Goal: Task Accomplishment & Management: Manage account settings

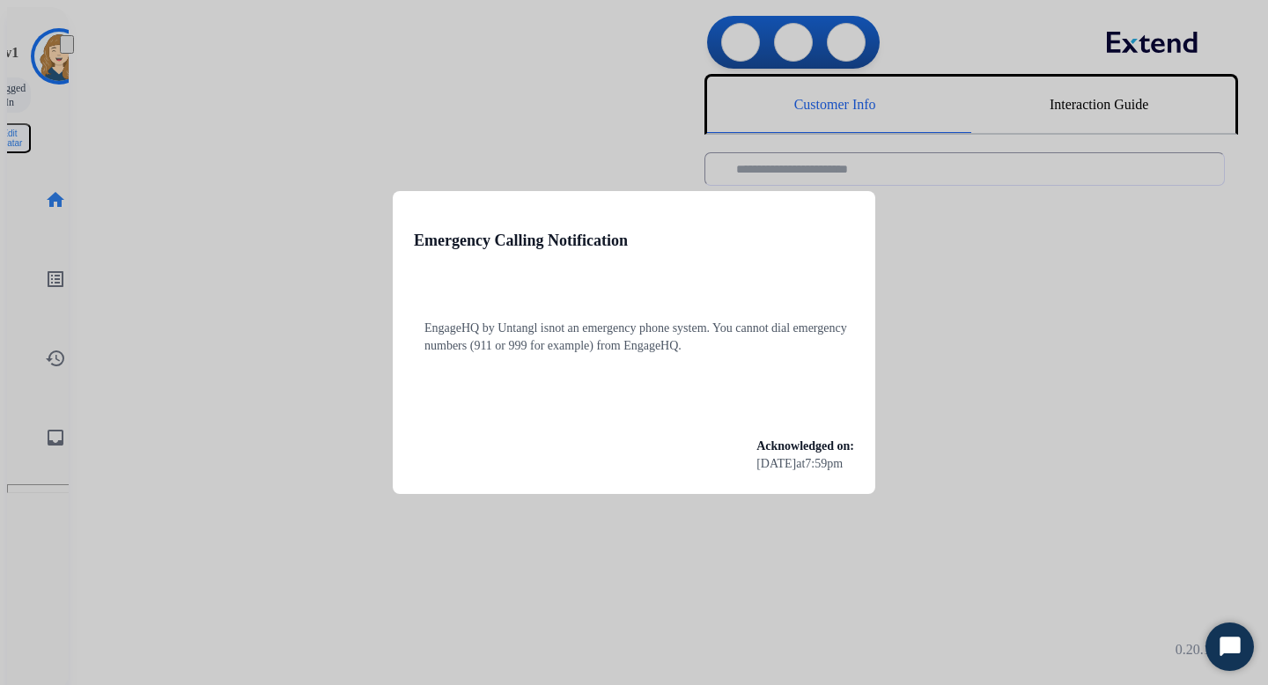
click at [400, 114] on div at bounding box center [634, 342] width 1268 height 685
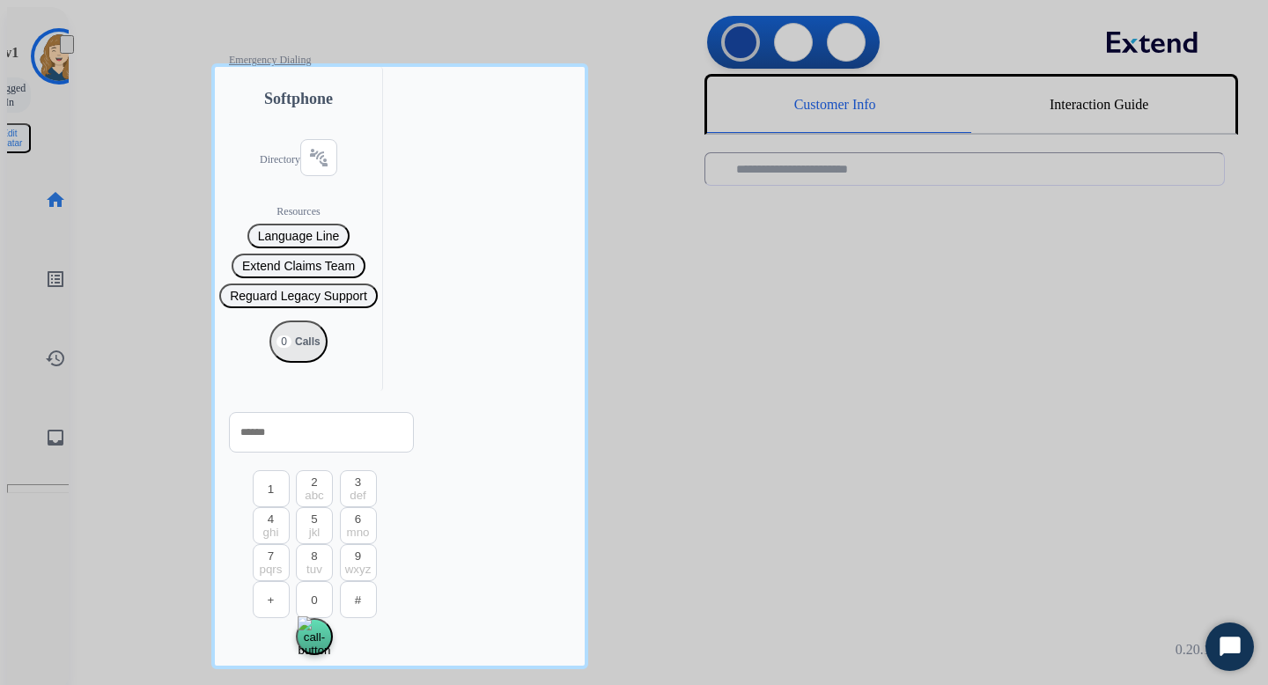
click at [144, 185] on div at bounding box center [634, 342] width 1268 height 685
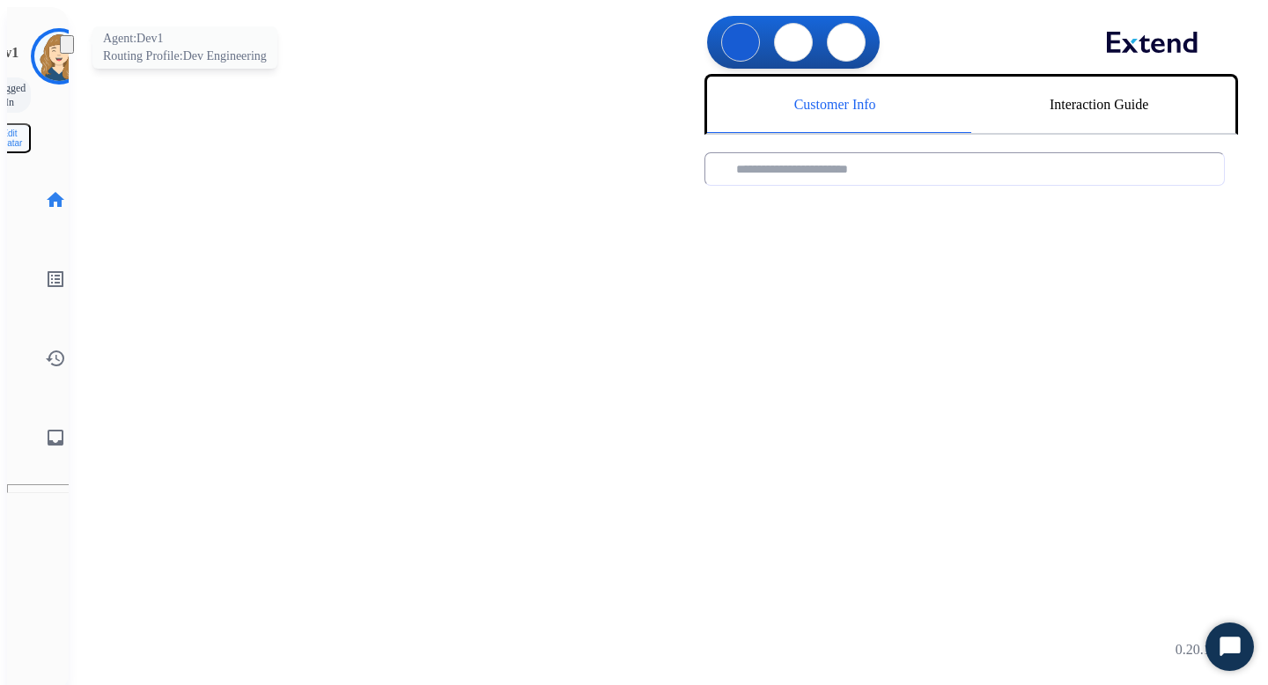
click at [45, 53] on img at bounding box center [58, 56] width 49 height 49
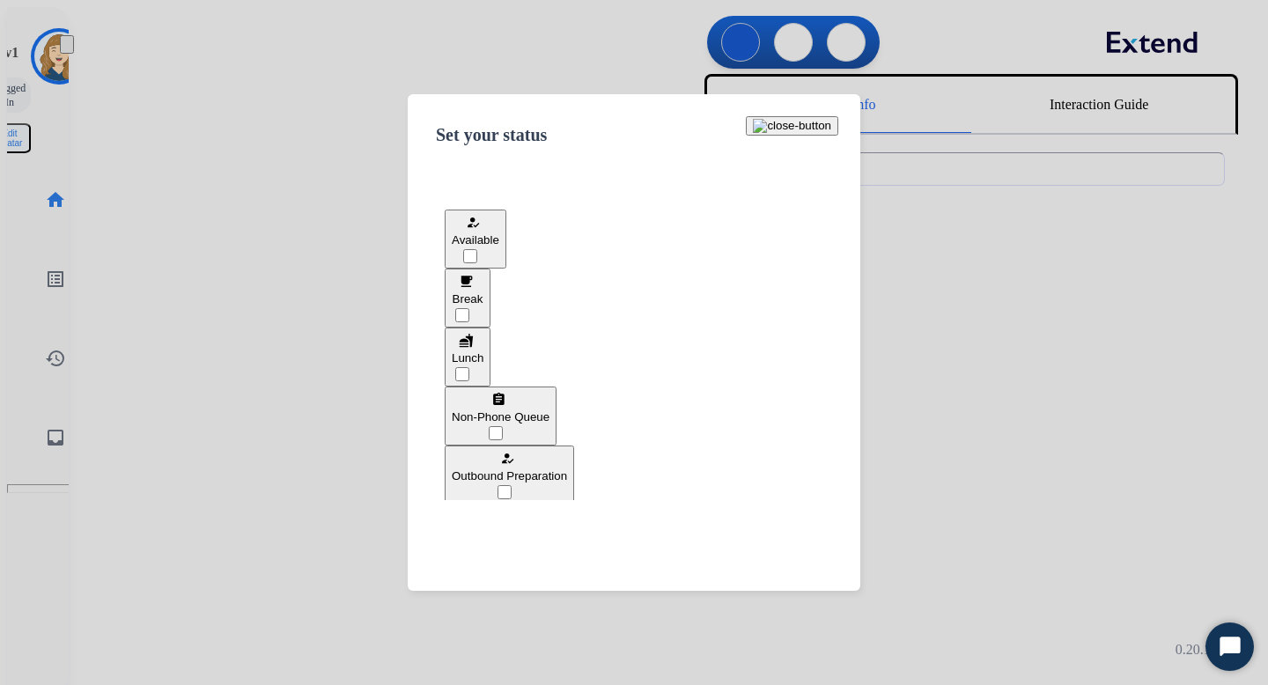
click at [499, 247] on span "Available" at bounding box center [476, 239] width 48 height 13
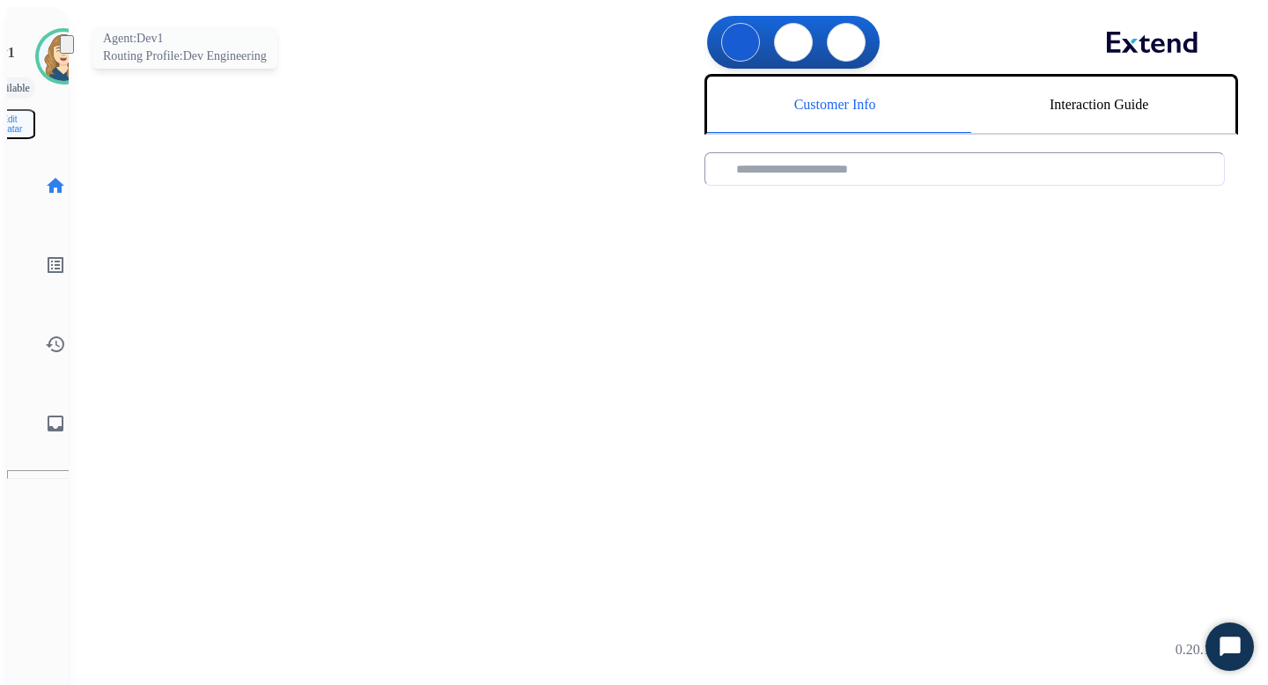
click at [41, 46] on img at bounding box center [63, 56] width 49 height 49
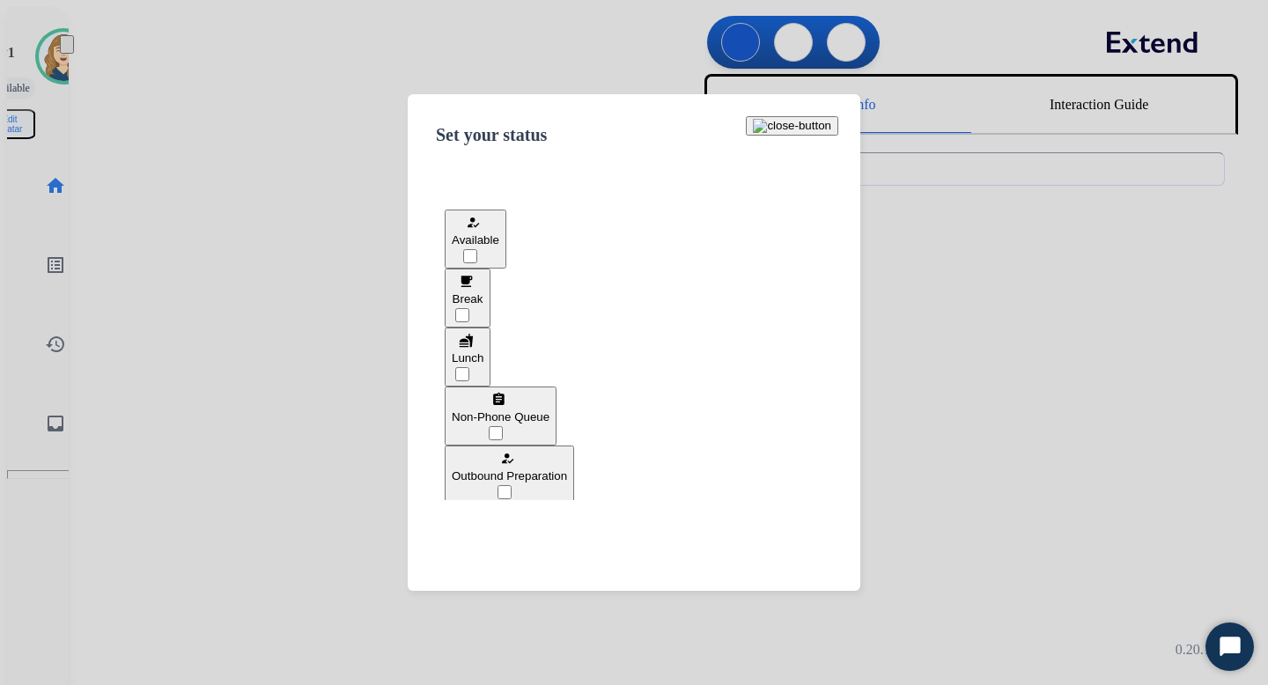
click at [484, 292] on div "free_breakfast" at bounding box center [468, 281] width 32 height 21
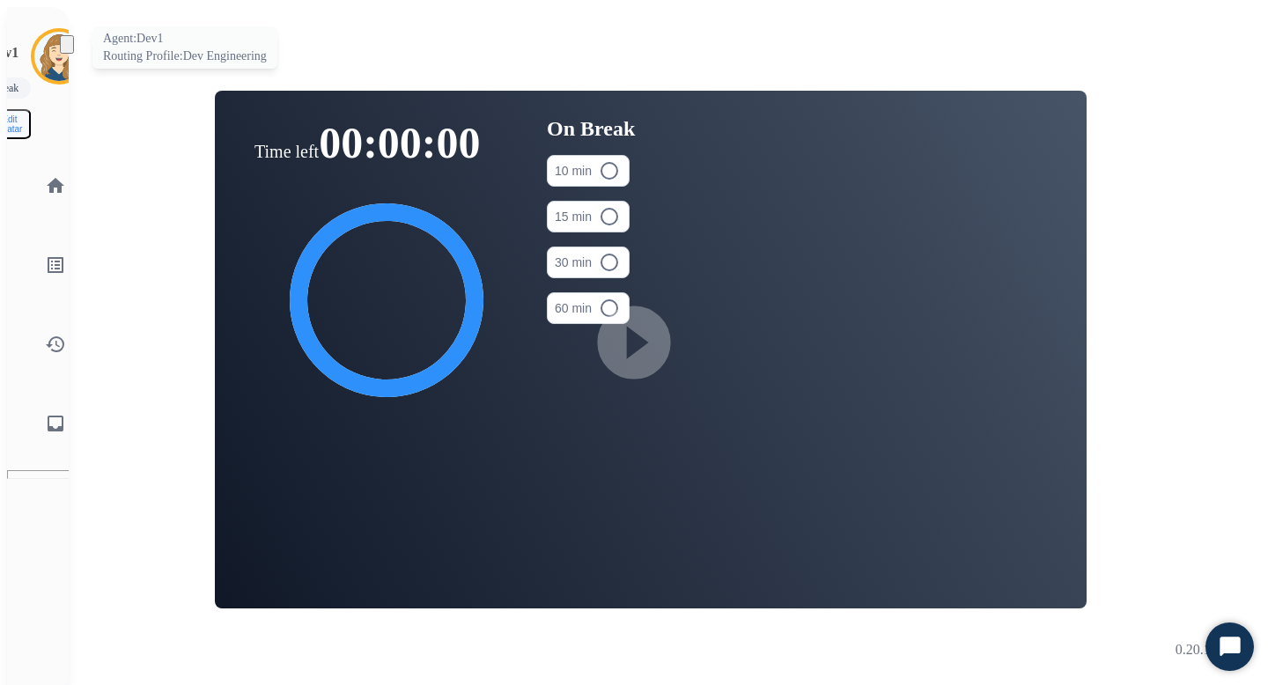
click at [37, 44] on img at bounding box center [58, 56] width 49 height 49
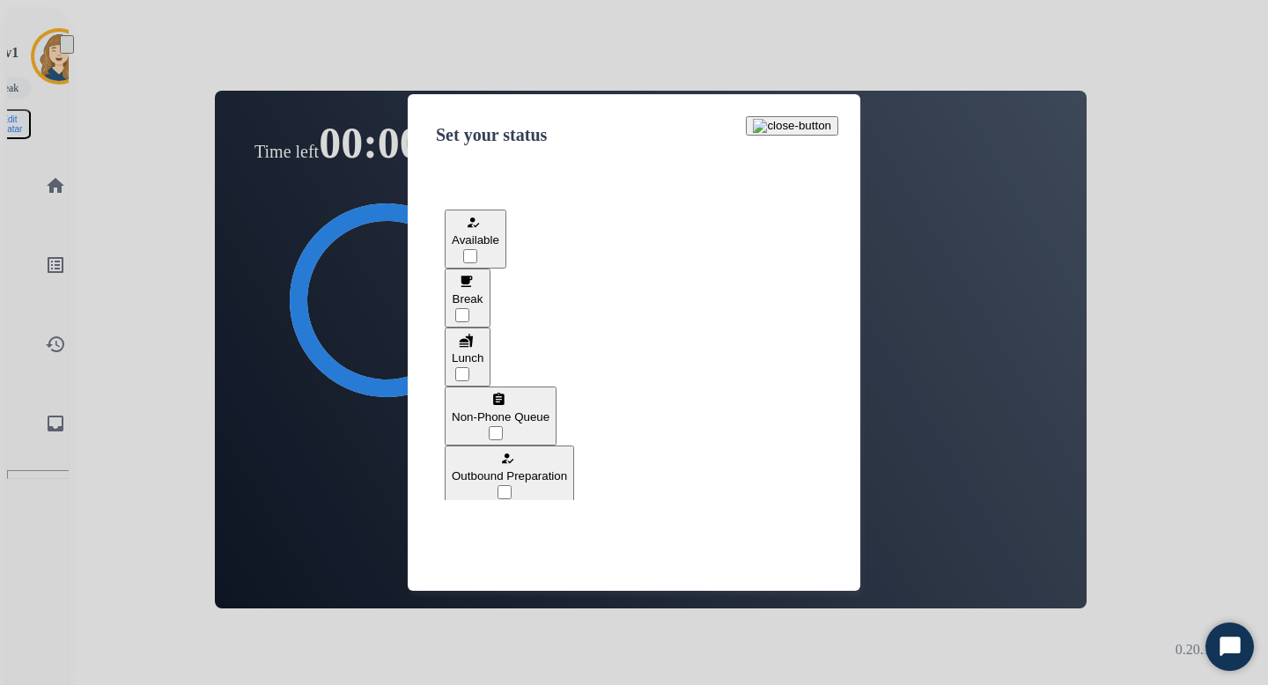
click at [506, 231] on button "how_to_reg Available" at bounding box center [476, 239] width 62 height 59
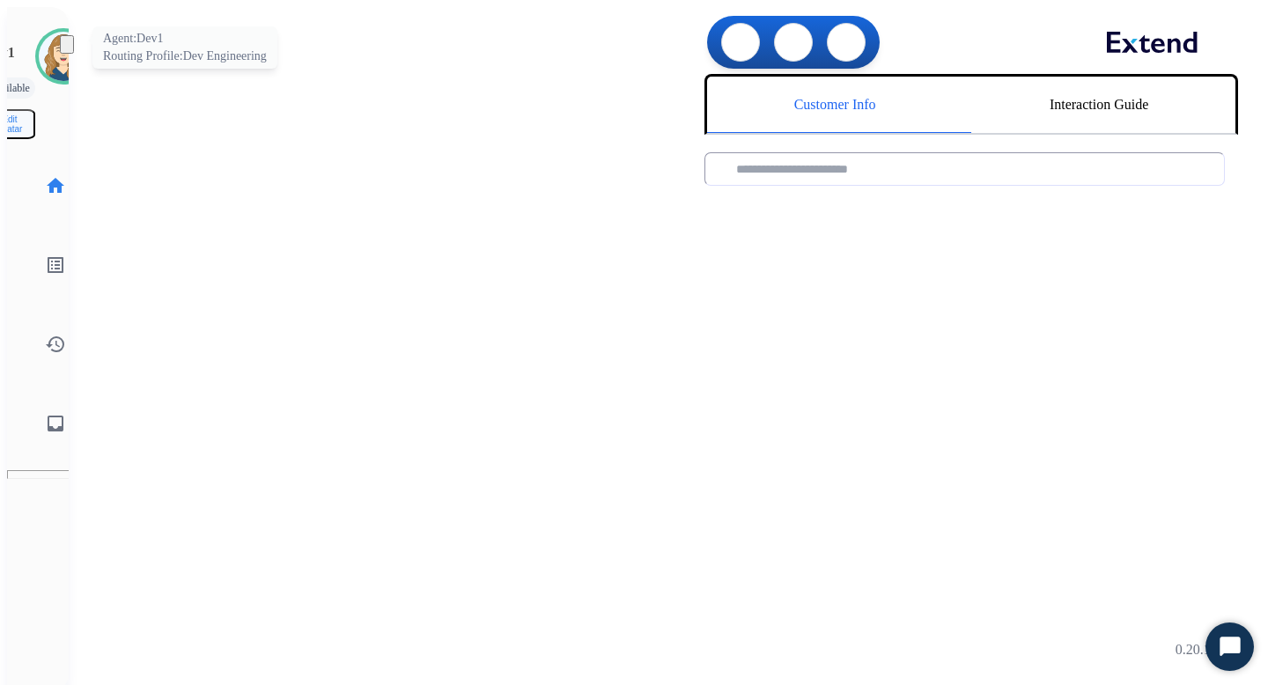
click at [39, 48] on img at bounding box center [63, 56] width 49 height 49
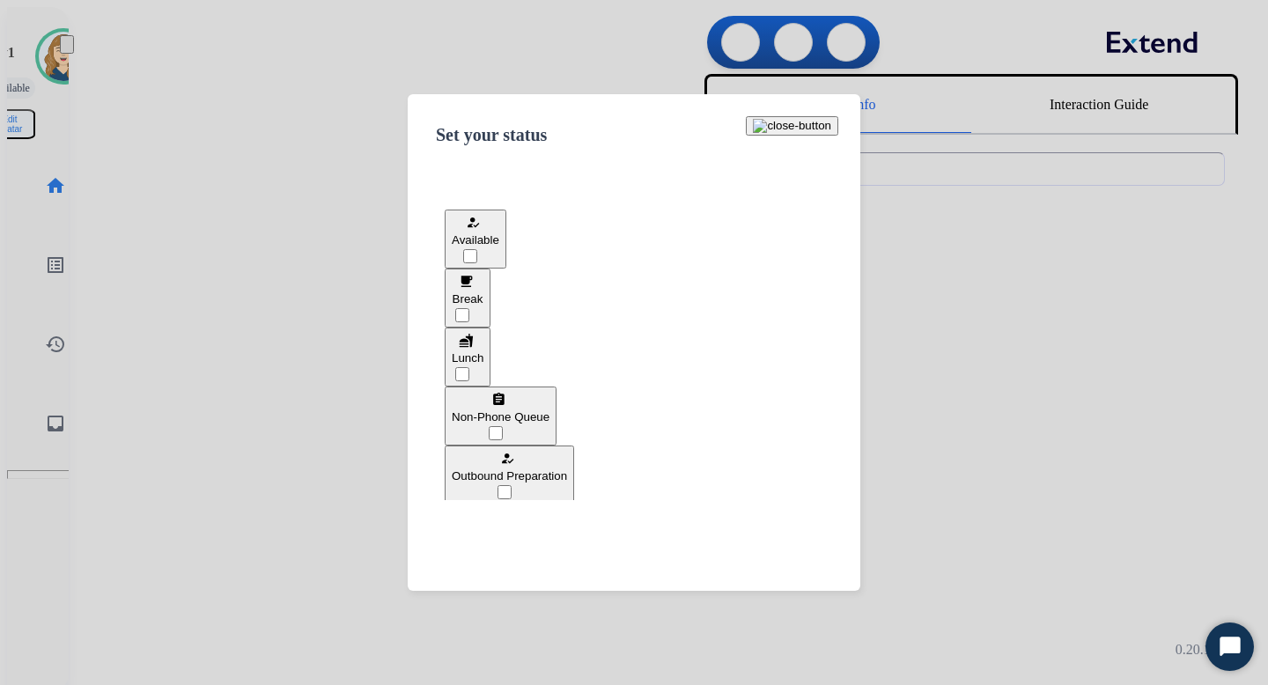
click at [127, 60] on div at bounding box center [634, 342] width 1268 height 685
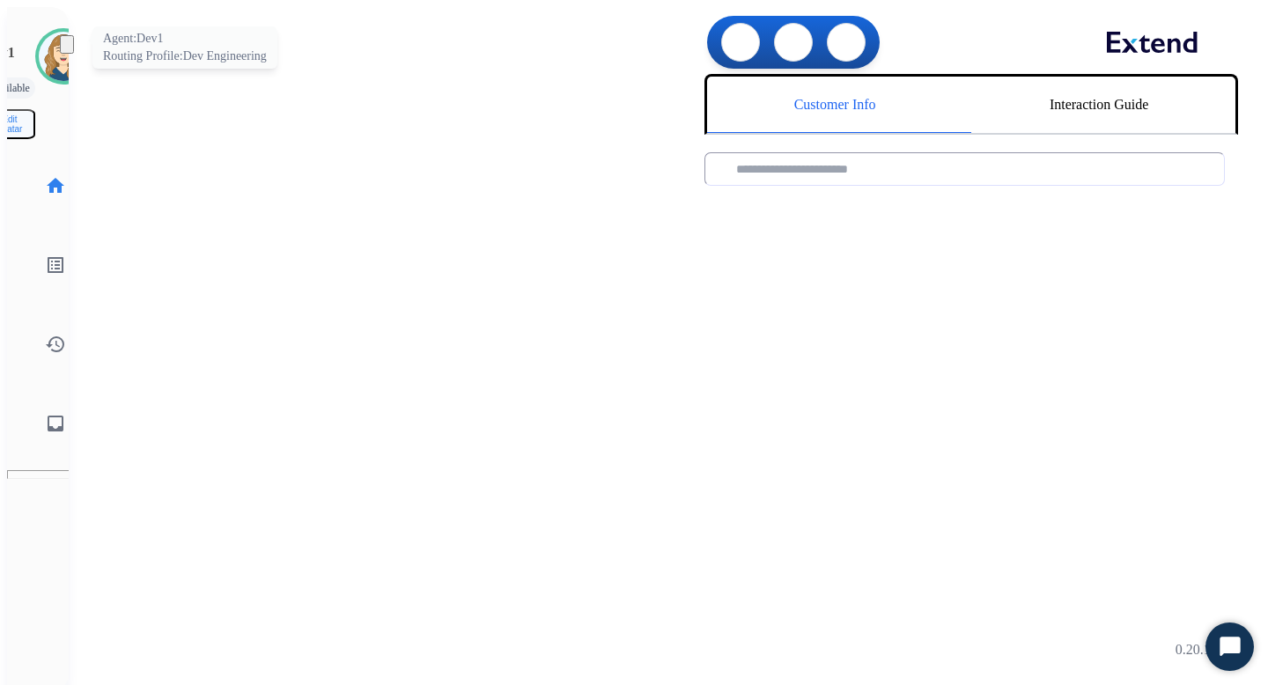
click at [39, 50] on img at bounding box center [63, 56] width 49 height 49
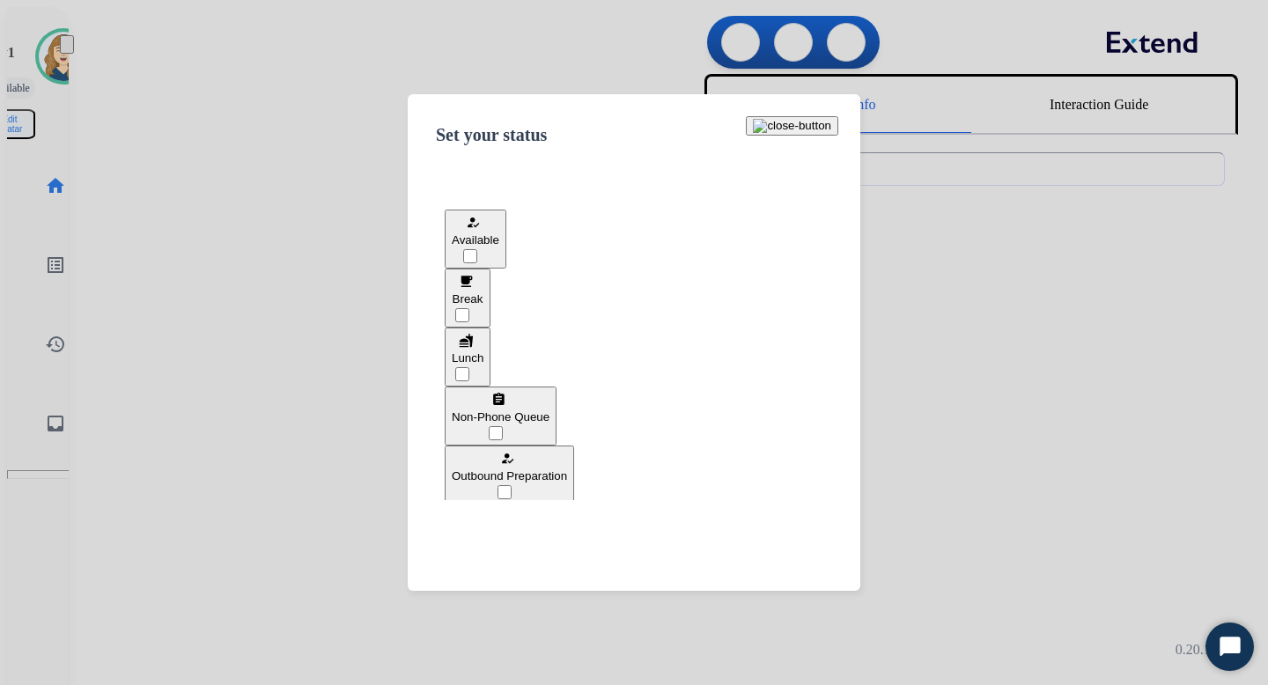
click at [150, 228] on div at bounding box center [634, 342] width 1268 height 685
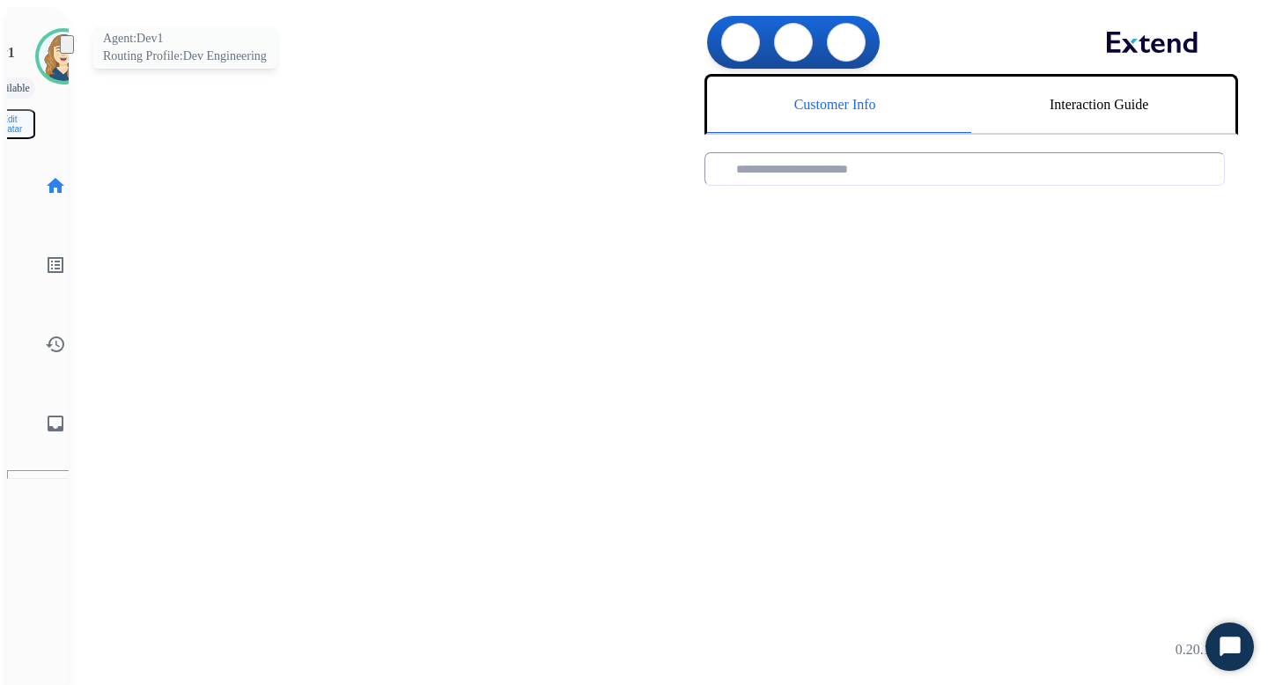
click at [44, 54] on img at bounding box center [63, 56] width 49 height 49
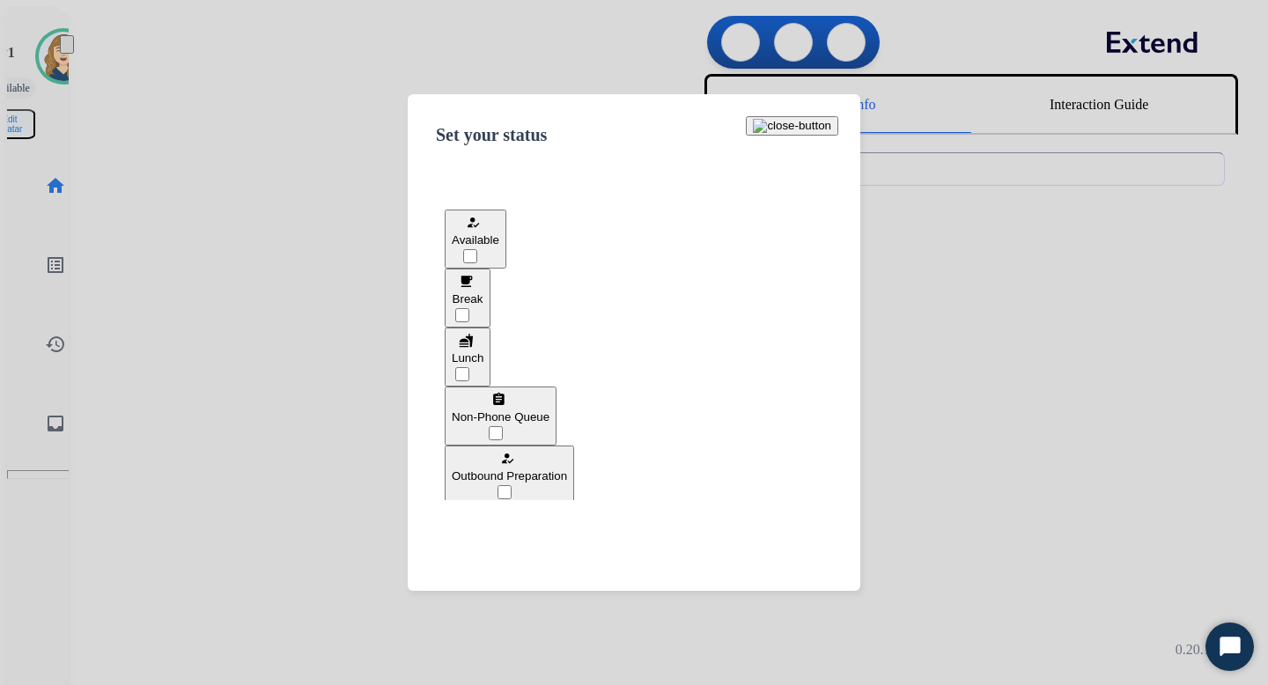
click at [225, 44] on div at bounding box center [634, 342] width 1268 height 685
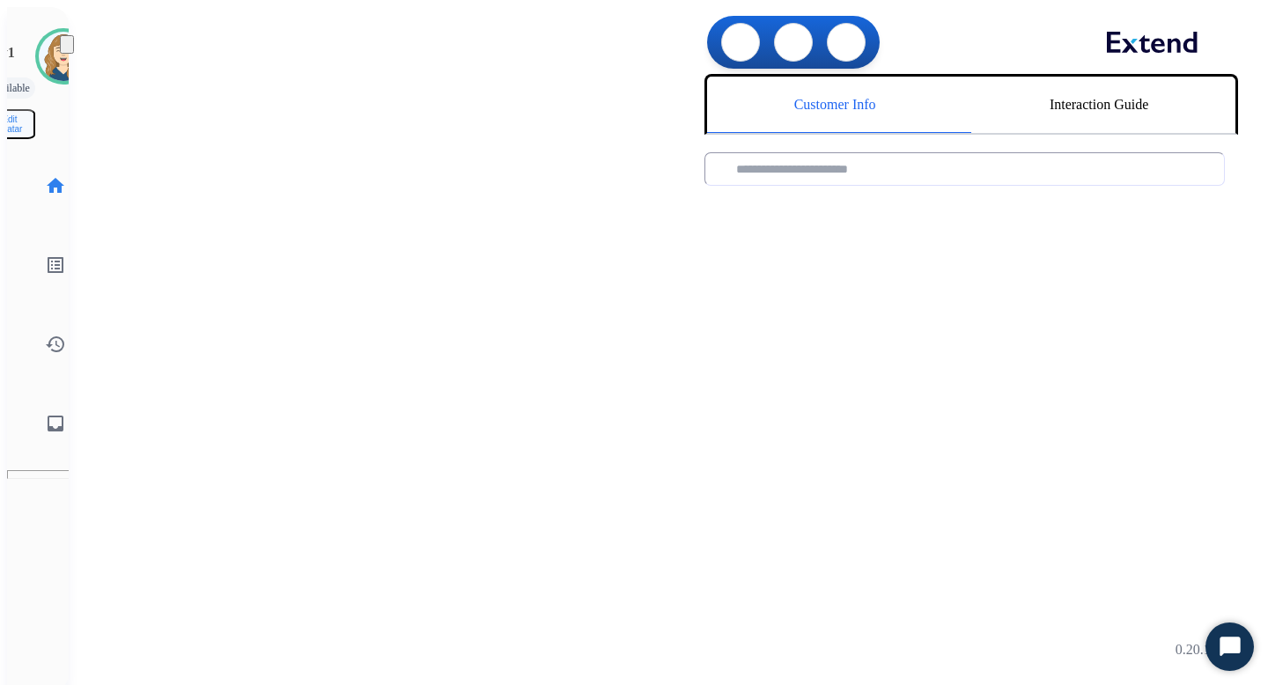
click at [67, 48] on img at bounding box center [67, 48] width 0 height 0
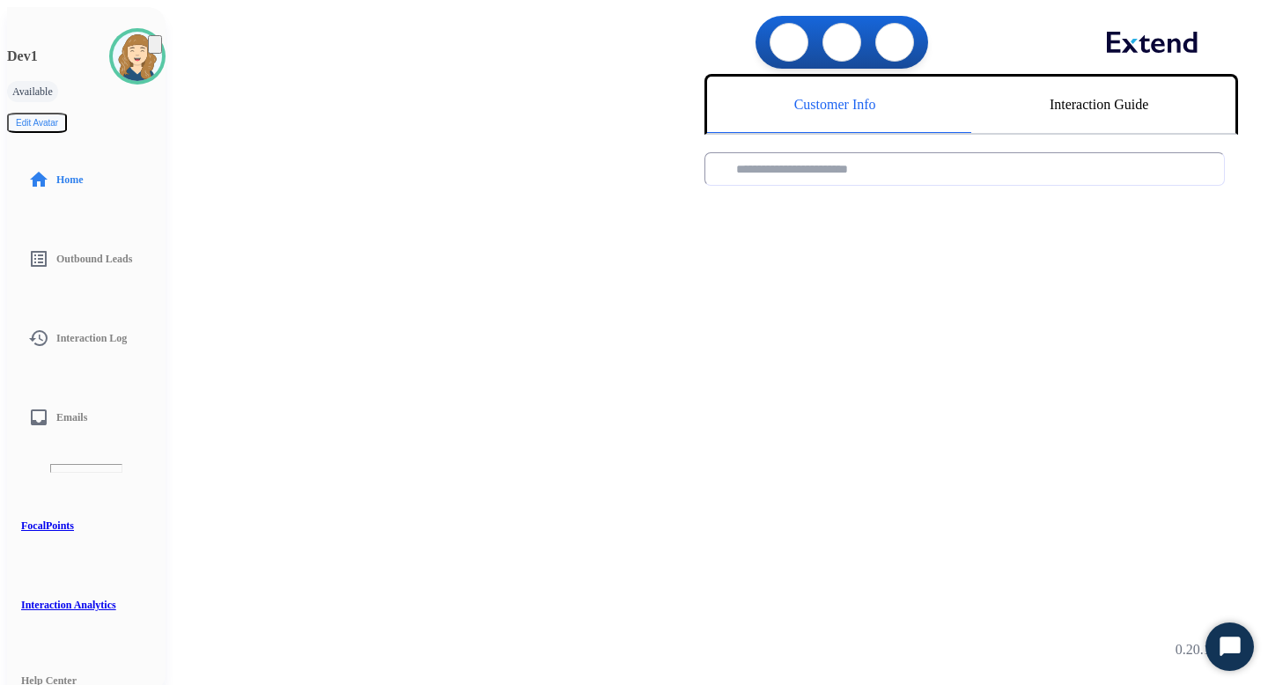
click at [155, 48] on img at bounding box center [155, 48] width 0 height 0
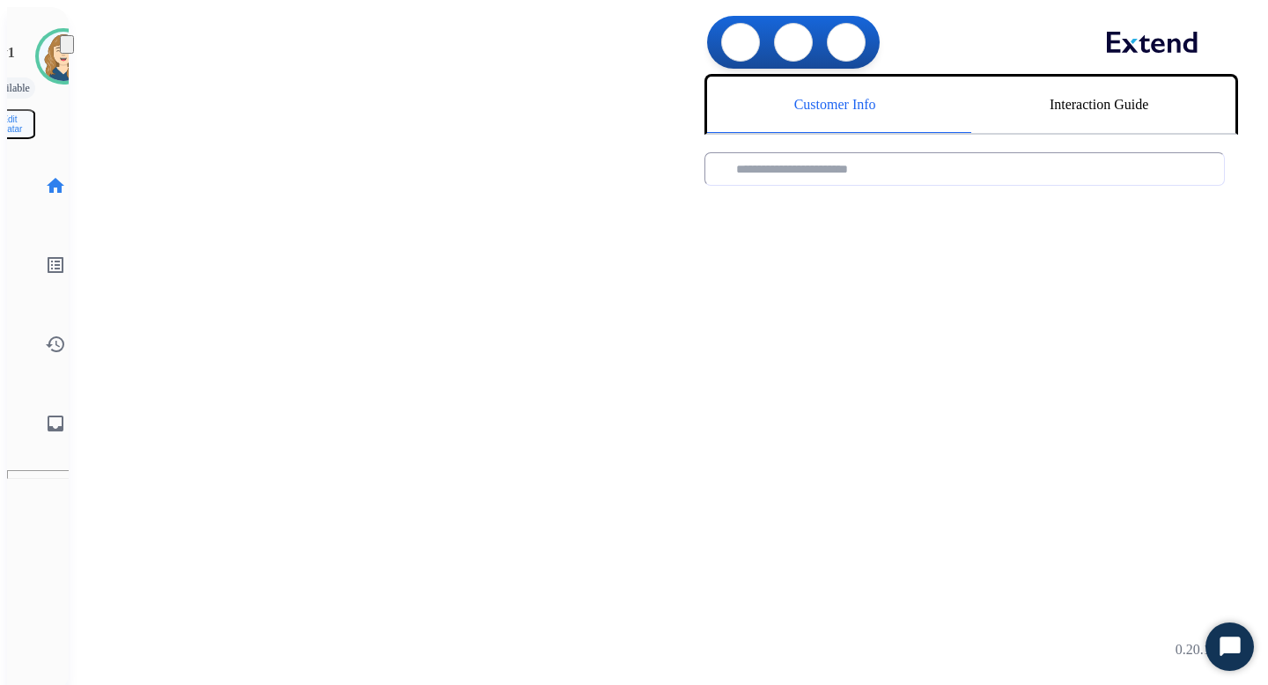
click at [67, 48] on img at bounding box center [67, 48] width 0 height 0
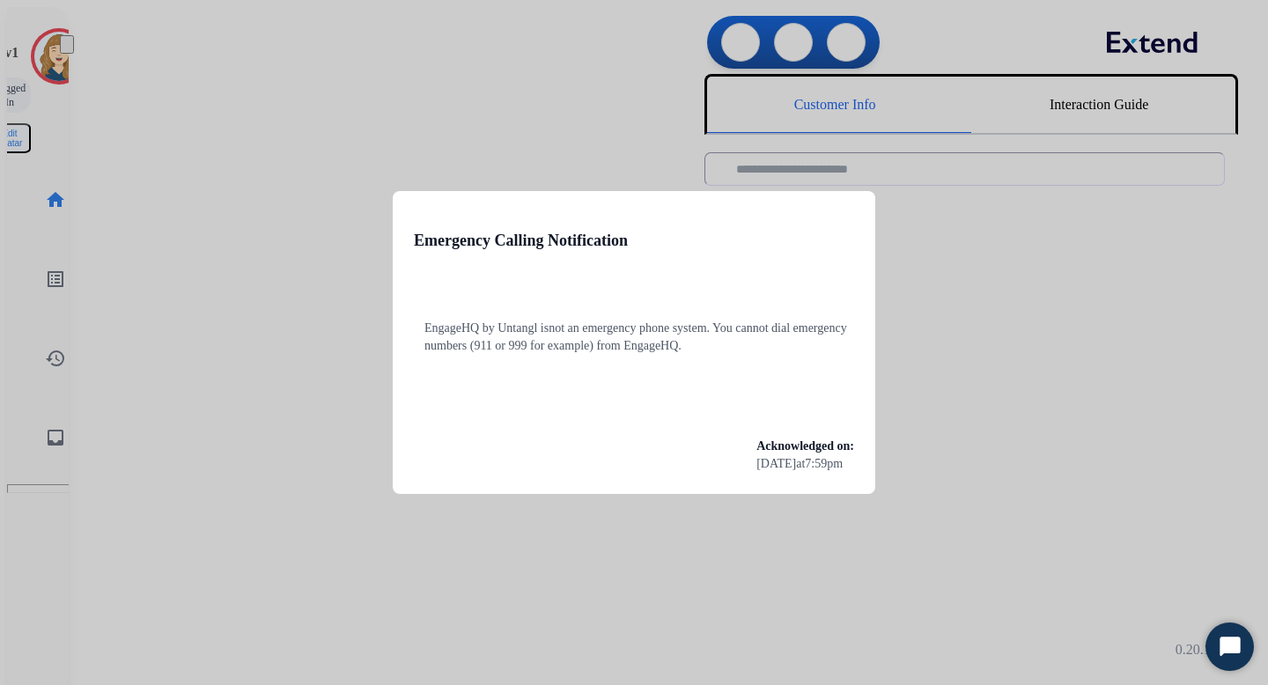
click at [155, 166] on div at bounding box center [634, 342] width 1268 height 685
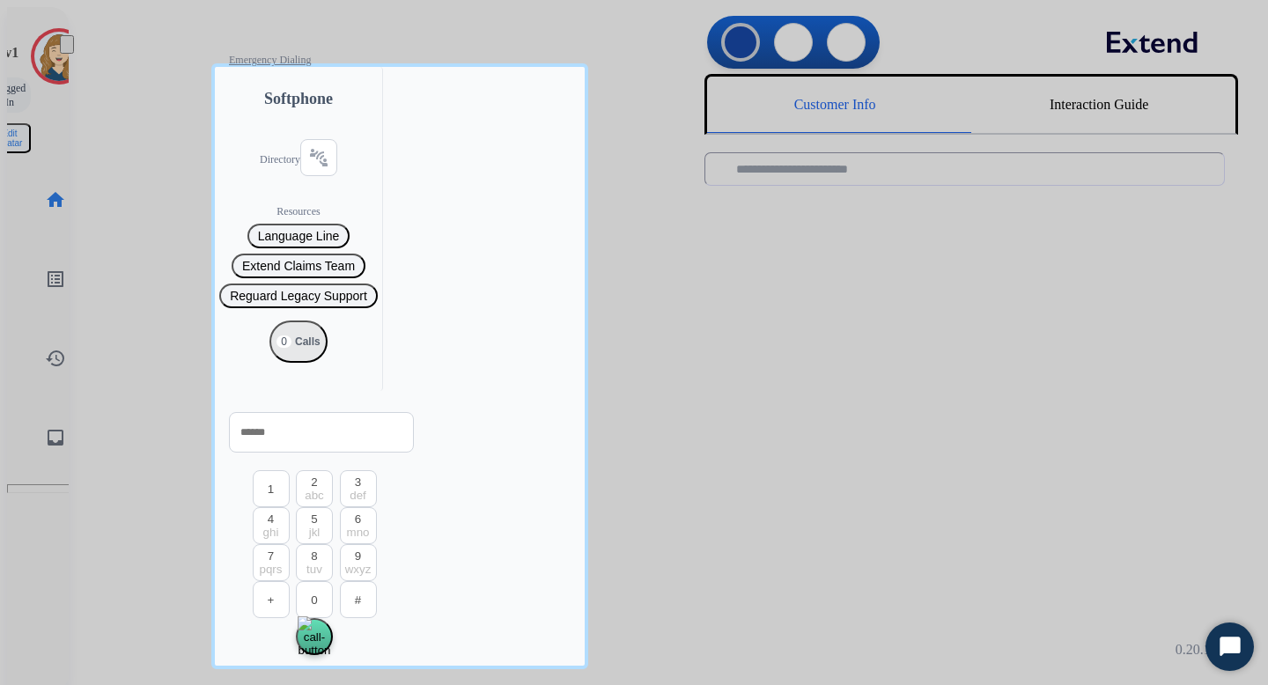
click at [122, 99] on div at bounding box center [634, 342] width 1268 height 685
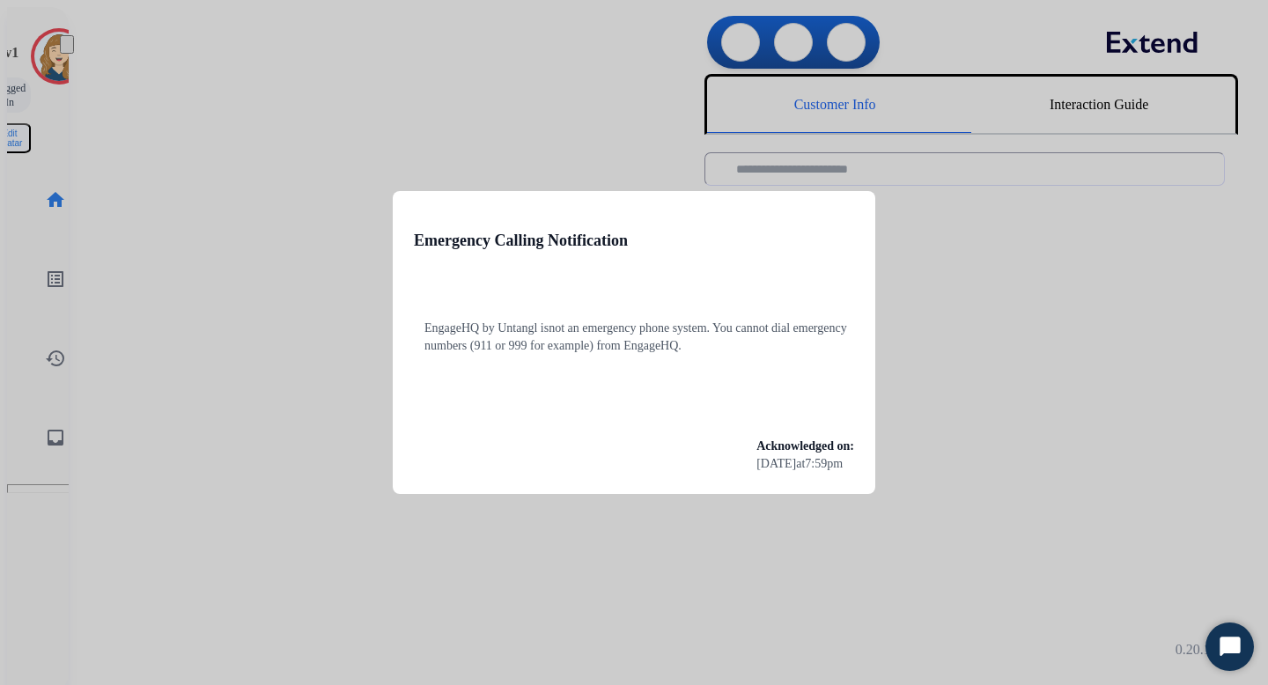
click at [257, 135] on div at bounding box center [634, 342] width 1268 height 685
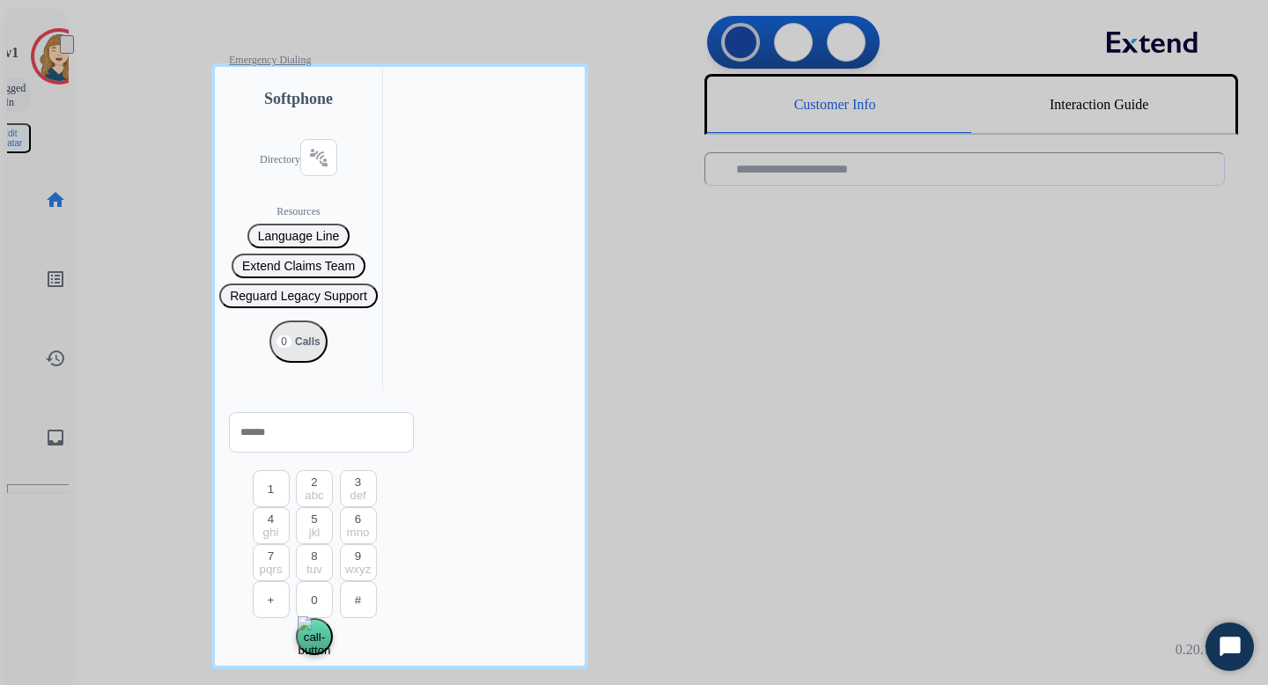
click at [159, 122] on div at bounding box center [634, 342] width 1268 height 685
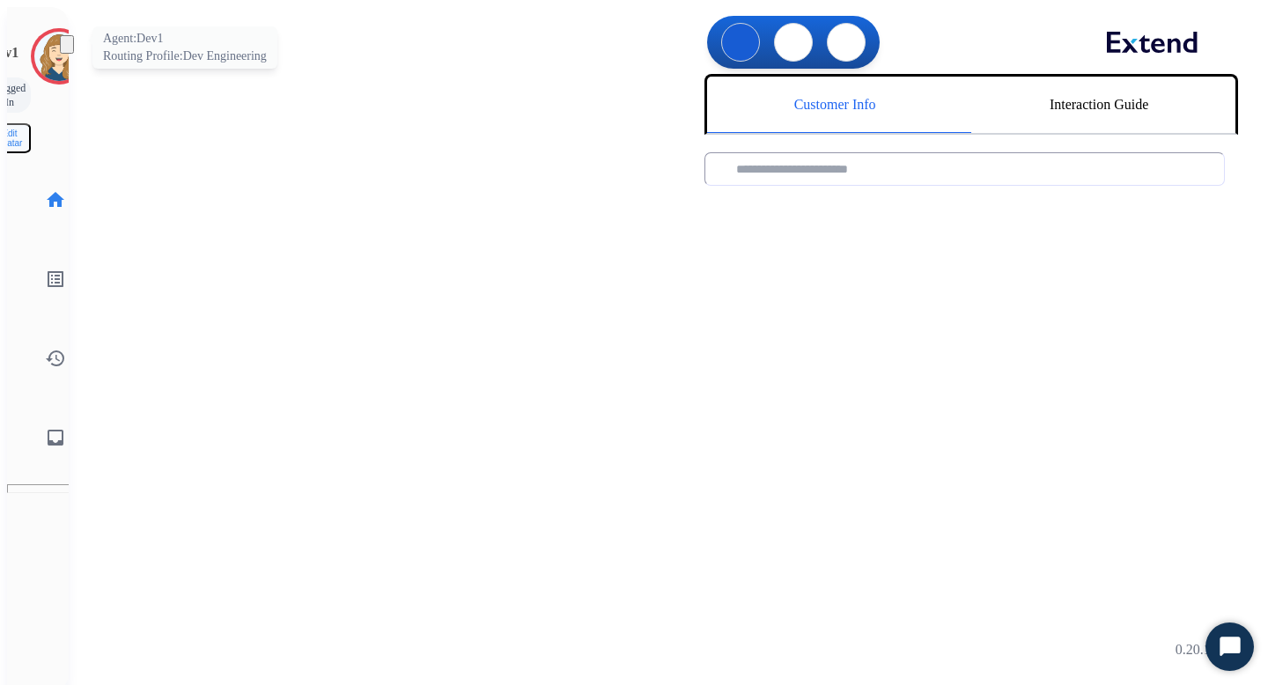
click at [40, 55] on img at bounding box center [58, 56] width 49 height 49
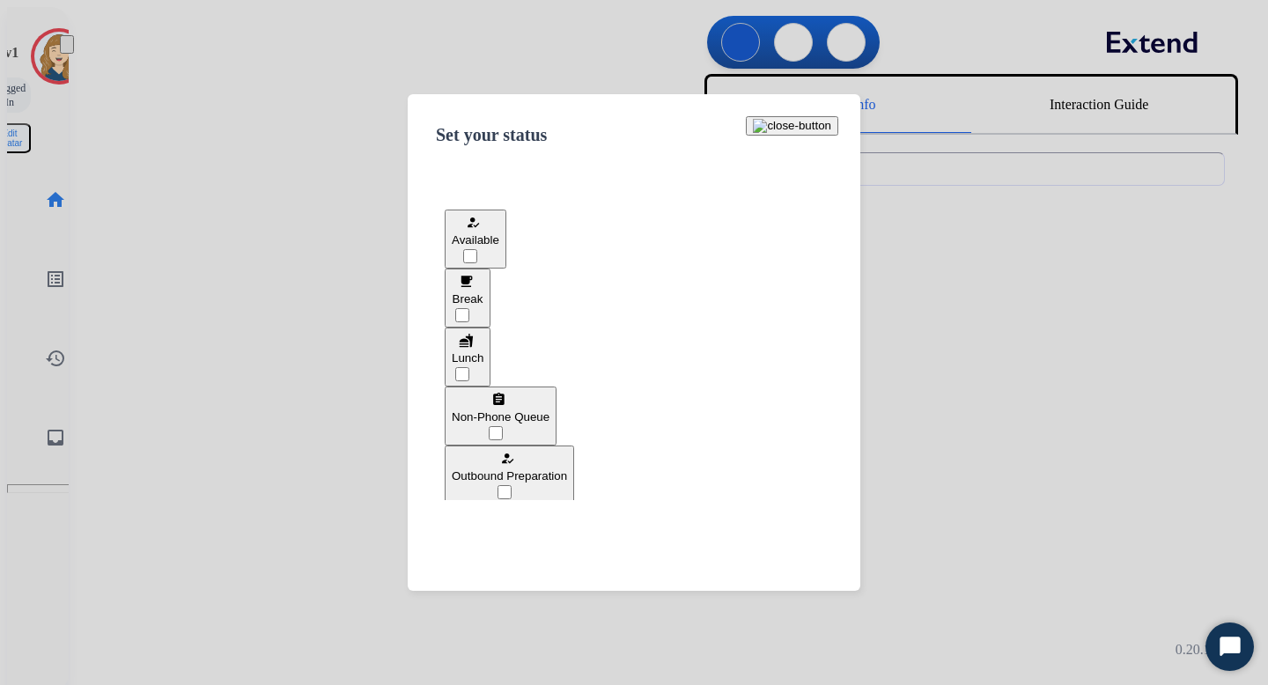
click at [506, 241] on button "how_to_reg Available" at bounding box center [476, 239] width 62 height 59
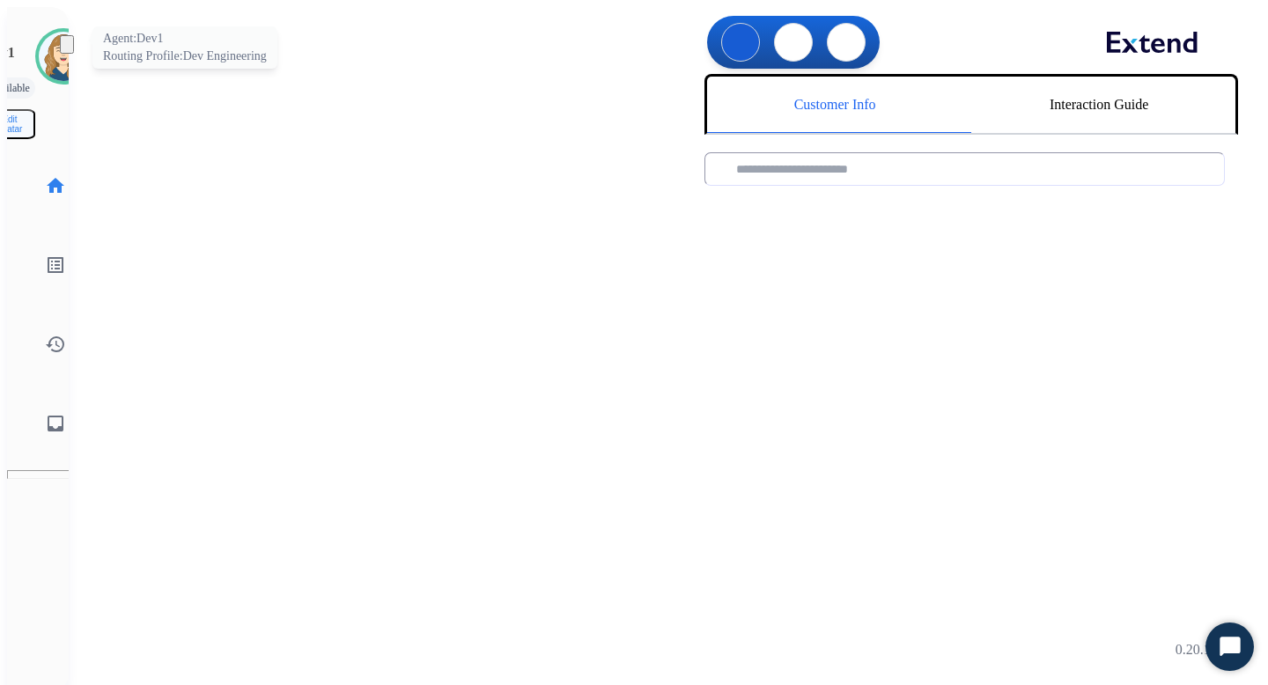
click at [39, 47] on img at bounding box center [63, 56] width 49 height 49
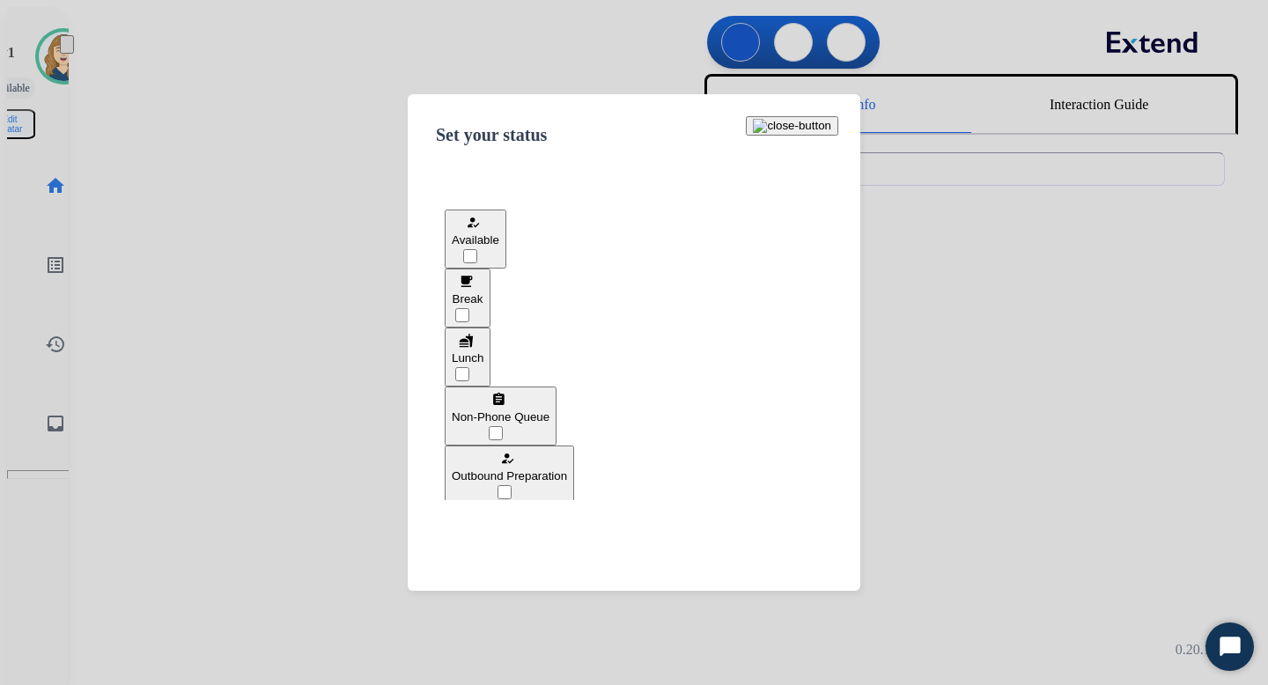
click at [484, 295] on span "Break" at bounding box center [468, 298] width 31 height 13
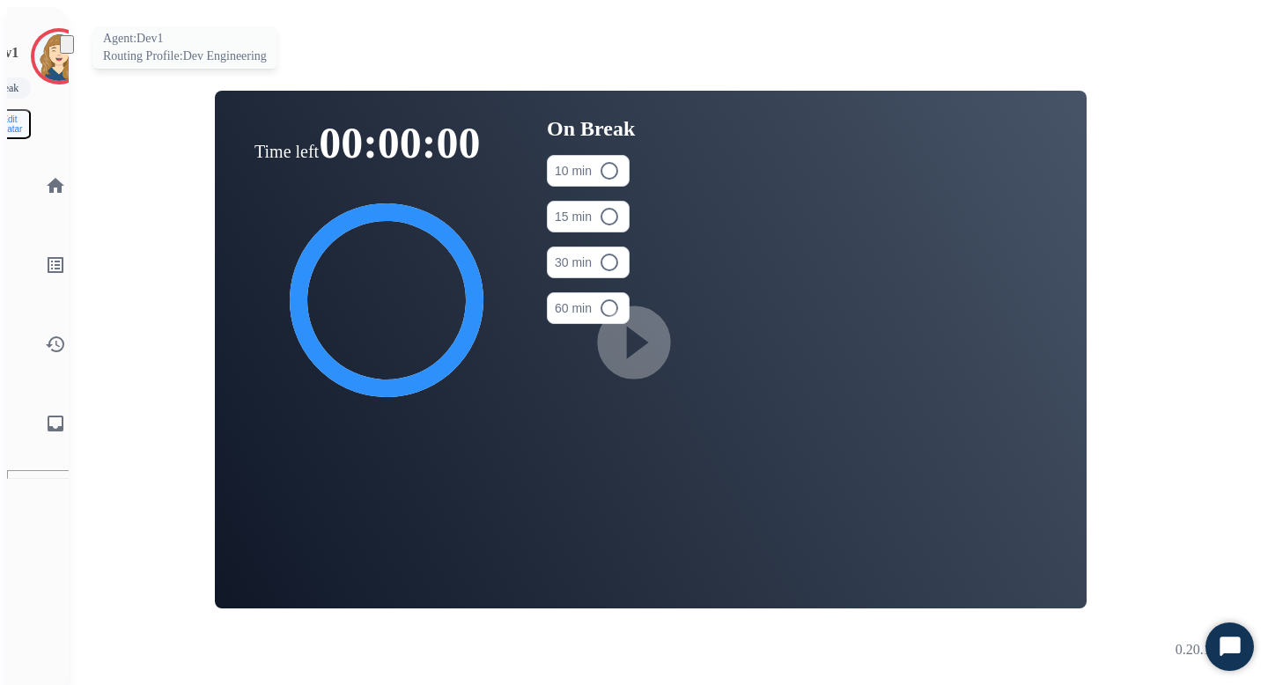
click at [36, 48] on img at bounding box center [58, 56] width 49 height 49
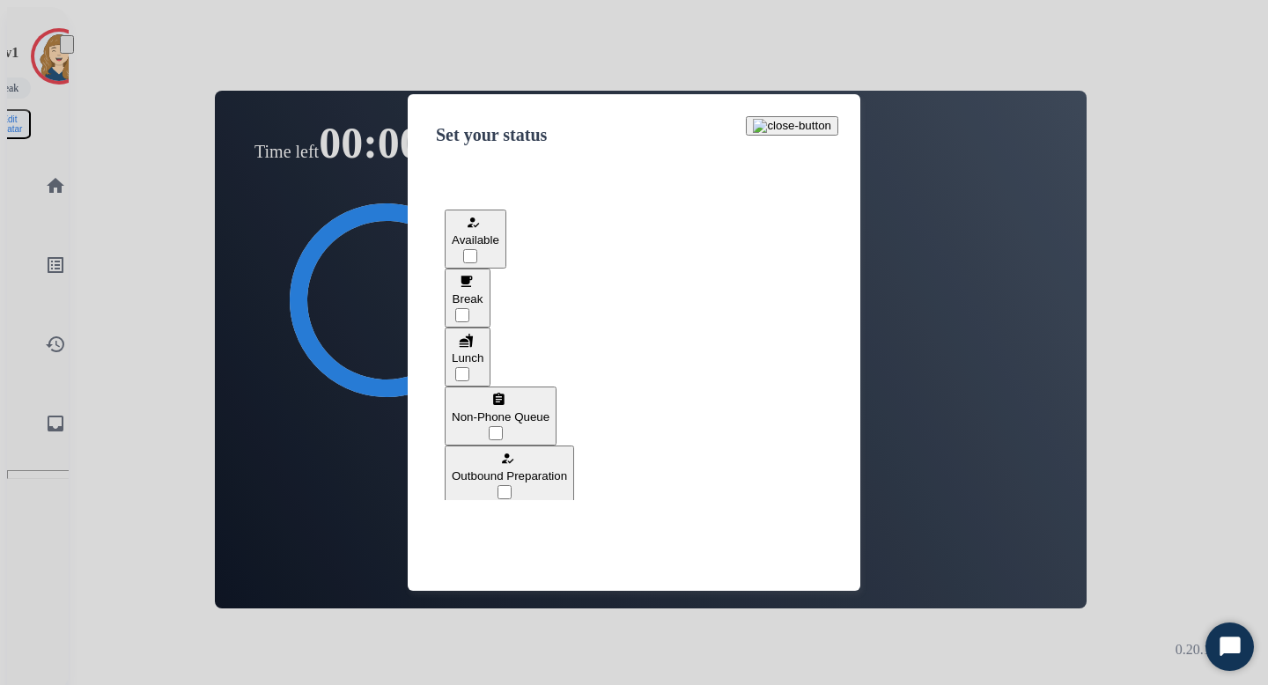
click at [491, 358] on button "fastfood Lunch" at bounding box center [468, 357] width 46 height 59
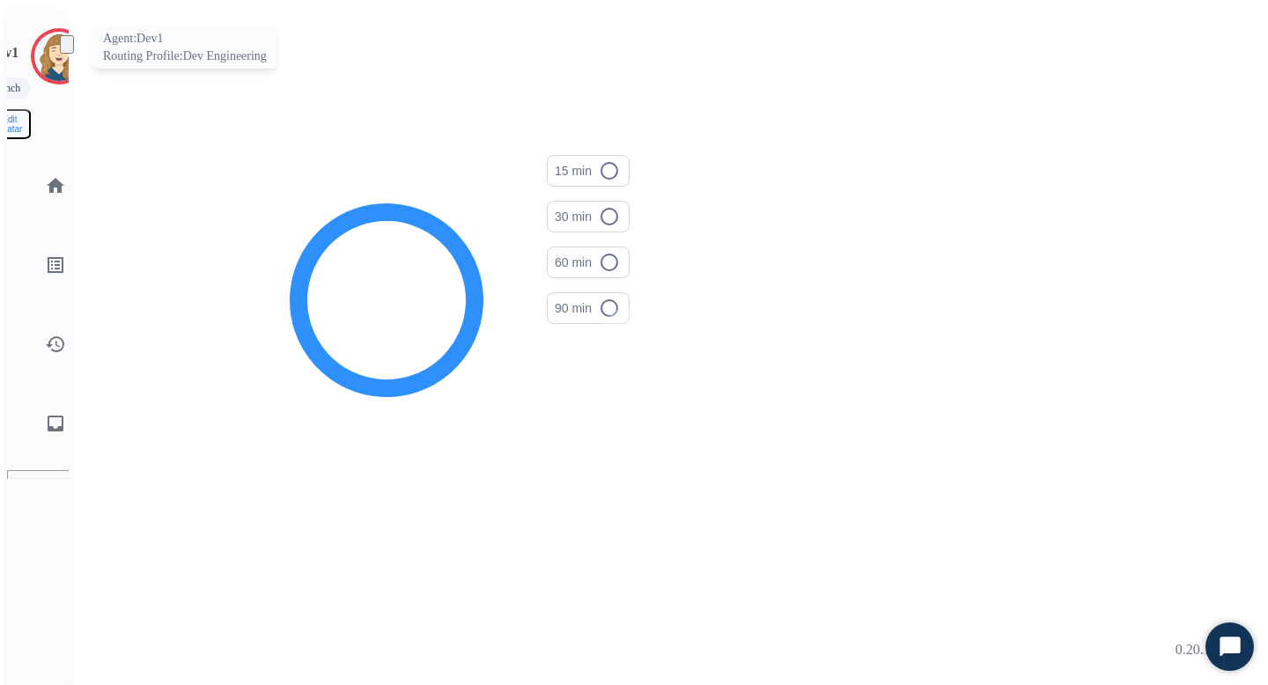
click at [41, 46] on img at bounding box center [58, 56] width 49 height 49
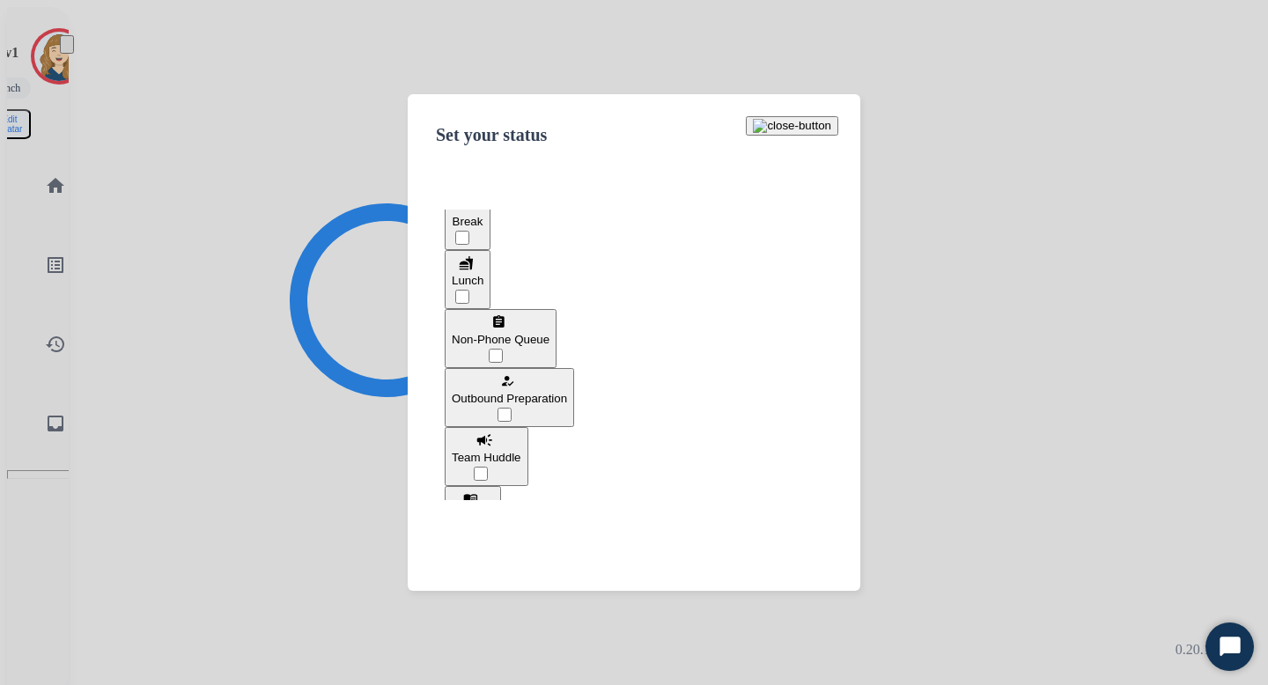
scroll to position [90, 0]
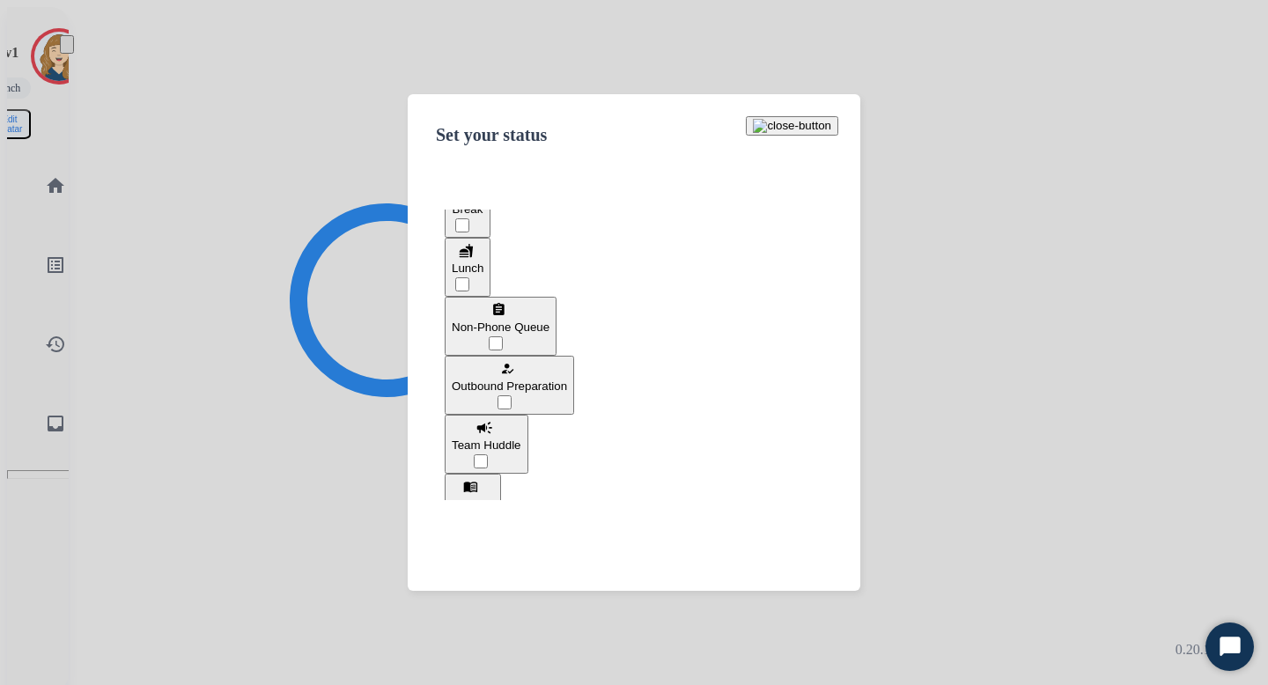
click at [550, 321] on span "Non-Phone Queue" at bounding box center [501, 327] width 98 height 13
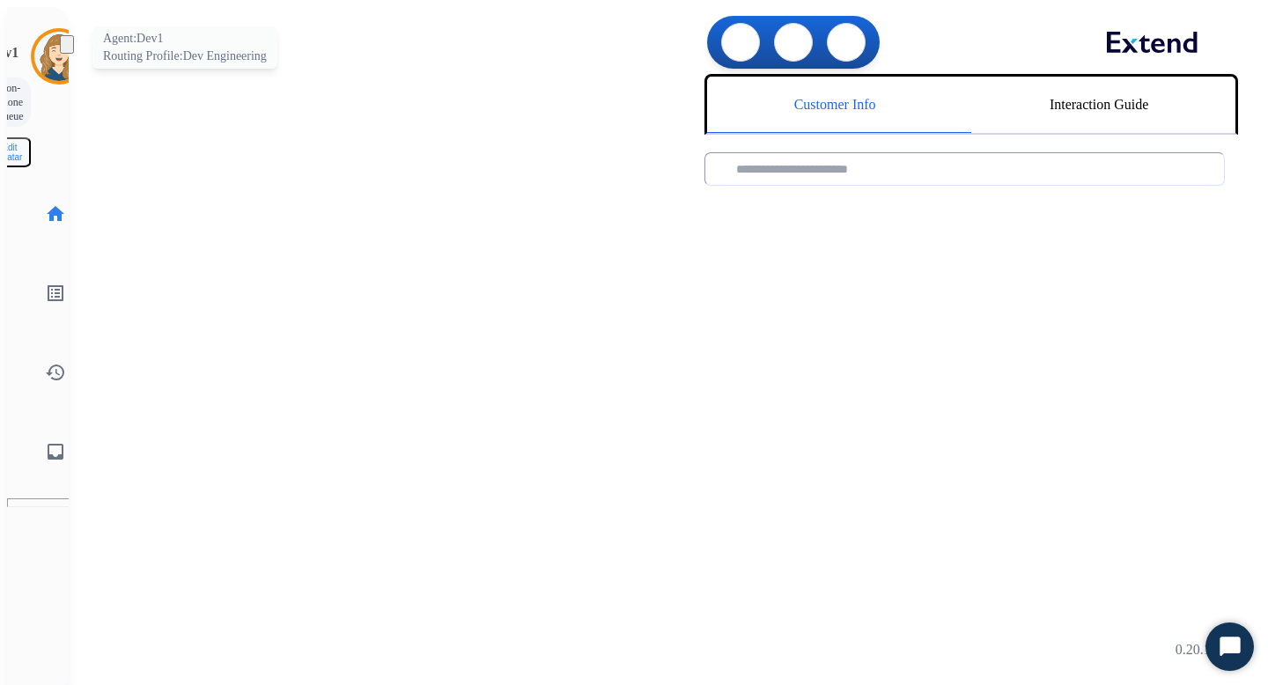
click at [36, 47] on img at bounding box center [58, 56] width 49 height 49
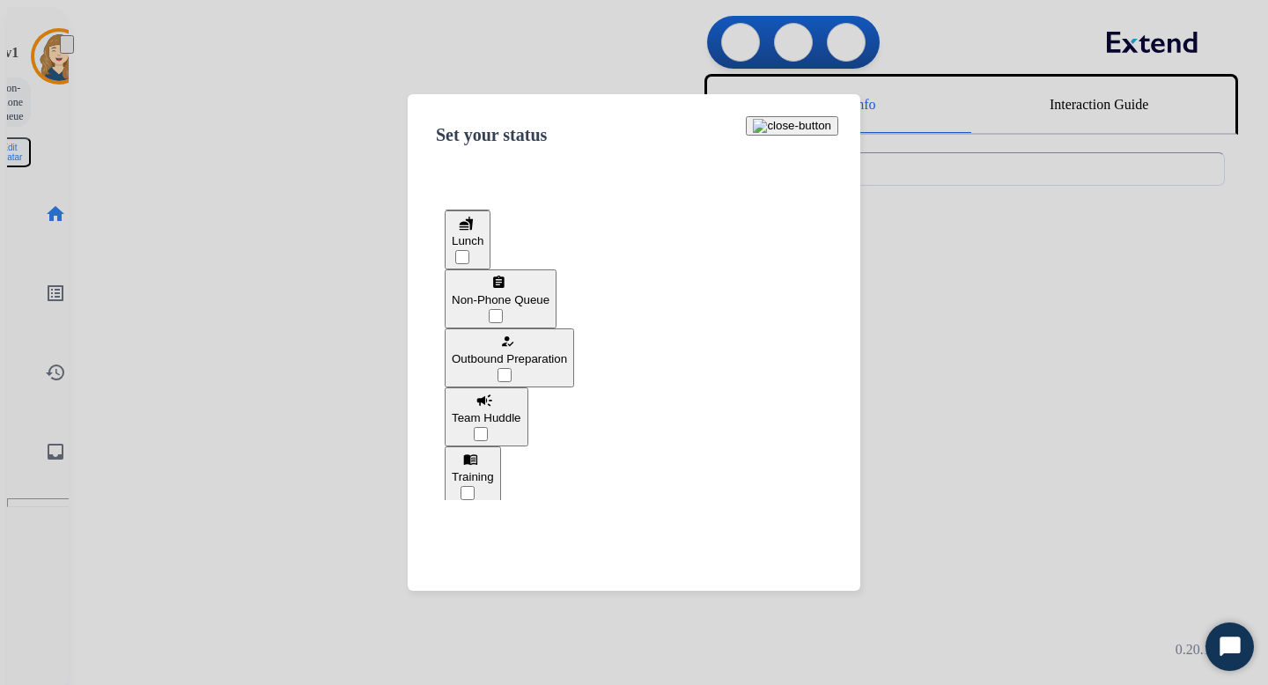
scroll to position [119, 0]
click at [524, 351] on span "Outbound Preparation" at bounding box center [509, 357] width 115 height 13
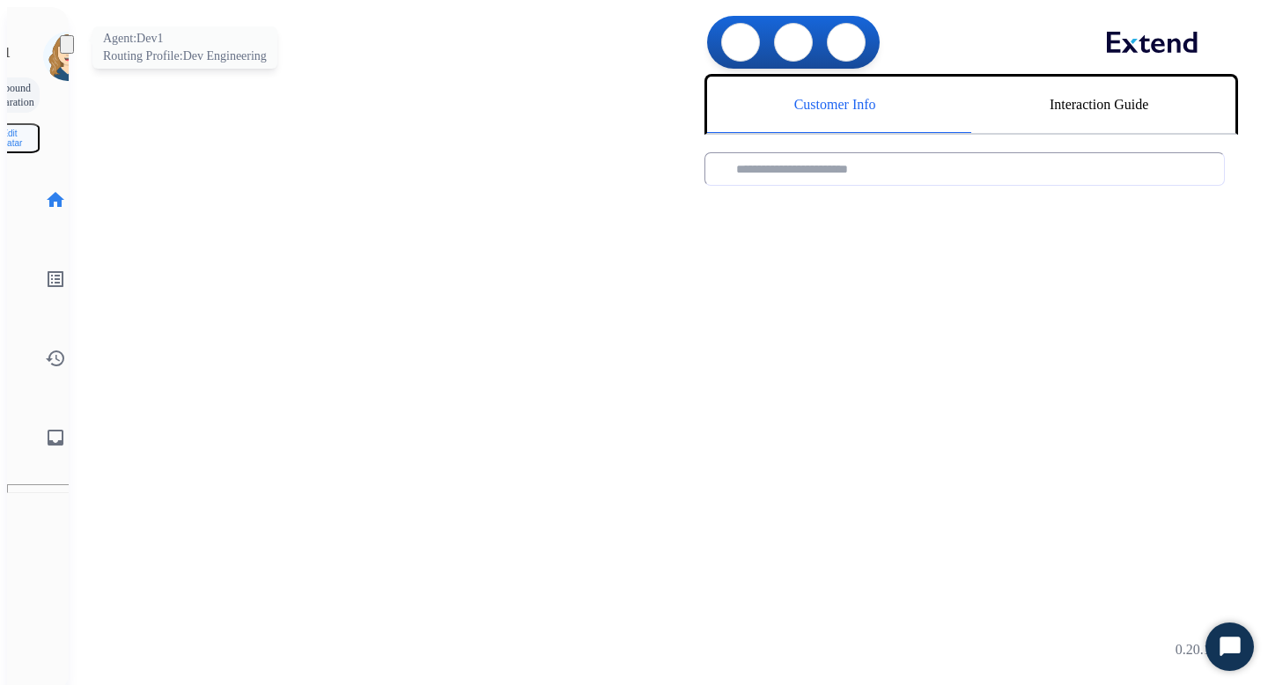
click at [43, 48] on img at bounding box center [67, 56] width 49 height 49
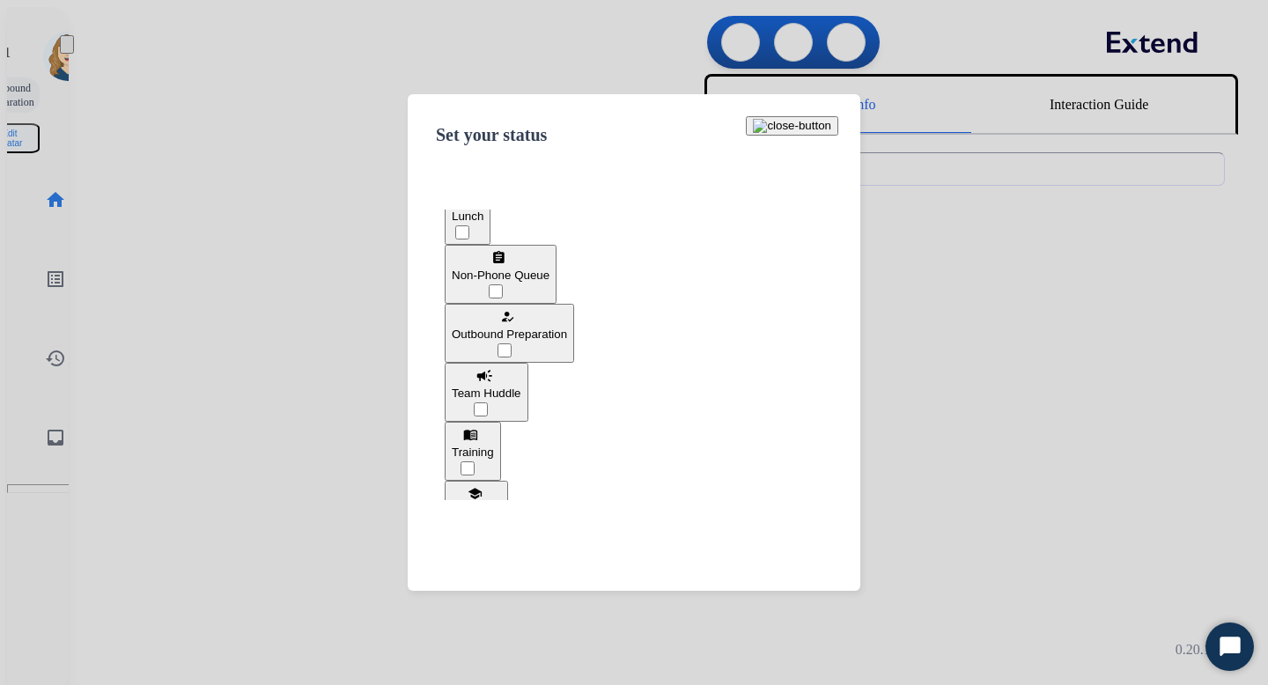
scroll to position [147, 0]
click at [521, 381] on span "Team Huddle" at bounding box center [487, 387] width 70 height 13
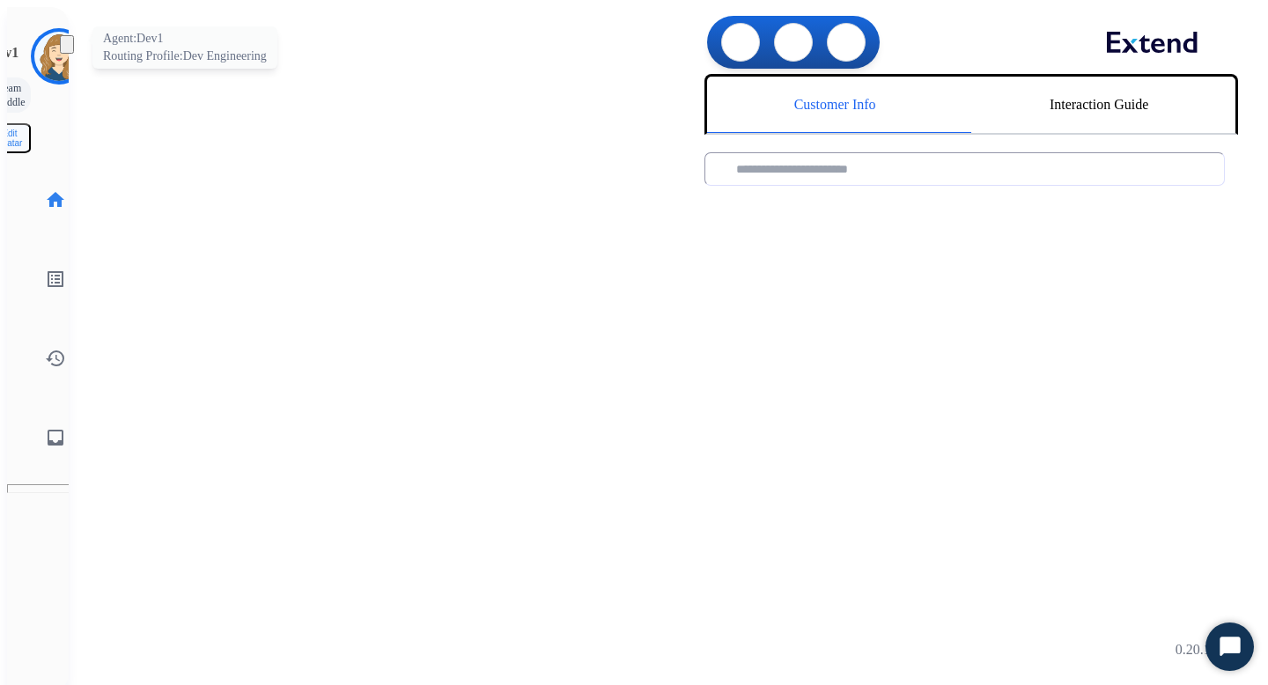
click at [41, 44] on img at bounding box center [58, 56] width 49 height 49
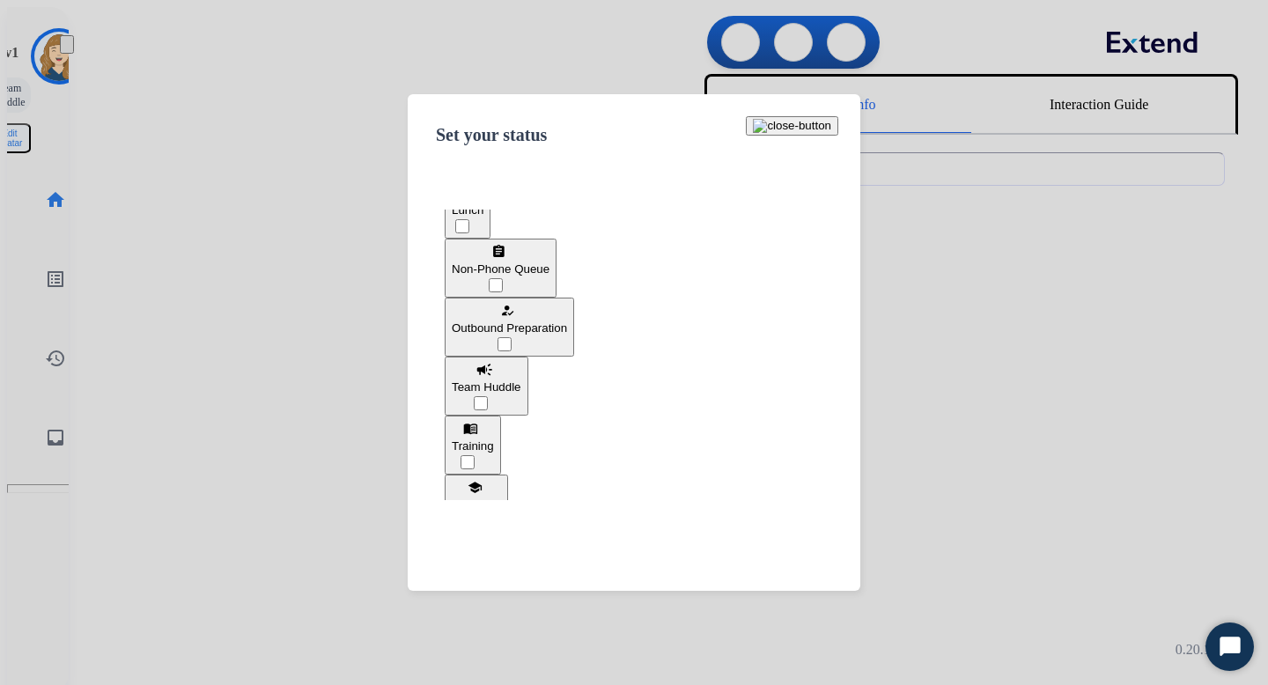
scroll to position [168, 0]
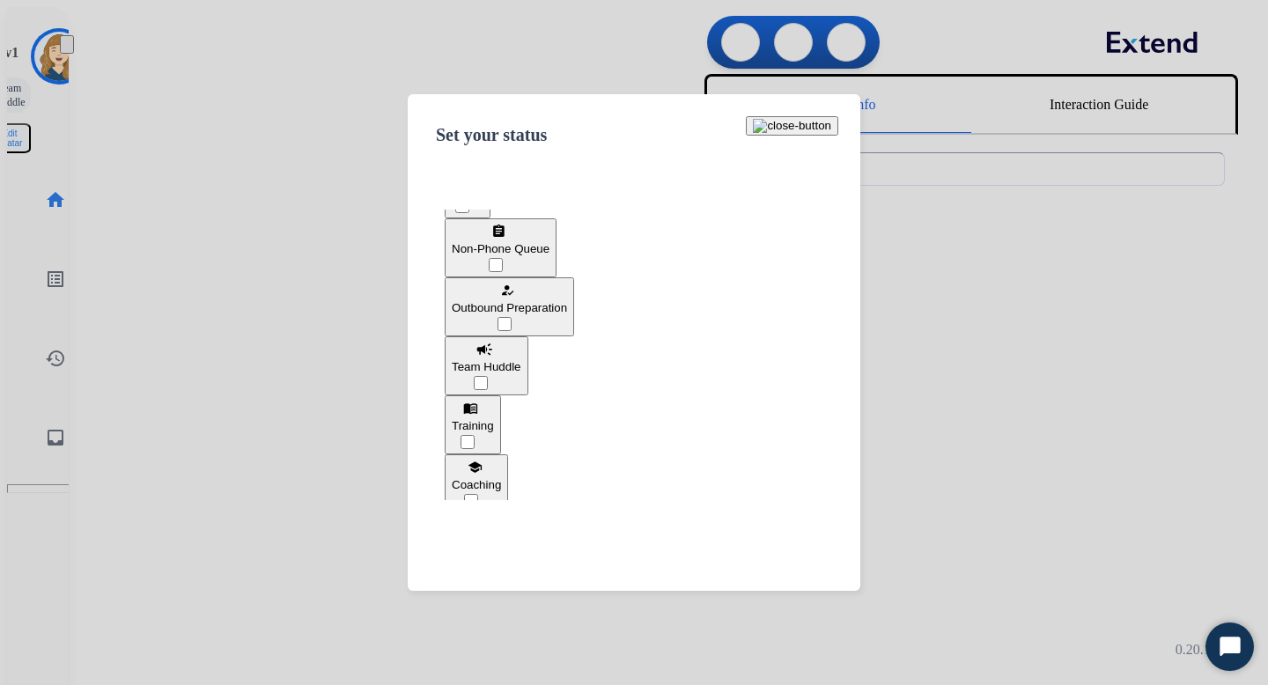
click at [501, 395] on button "menu_book Training" at bounding box center [473, 424] width 56 height 59
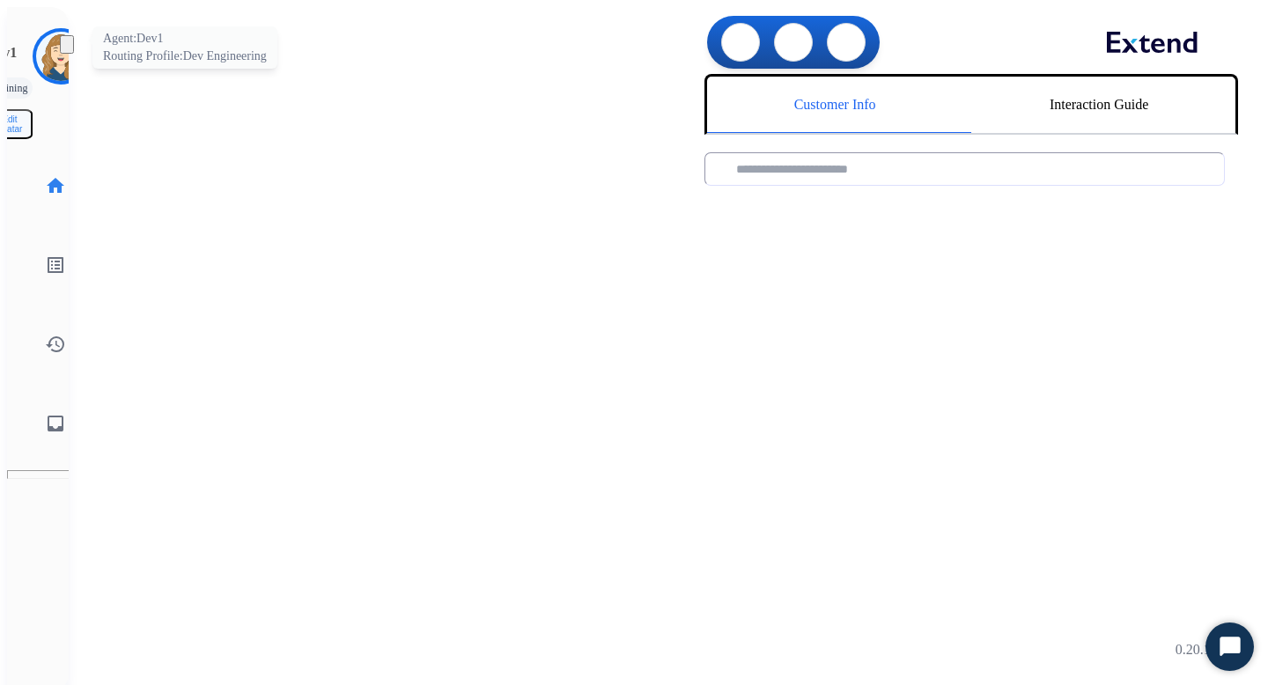
click at [36, 49] on img at bounding box center [60, 56] width 49 height 49
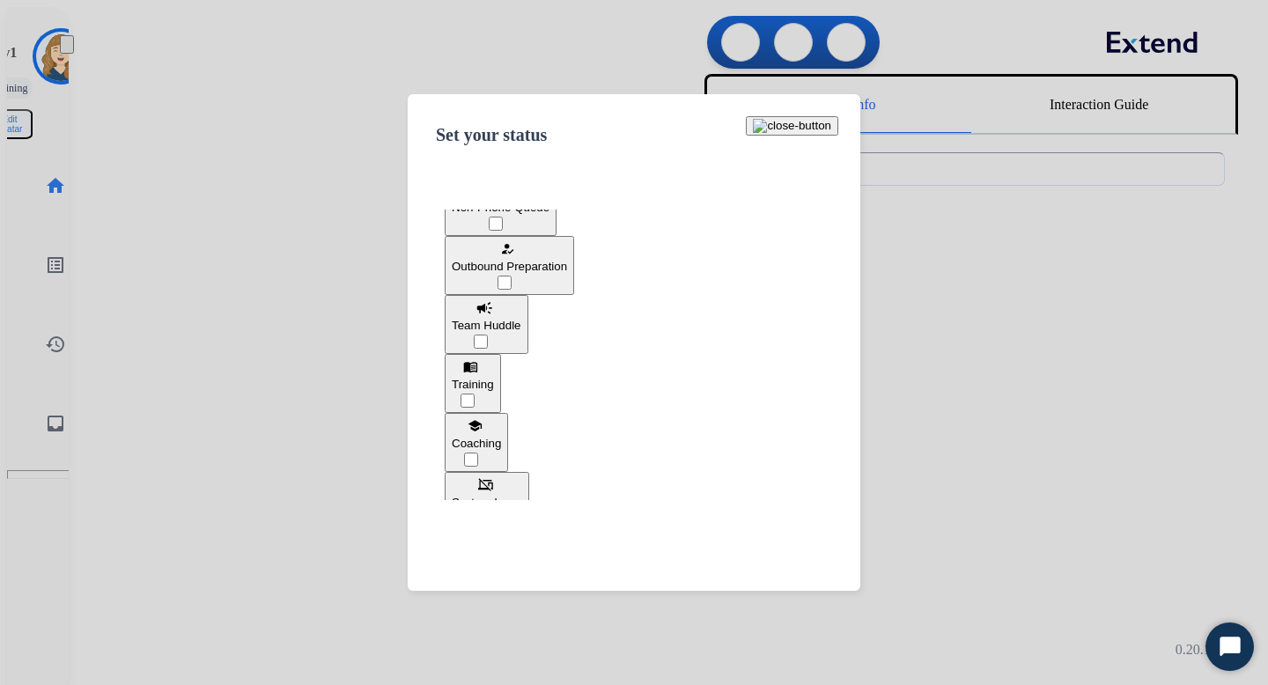
scroll to position [237, 0]
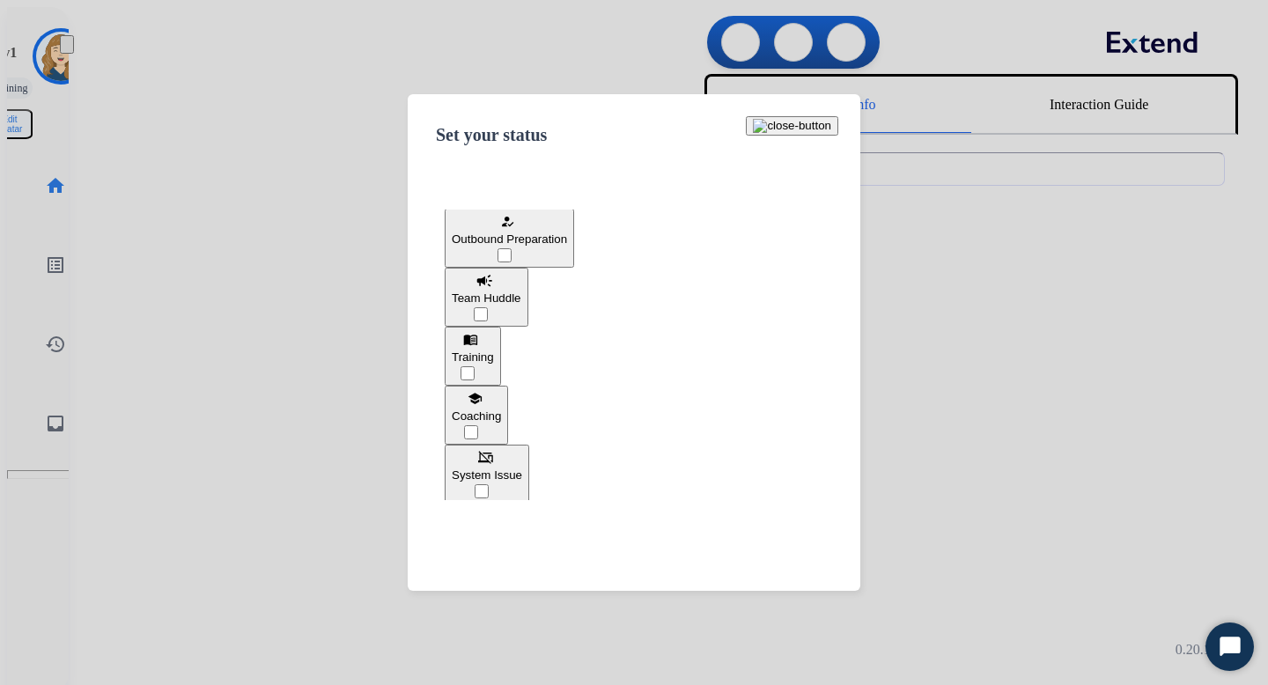
click at [508, 386] on button "school Coaching" at bounding box center [476, 415] width 63 height 59
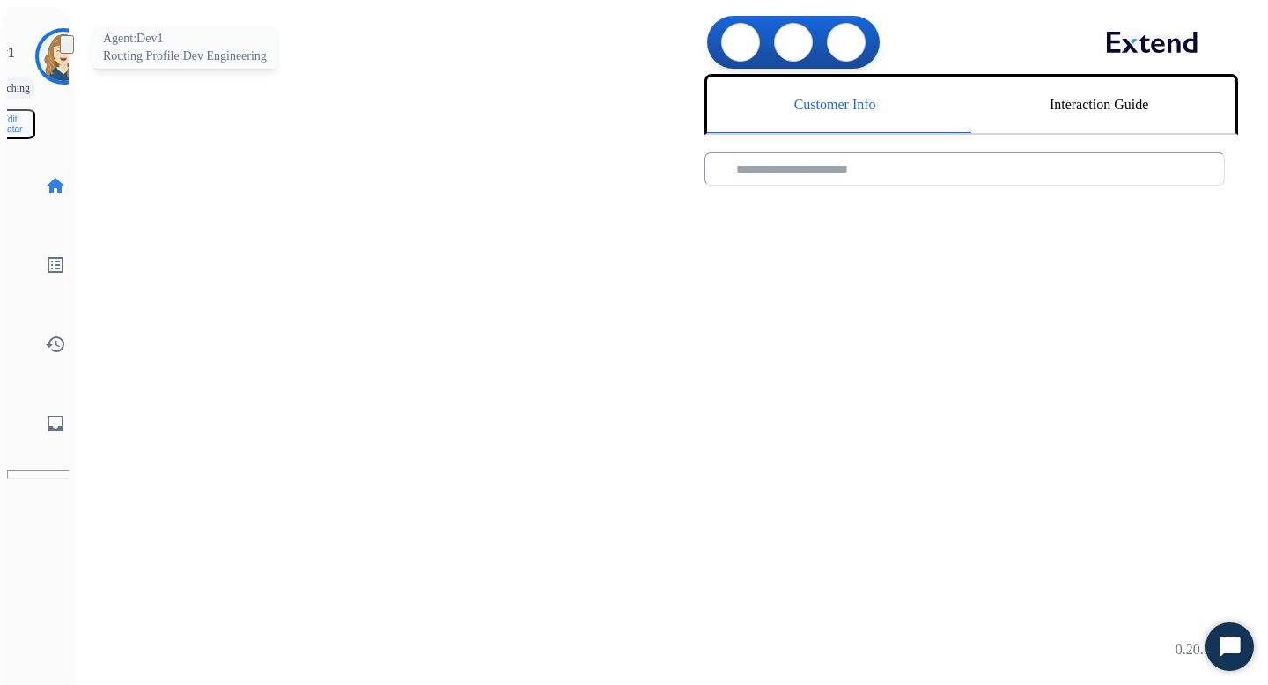
click at [42, 50] on img at bounding box center [63, 56] width 49 height 49
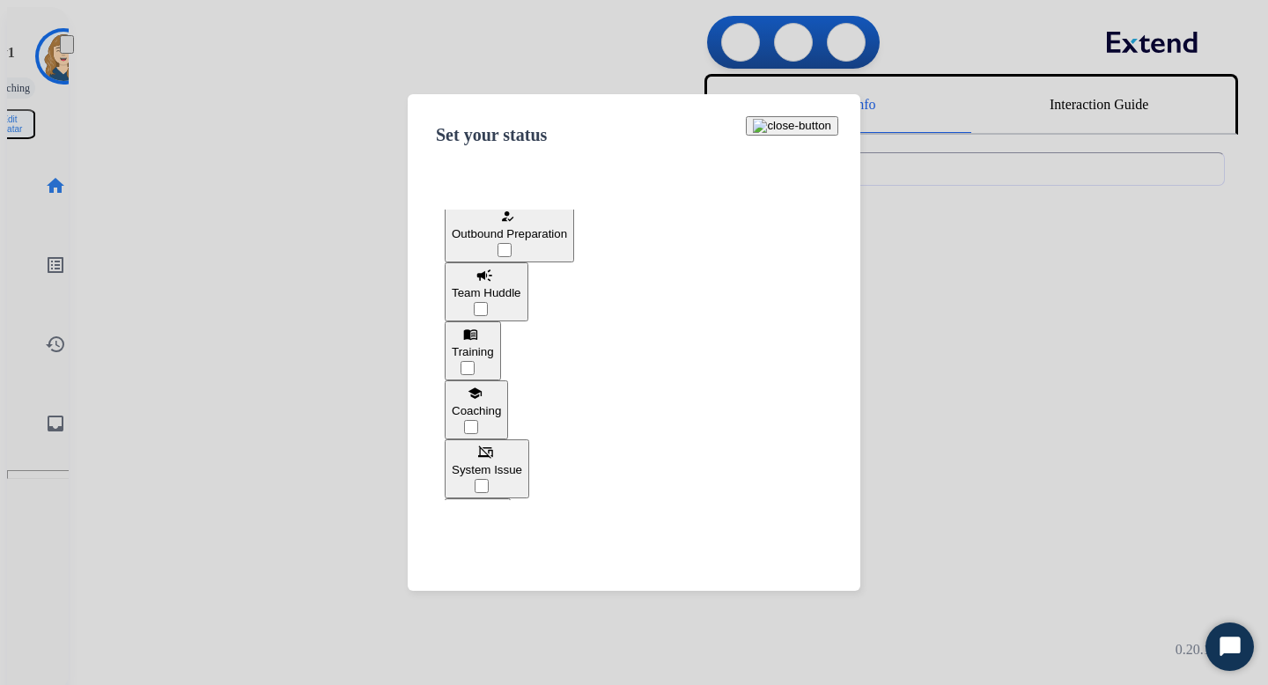
scroll to position [332, 0]
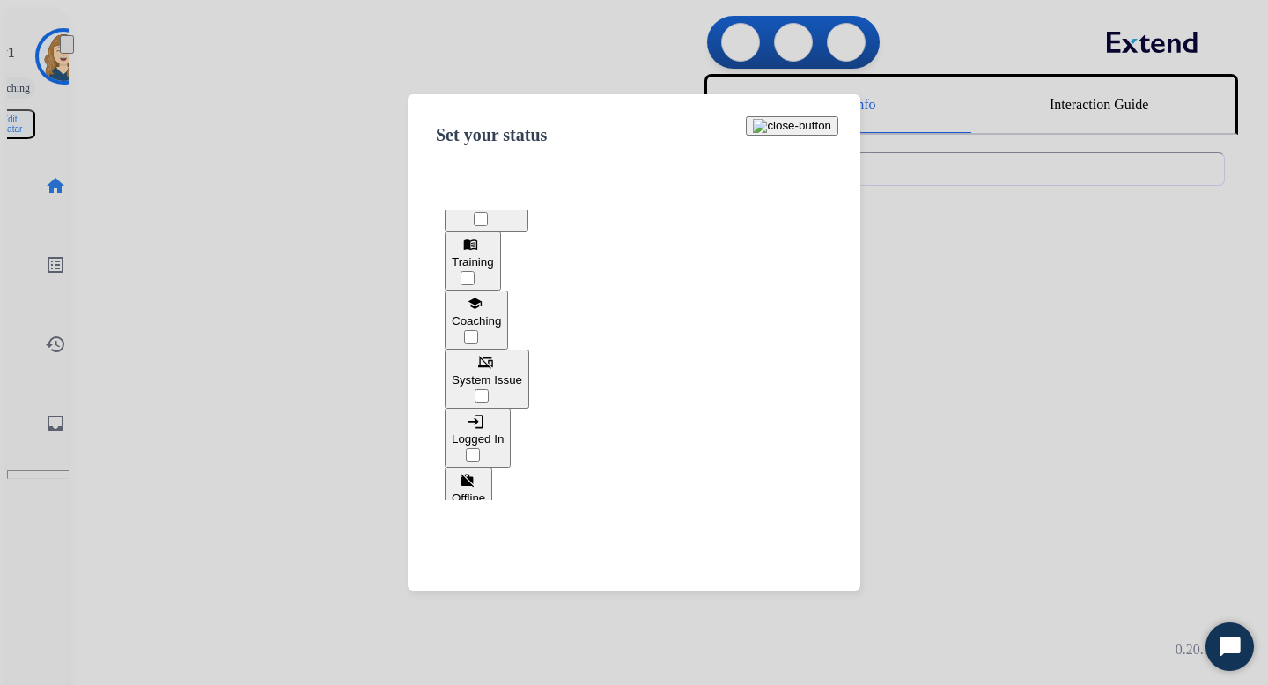
click at [529, 350] on button "phonelink_off System Issue" at bounding box center [487, 379] width 85 height 59
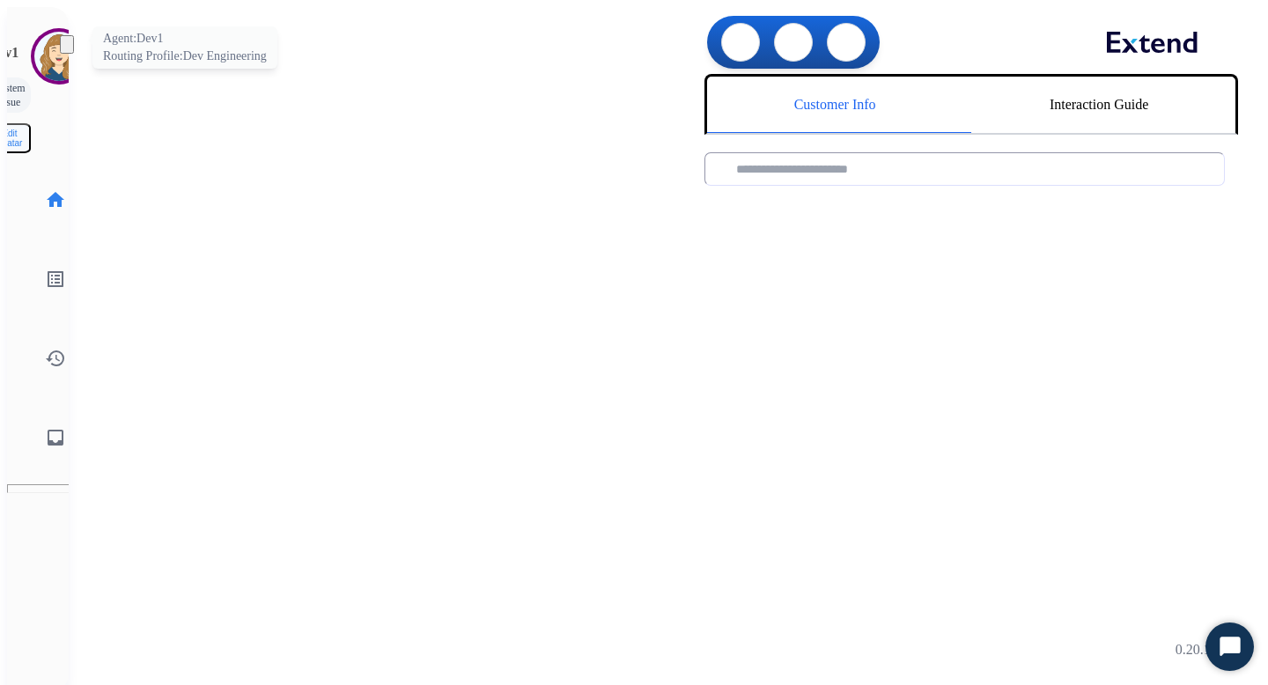
click at [34, 32] on img at bounding box center [58, 56] width 49 height 49
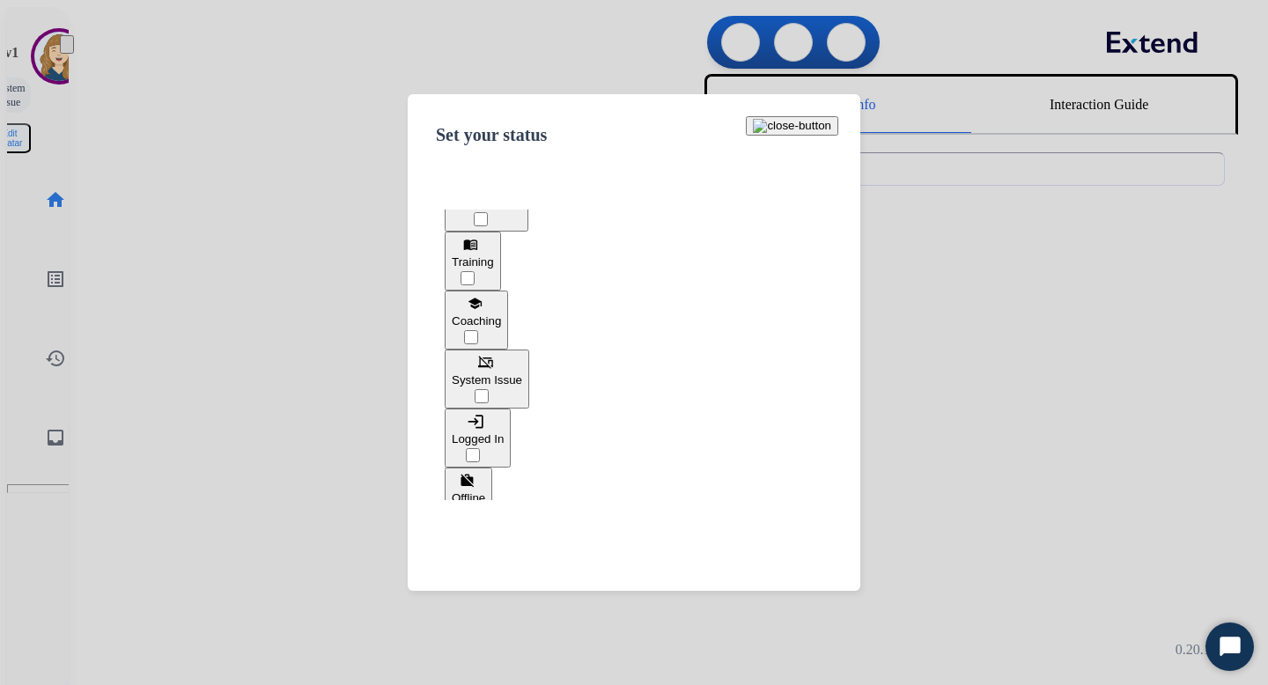
click at [511, 409] on button "login Logged In" at bounding box center [478, 438] width 66 height 59
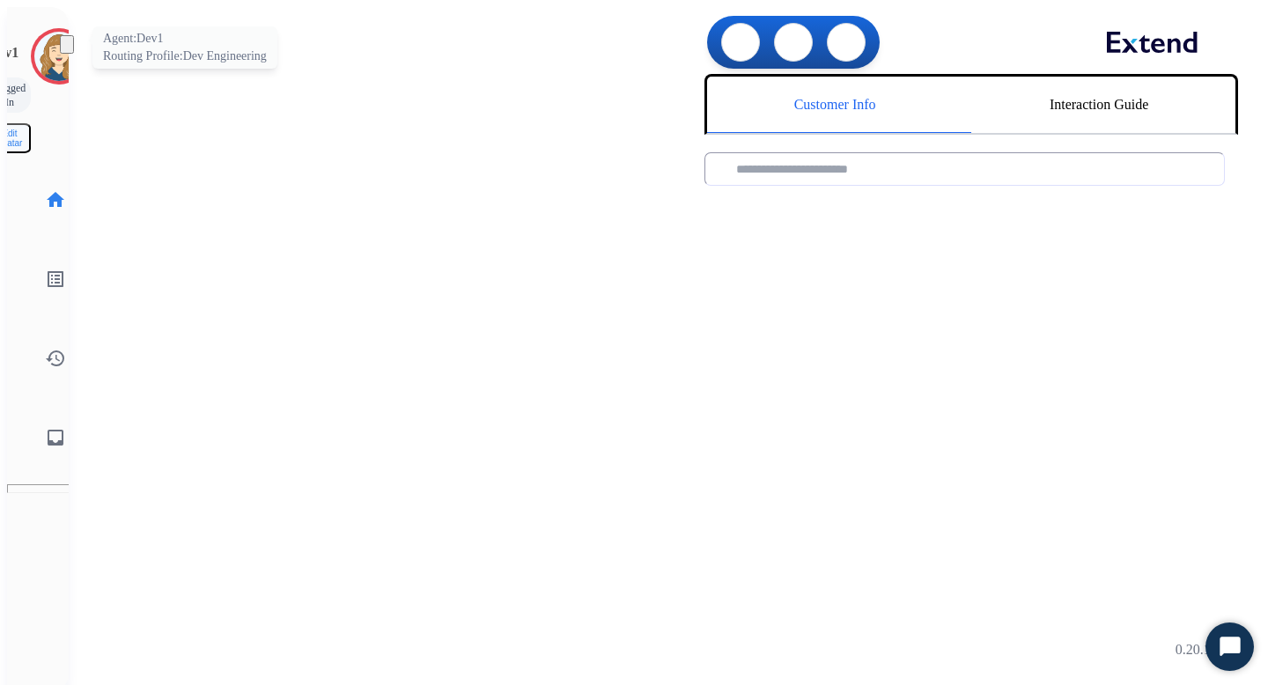
click at [34, 37] on img at bounding box center [58, 56] width 49 height 49
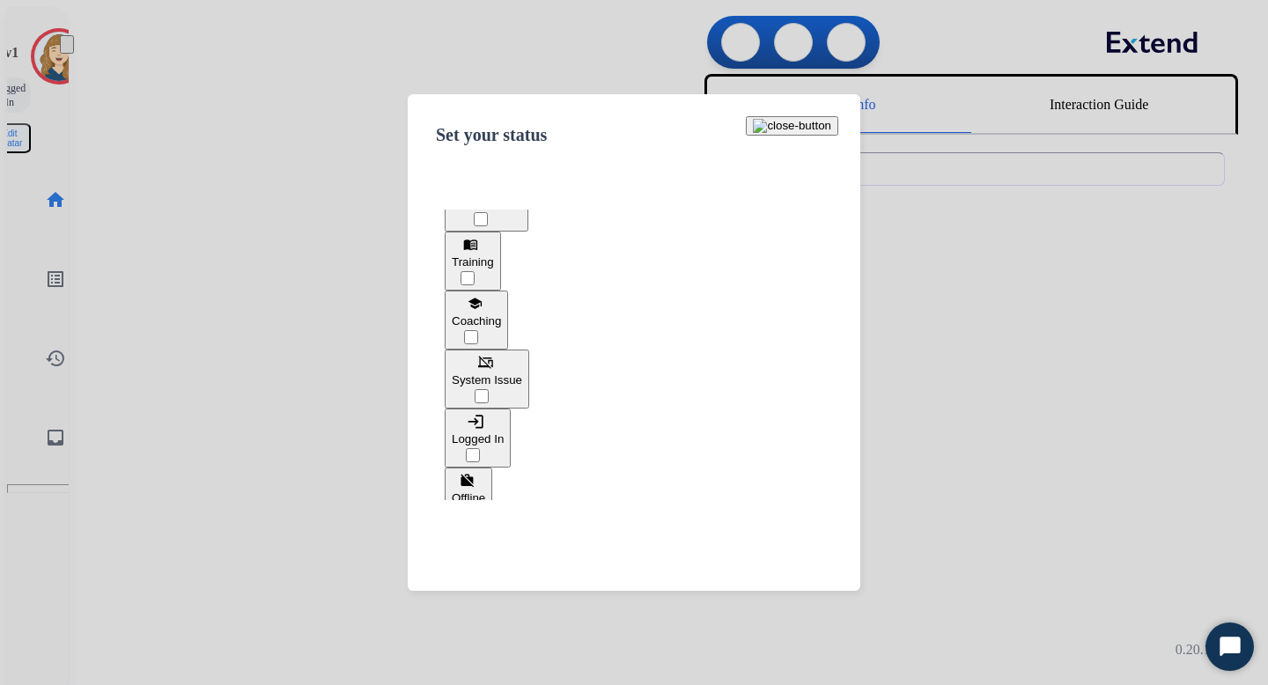
click at [492, 468] on button "work_off Offline" at bounding box center [469, 497] width 48 height 59
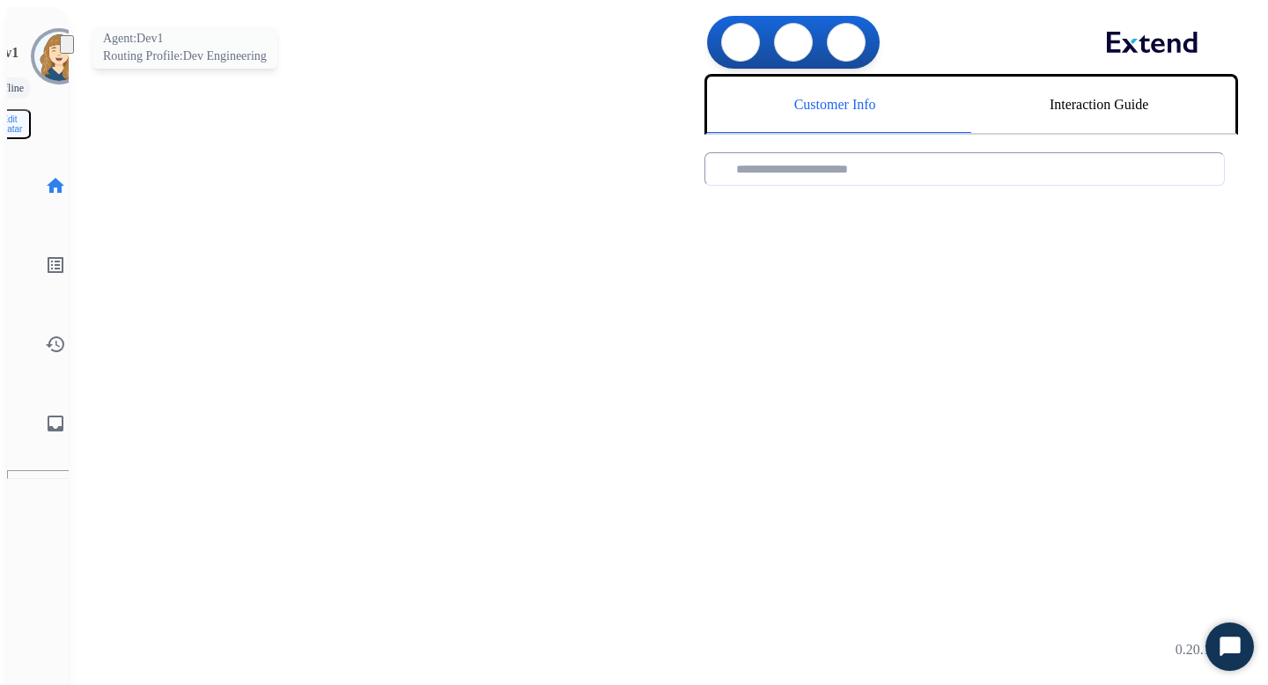
click at [34, 50] on img at bounding box center [58, 56] width 49 height 49
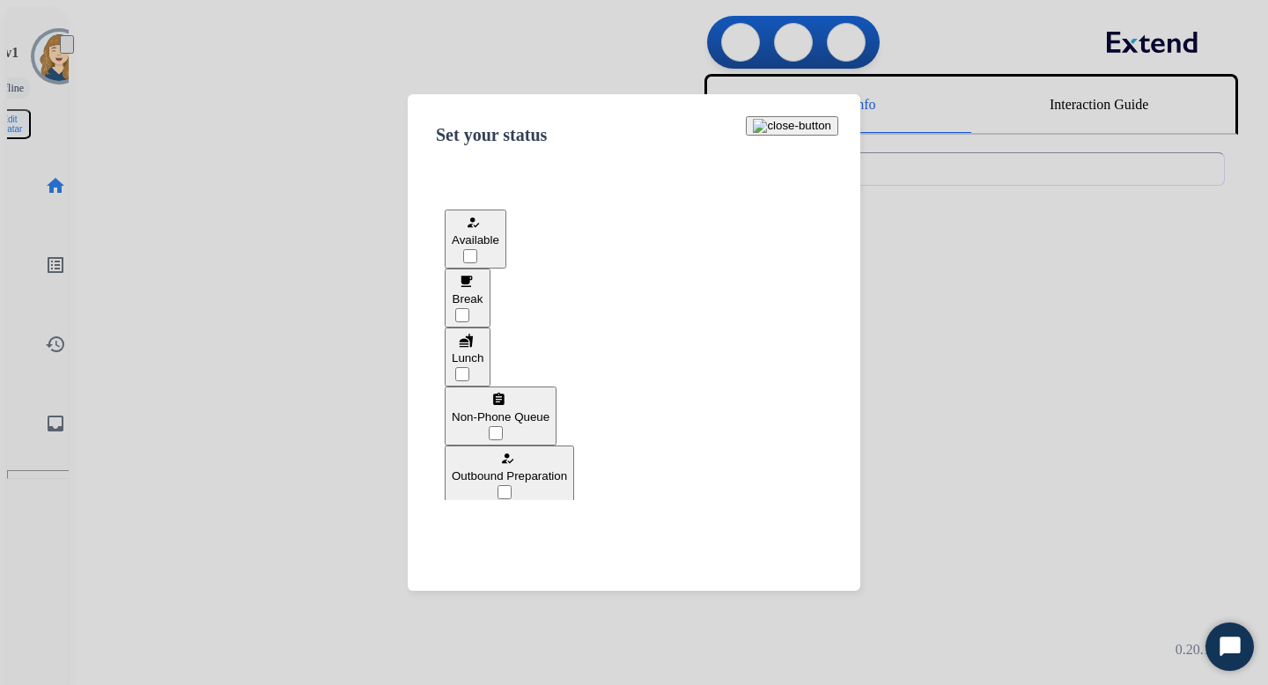
click at [188, 189] on div at bounding box center [634, 342] width 1268 height 685
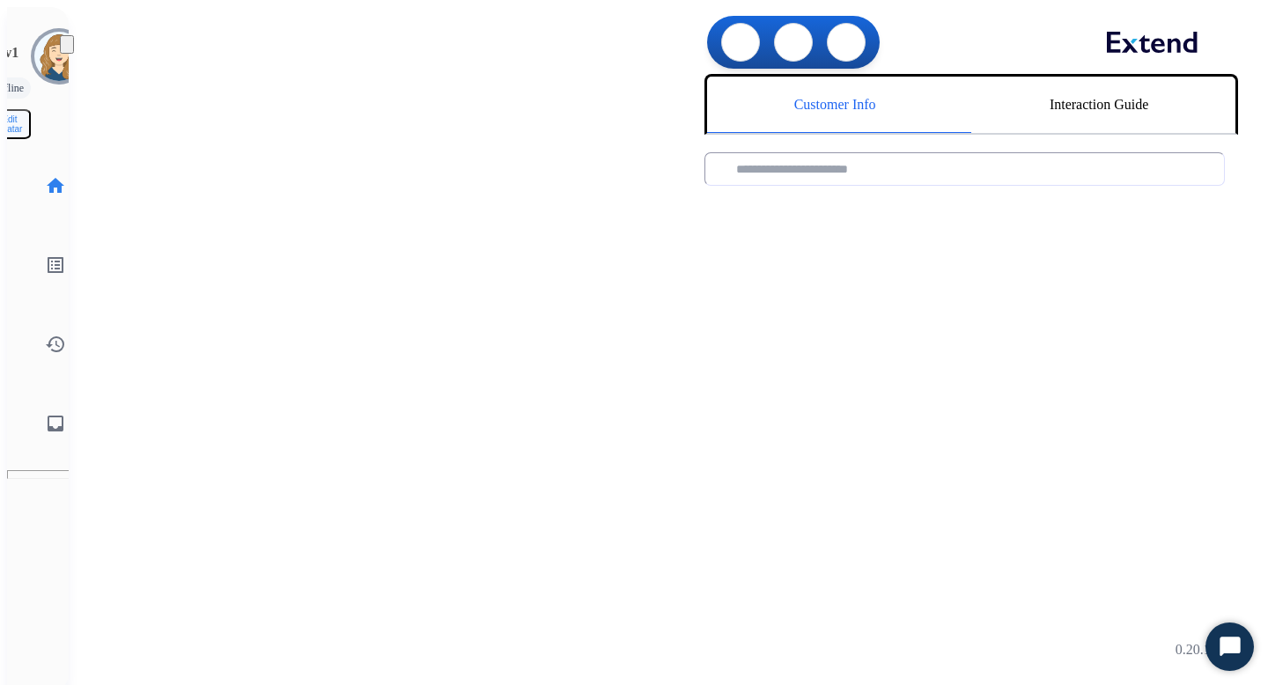
click at [67, 48] on img at bounding box center [67, 48] width 0 height 0
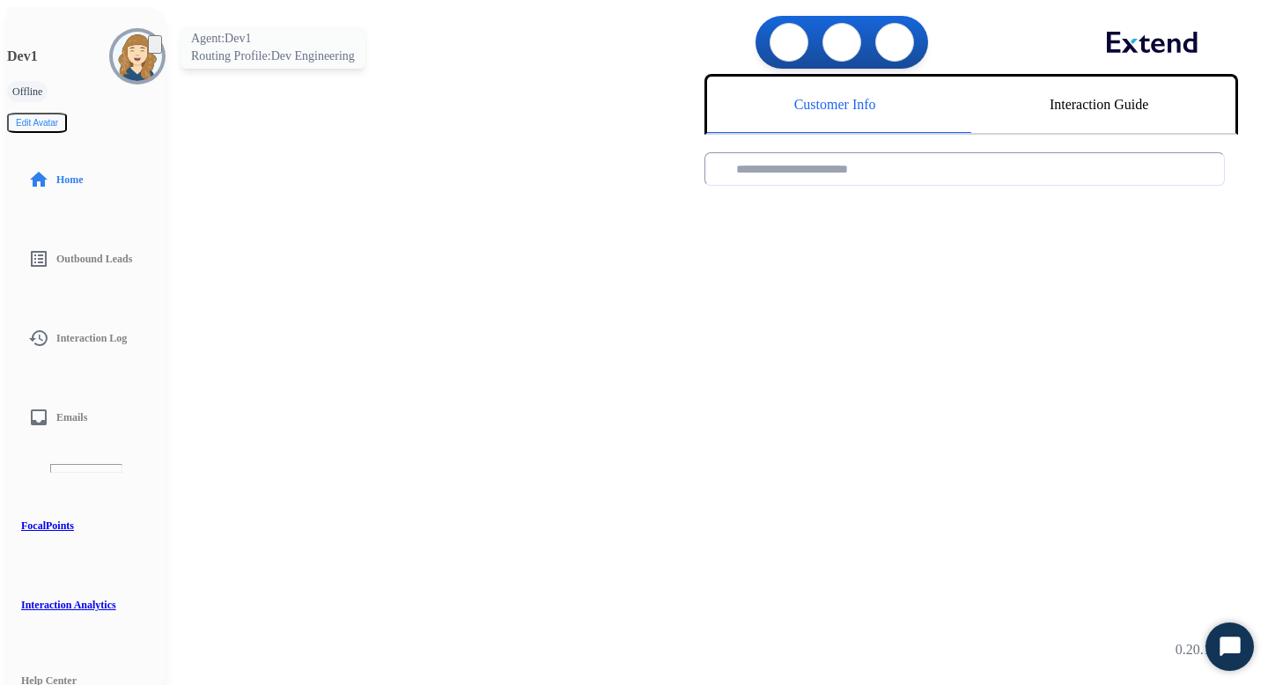
click at [113, 45] on img at bounding box center [137, 56] width 49 height 49
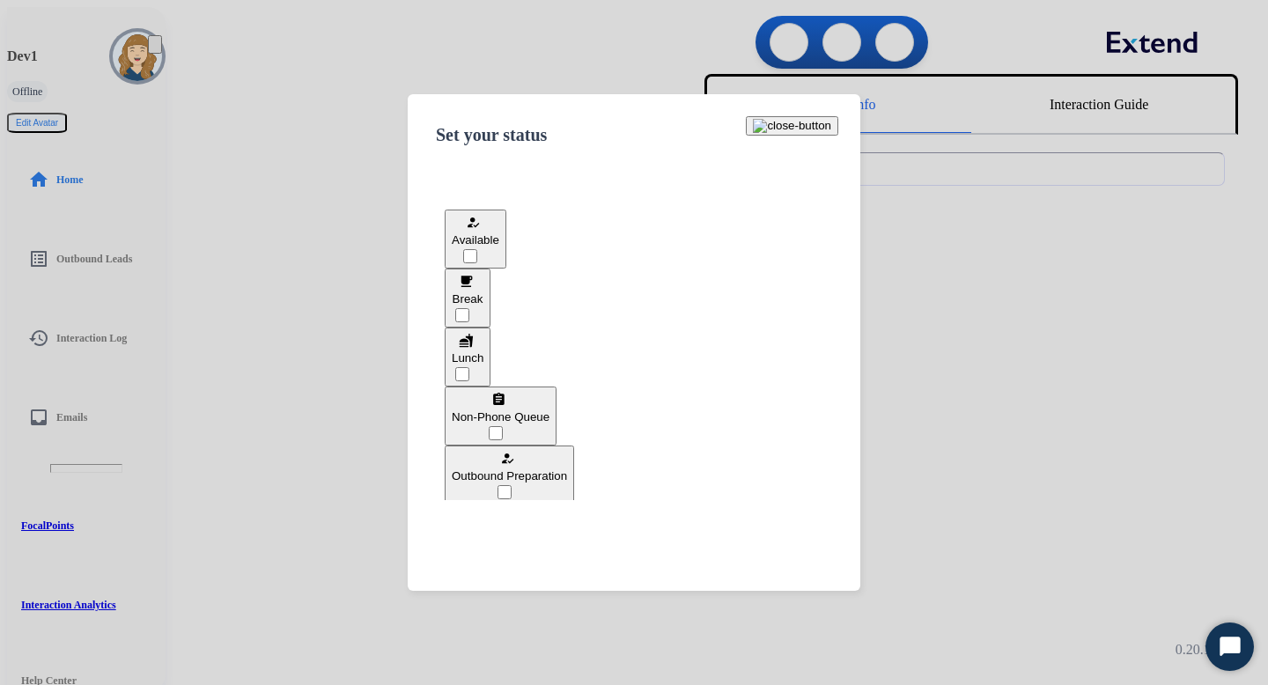
click at [499, 247] on span "Available" at bounding box center [476, 239] width 48 height 13
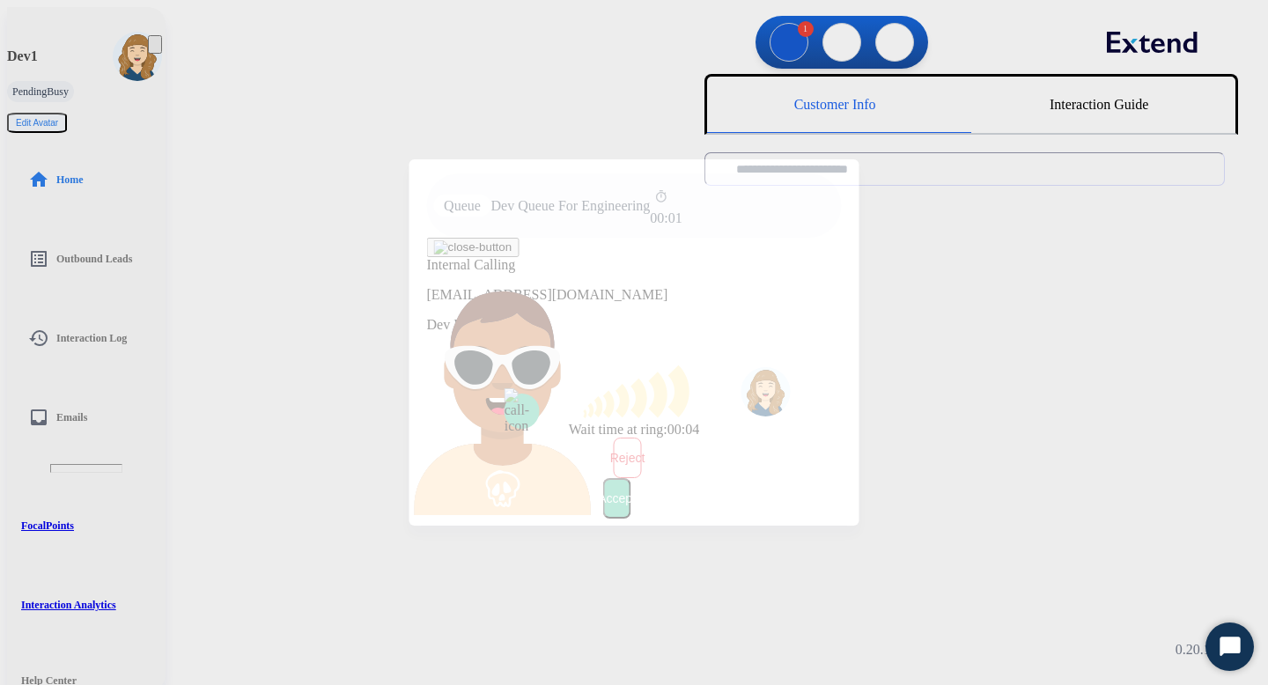
click at [631, 478] on button "Accept" at bounding box center [617, 498] width 28 height 41
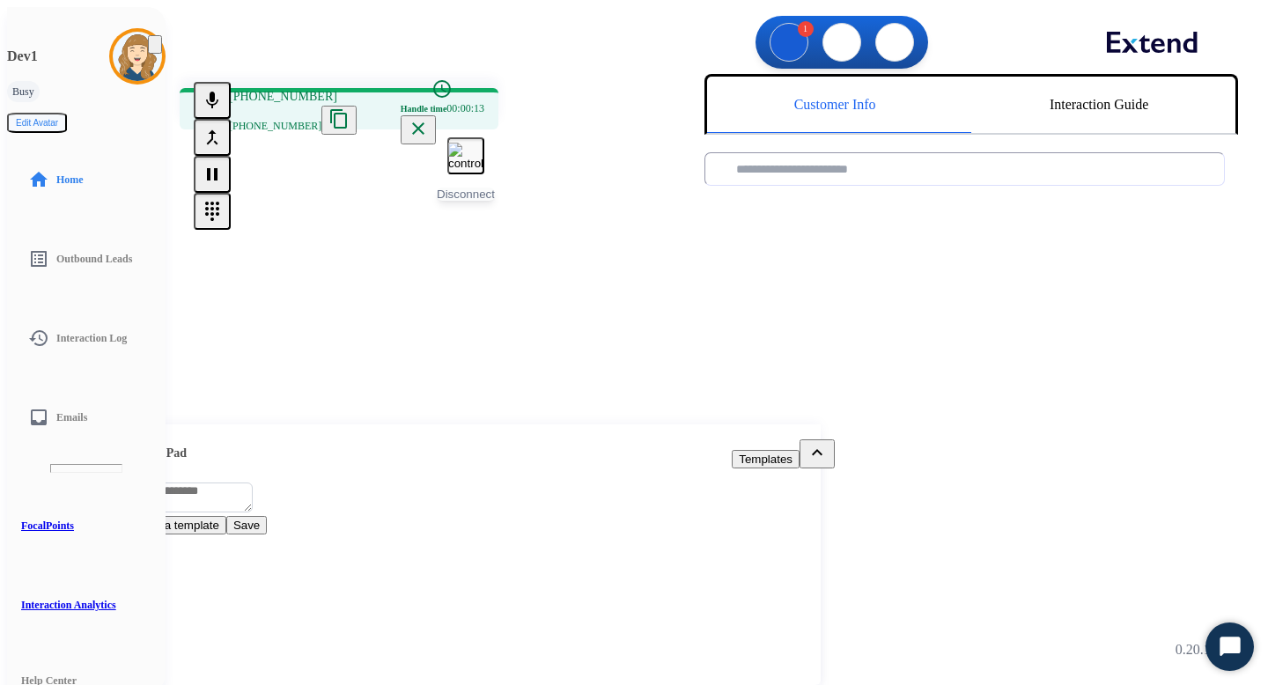
click at [448, 144] on img at bounding box center [465, 156] width 35 height 27
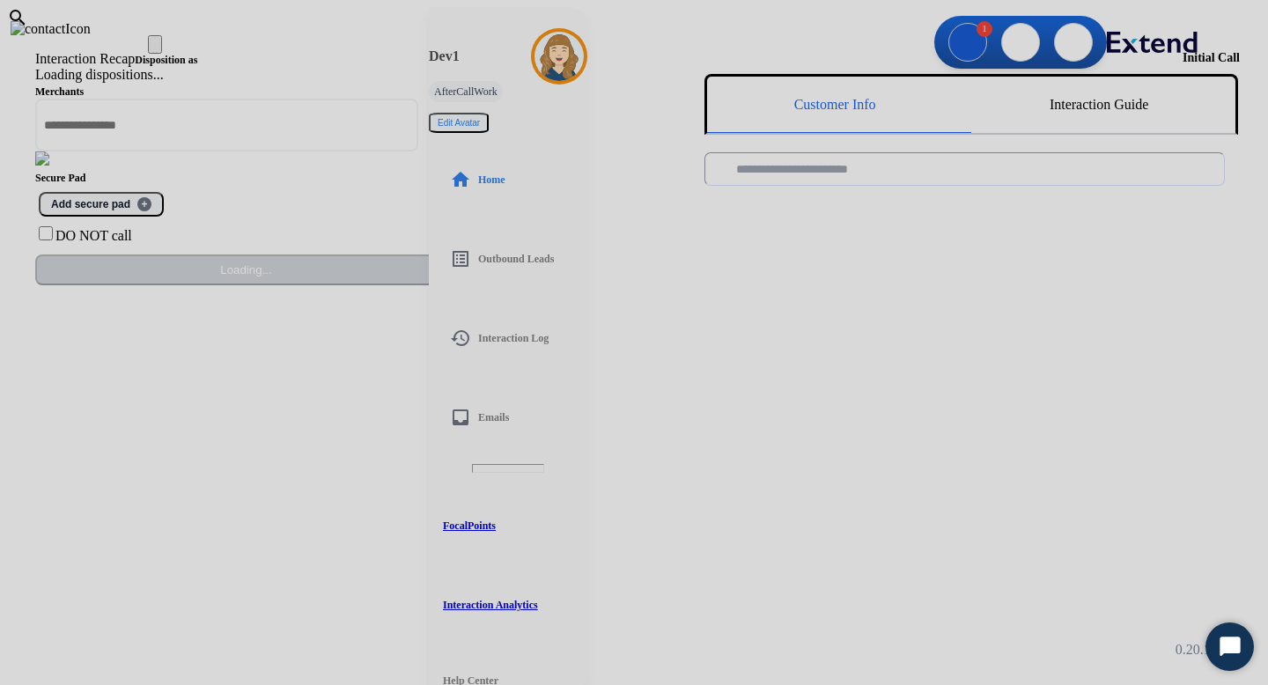
click at [401, 83] on div "Loading dispositions..." at bounding box center [218, 75] width 366 height 16
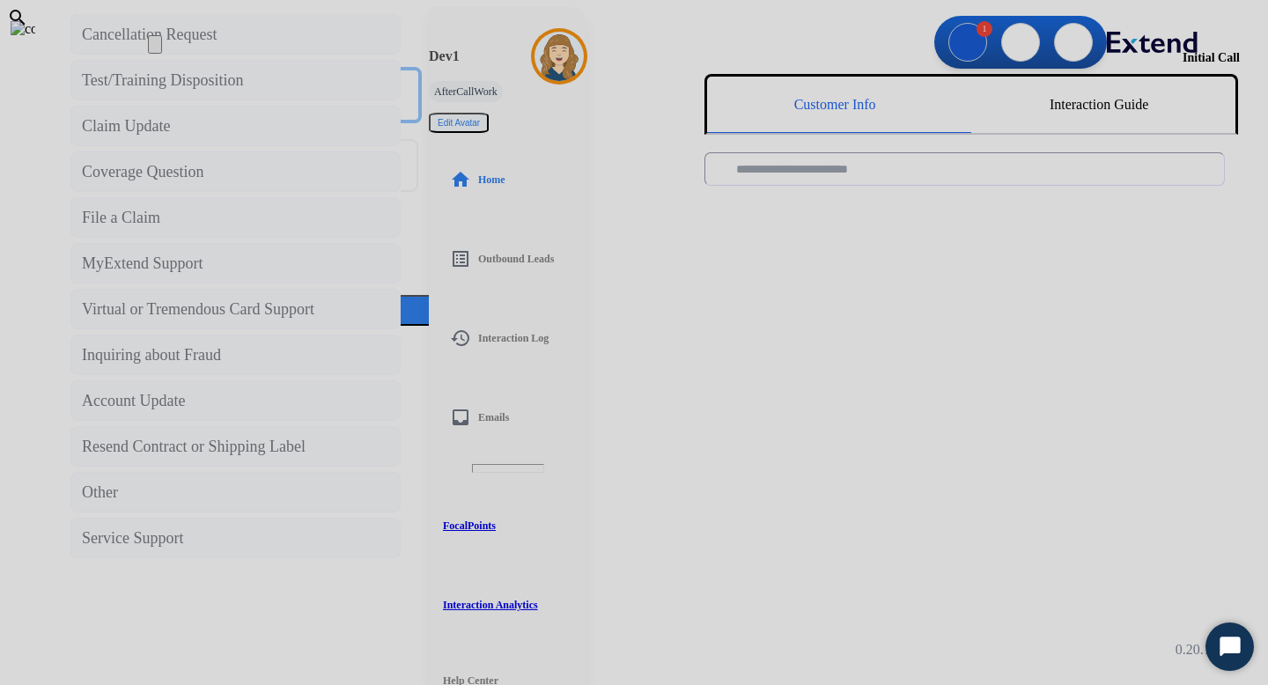
click at [422, 123] on input "text" at bounding box center [228, 95] width 387 height 56
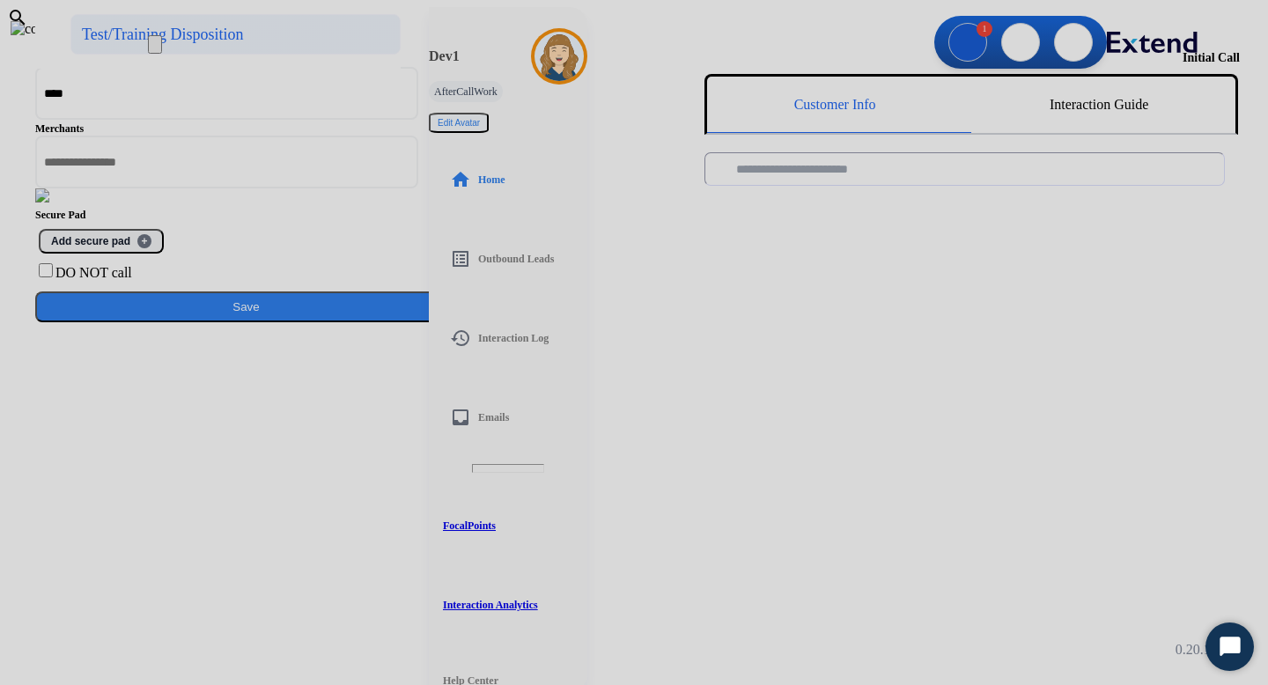
click at [244, 47] on div "Test/Training Disposition" at bounding box center [163, 34] width 162 height 25
type input "**********"
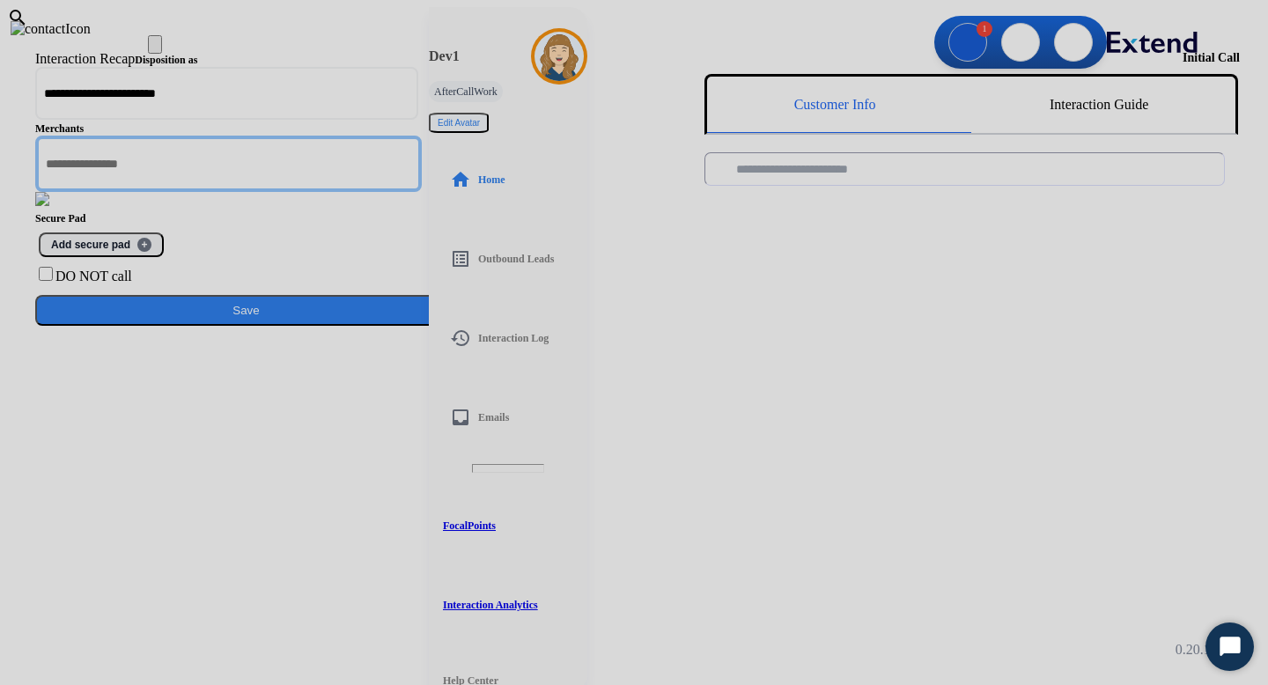
click at [422, 192] on input "text" at bounding box center [228, 164] width 387 height 56
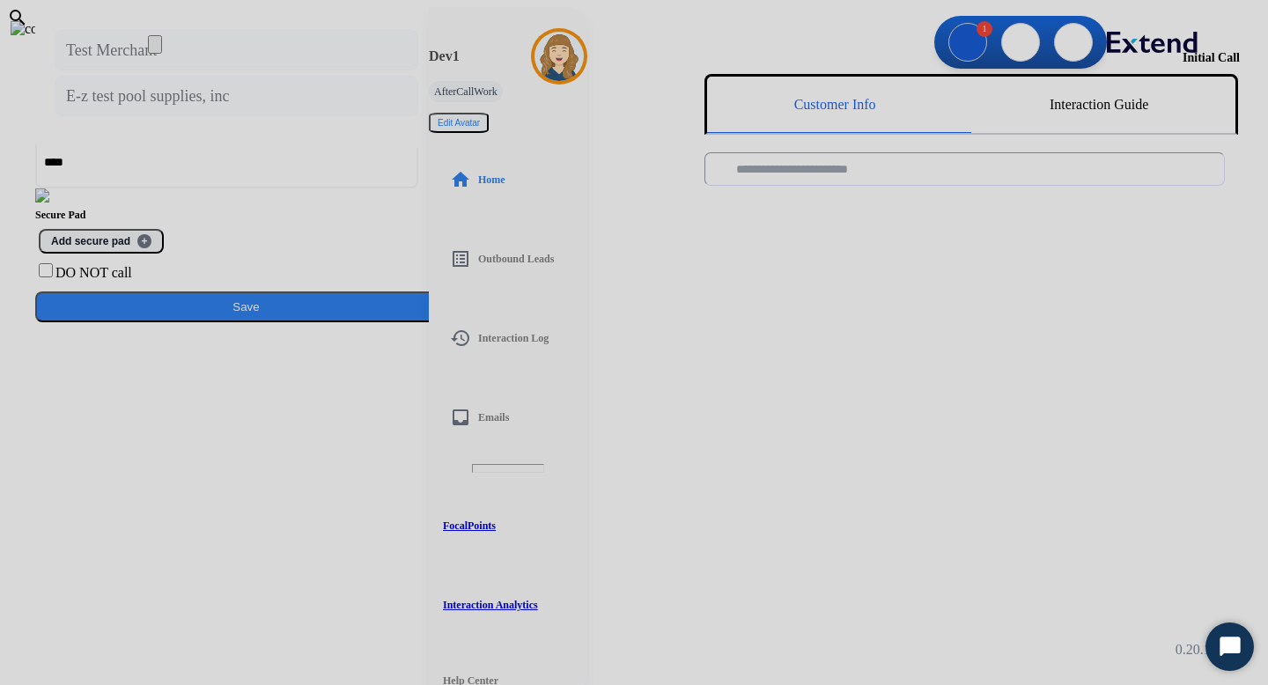
click at [418, 70] on li "Test Merchant" at bounding box center [237, 50] width 364 height 41
type input "**********"
click at [457, 322] on button "Save" at bounding box center [246, 307] width 422 height 31
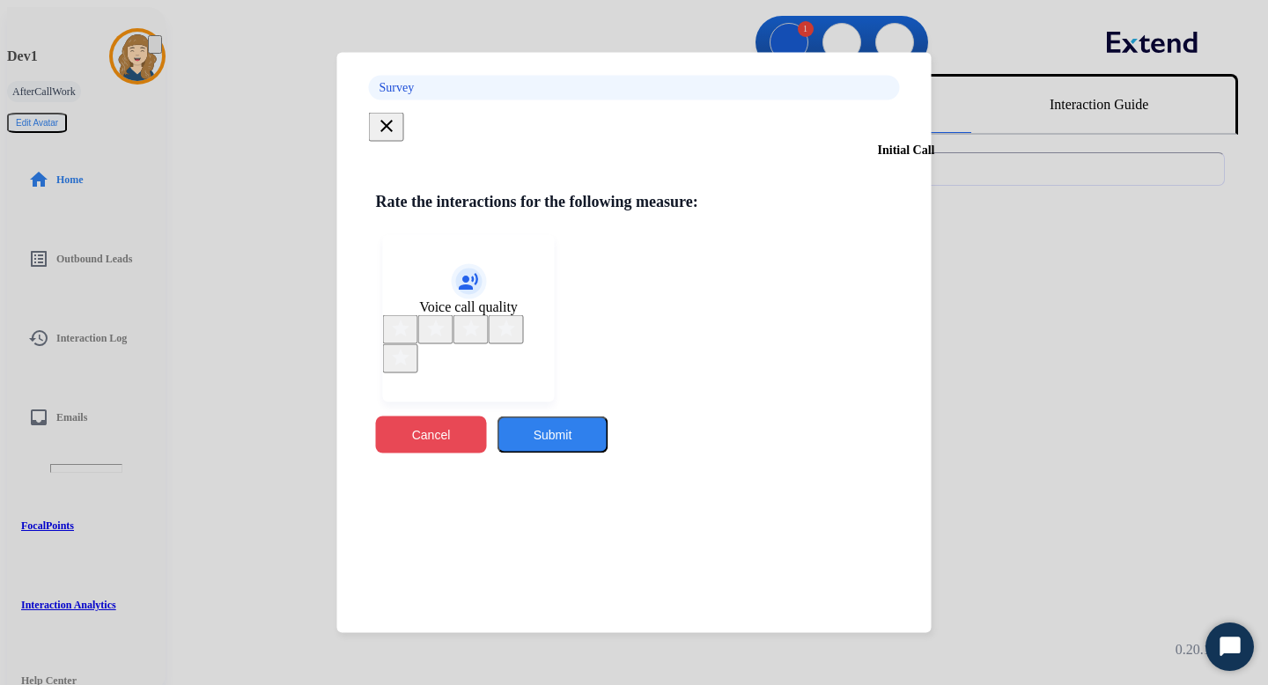
click at [487, 454] on button "Cancel" at bounding box center [431, 435] width 111 height 37
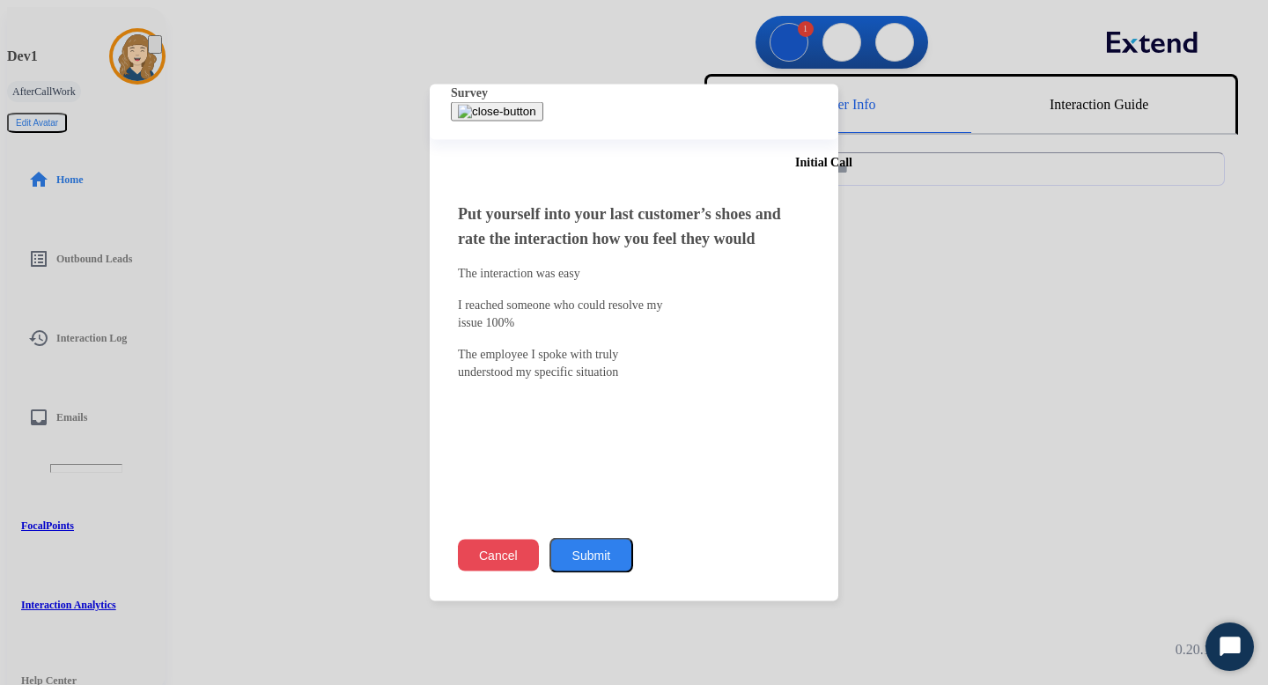
click at [539, 551] on button "Cancel" at bounding box center [498, 556] width 81 height 32
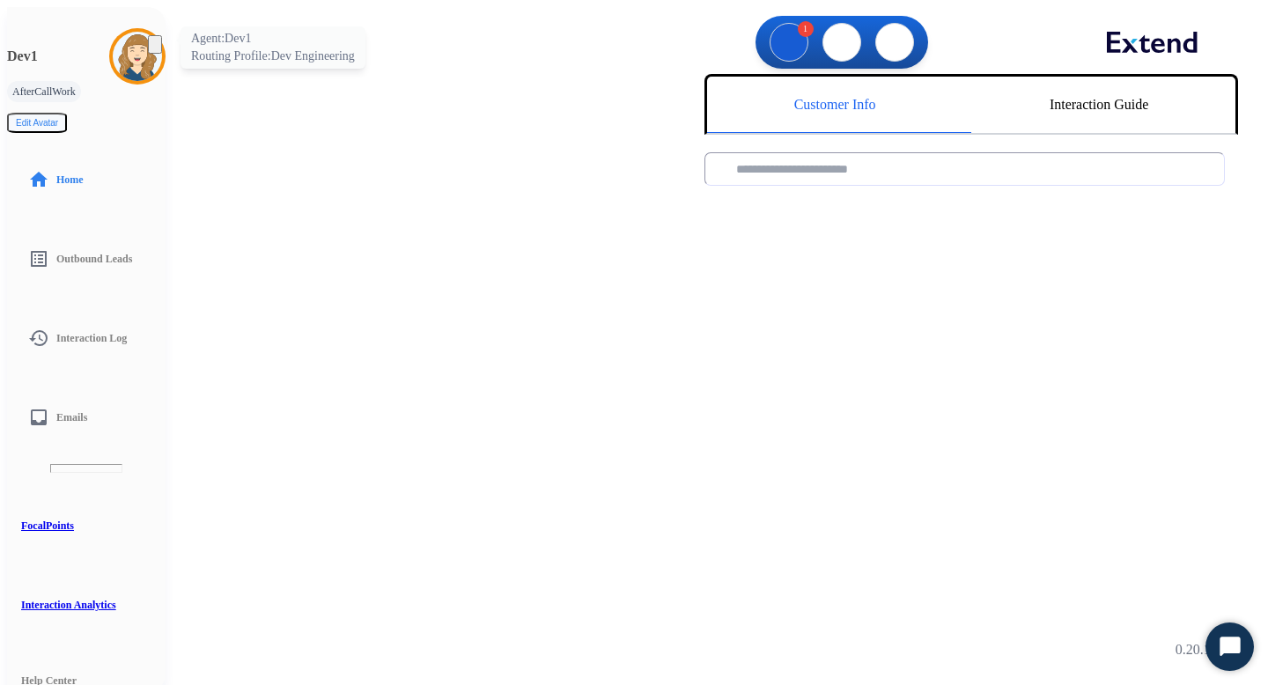
click at [113, 51] on img at bounding box center [137, 56] width 49 height 49
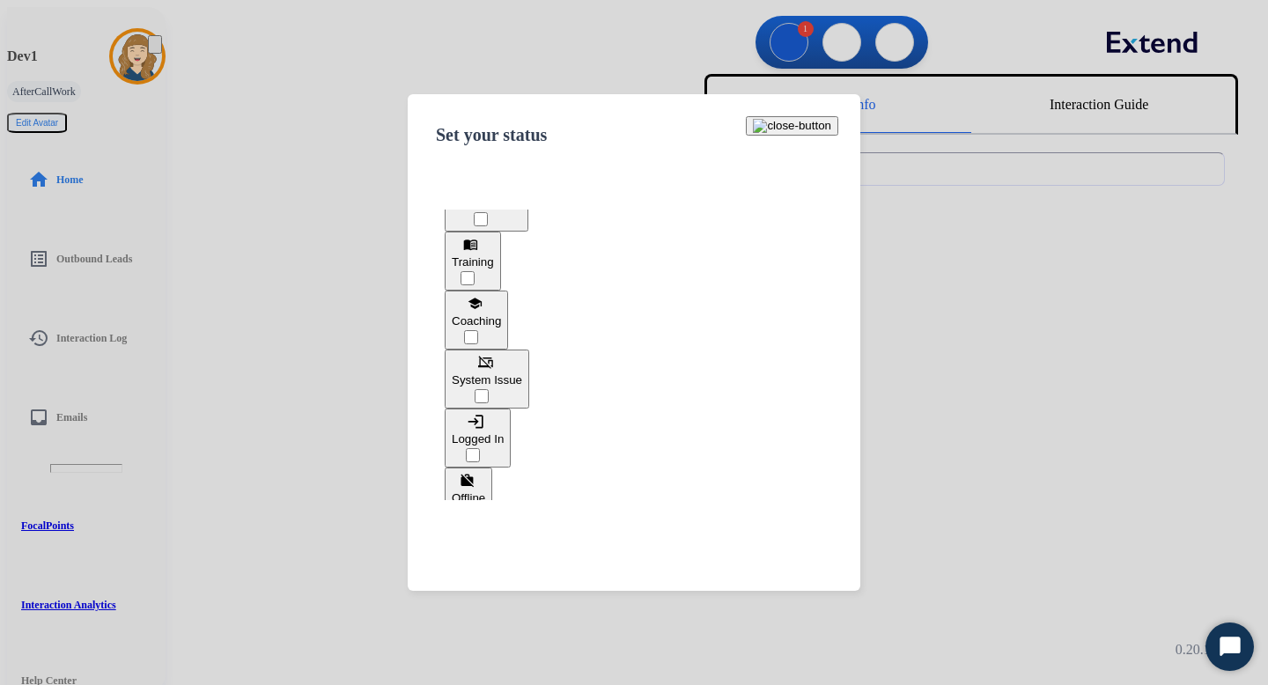
click at [492, 468] on button "work_off Offline" at bounding box center [469, 497] width 48 height 59
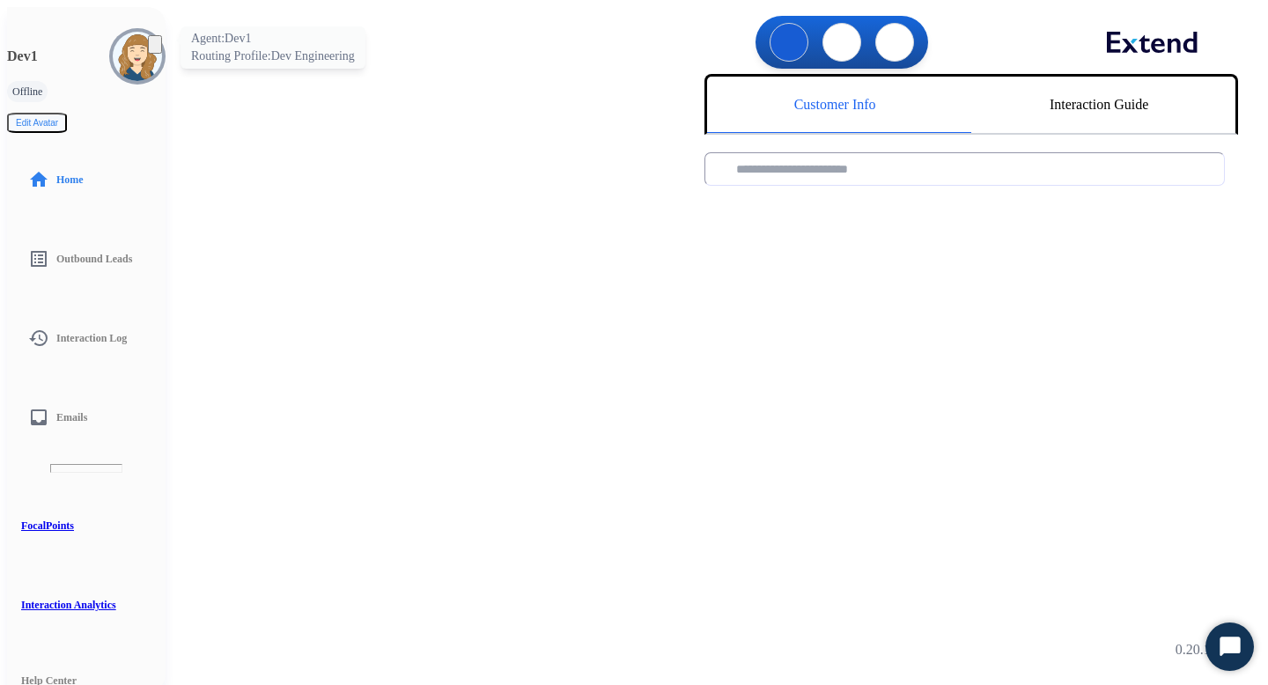
click at [113, 43] on img at bounding box center [137, 56] width 49 height 49
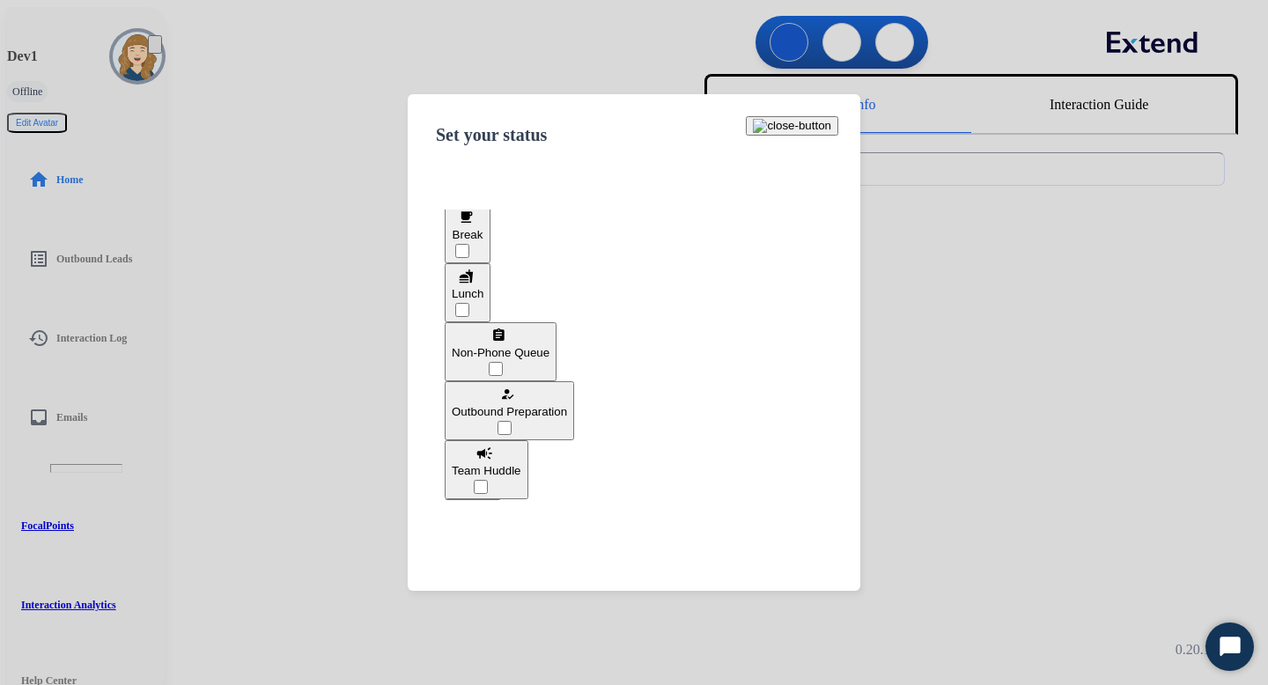
scroll to position [68, 0]
click at [550, 343] on span "Non-Phone Queue" at bounding box center [501, 349] width 98 height 13
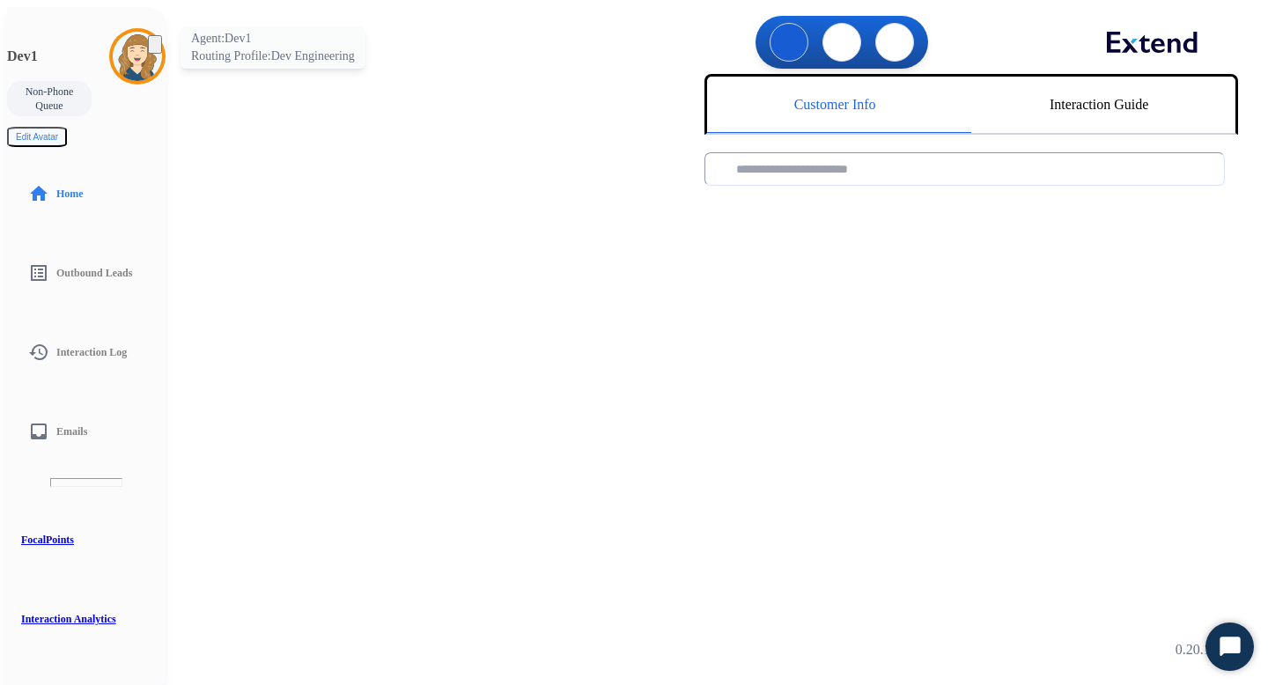
click at [113, 50] on img at bounding box center [137, 56] width 49 height 49
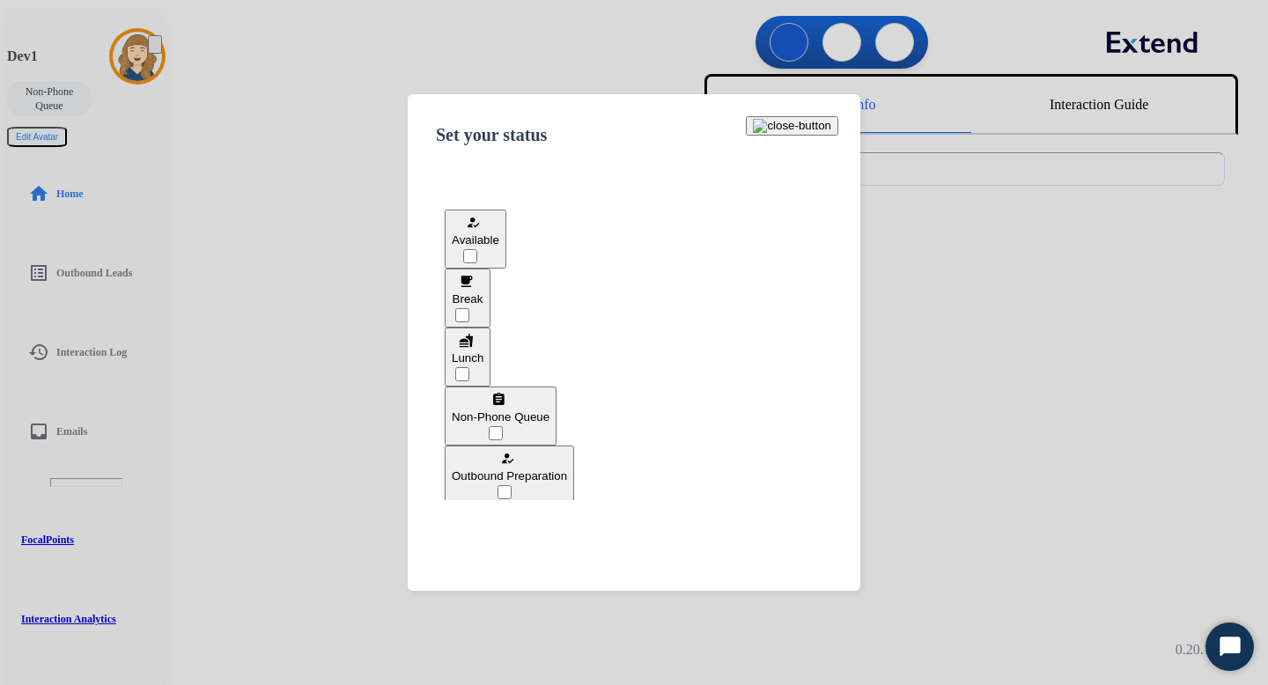
scroll to position [332, 0]
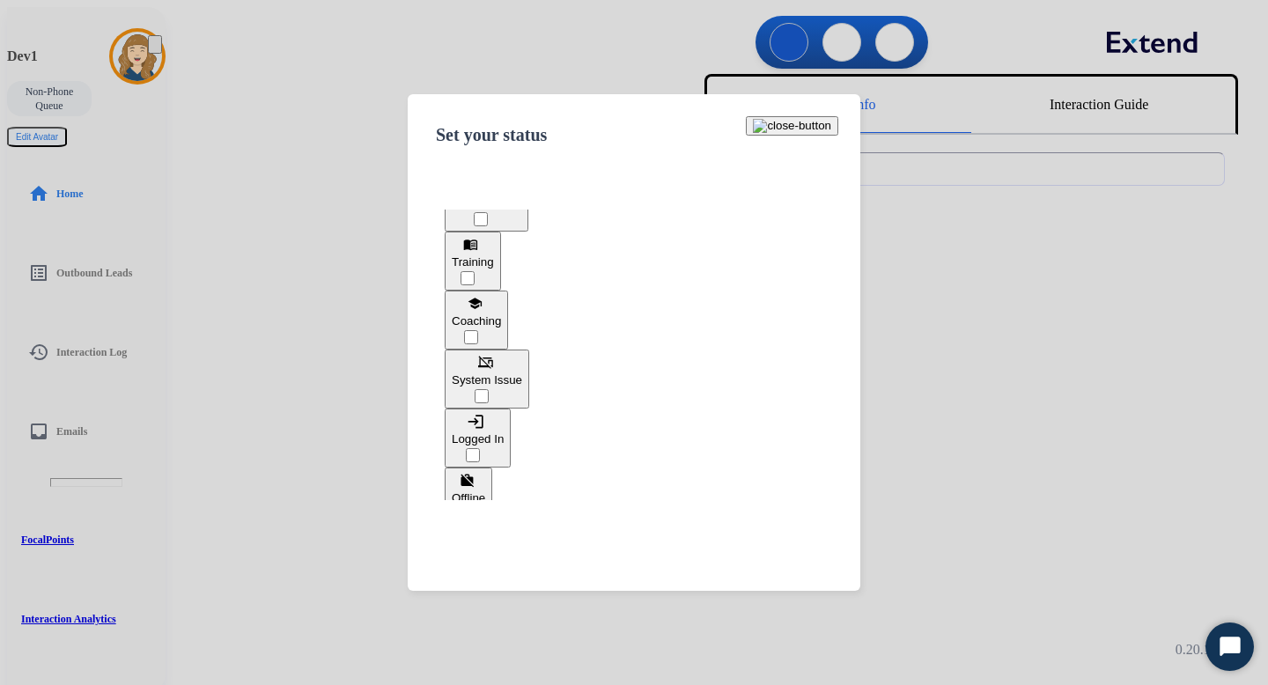
click at [383, 282] on div at bounding box center [634, 342] width 1268 height 685
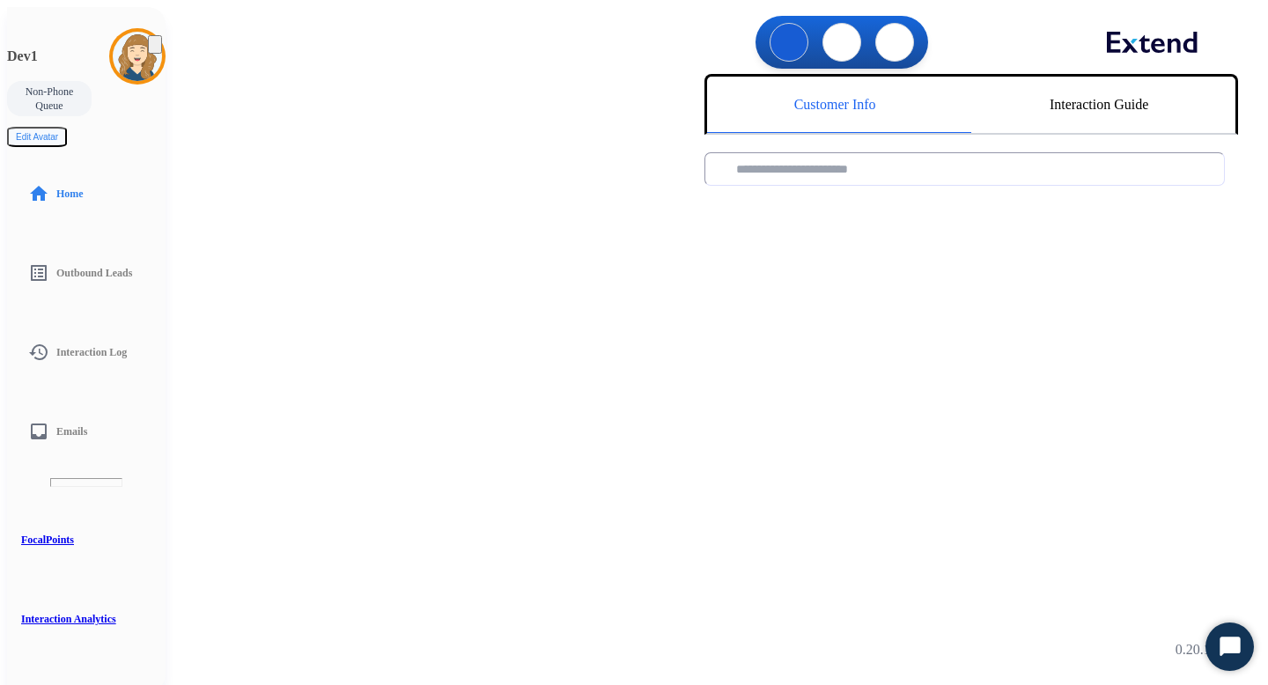
click at [155, 48] on img at bounding box center [155, 48] width 0 height 0
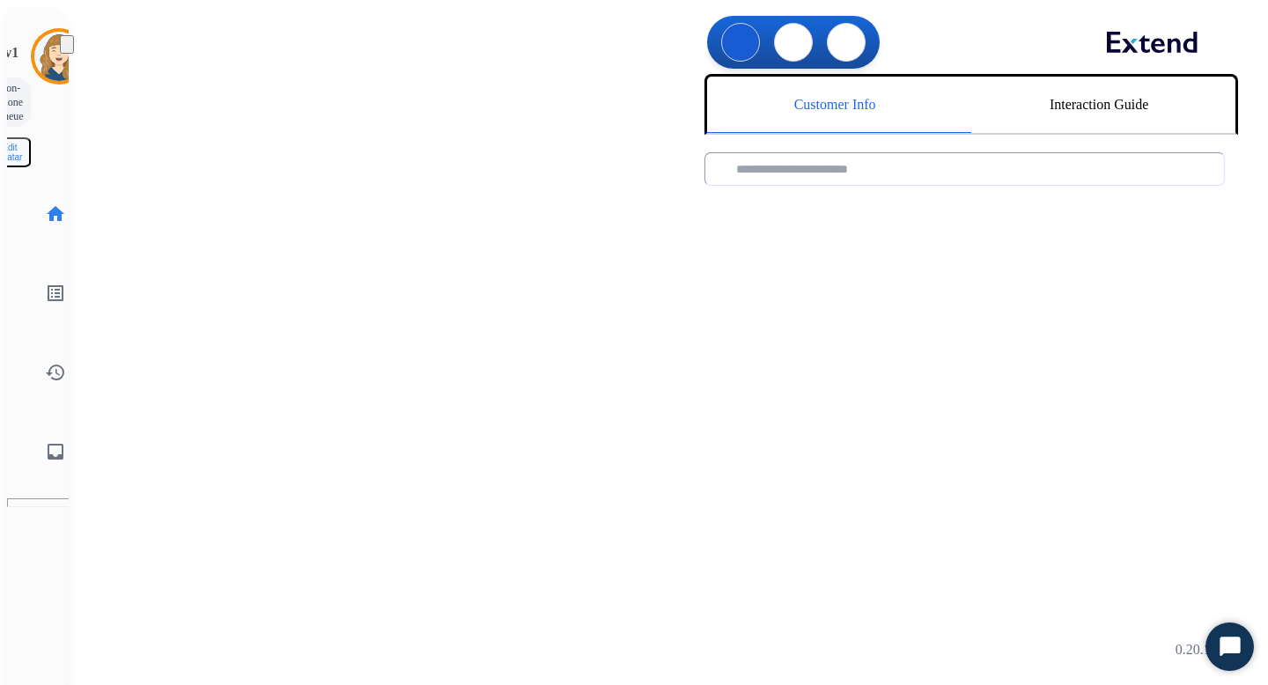
click at [67, 48] on img at bounding box center [67, 48] width 0 height 0
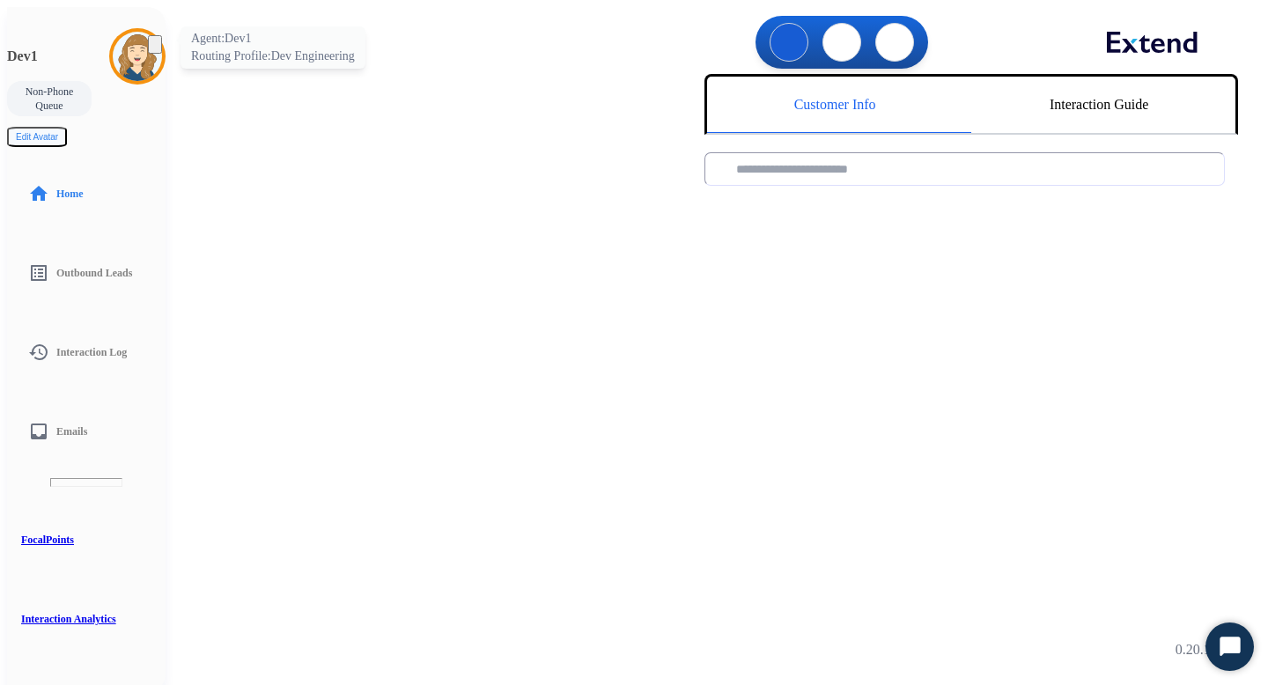
click at [113, 51] on img at bounding box center [137, 56] width 49 height 49
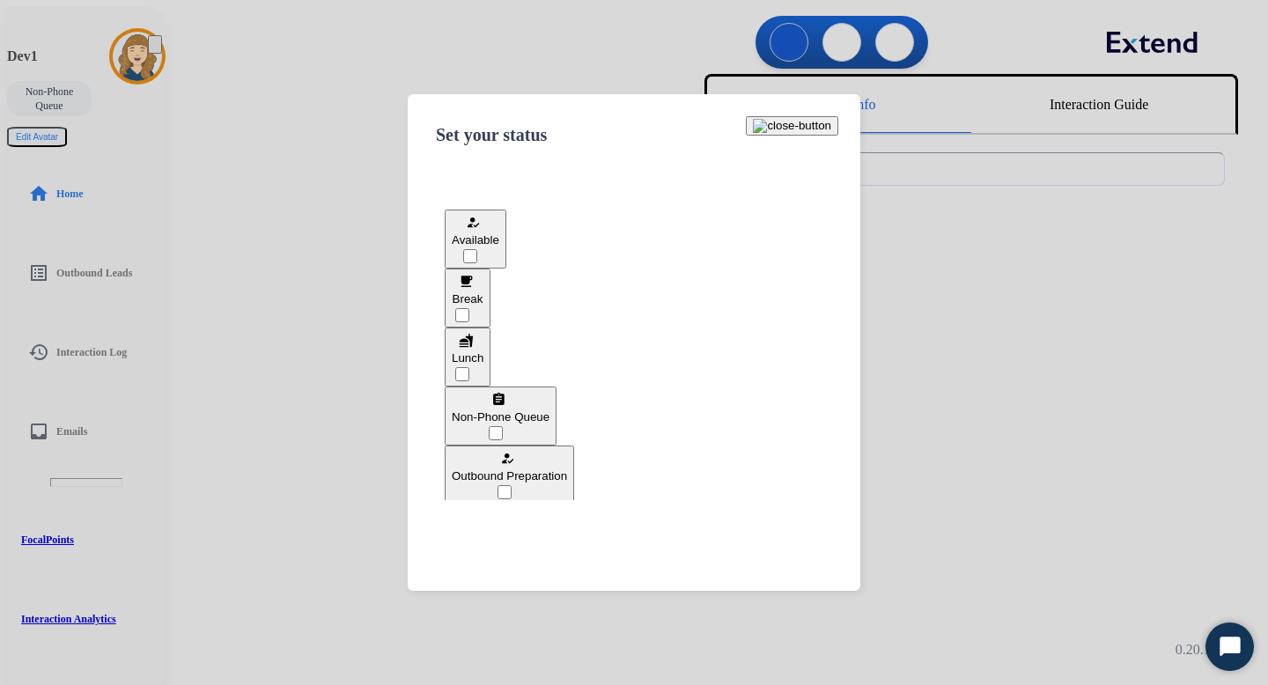
click at [499, 240] on span "Available" at bounding box center [476, 239] width 48 height 13
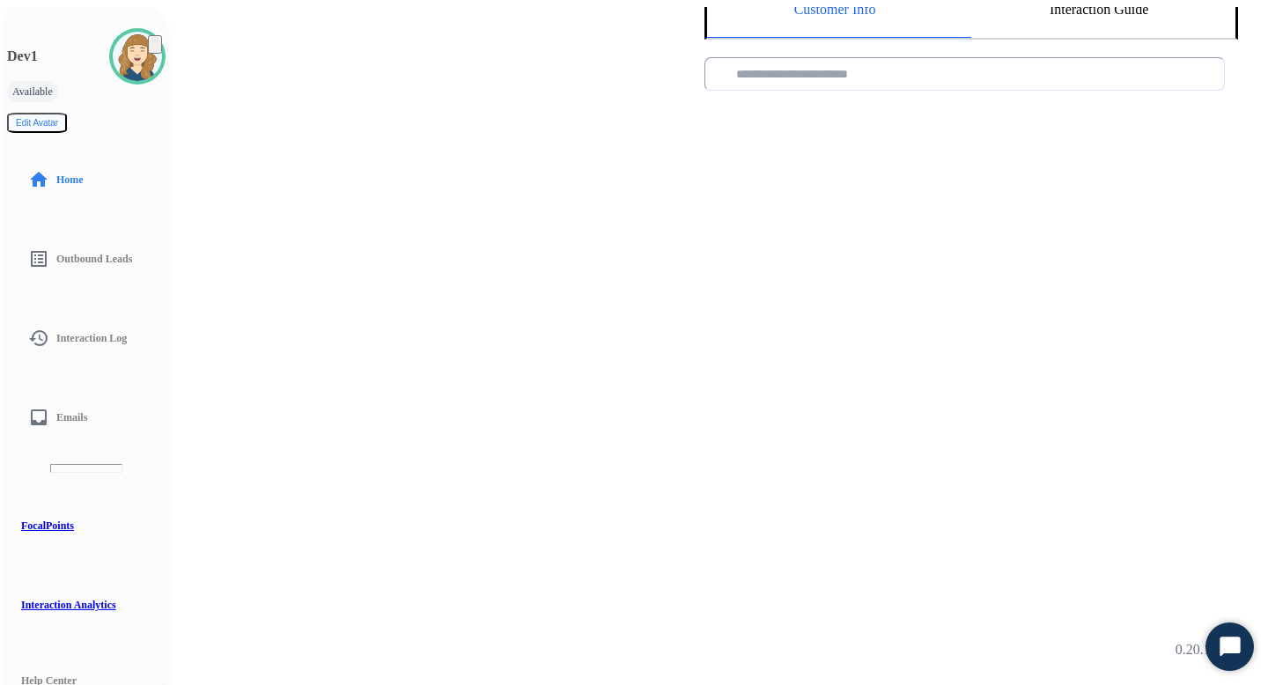
scroll to position [0, 0]
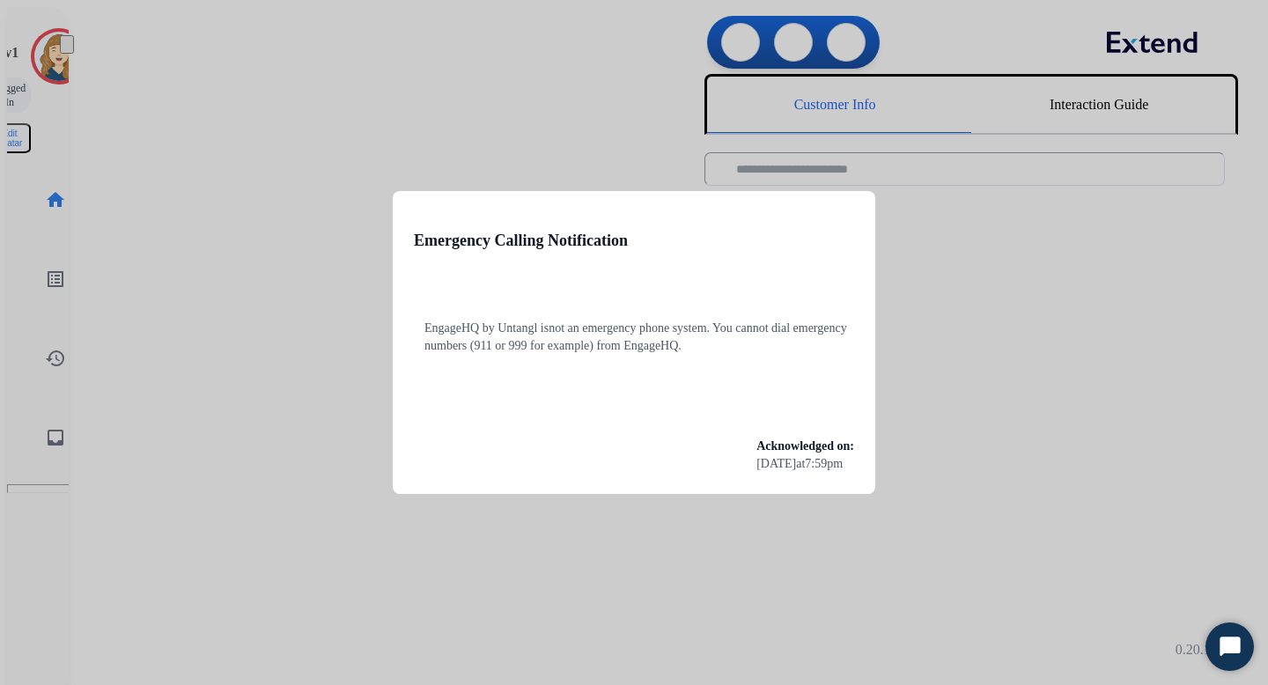
click at [103, 159] on div at bounding box center [634, 342] width 1268 height 685
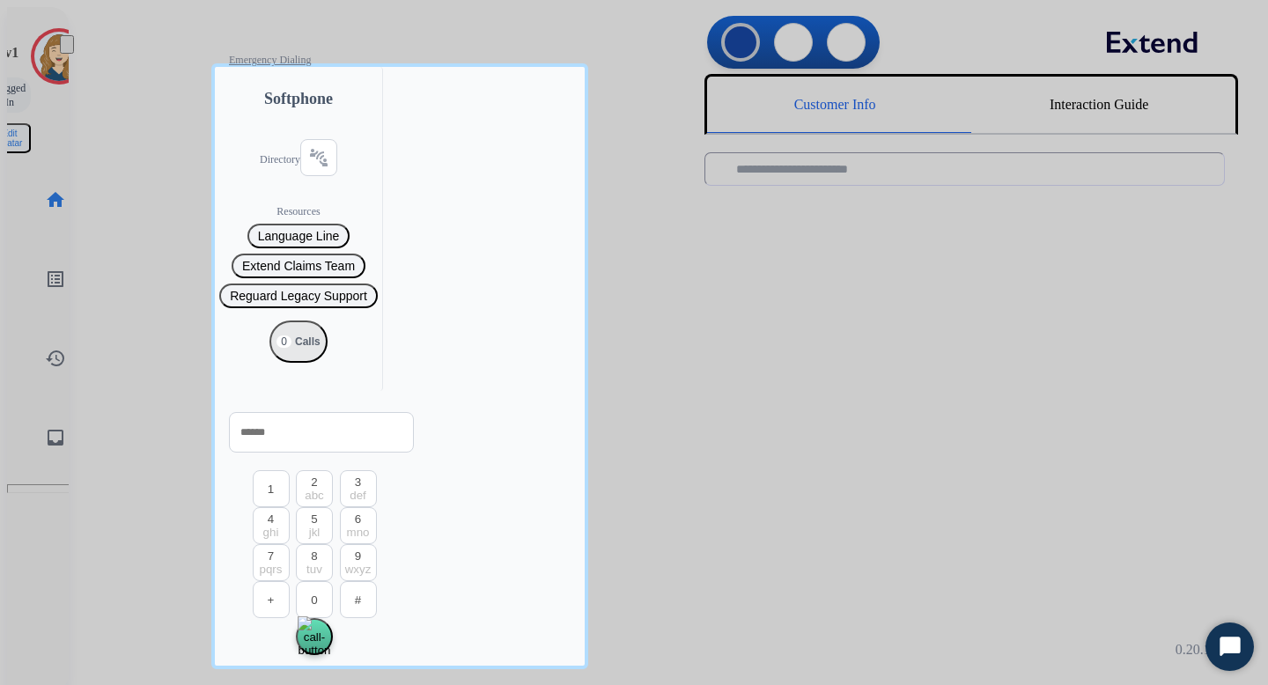
click at [91, 118] on div at bounding box center [634, 342] width 1268 height 685
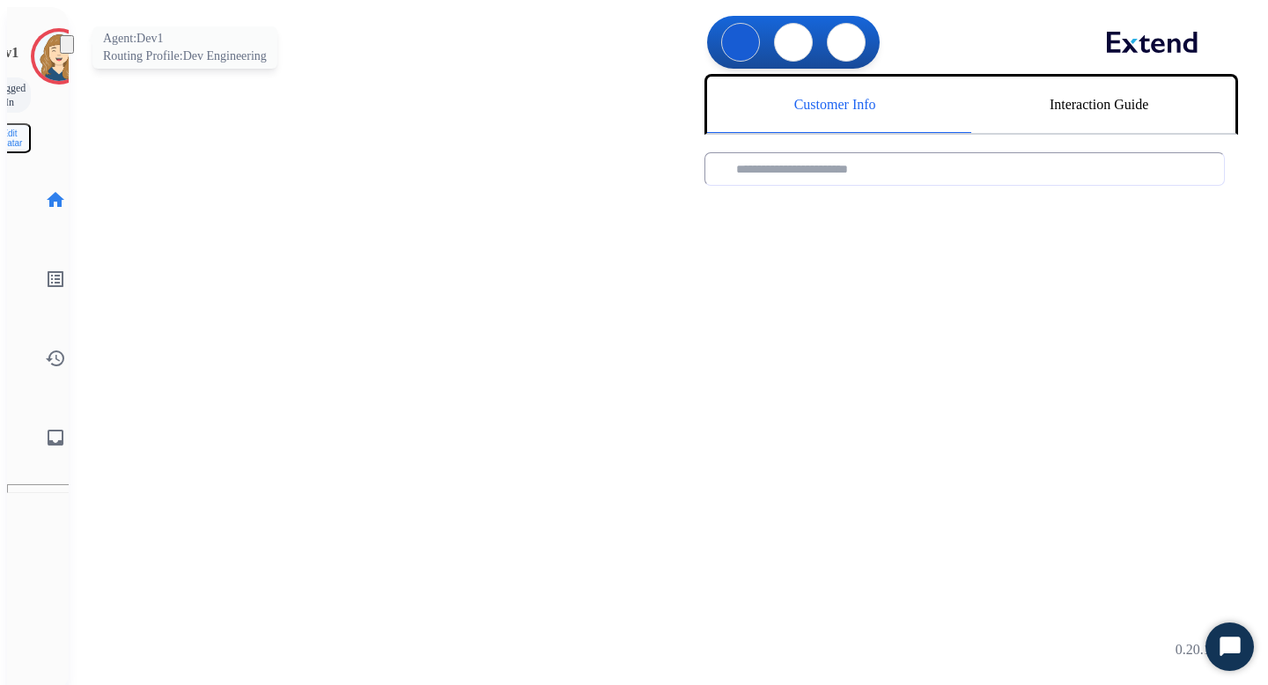
click at [39, 52] on img at bounding box center [58, 56] width 49 height 49
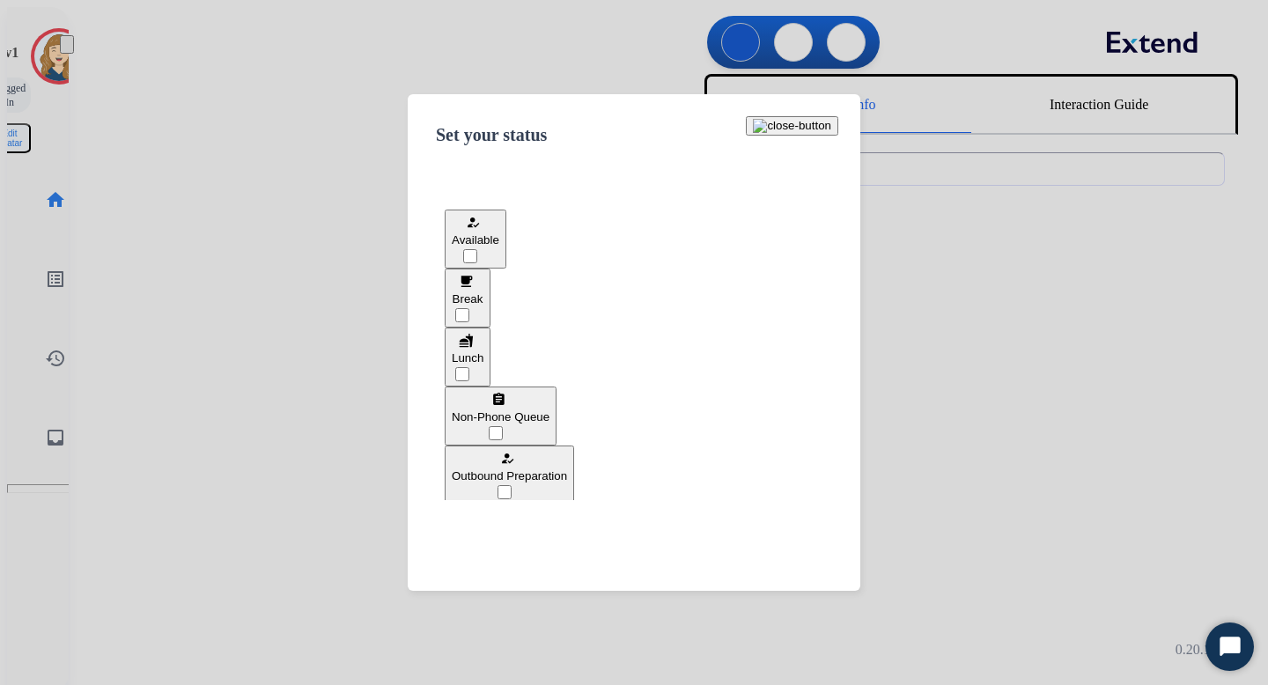
click at [67, 48] on img at bounding box center [67, 48] width 0 height 0
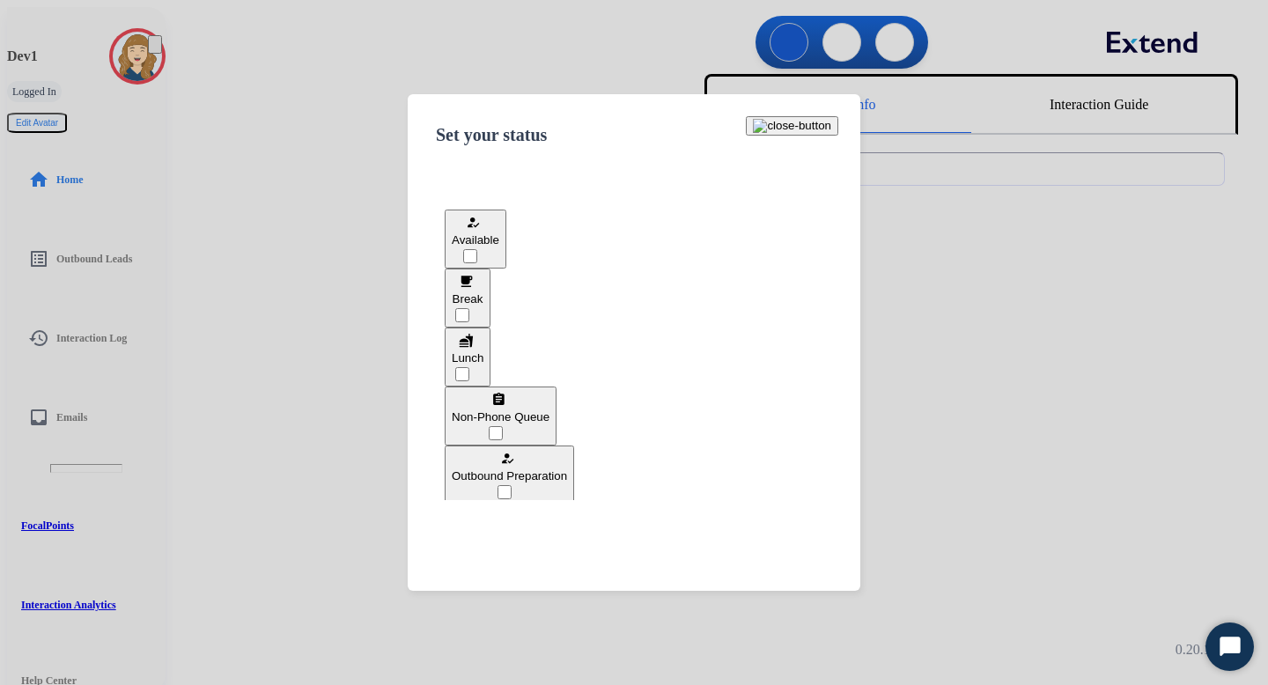
click at [202, 78] on div at bounding box center [634, 342] width 1268 height 685
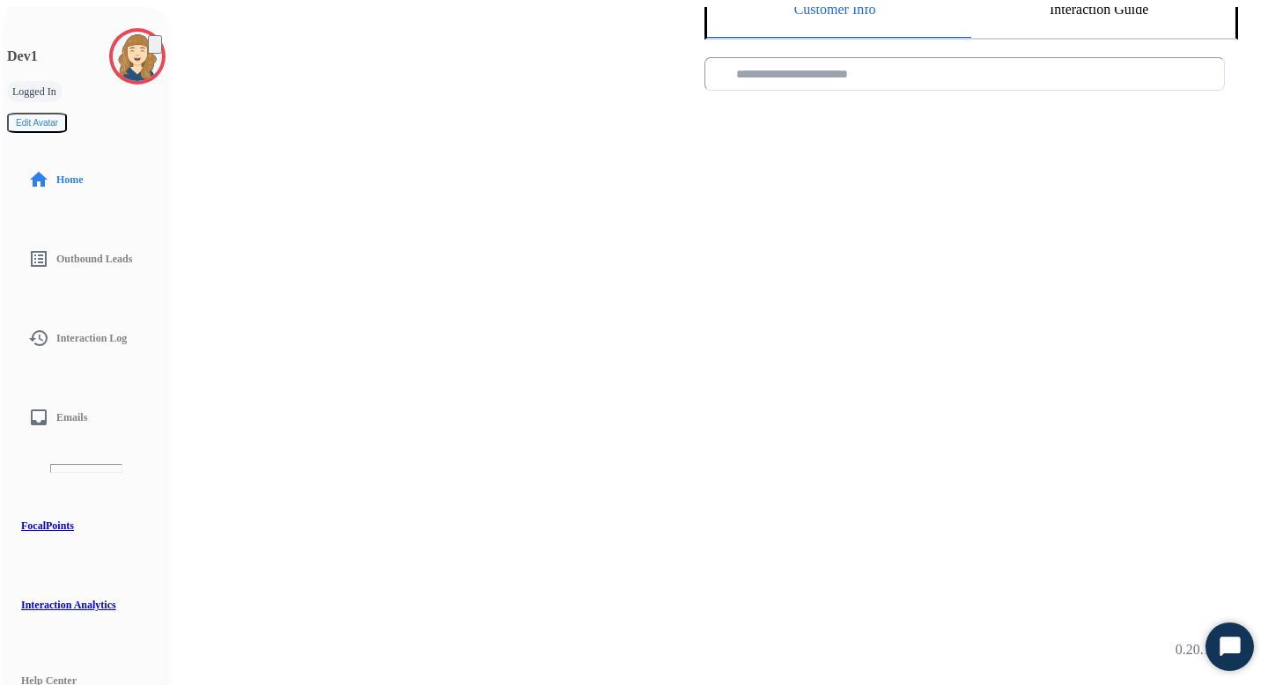
scroll to position [113, 0]
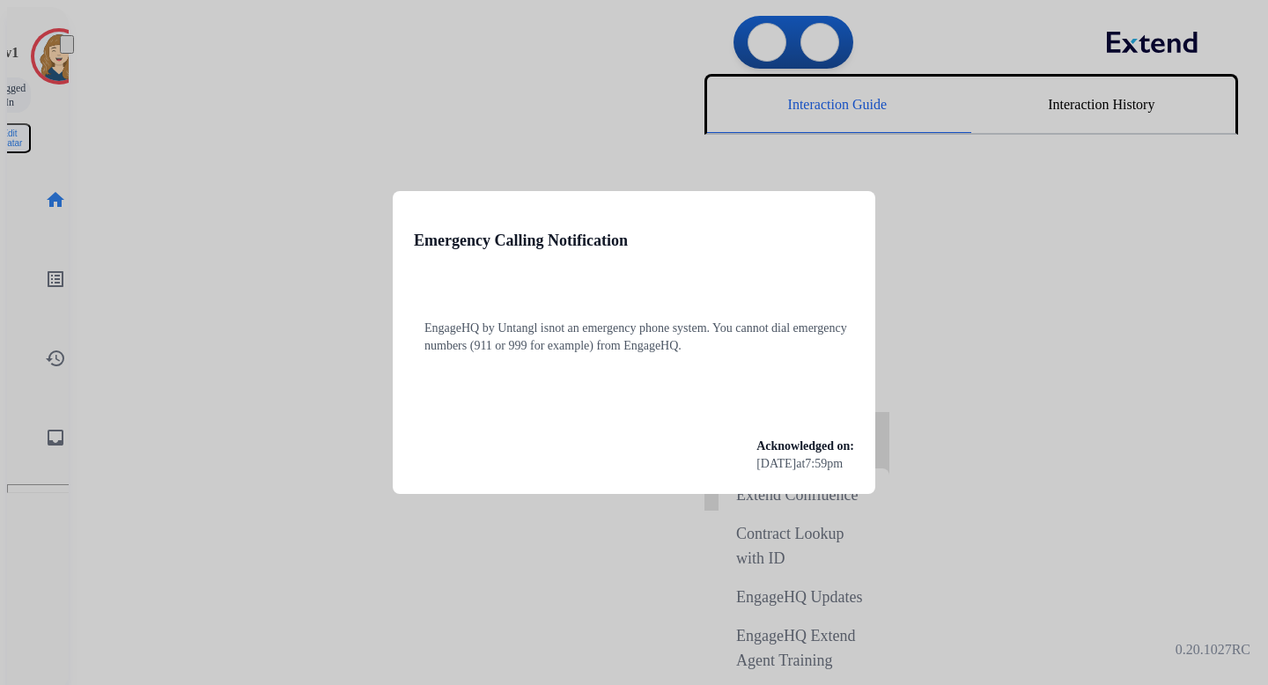
click at [310, 184] on div at bounding box center [634, 342] width 1268 height 685
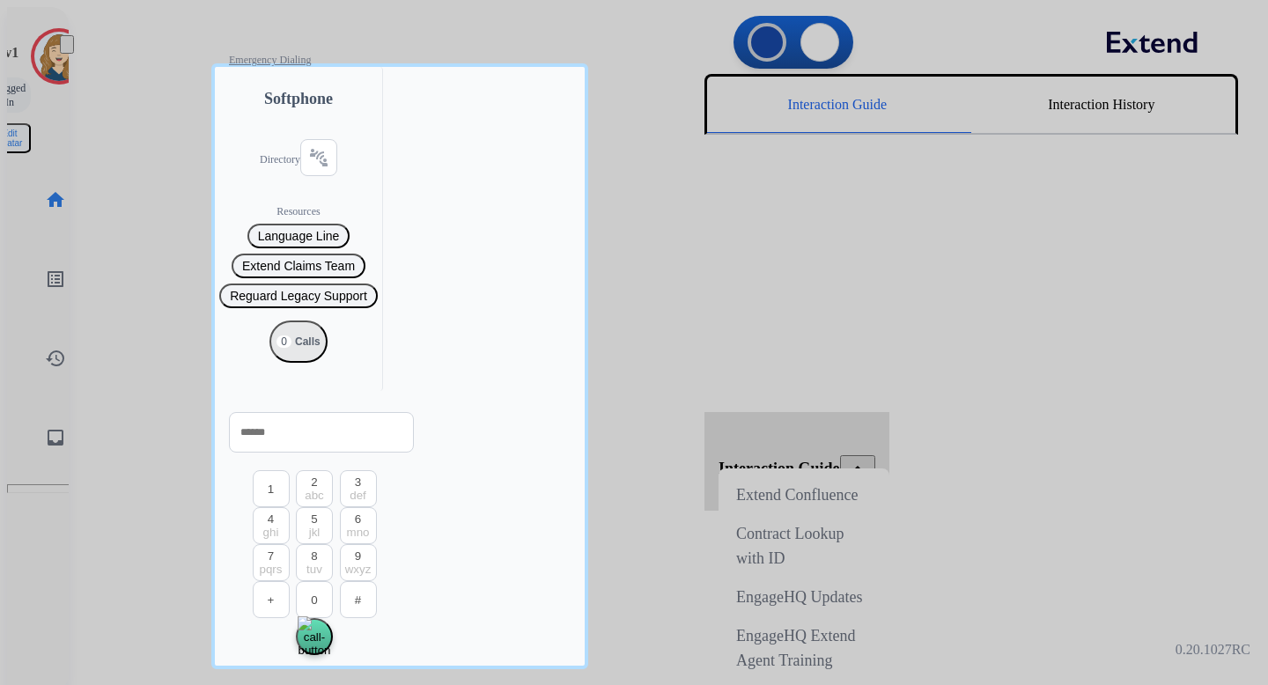
click at [177, 142] on div at bounding box center [634, 342] width 1268 height 685
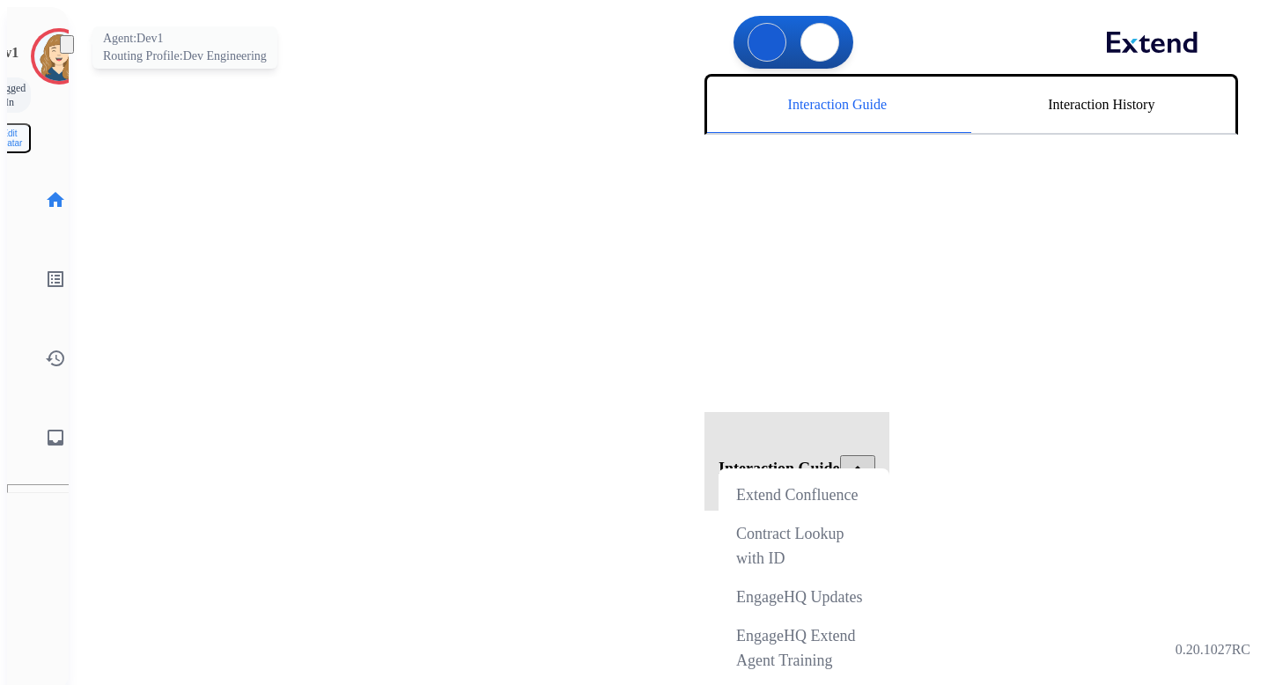
click at [47, 44] on img at bounding box center [58, 56] width 49 height 49
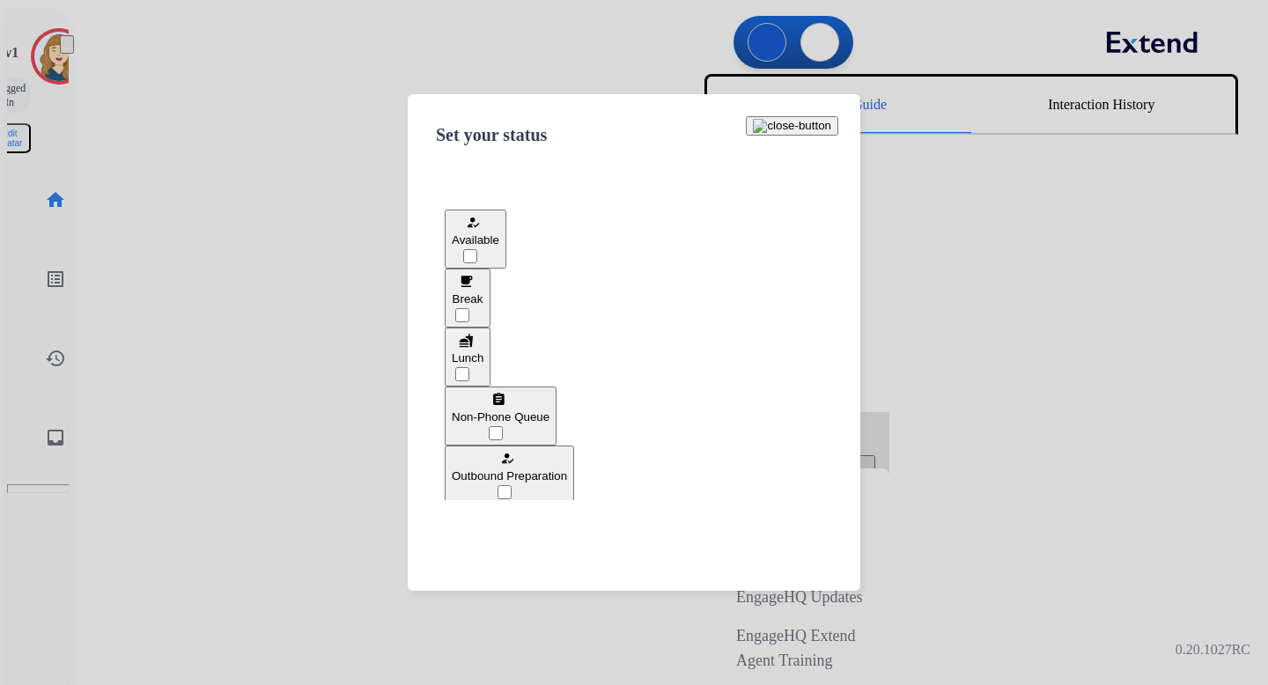
click at [499, 233] on div "how_to_reg" at bounding box center [476, 222] width 48 height 21
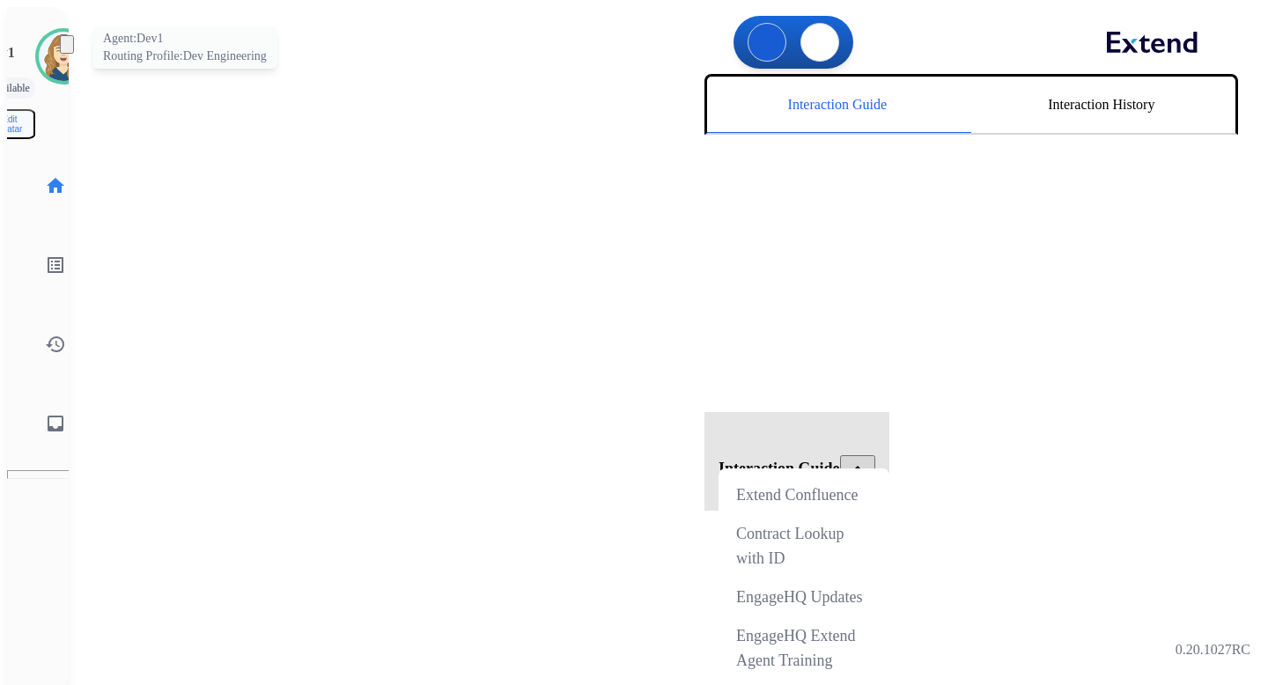
click at [44, 41] on img at bounding box center [63, 56] width 49 height 49
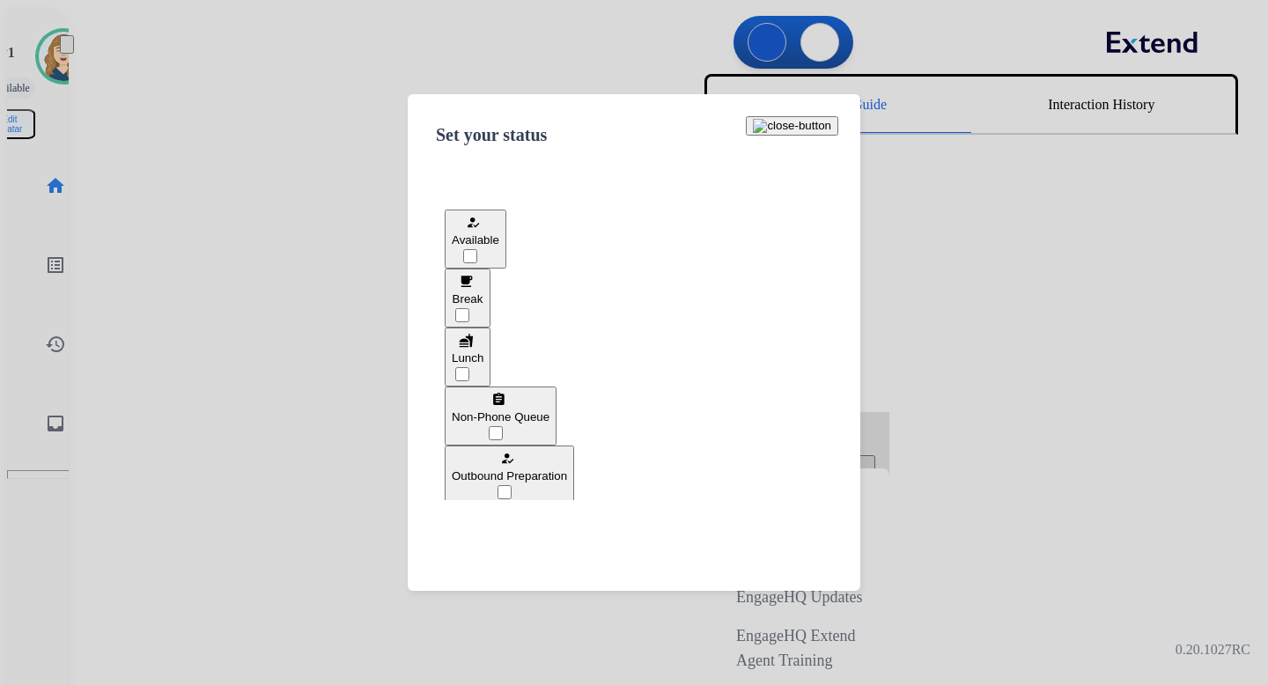
click at [491, 301] on button "free_breakfast Break" at bounding box center [468, 298] width 46 height 59
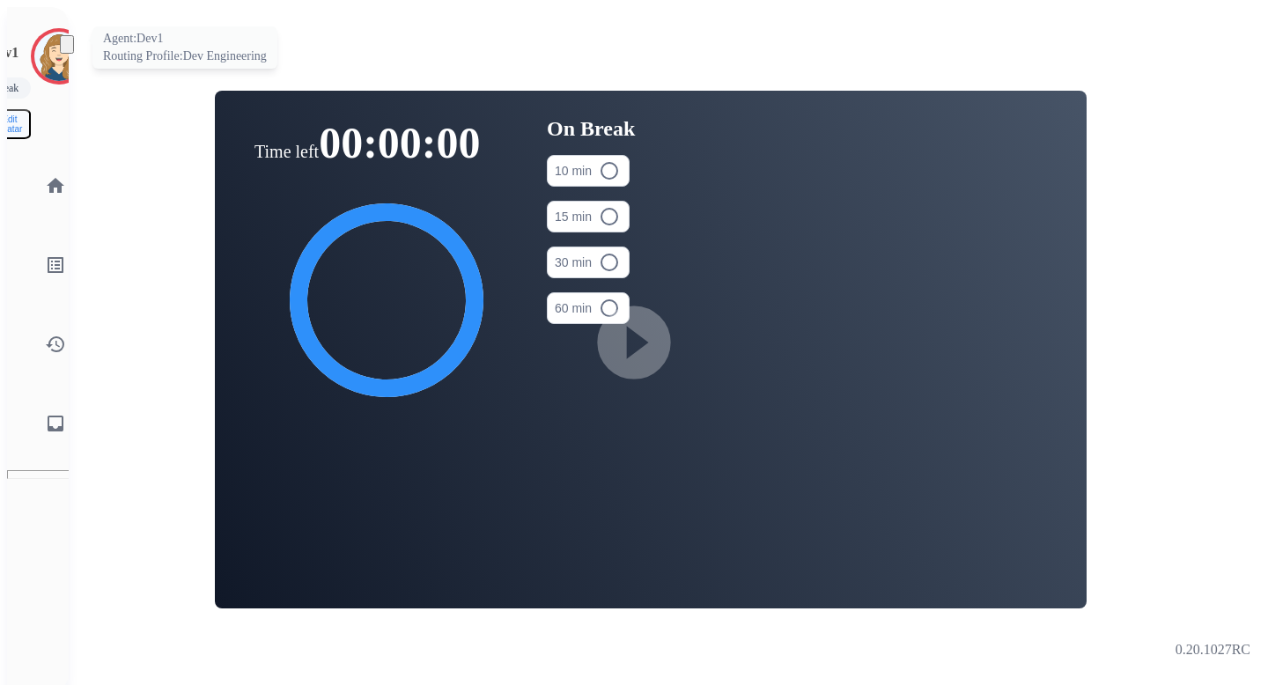
click at [44, 44] on img at bounding box center [58, 56] width 49 height 49
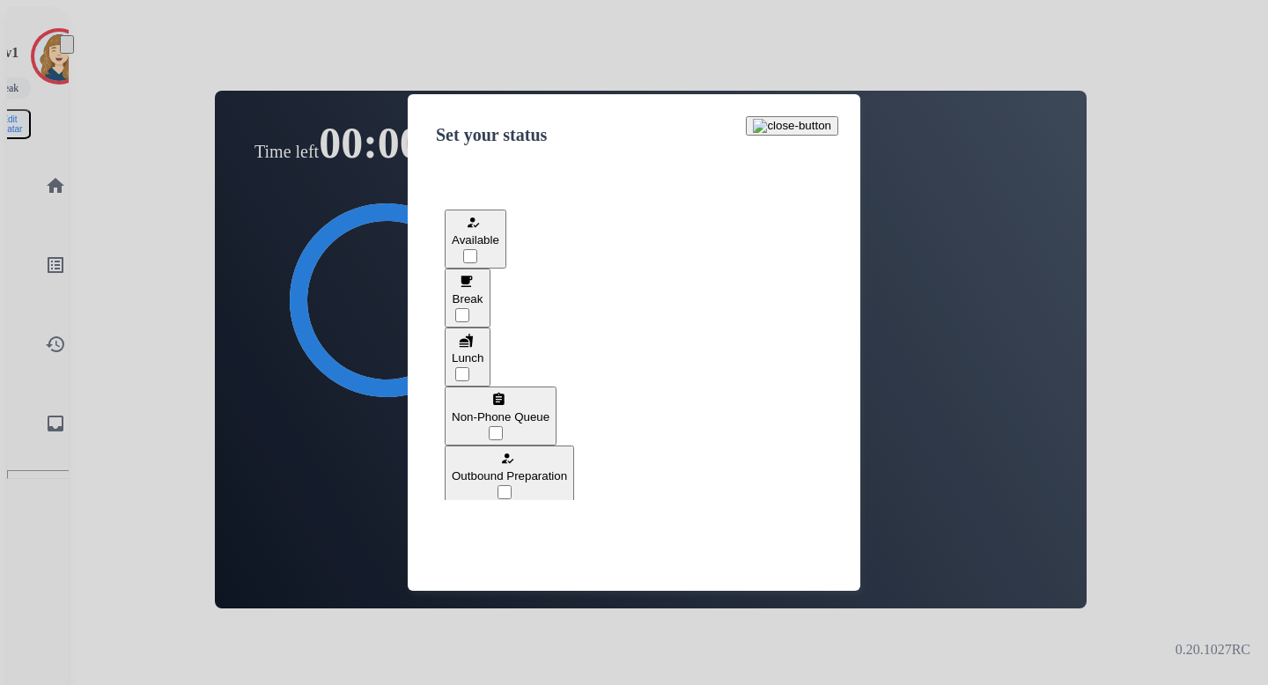
click at [491, 344] on button "fastfood Lunch" at bounding box center [468, 357] width 46 height 59
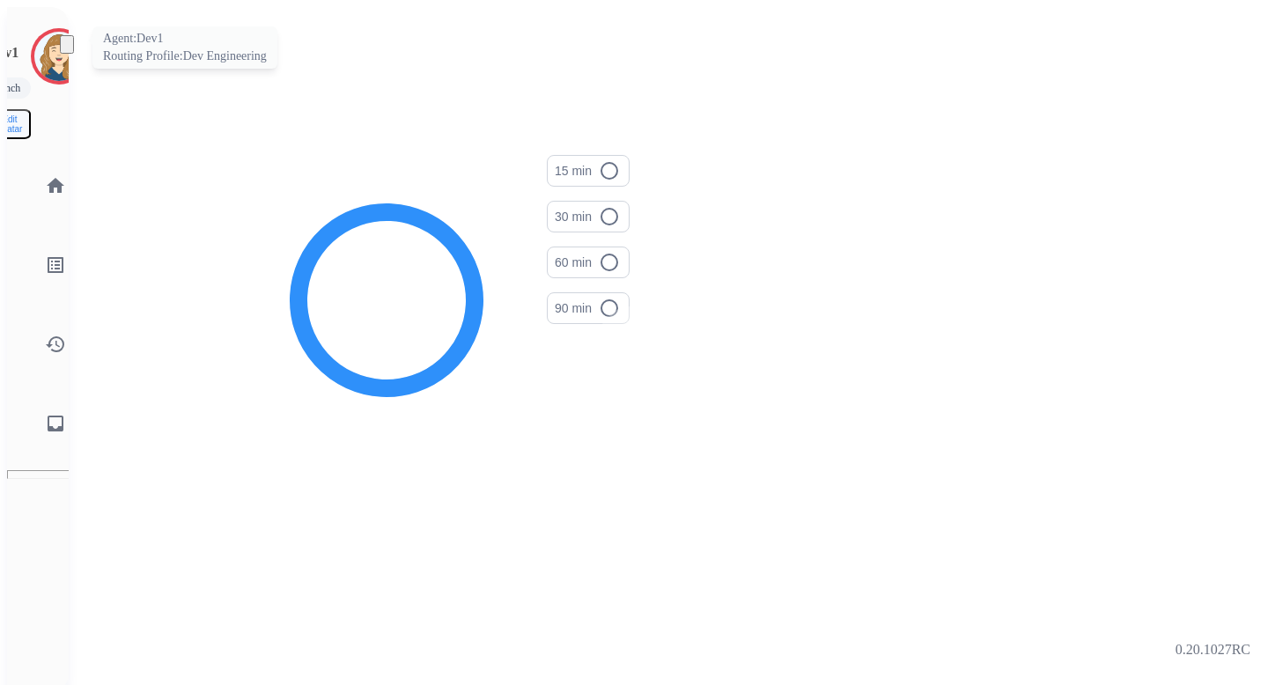
click at [39, 46] on img at bounding box center [58, 56] width 49 height 49
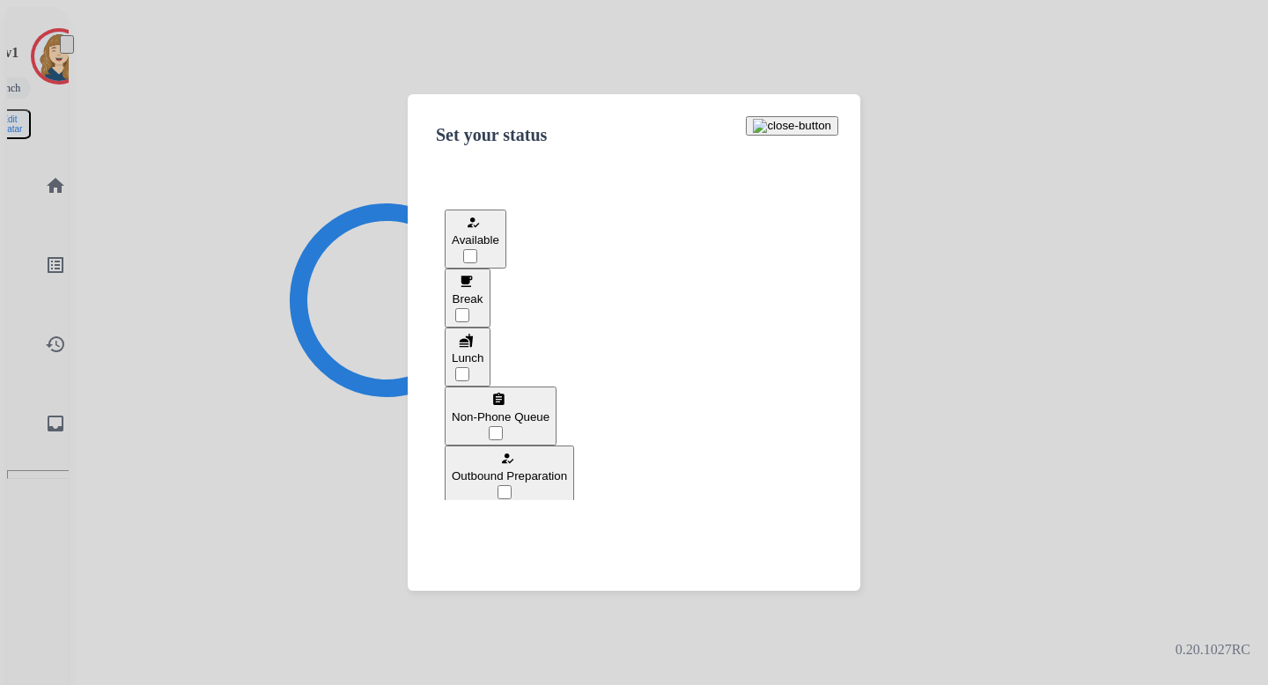
scroll to position [118, 0]
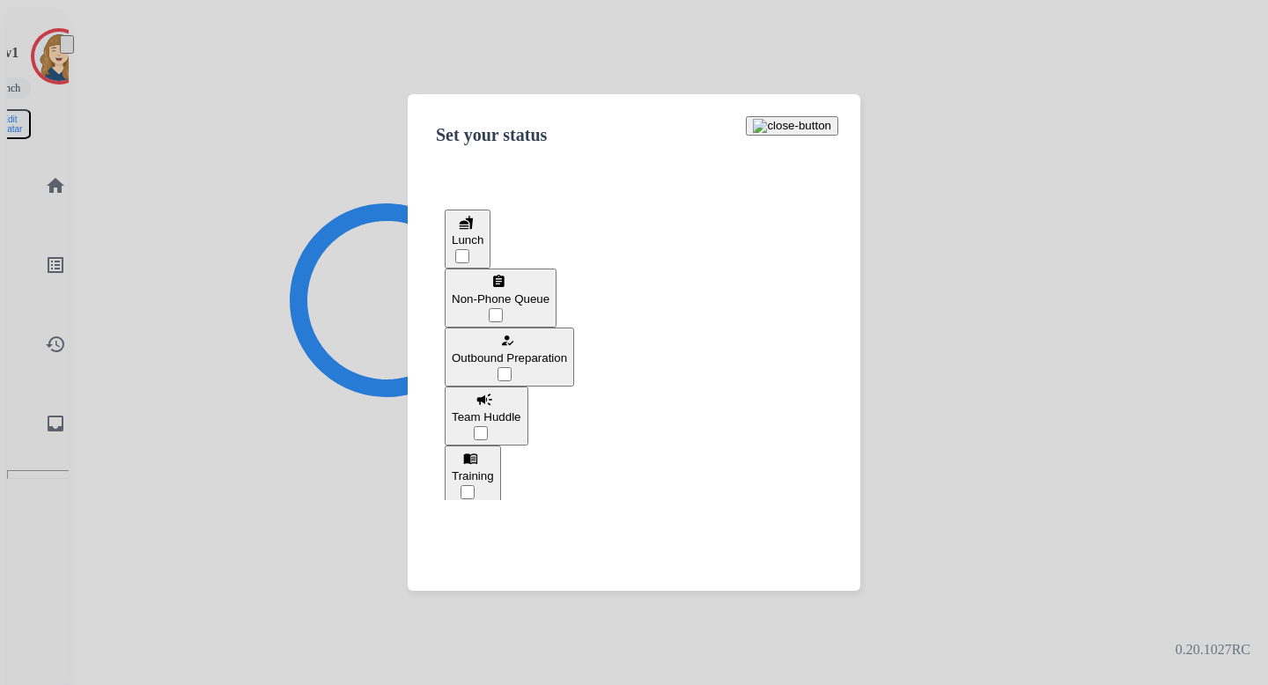
click at [550, 297] on div "assignment Non-Phone Queue" at bounding box center [501, 288] width 98 height 34
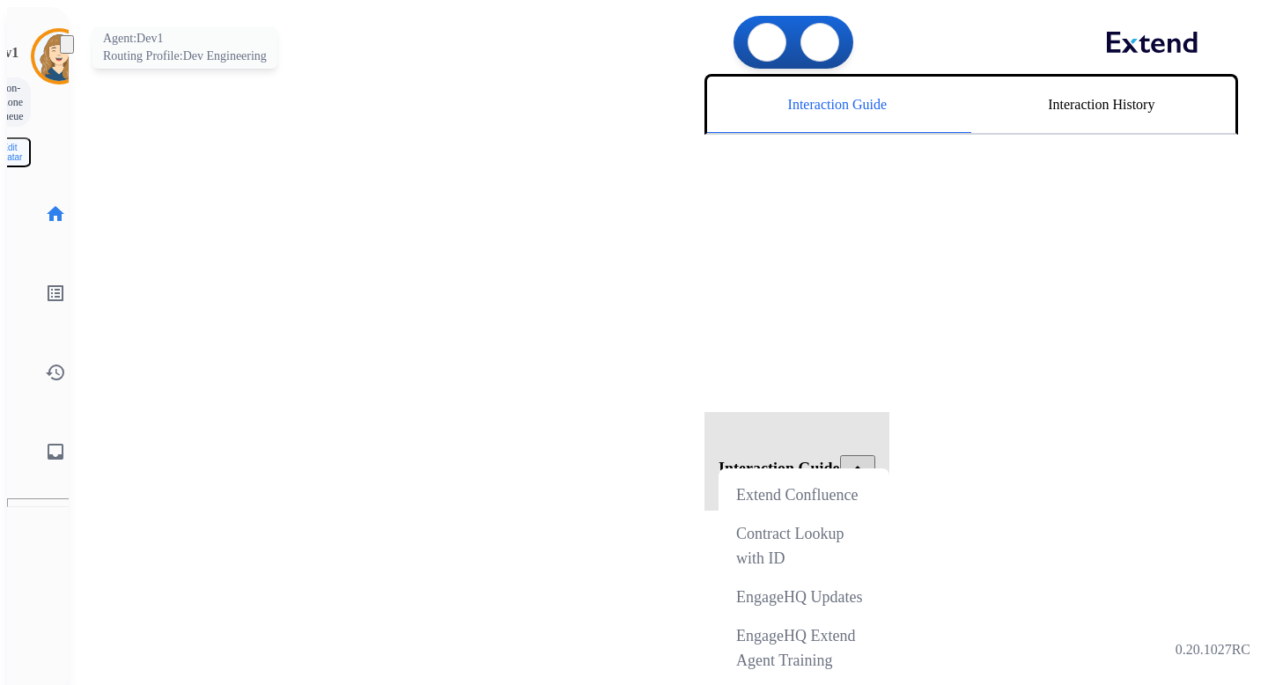
click at [34, 54] on img at bounding box center [58, 56] width 49 height 49
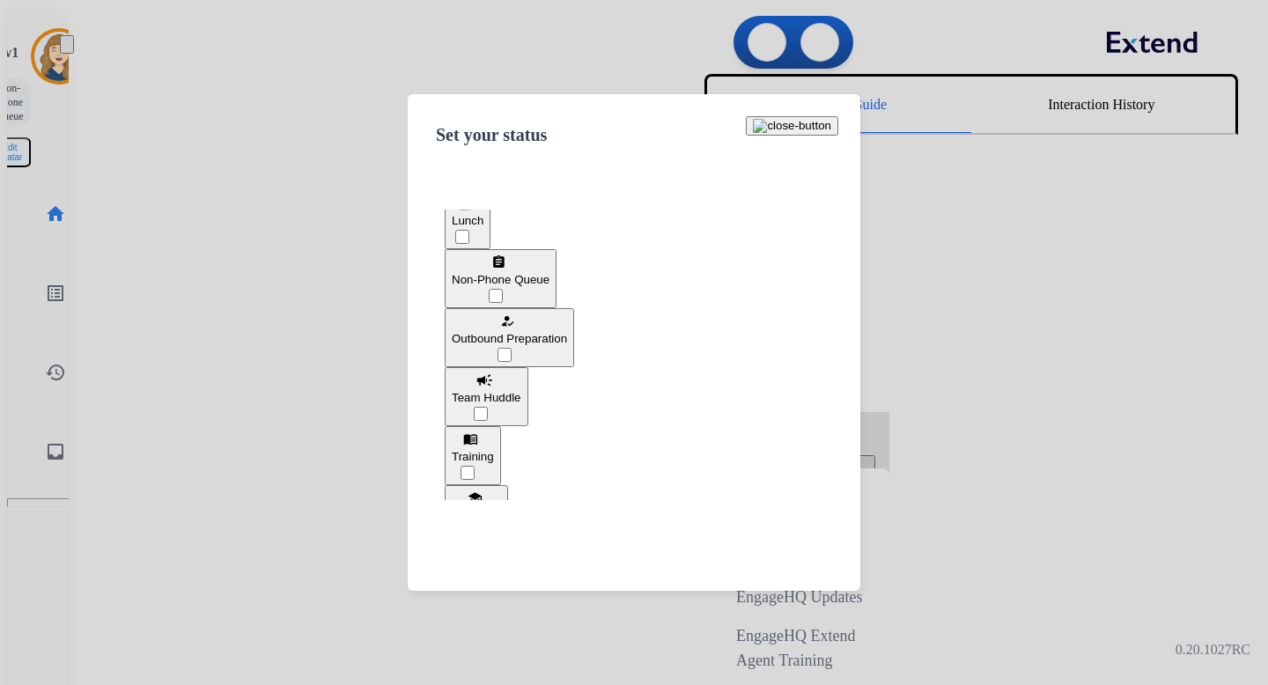
scroll to position [142, 0]
click at [567, 328] on span "Outbound Preparation" at bounding box center [509, 334] width 115 height 13
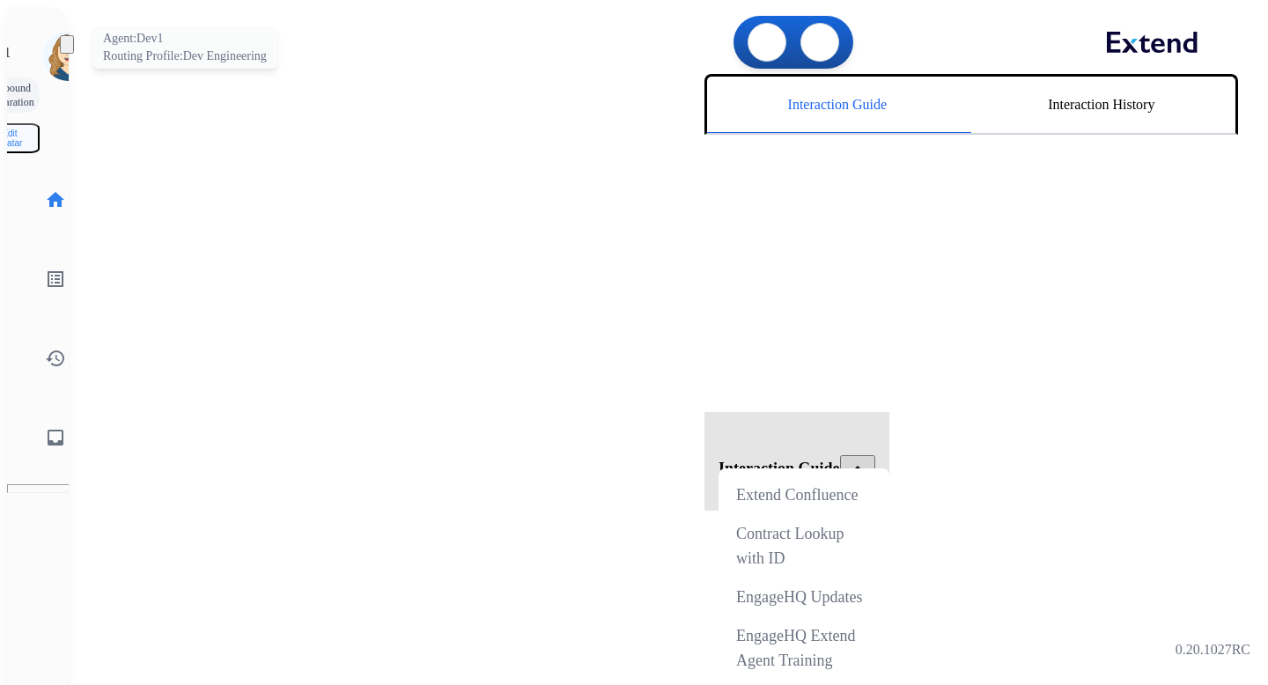
click at [40, 40] on div at bounding box center [68, 56] width 56 height 56
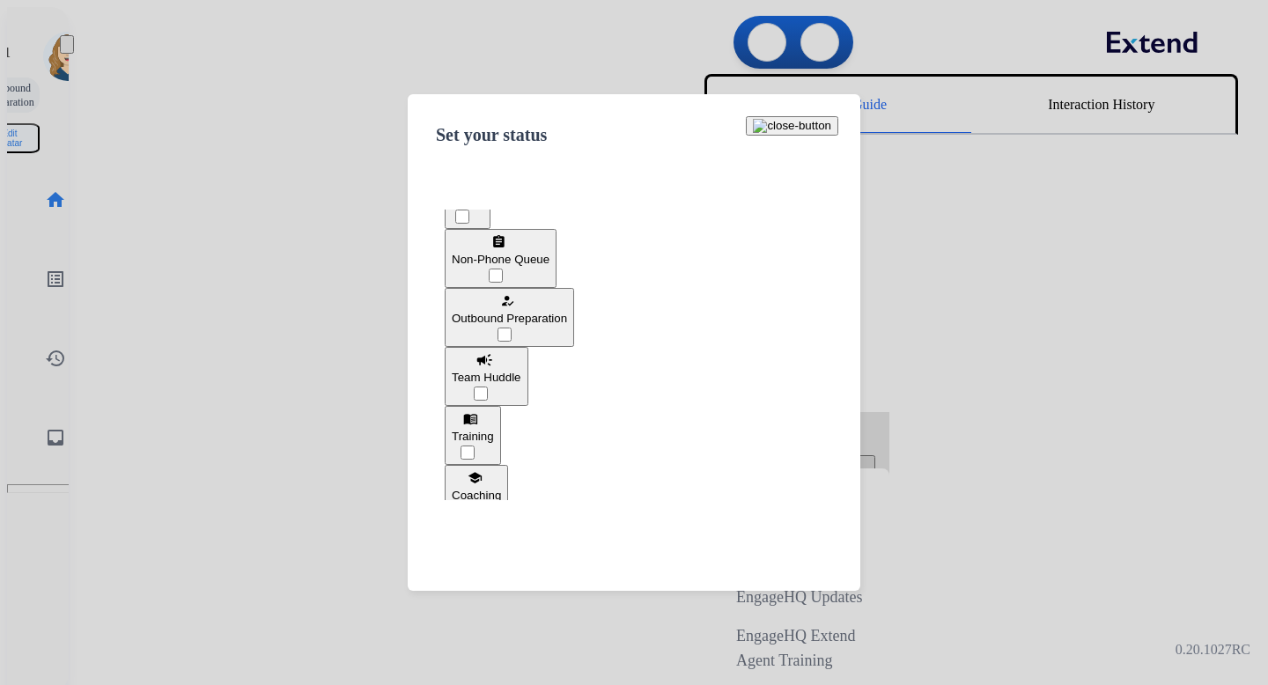
scroll to position [159, 0]
click at [521, 370] on span "Team Huddle" at bounding box center [487, 376] width 70 height 13
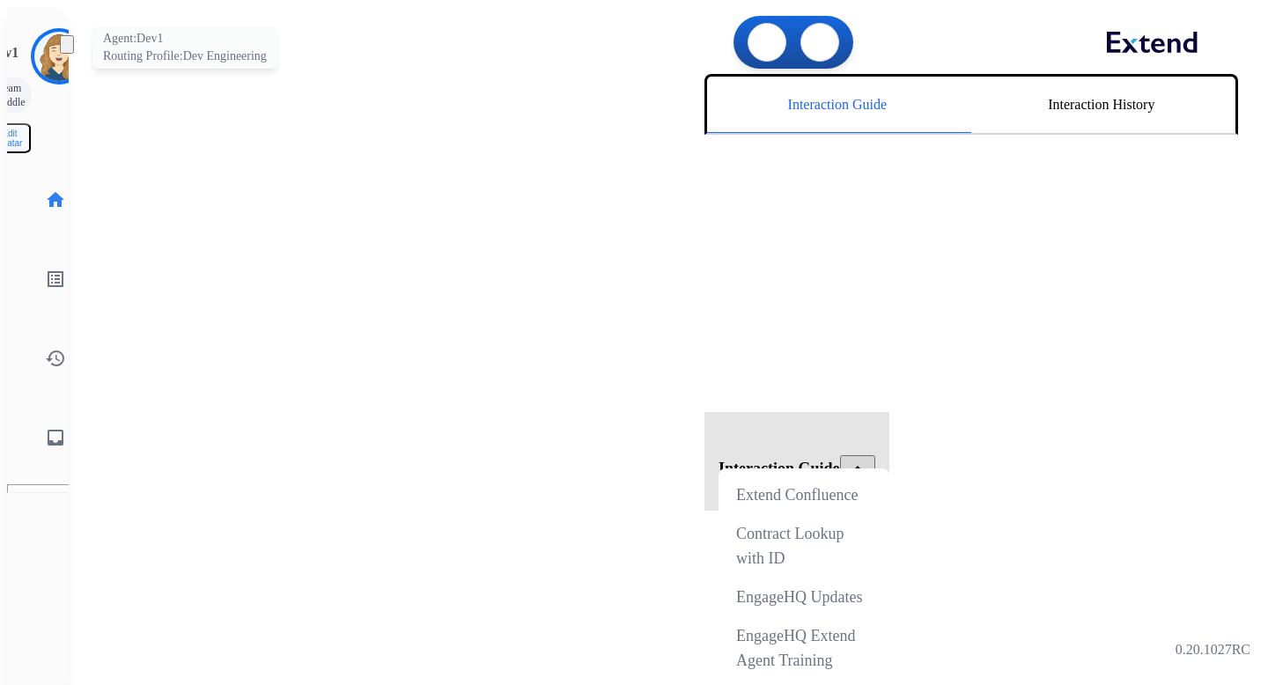
click at [45, 63] on img at bounding box center [58, 56] width 49 height 49
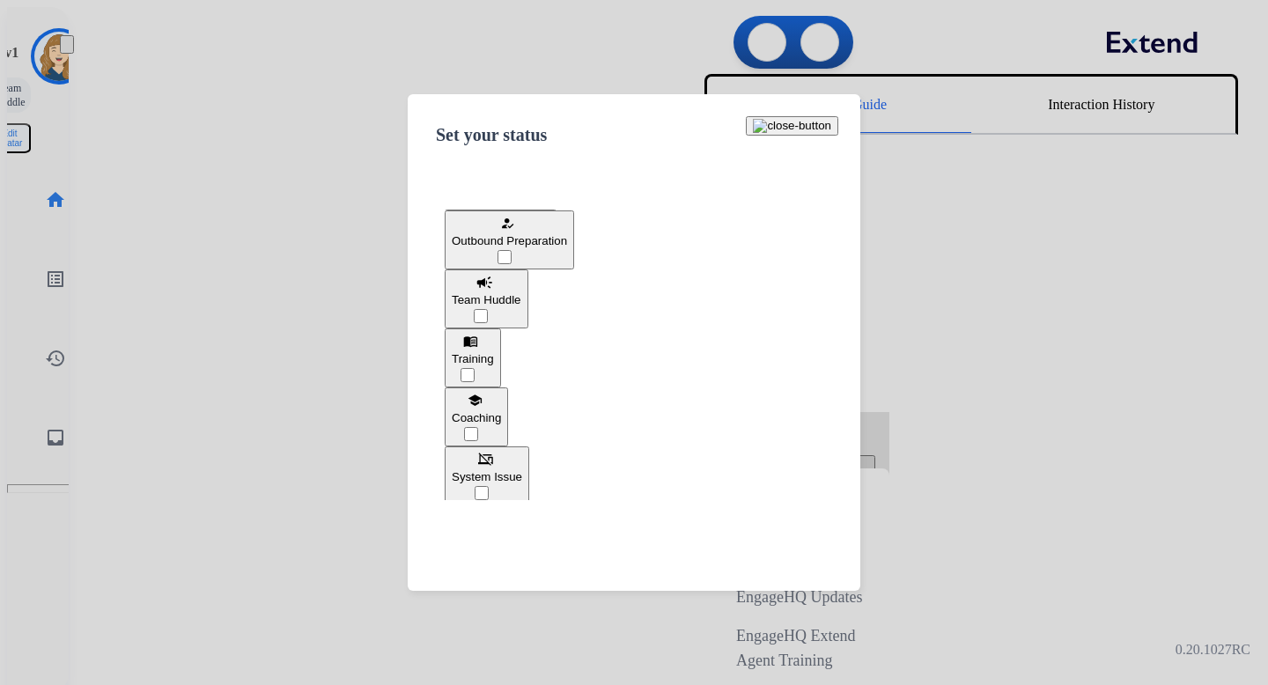
scroll to position [238, 0]
click at [501, 341] on button "menu_book Training" at bounding box center [473, 355] width 56 height 59
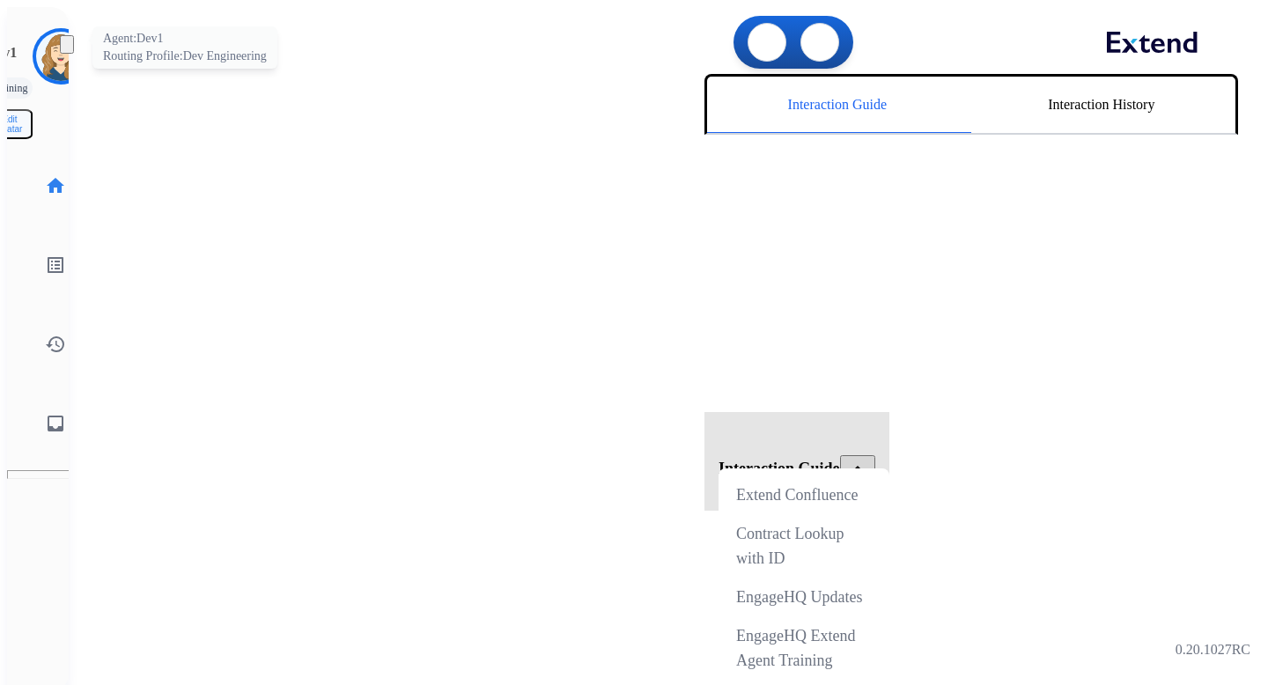
click at [44, 57] on img at bounding box center [60, 56] width 49 height 49
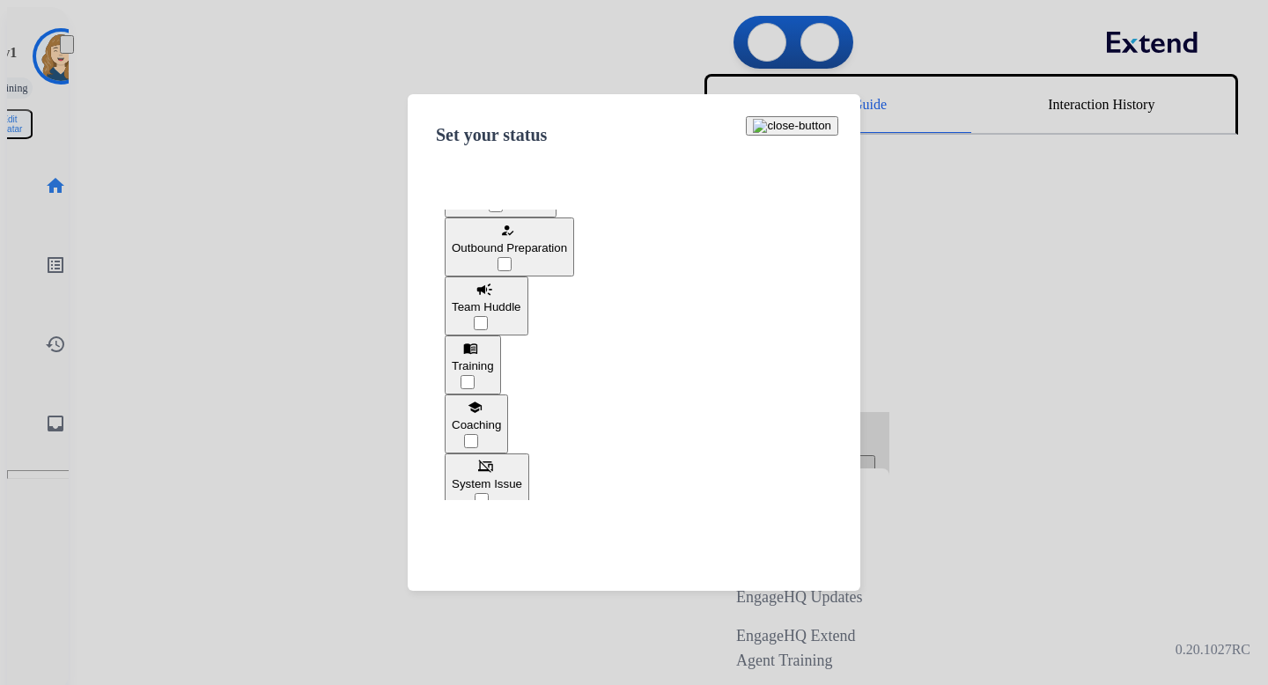
scroll to position [260, 0]
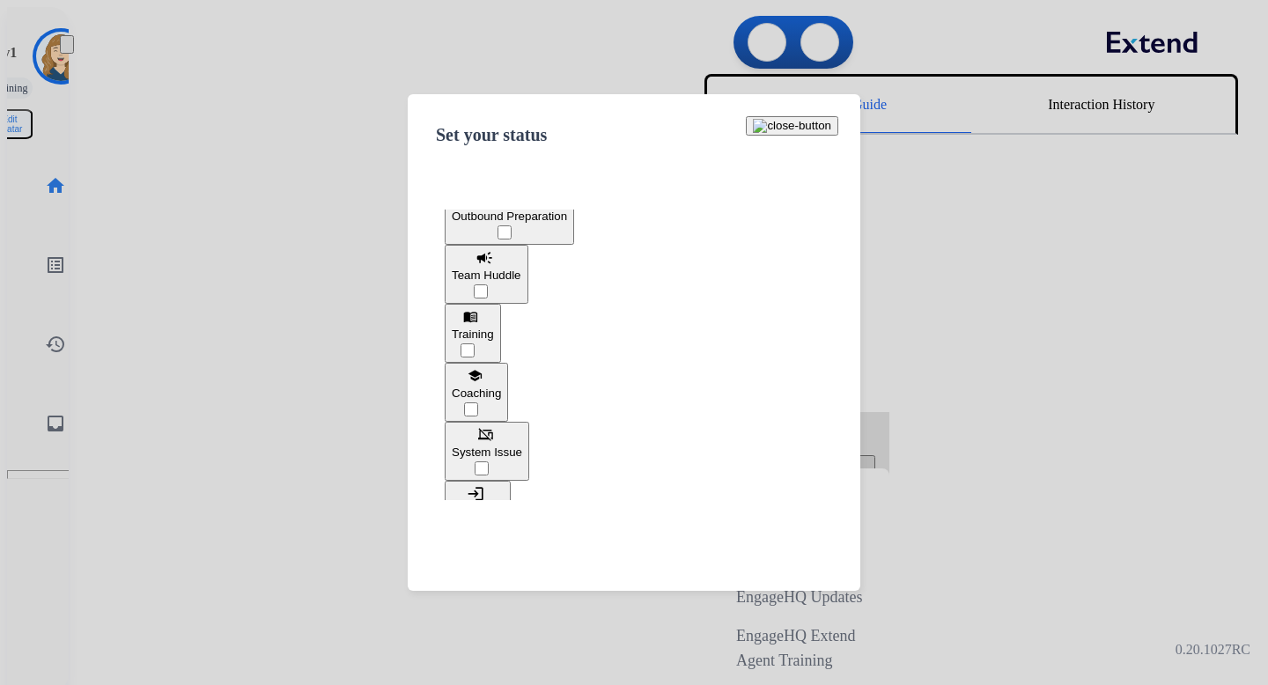
click at [501, 387] on span "Coaching" at bounding box center [476, 393] width 49 height 13
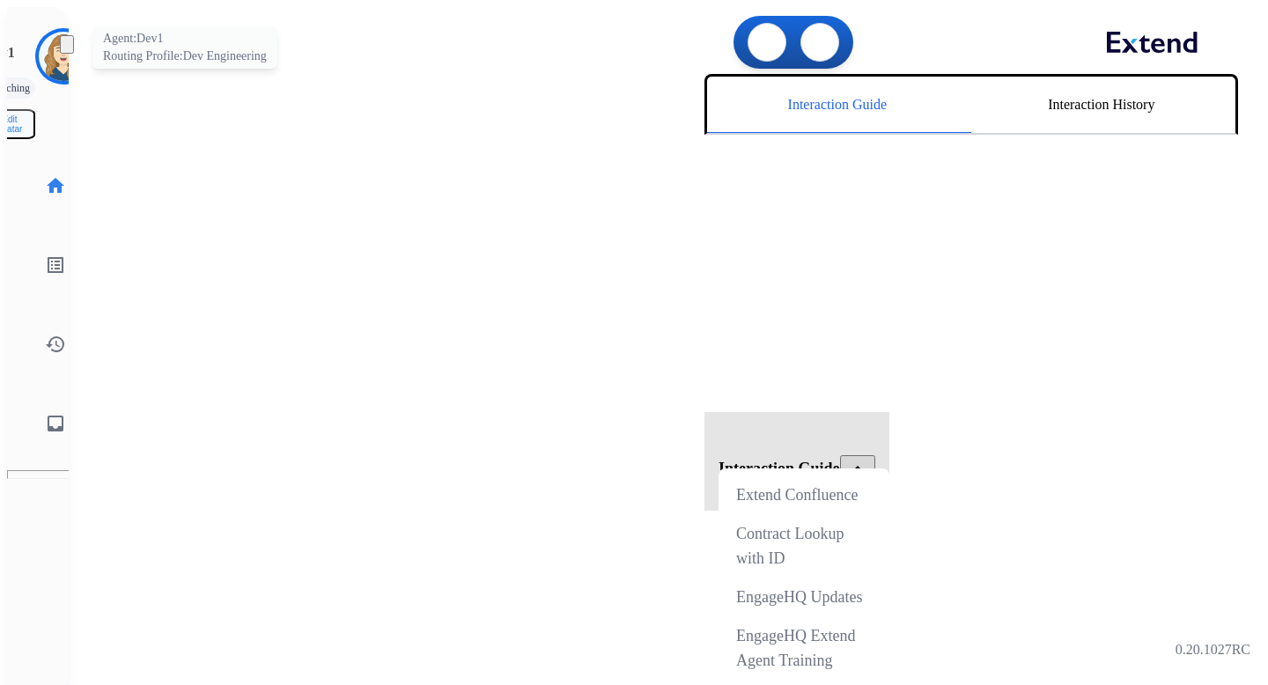
click at [39, 49] on img at bounding box center [63, 56] width 49 height 49
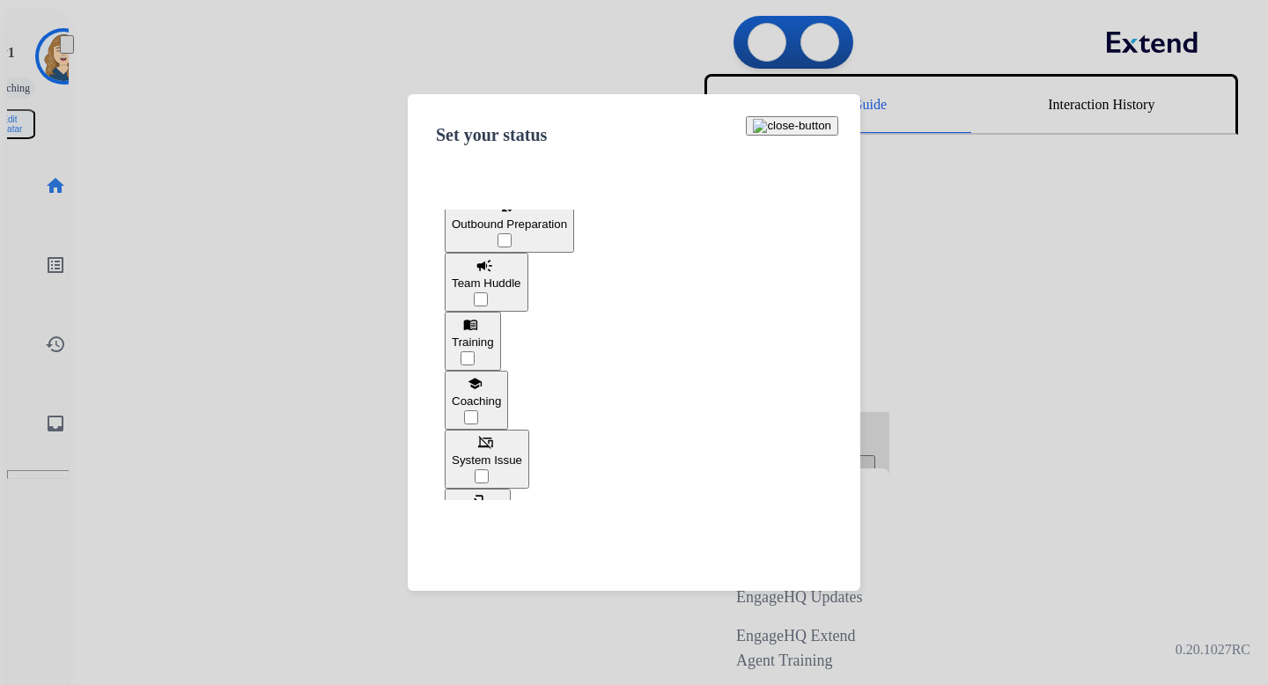
scroll to position [332, 0]
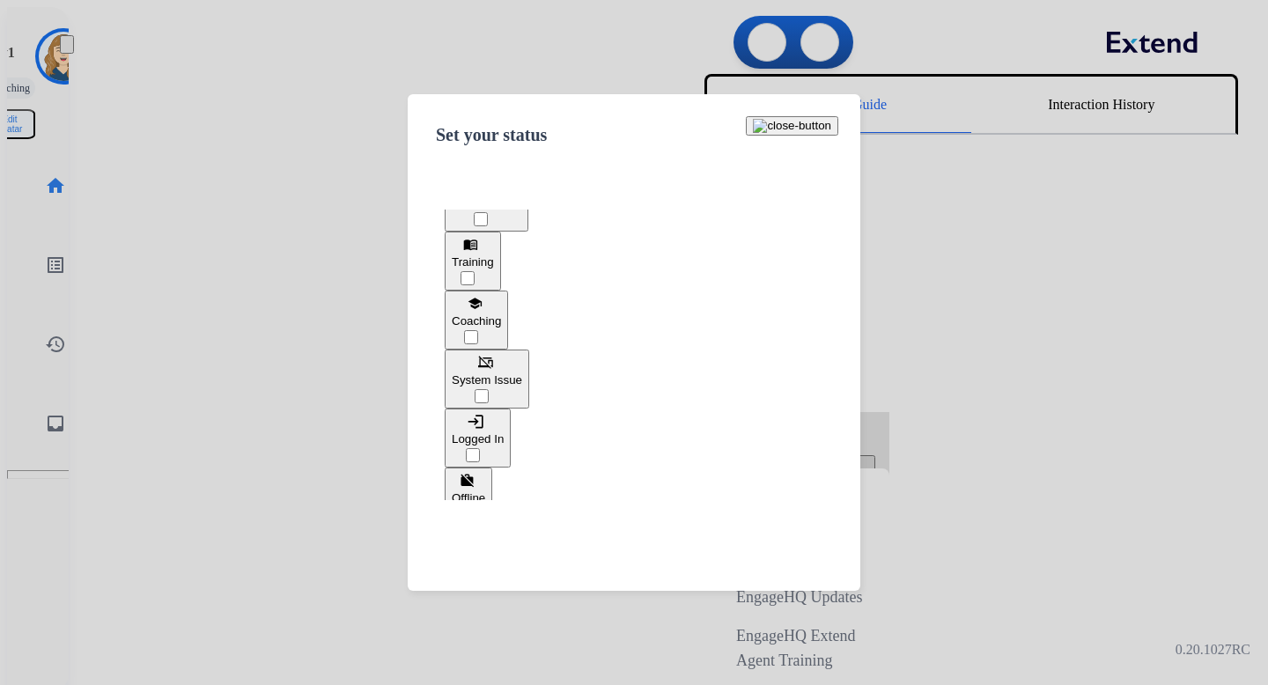
click at [522, 373] on span "System Issue" at bounding box center [487, 379] width 70 height 13
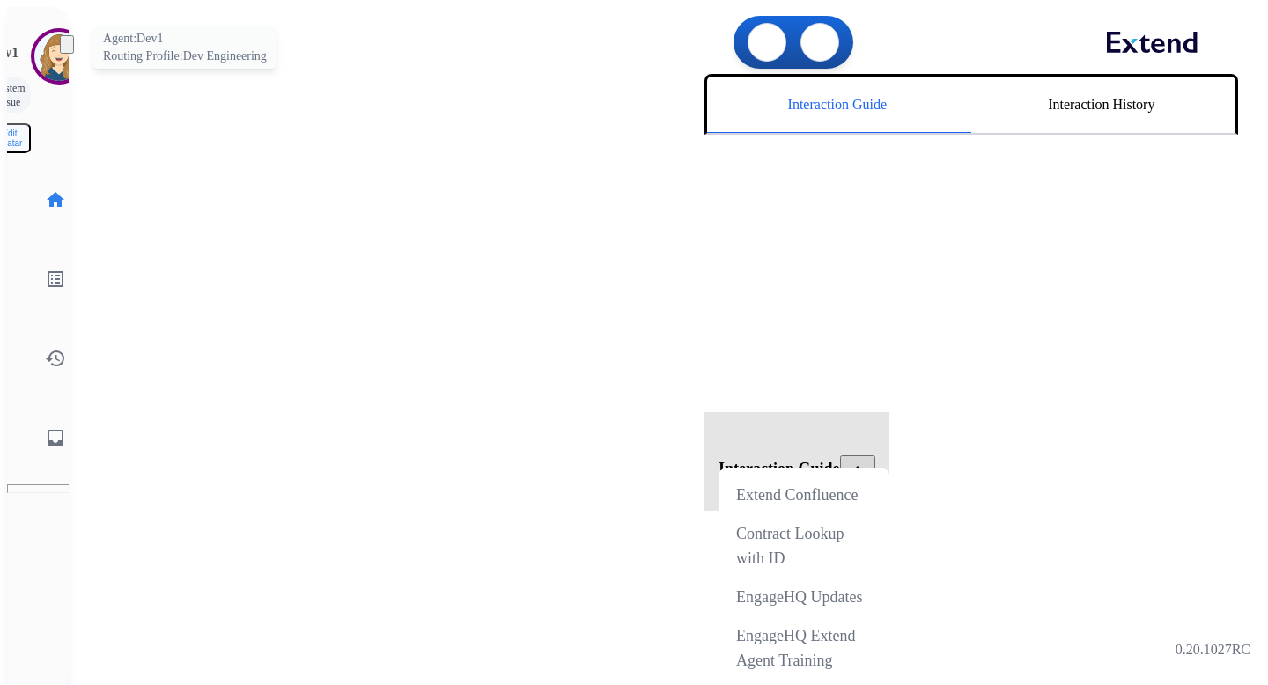
click at [34, 43] on img at bounding box center [58, 56] width 49 height 49
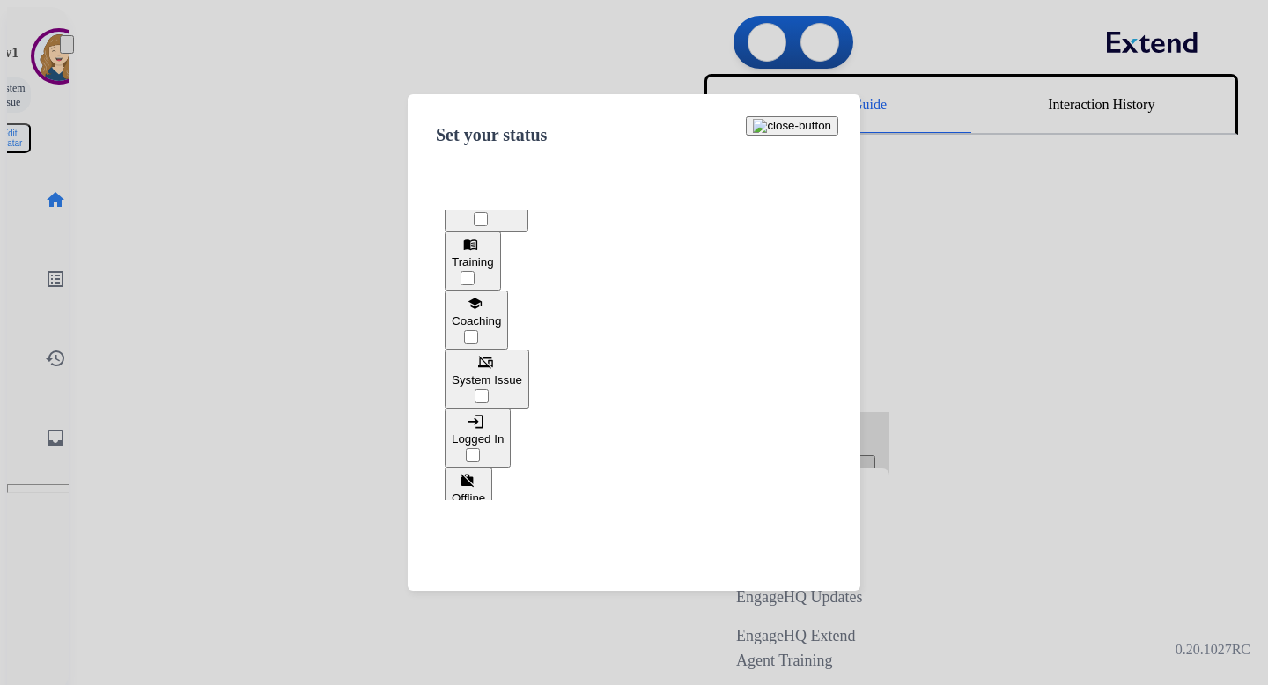
click at [511, 409] on button "login Logged In" at bounding box center [478, 438] width 66 height 59
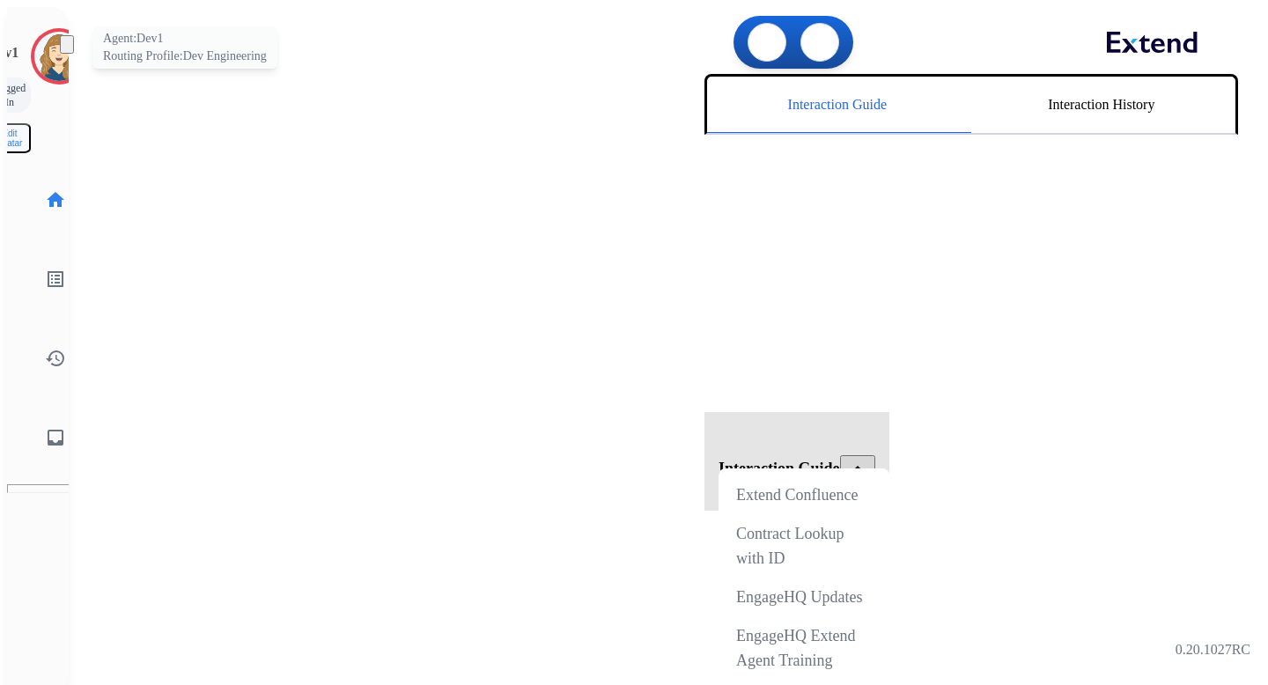
click at [34, 45] on img at bounding box center [58, 56] width 49 height 49
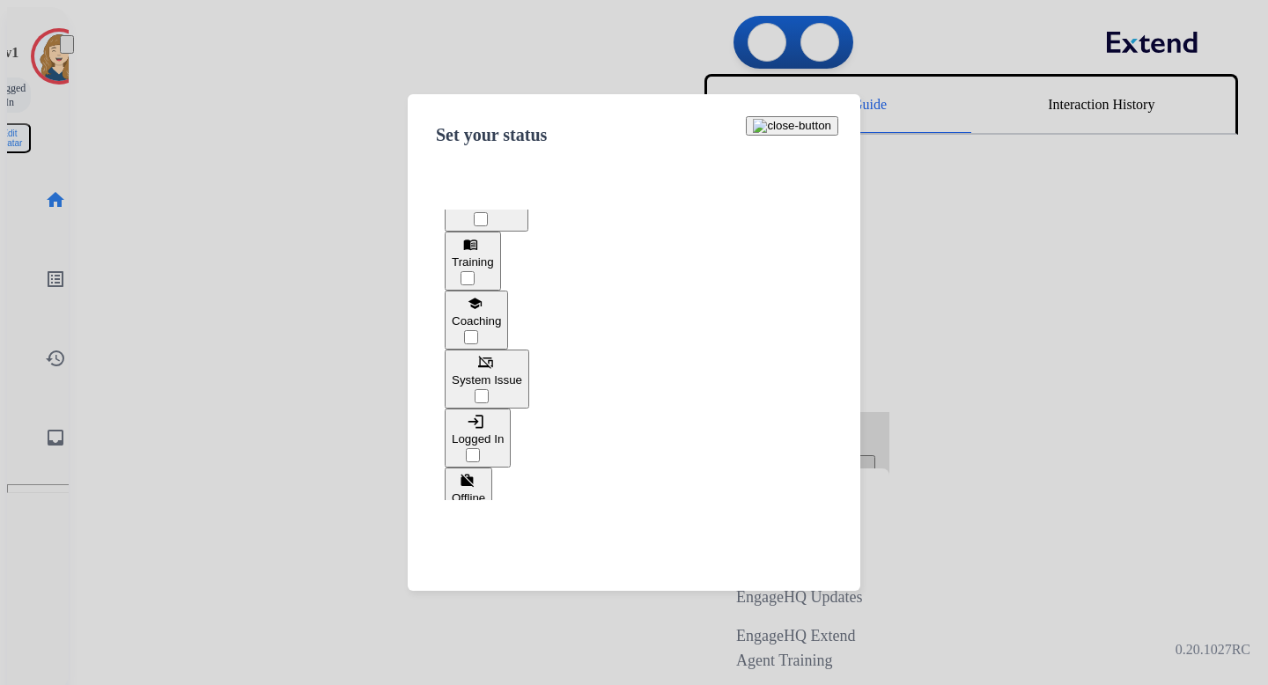
click at [492, 468] on button "work_off Offline" at bounding box center [469, 497] width 48 height 59
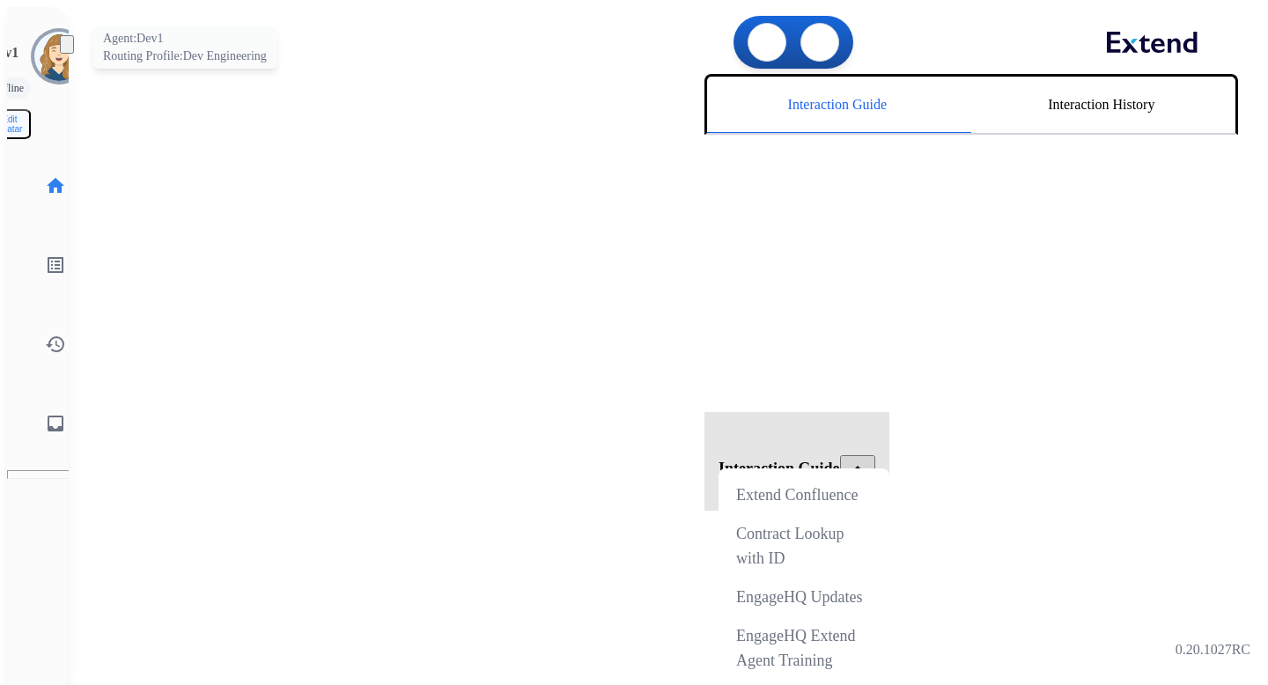
click at [34, 44] on img at bounding box center [58, 56] width 49 height 49
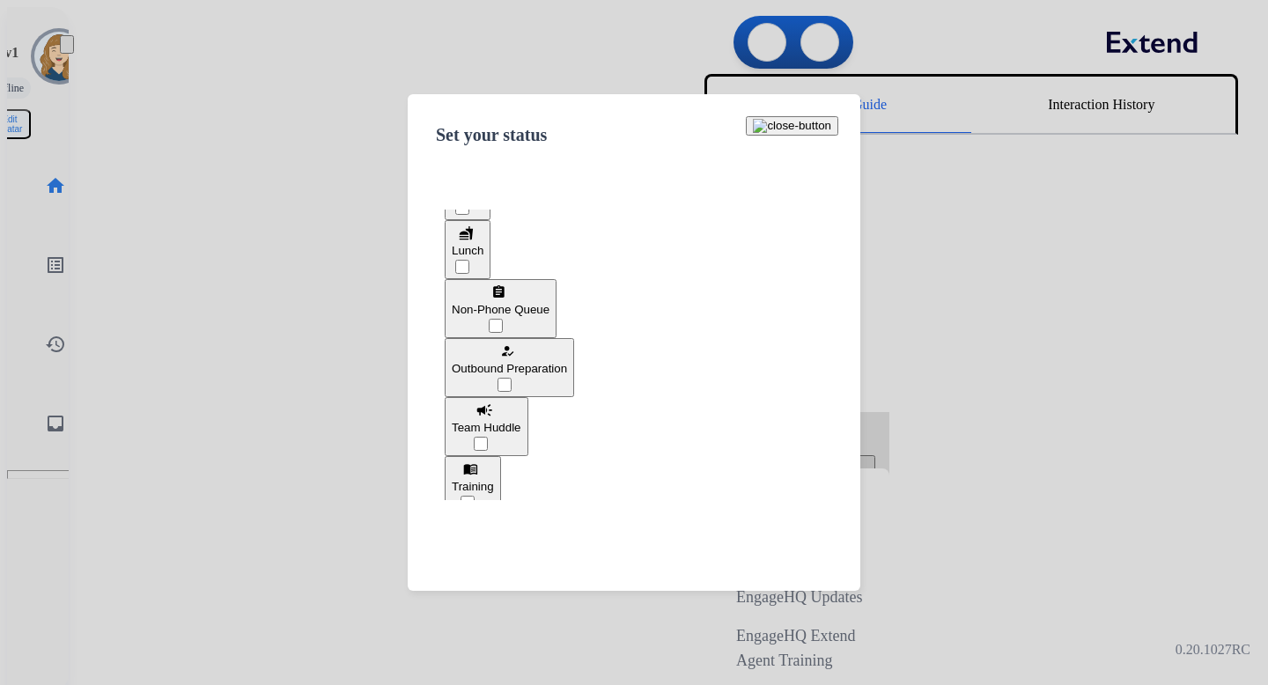
scroll to position [121, 0]
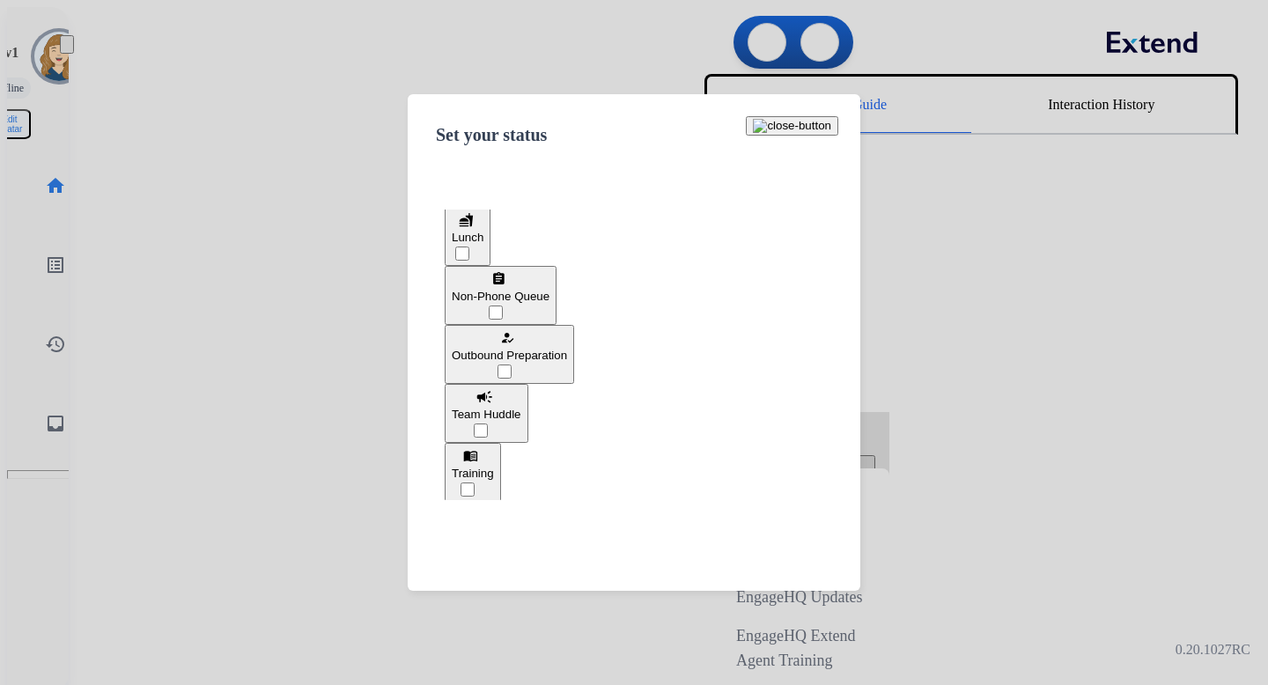
click at [571, 351] on button "how_to_reg Outbound Preparation" at bounding box center [509, 354] width 129 height 59
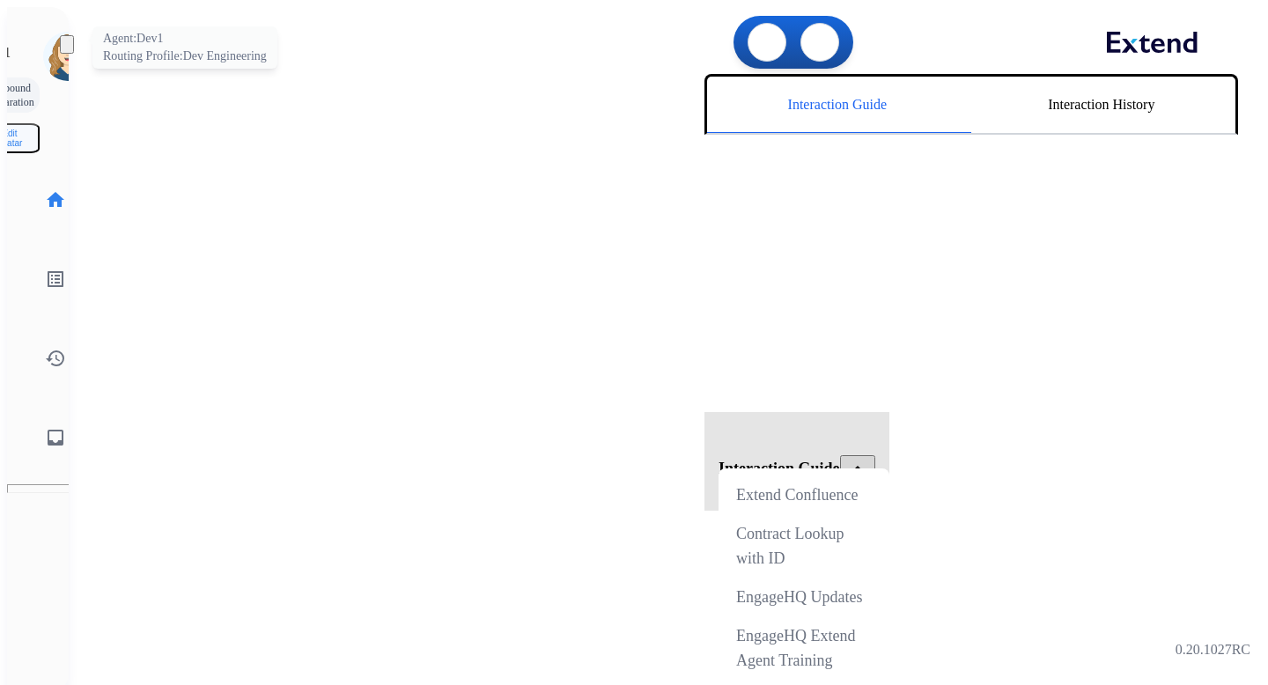
click at [43, 47] on img at bounding box center [67, 56] width 49 height 49
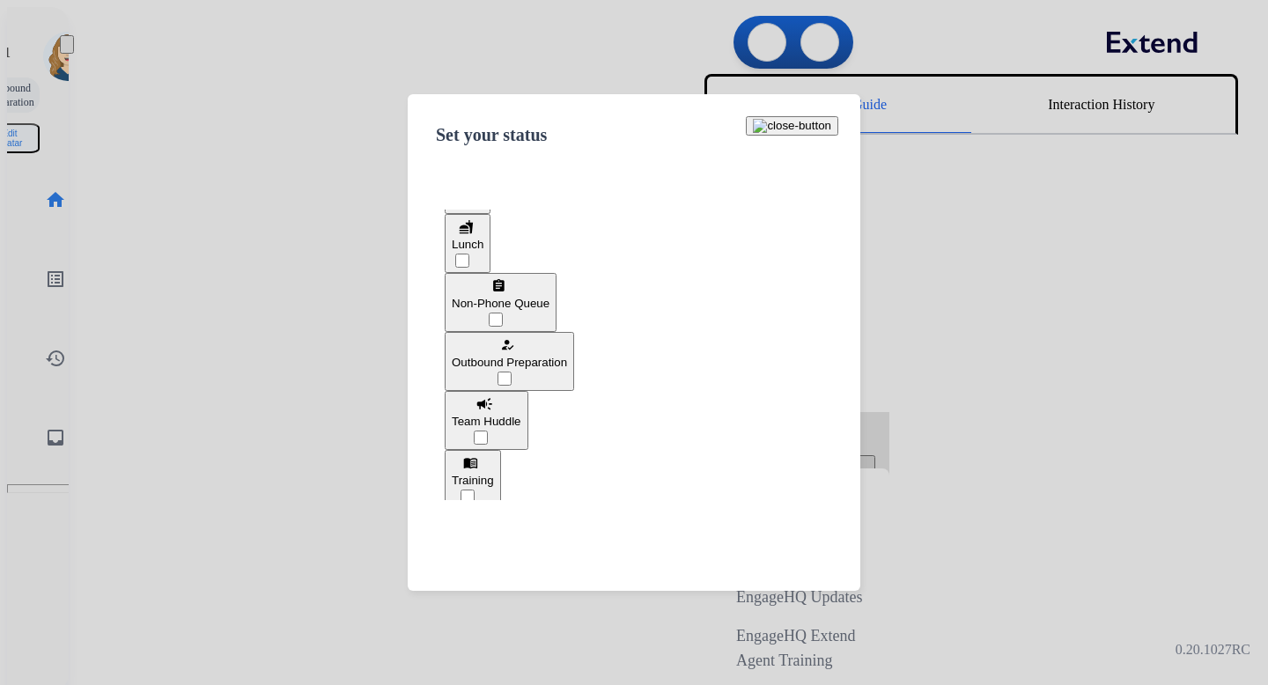
scroll to position [114, 0]
click at [550, 296] on span "Non-Phone Queue" at bounding box center [501, 302] width 98 height 13
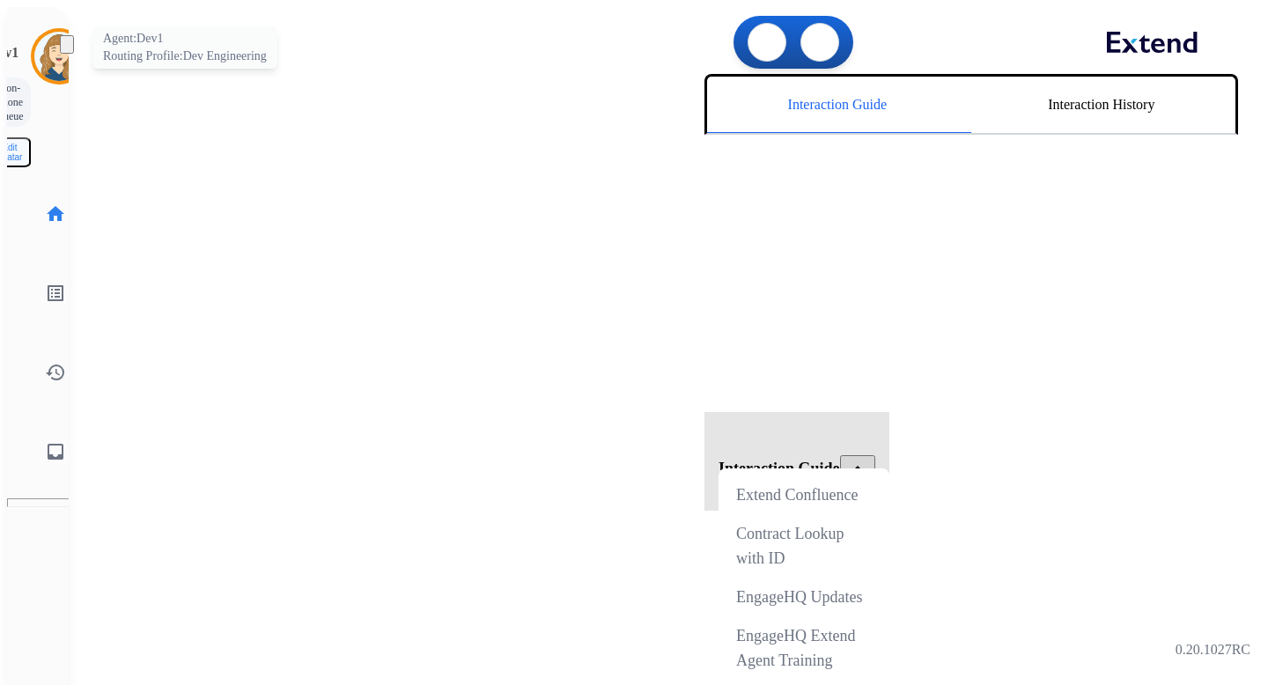
click at [34, 41] on img at bounding box center [58, 56] width 49 height 49
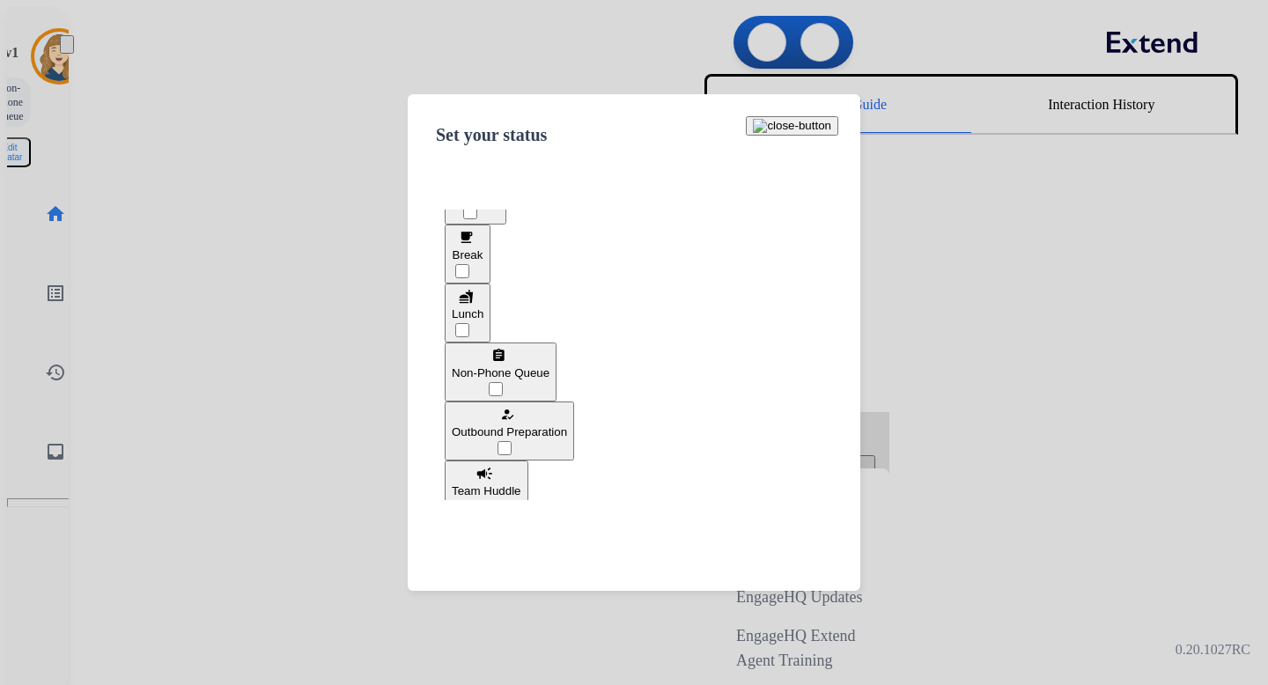
scroll to position [64, 0]
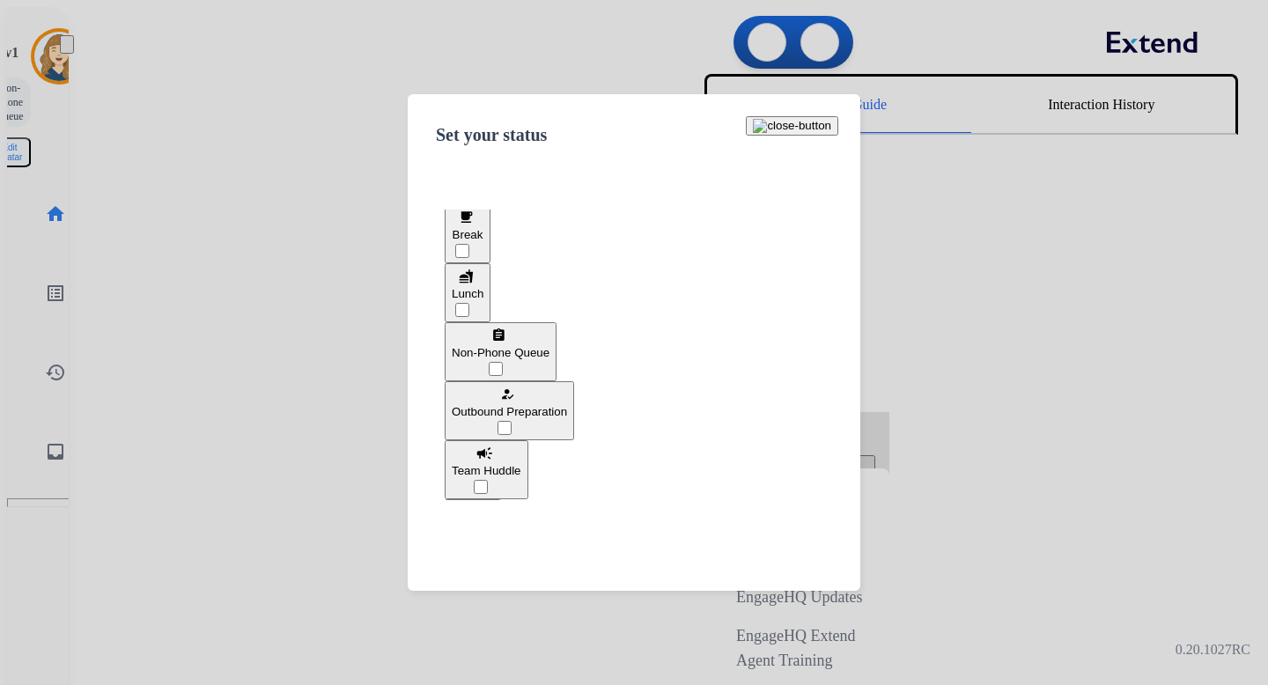
click at [567, 405] on span "Outbound Preparation" at bounding box center [509, 411] width 115 height 13
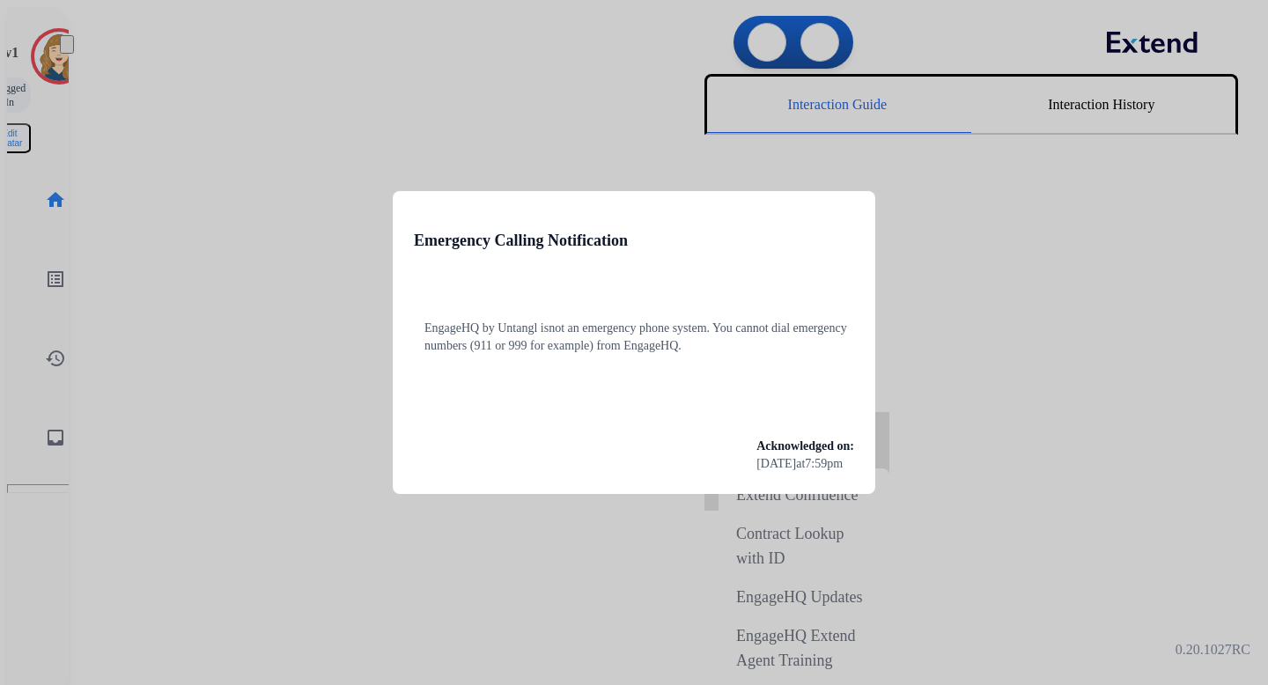
click at [158, 156] on div at bounding box center [634, 342] width 1268 height 685
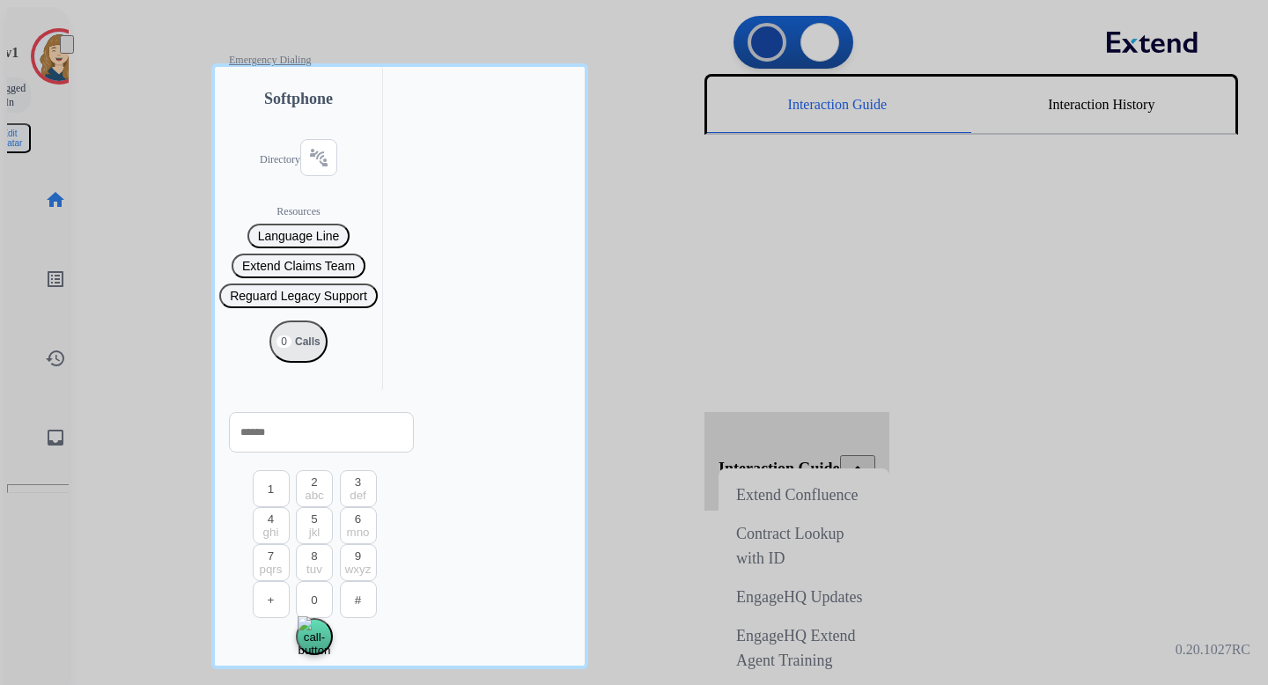
click at [141, 135] on div at bounding box center [634, 342] width 1268 height 685
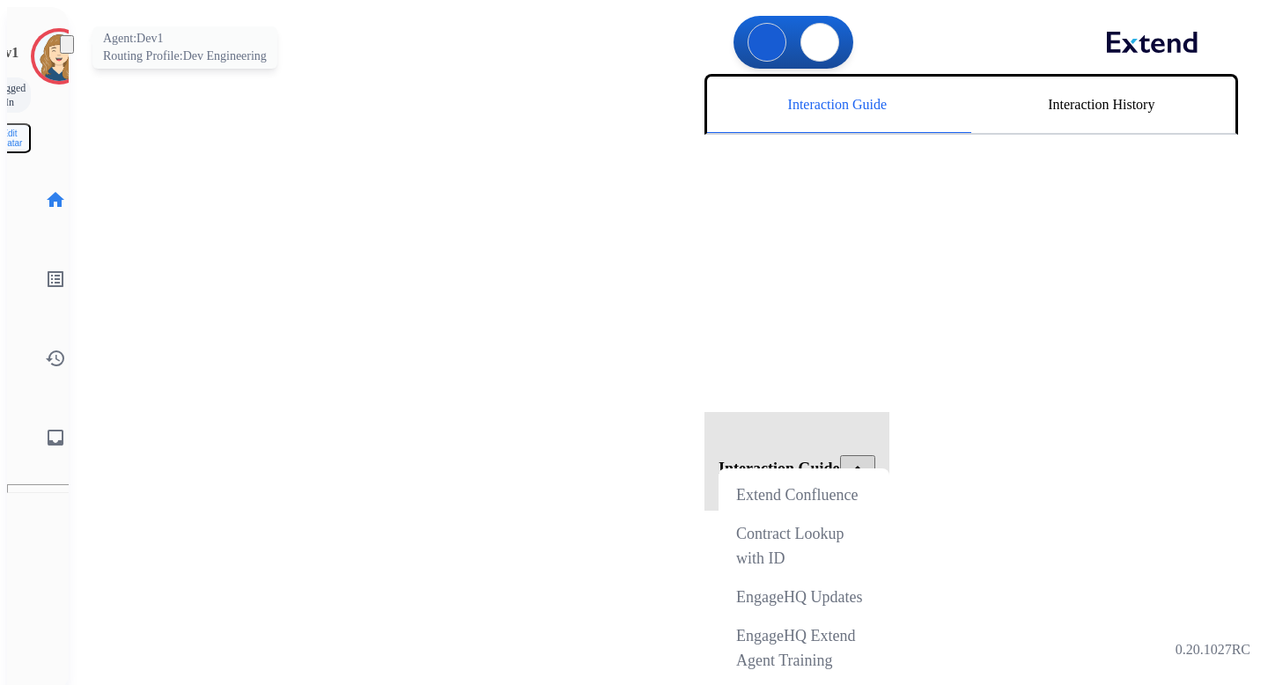
click at [42, 45] on img at bounding box center [58, 56] width 49 height 49
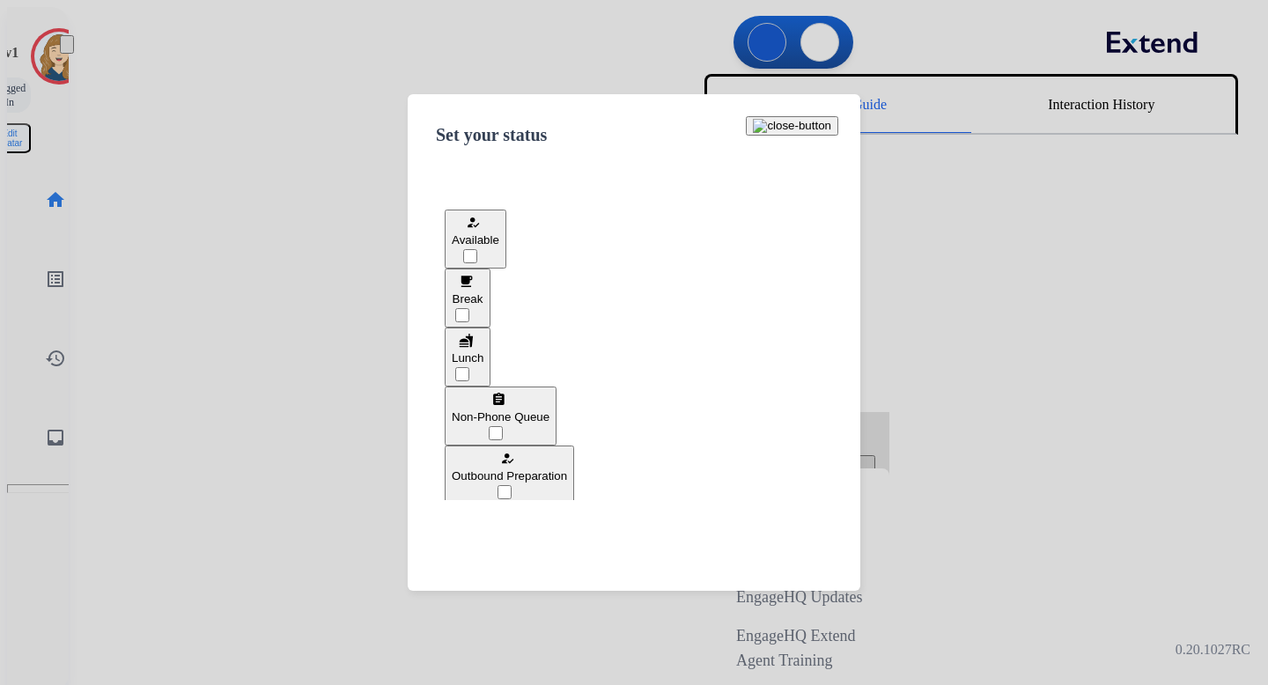
scroll to position [100, 0]
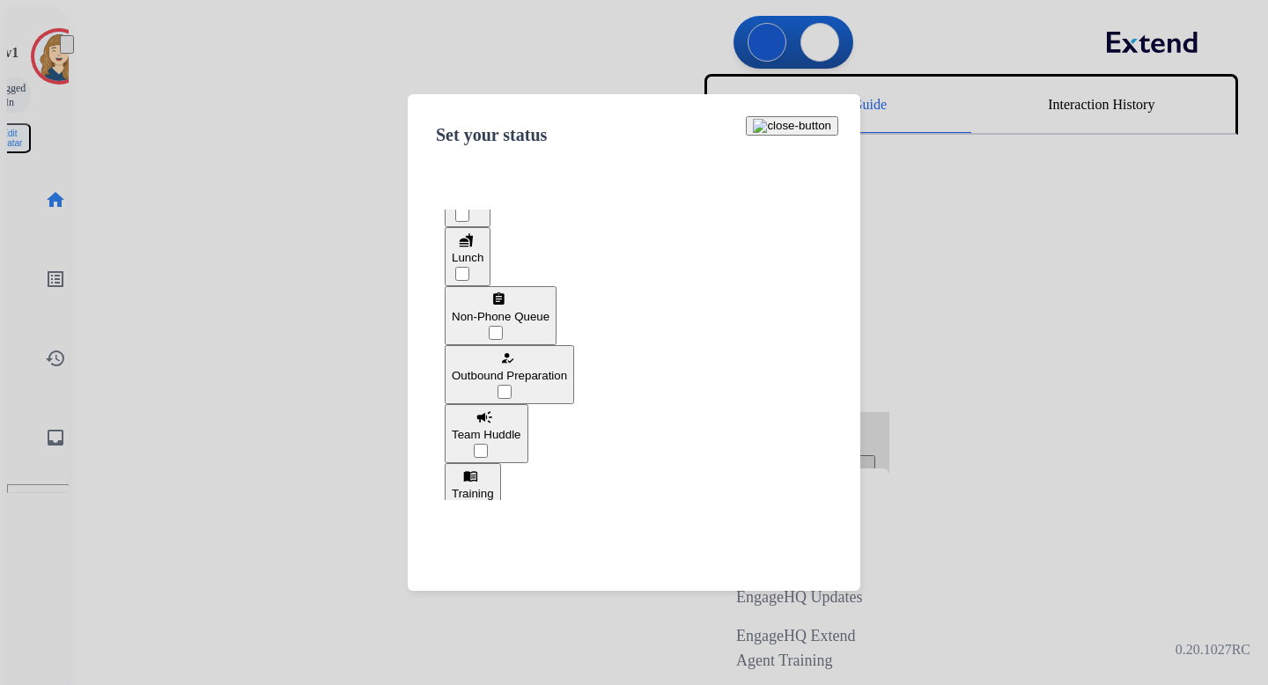
click at [574, 364] on button "how_to_reg Outbound Preparation" at bounding box center [509, 374] width 129 height 59
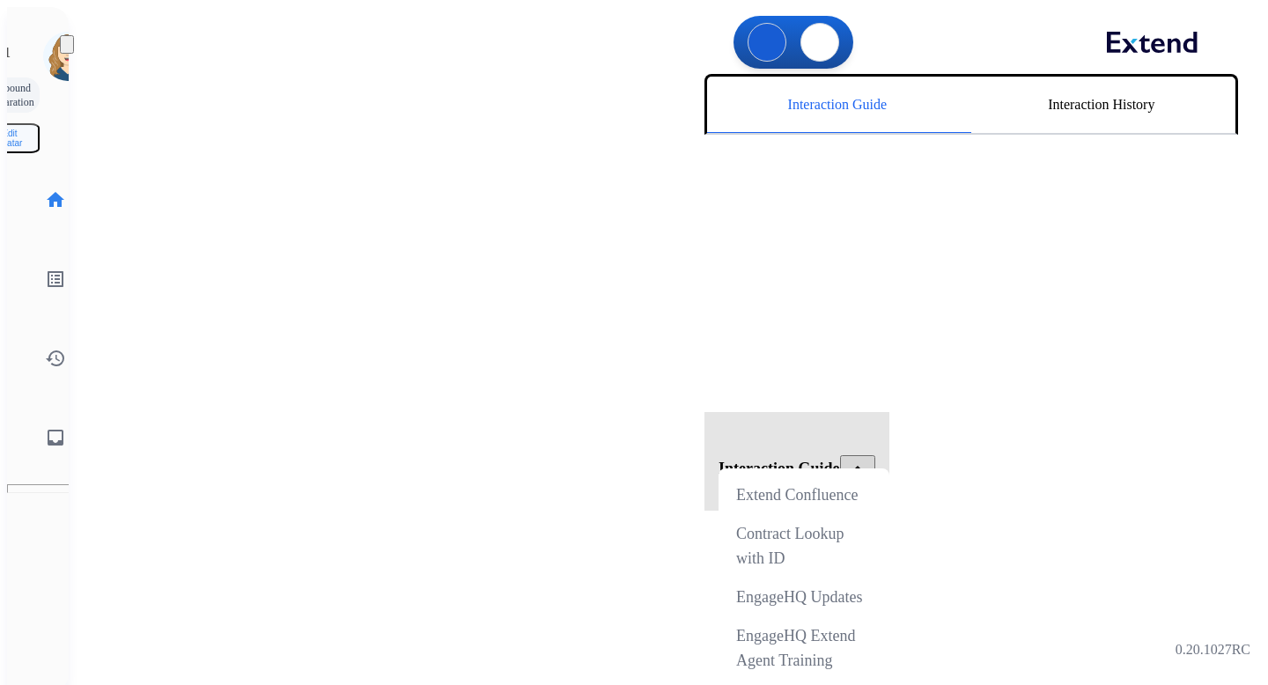
click at [67, 48] on img at bounding box center [67, 48] width 0 height 0
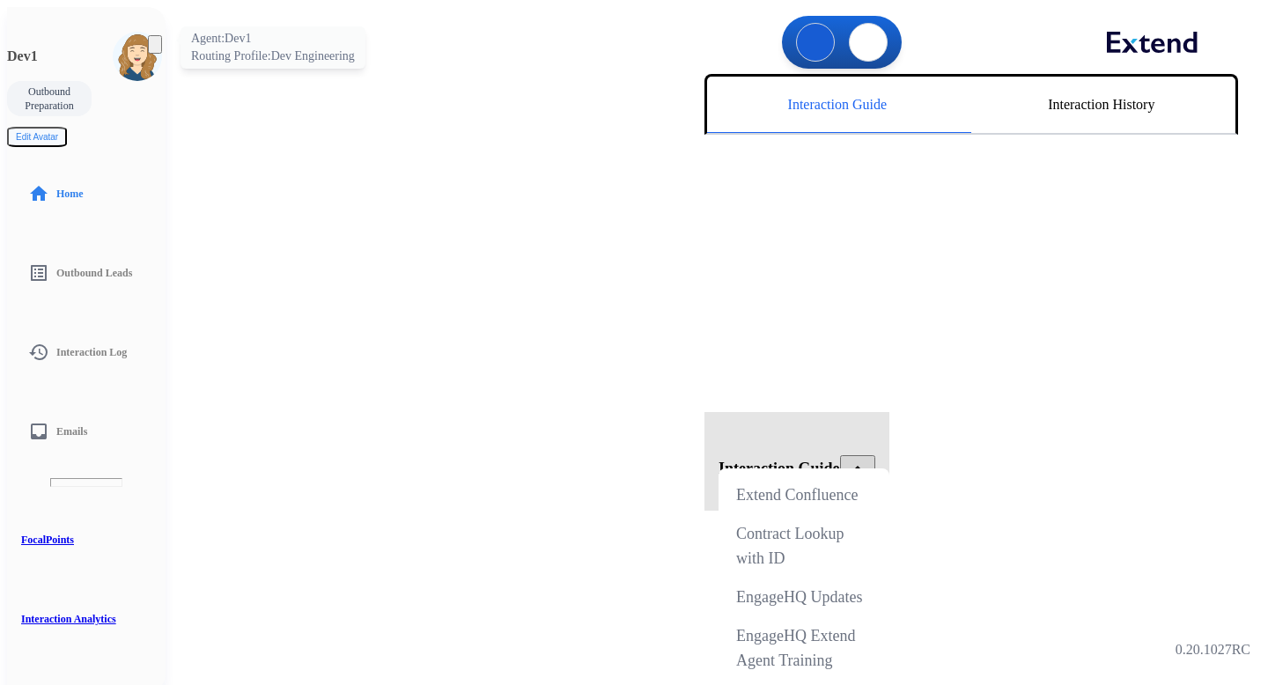
click at [113, 52] on img at bounding box center [137, 56] width 49 height 49
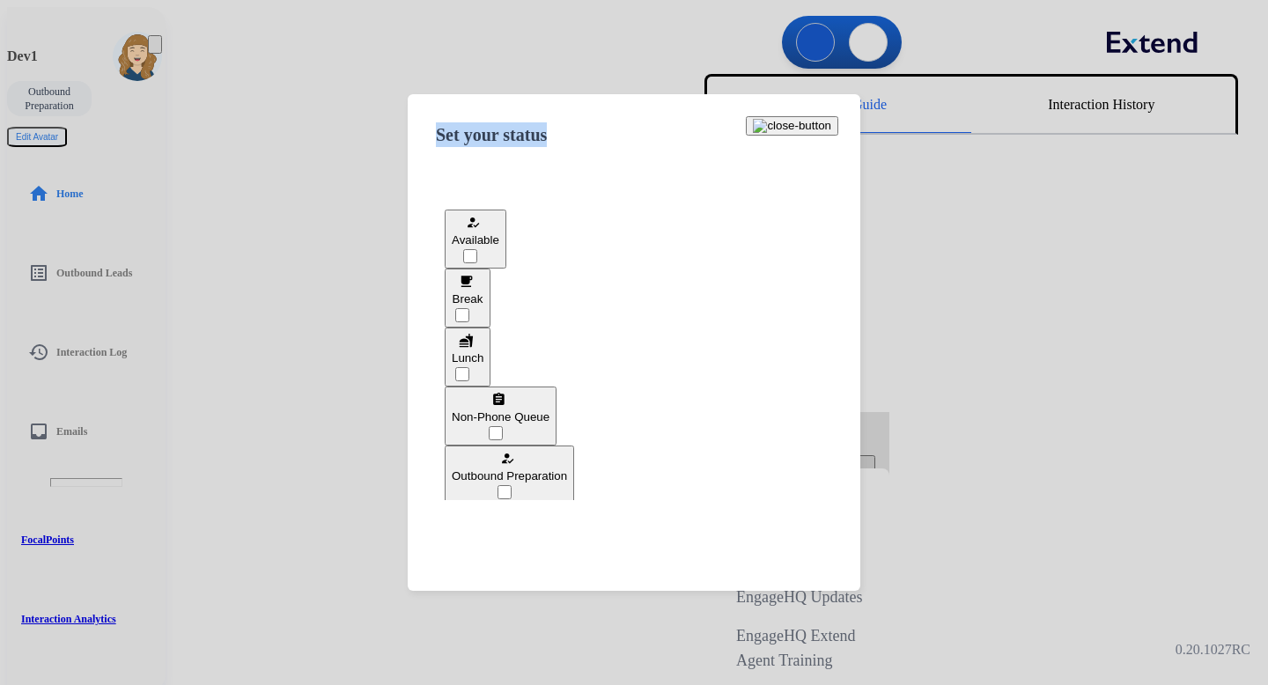
drag, startPoint x: 596, startPoint y: 154, endPoint x: 468, endPoint y: 157, distance: 128.6
click at [468, 158] on div "Set your status how_to_reg Available free_breakfast Break fastfood Lunch assign…" at bounding box center [634, 342] width 453 height 497
copy span "Set your status"
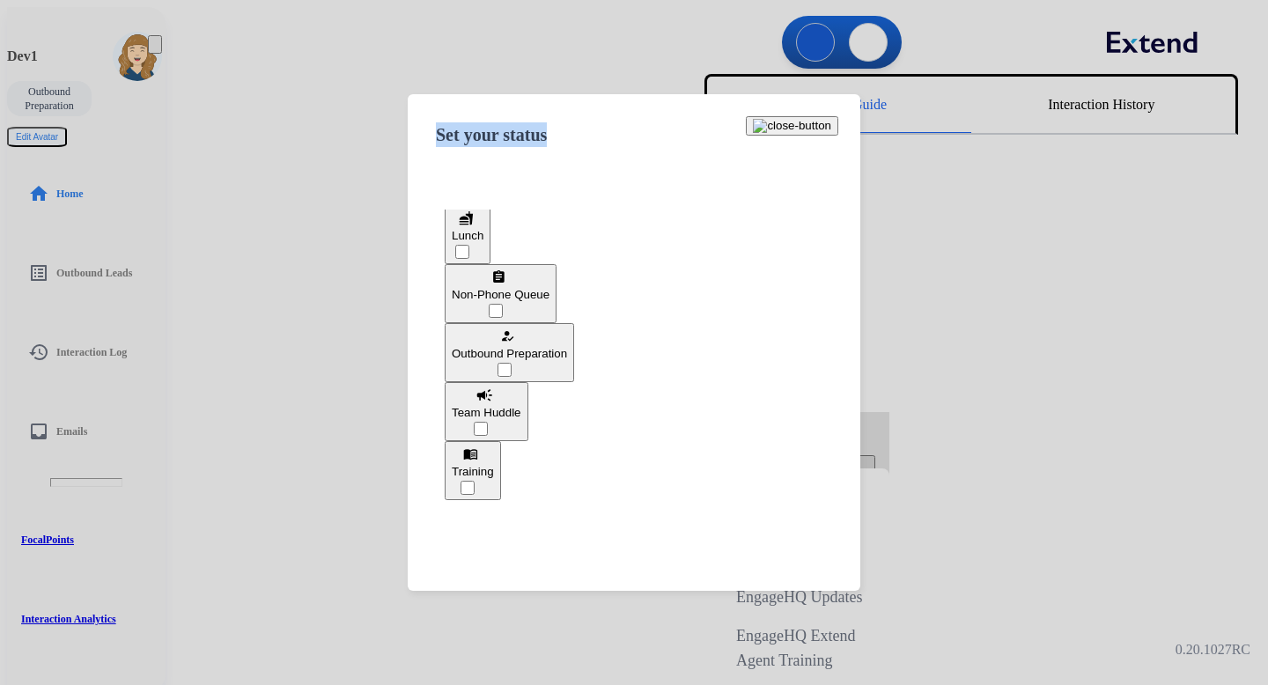
scroll to position [126, 0]
drag, startPoint x: 648, startPoint y: 328, endPoint x: 558, endPoint y: 332, distance: 89.9
click at [559, 332] on button "how_to_reg Outbound Preparation" at bounding box center [509, 349] width 129 height 59
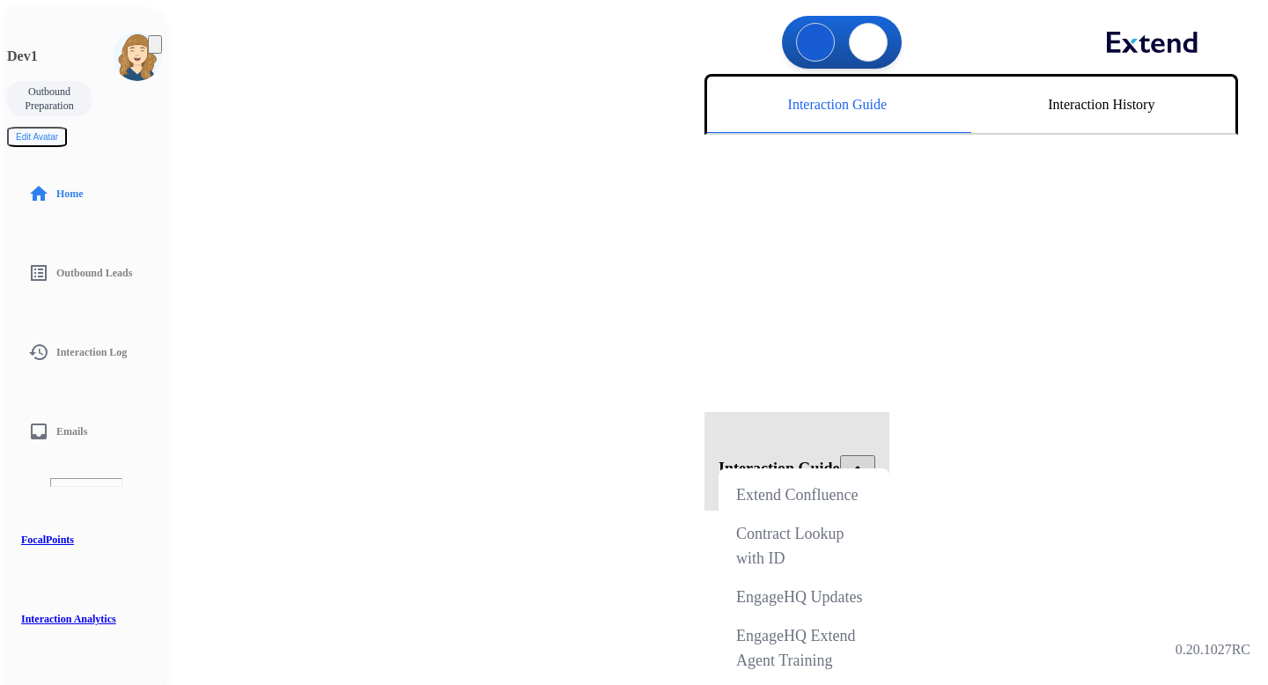
click at [155, 48] on img at bounding box center [155, 48] width 0 height 0
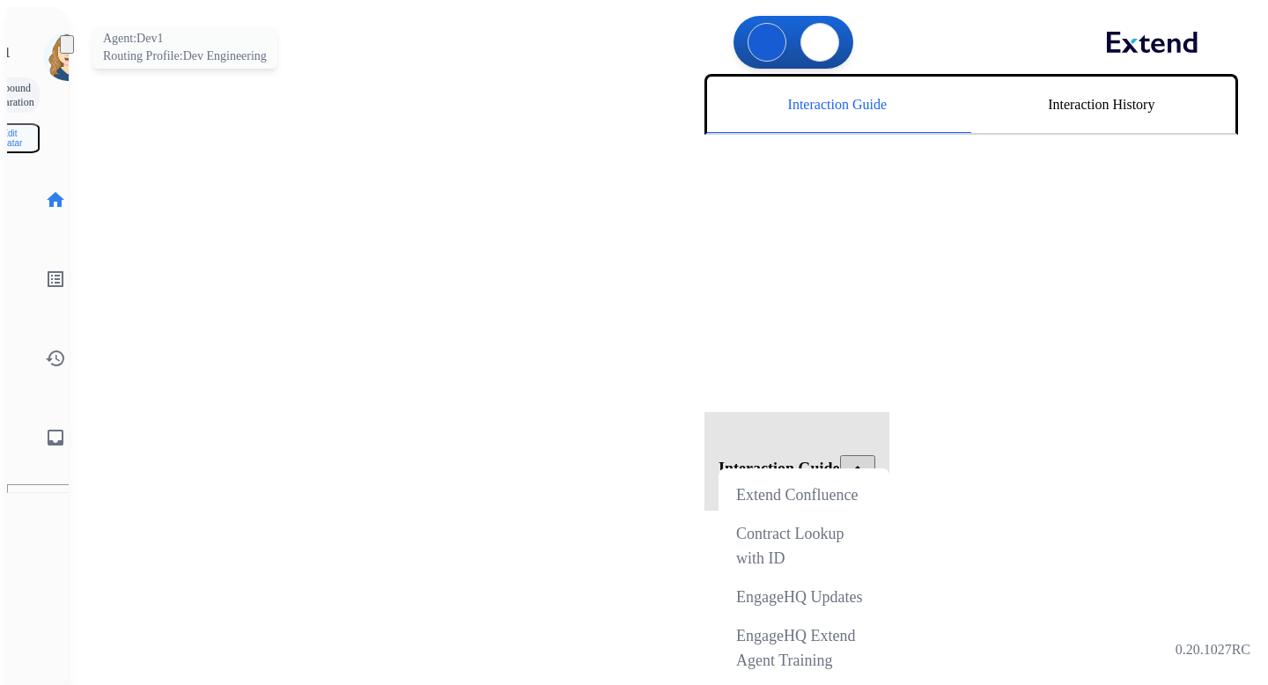
click at [43, 48] on img at bounding box center [67, 56] width 49 height 49
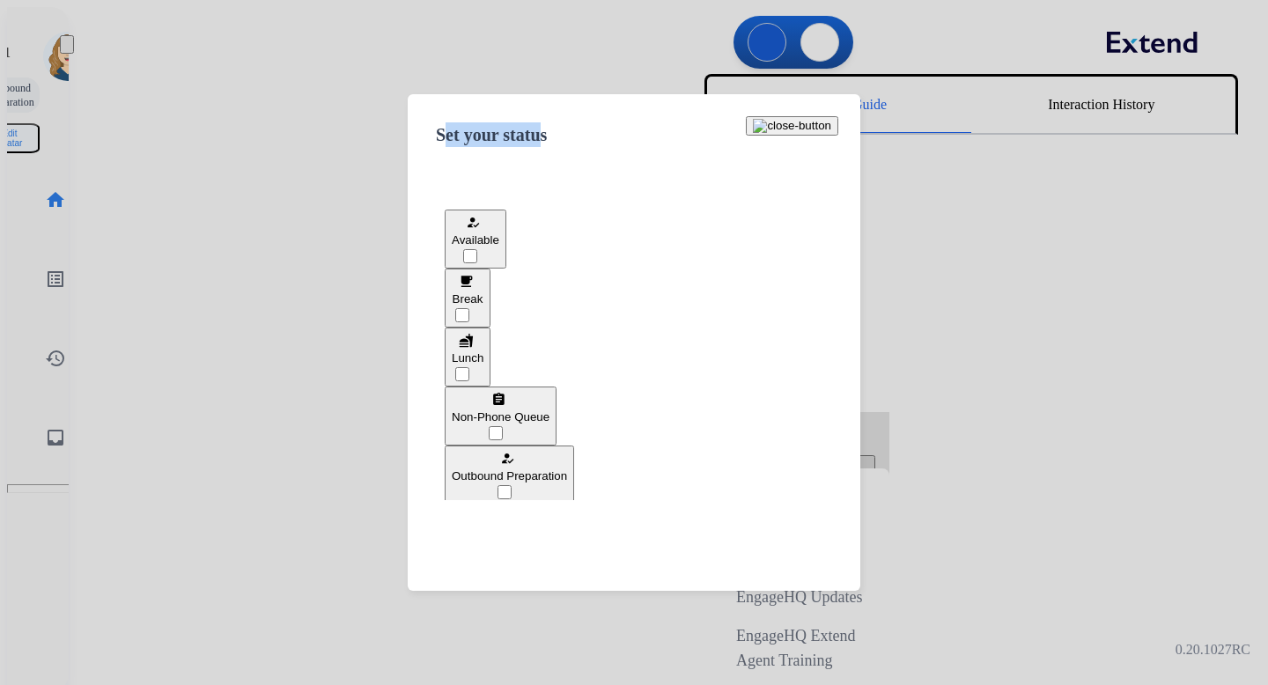
drag, startPoint x: 587, startPoint y: 151, endPoint x: 472, endPoint y: 158, distance: 114.7
click at [474, 144] on span "Set your status" at bounding box center [491, 134] width 111 height 19
click at [493, 144] on span "Set your status" at bounding box center [491, 134] width 111 height 19
click at [494, 144] on span "Set your status" at bounding box center [491, 134] width 111 height 19
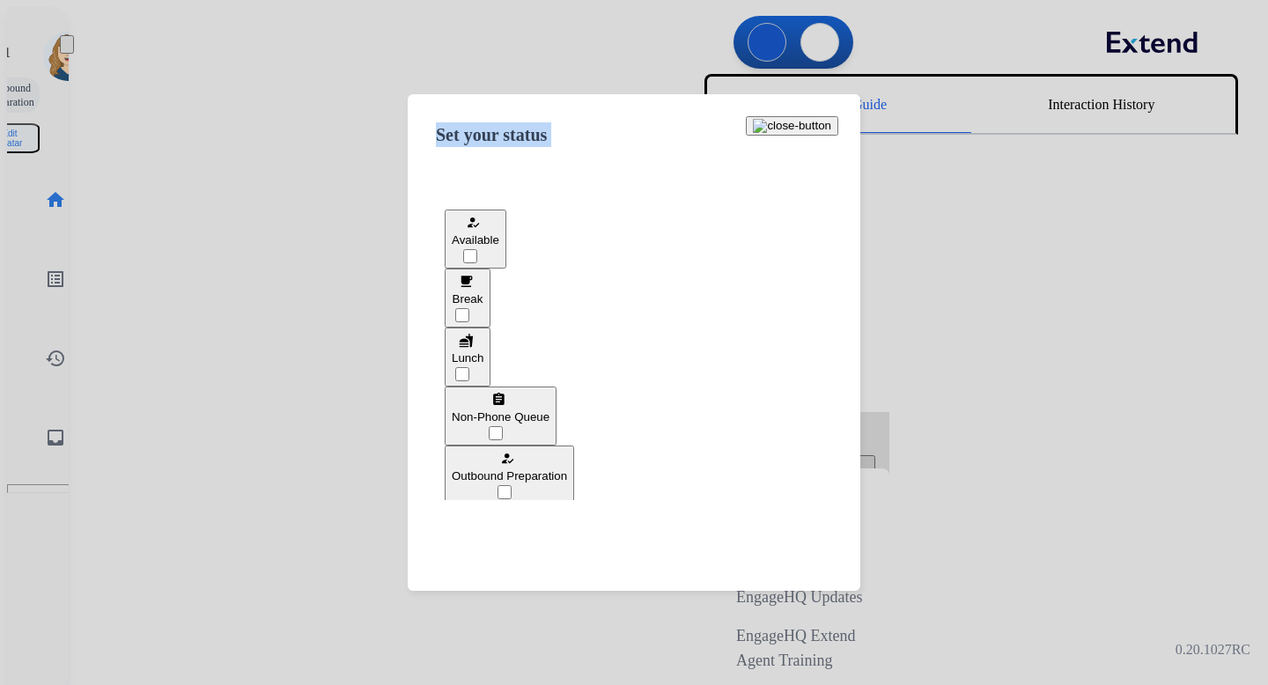
copy div "Set your status how_to_reg"
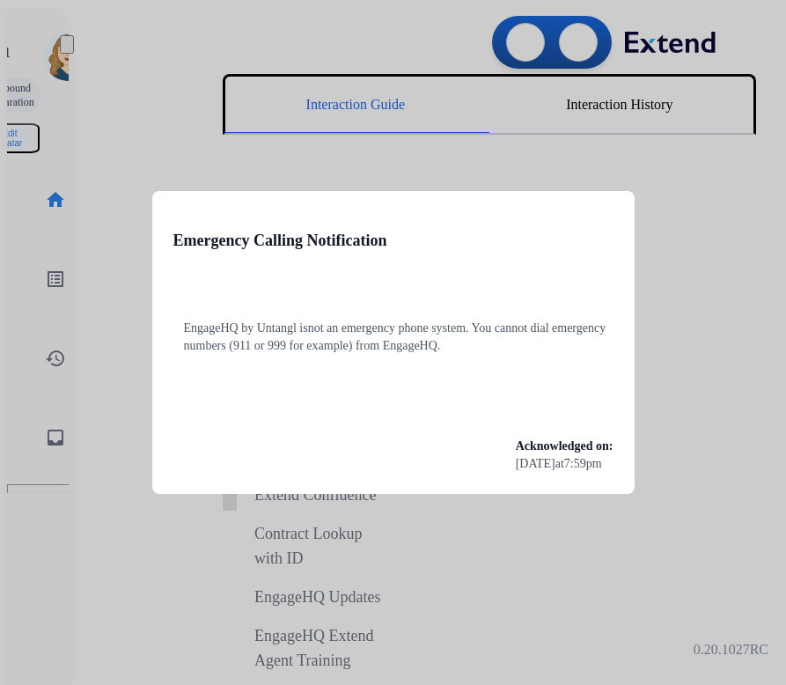
click at [122, 144] on div at bounding box center [393, 342] width 786 height 685
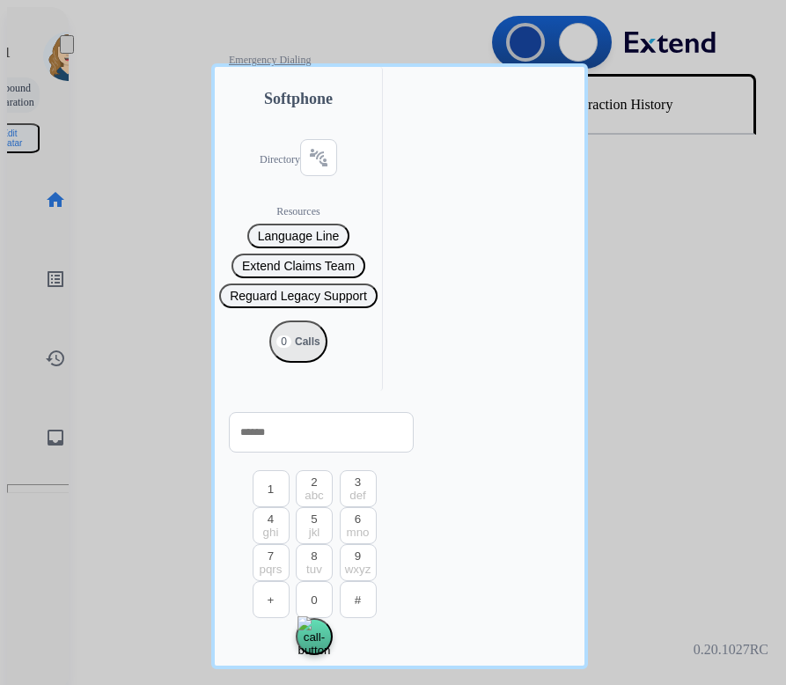
click at [128, 153] on div at bounding box center [393, 342] width 786 height 685
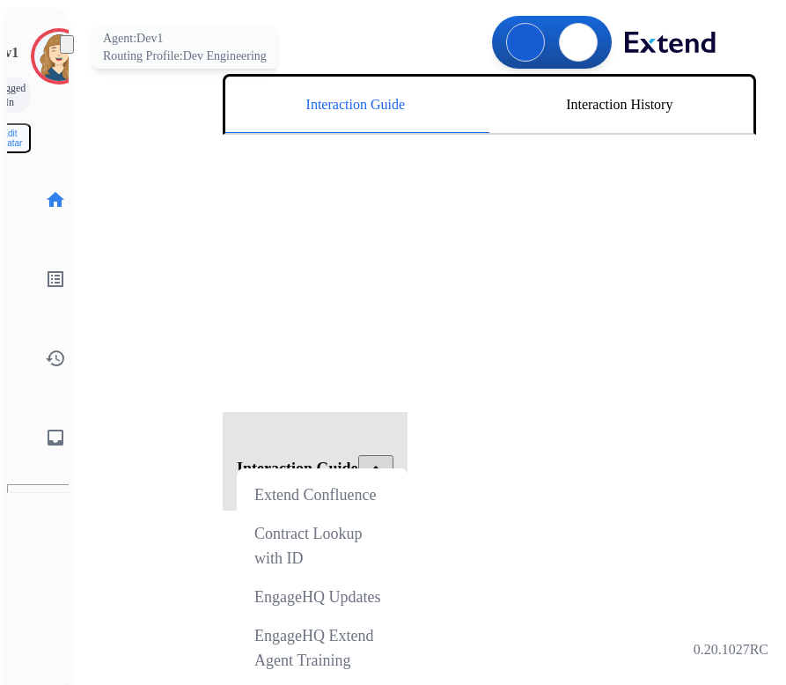
click at [44, 48] on img at bounding box center [58, 56] width 49 height 49
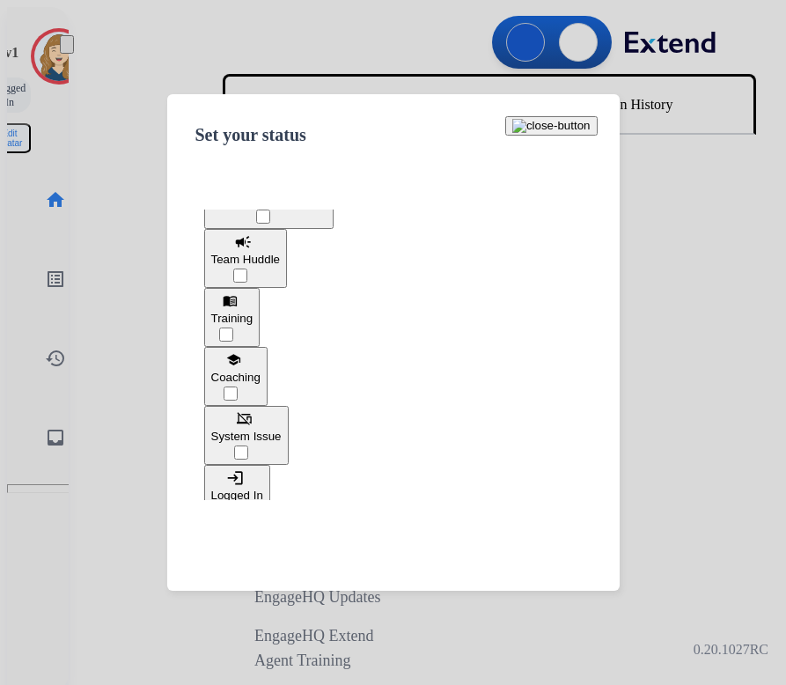
scroll to position [332, 0]
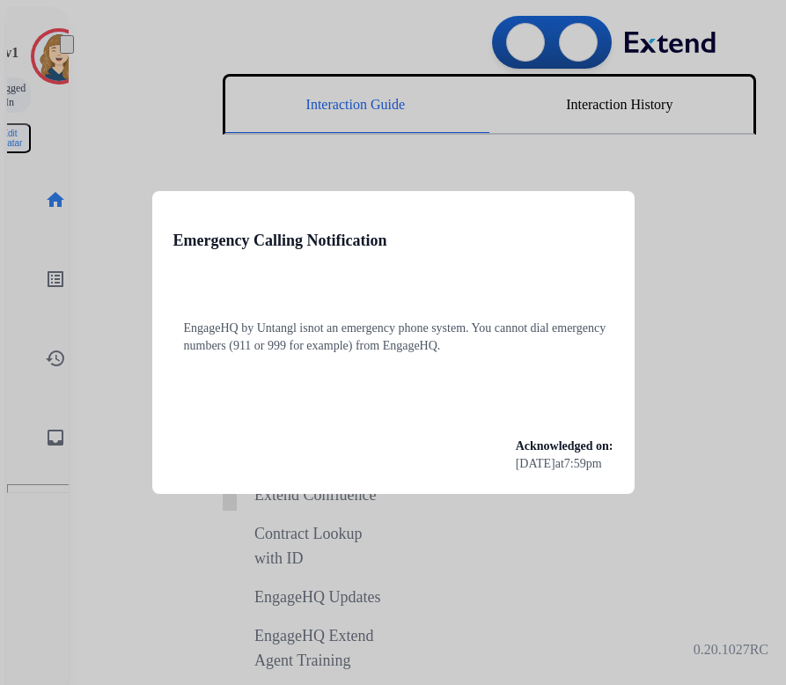
click at [312, 104] on div at bounding box center [393, 342] width 786 height 685
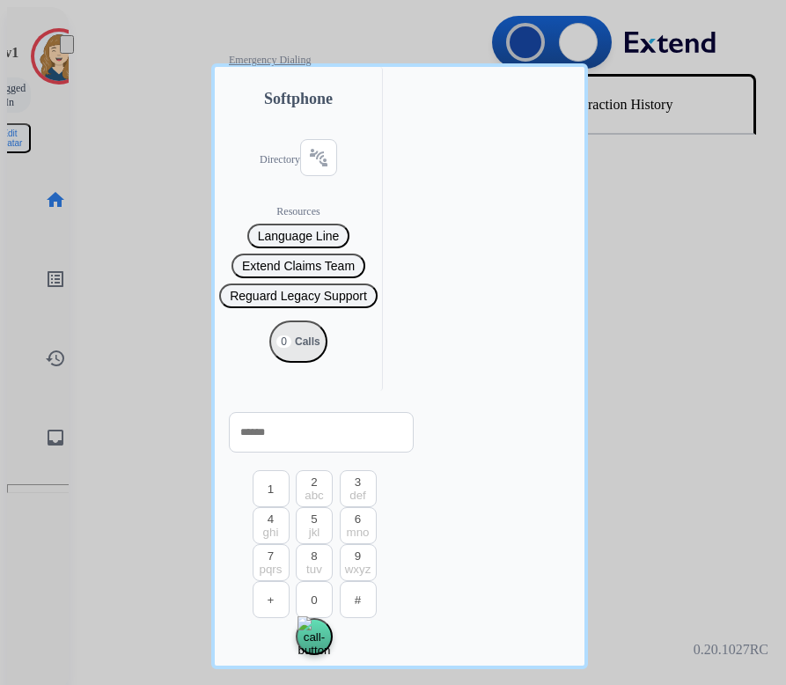
click at [100, 156] on div at bounding box center [393, 342] width 786 height 685
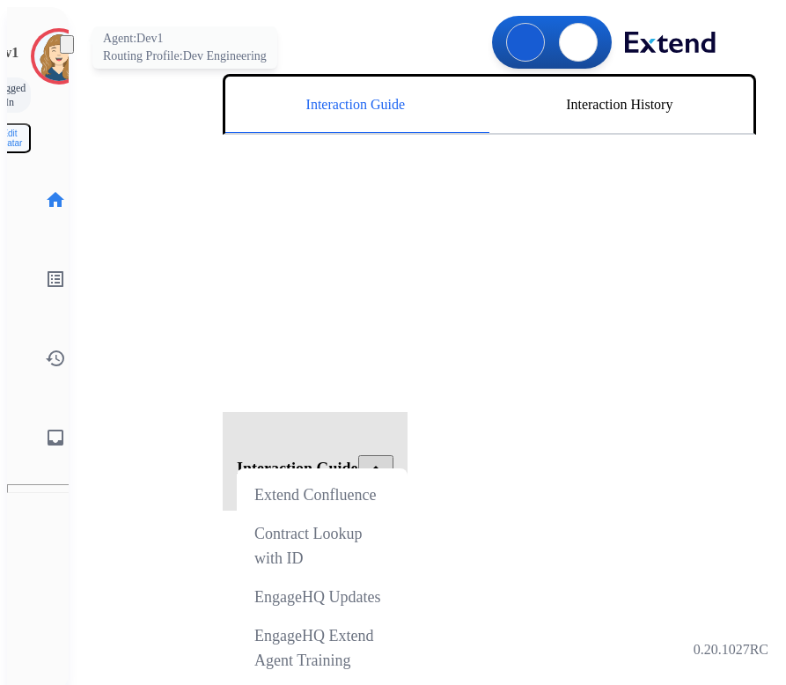
click at [43, 53] on img at bounding box center [58, 56] width 49 height 49
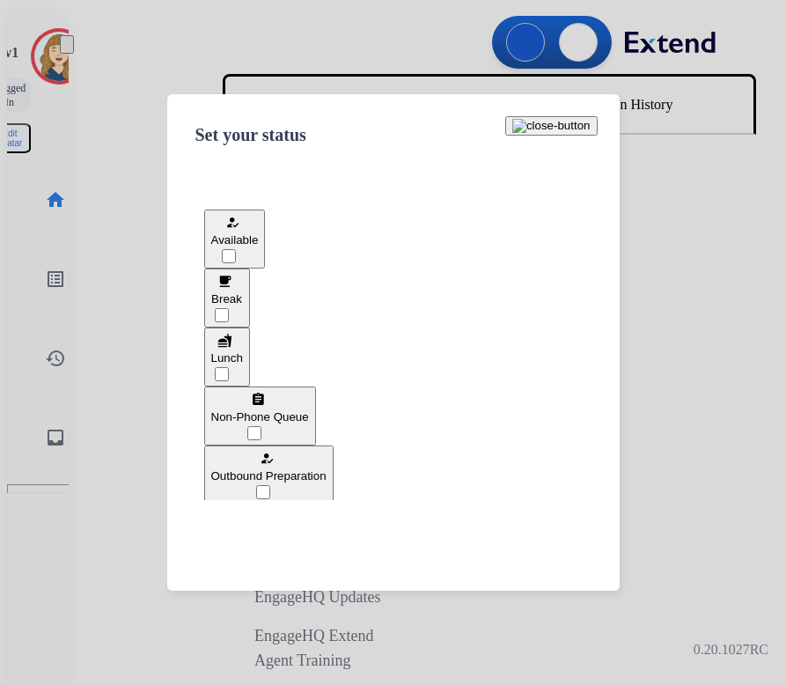
click at [250, 350] on button "fastfood Lunch" at bounding box center [227, 357] width 46 height 59
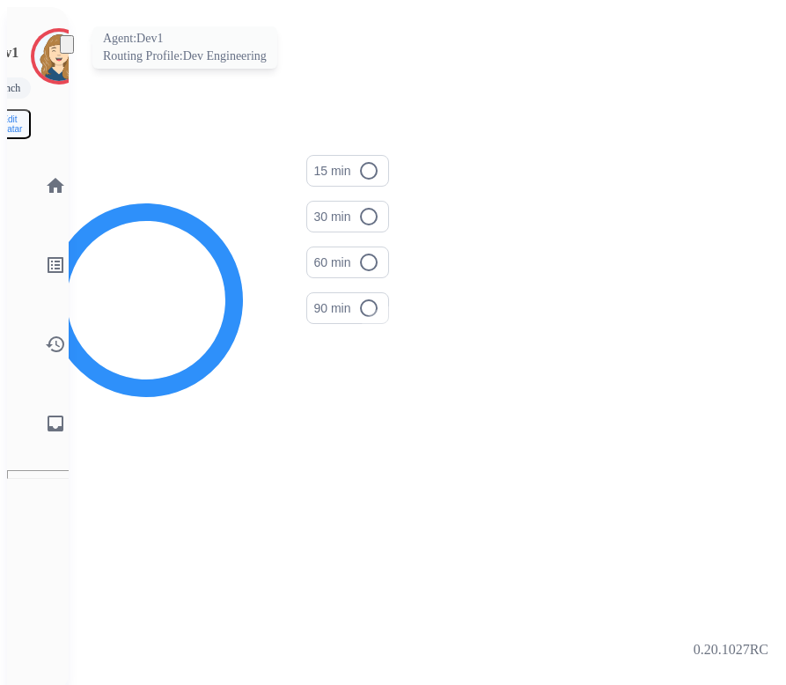
click at [39, 46] on img at bounding box center [58, 56] width 49 height 49
click at [38, 39] on img at bounding box center [58, 56] width 49 height 49
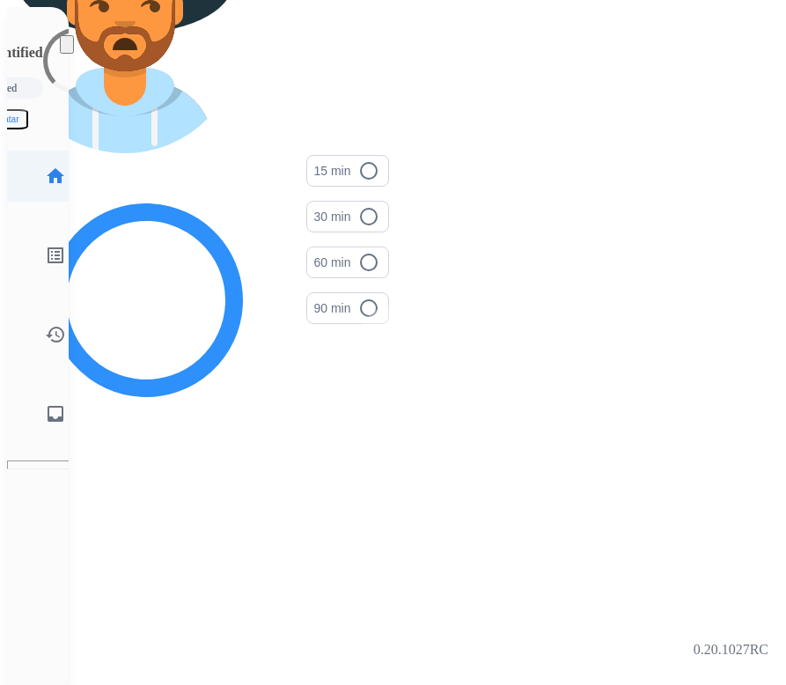
click at [45, 166] on mat-icon "home" at bounding box center [55, 176] width 21 height 21
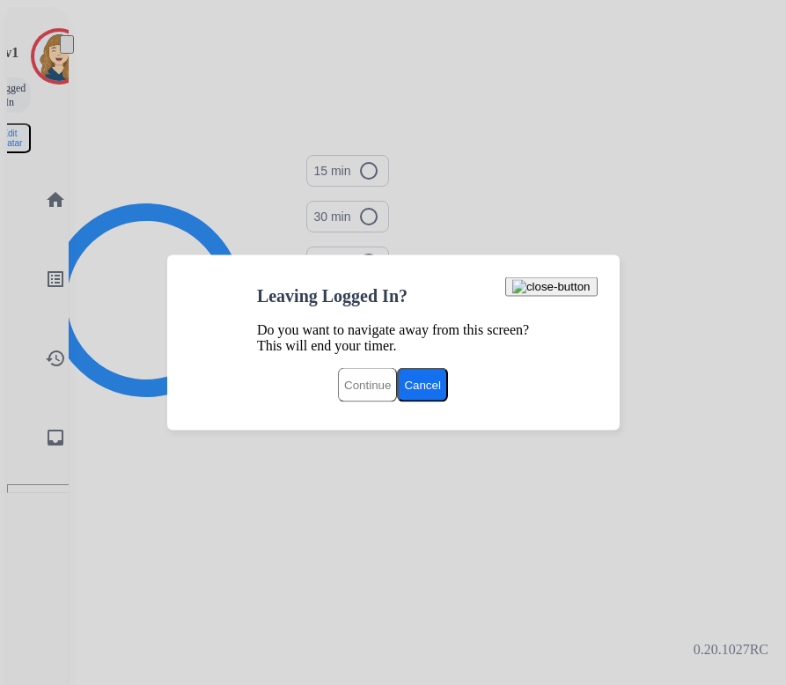
click at [338, 391] on button "Continue" at bounding box center [367, 385] width 59 height 34
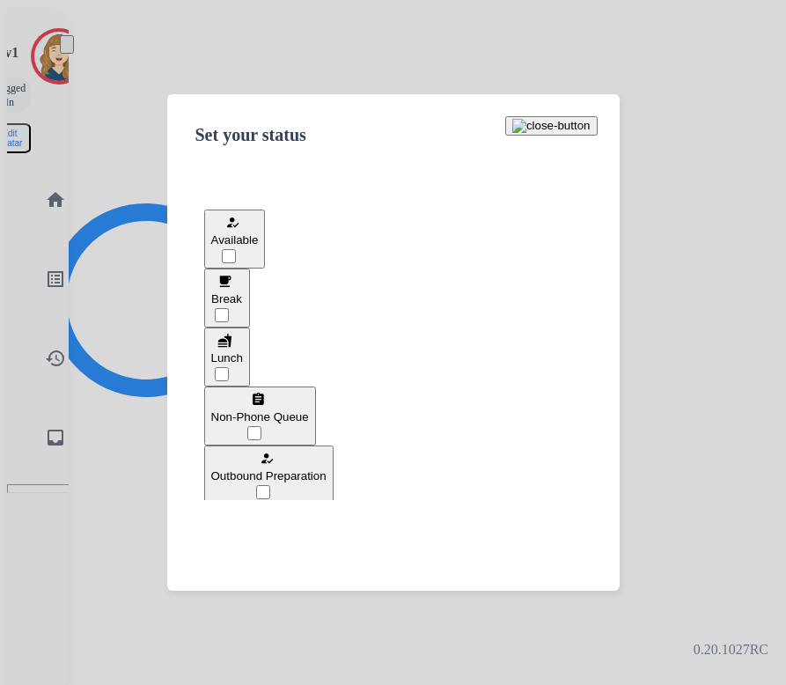
click at [297, 74] on div at bounding box center [393, 342] width 786 height 685
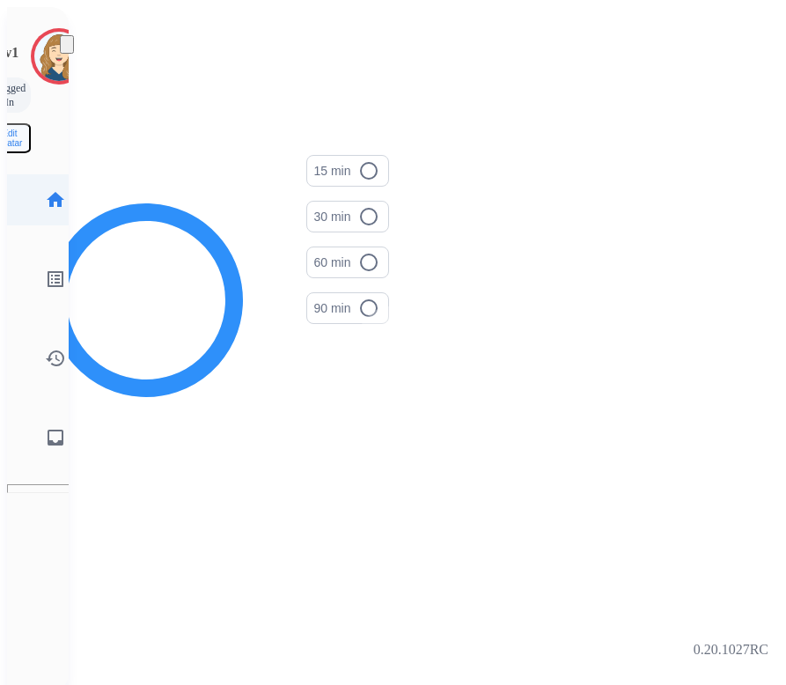
click at [45, 189] on mat-icon "home" at bounding box center [55, 199] width 21 height 21
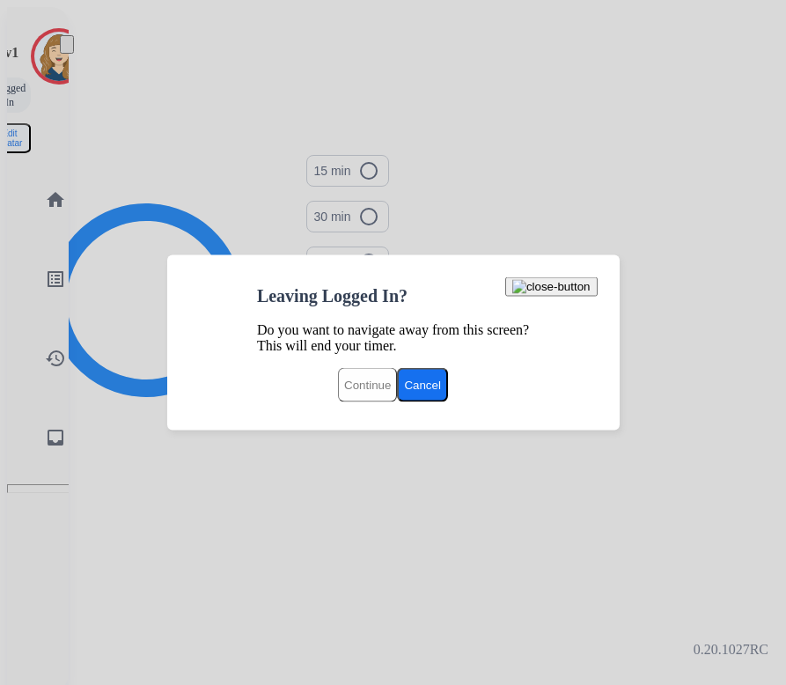
click at [448, 388] on button "Cancel" at bounding box center [422, 385] width 51 height 34
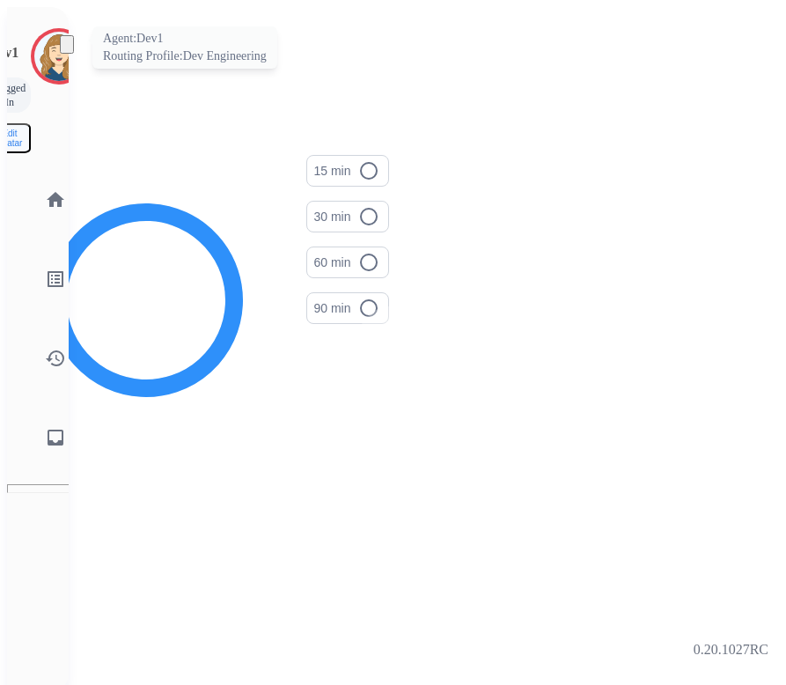
click at [34, 51] on img at bounding box center [58, 56] width 49 height 49
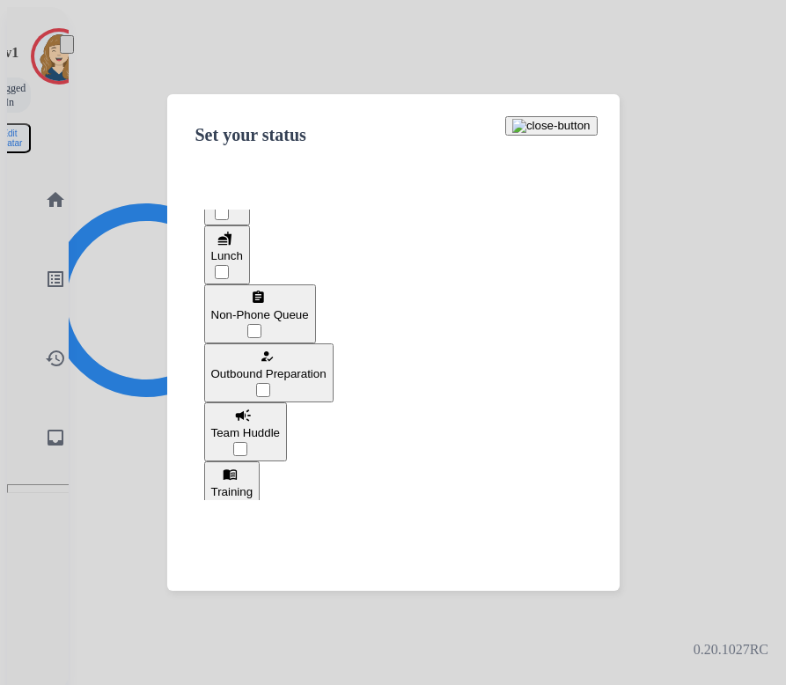
scroll to position [110, 0]
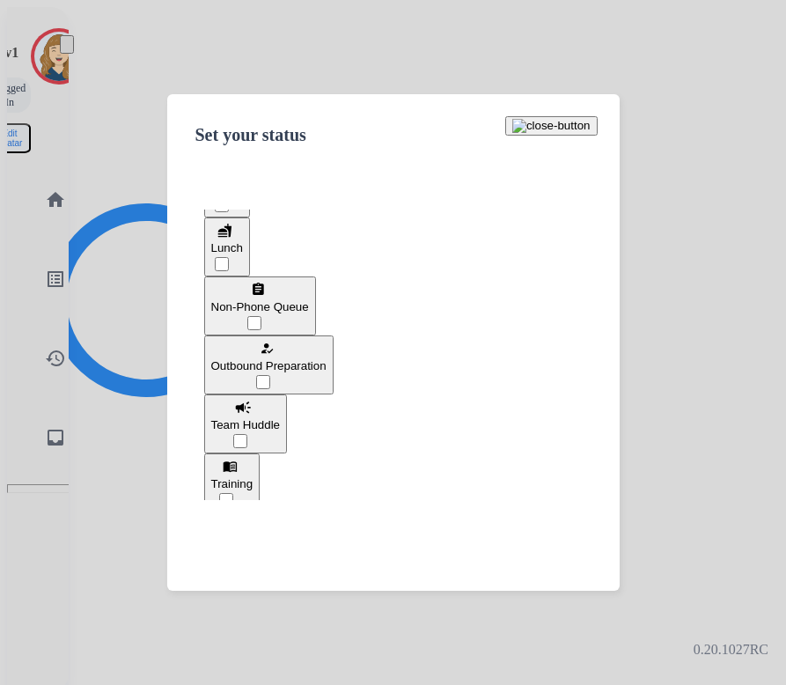
click at [334, 343] on button "how_to_reg Outbound Preparation" at bounding box center [268, 365] width 129 height 59
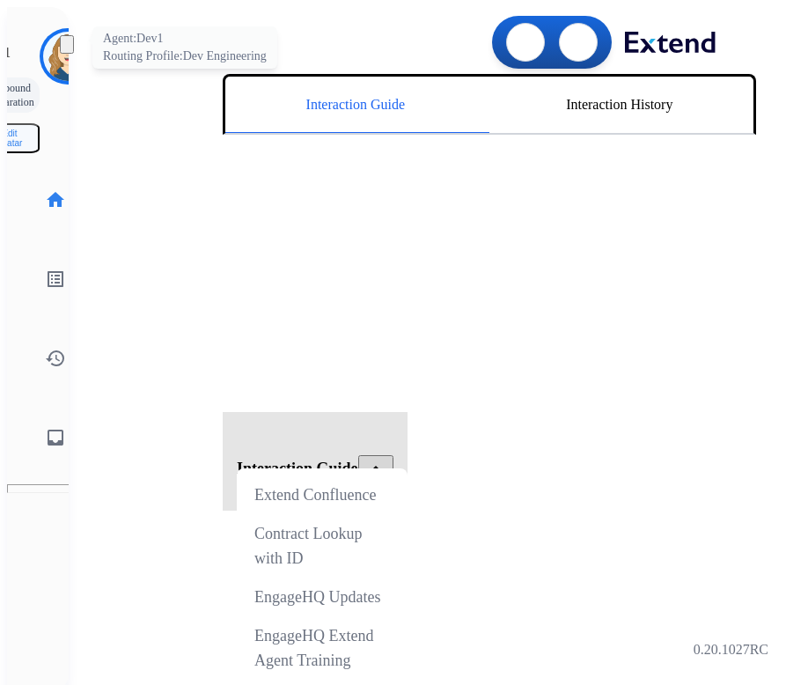
click at [43, 46] on img at bounding box center [67, 56] width 49 height 49
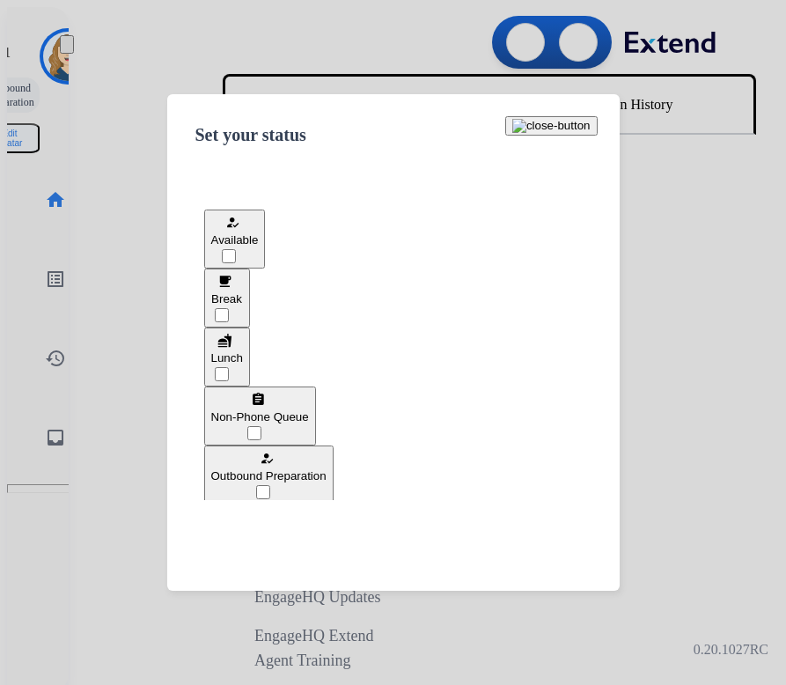
click at [129, 195] on div at bounding box center [393, 342] width 786 height 685
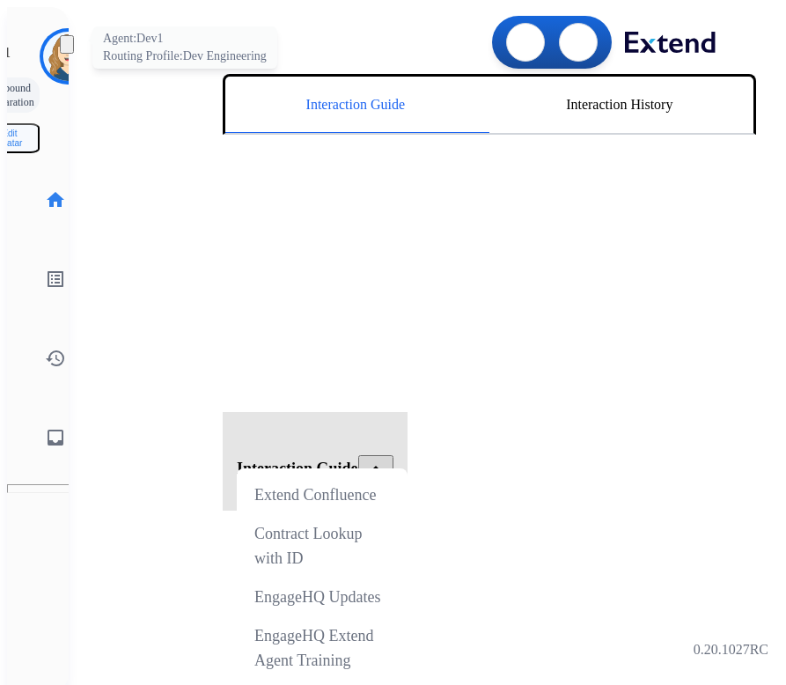
click at [47, 71] on div at bounding box center [68, 56] width 56 height 56
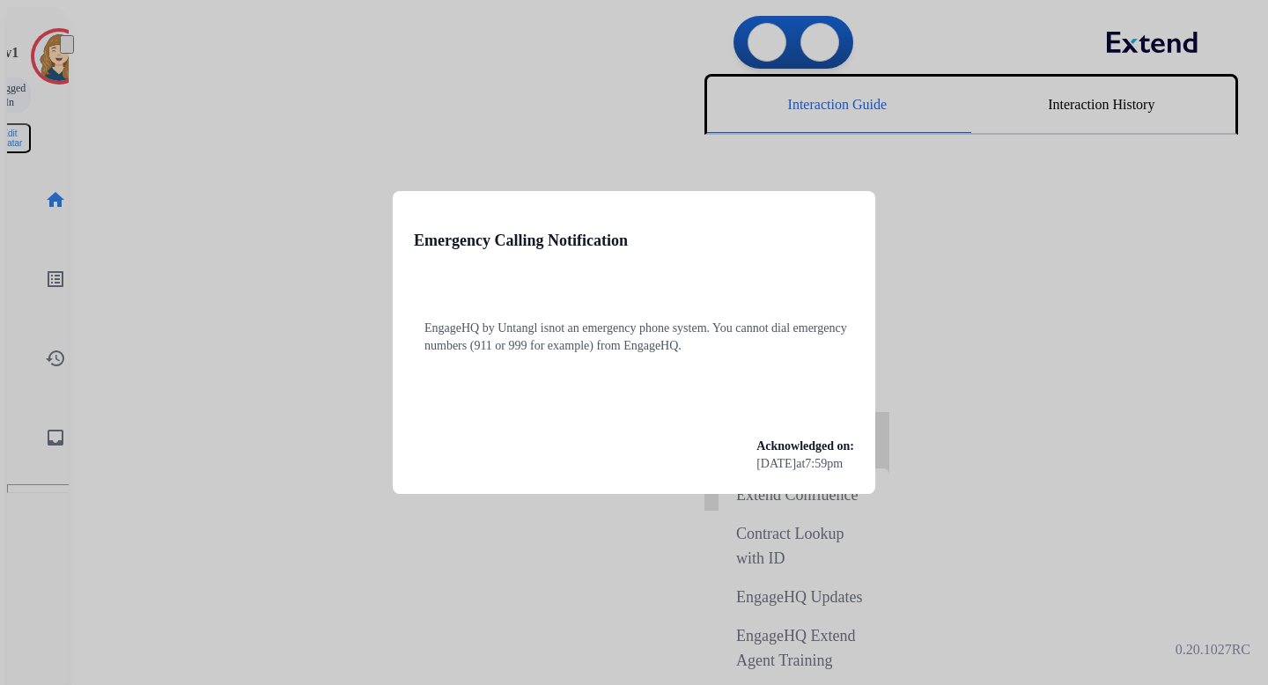
click at [442, 87] on div at bounding box center [634, 342] width 1268 height 685
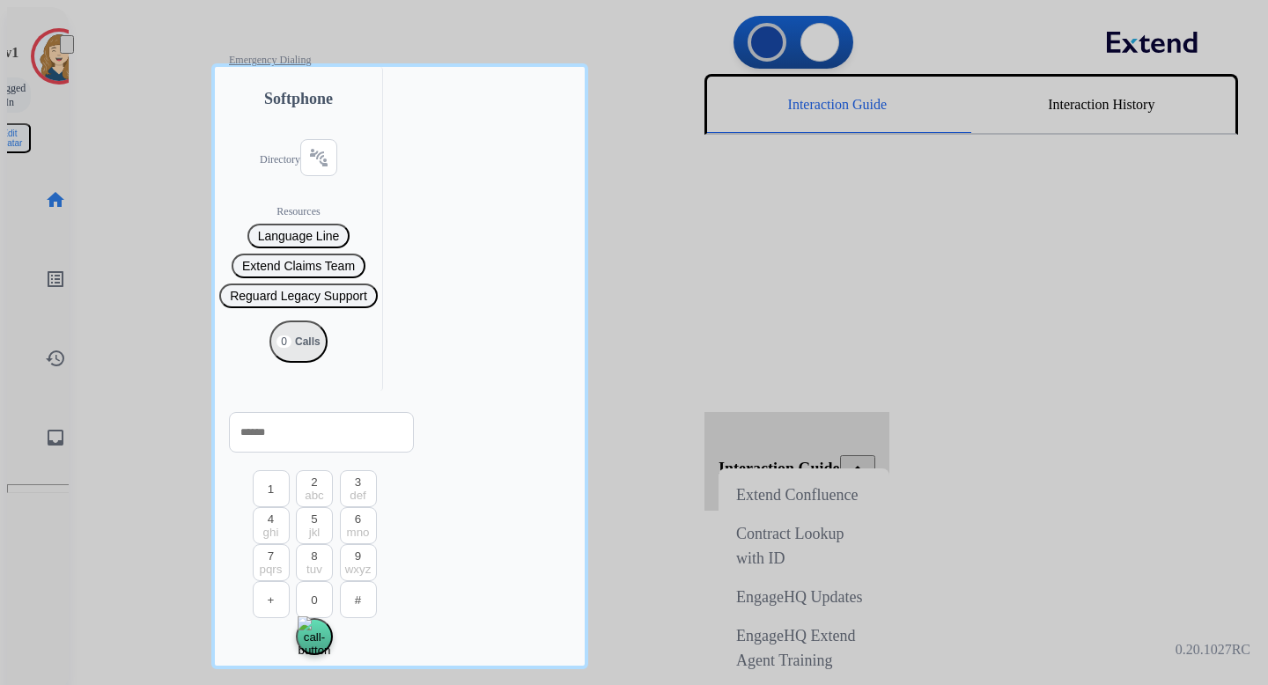
click at [120, 102] on div at bounding box center [634, 342] width 1268 height 685
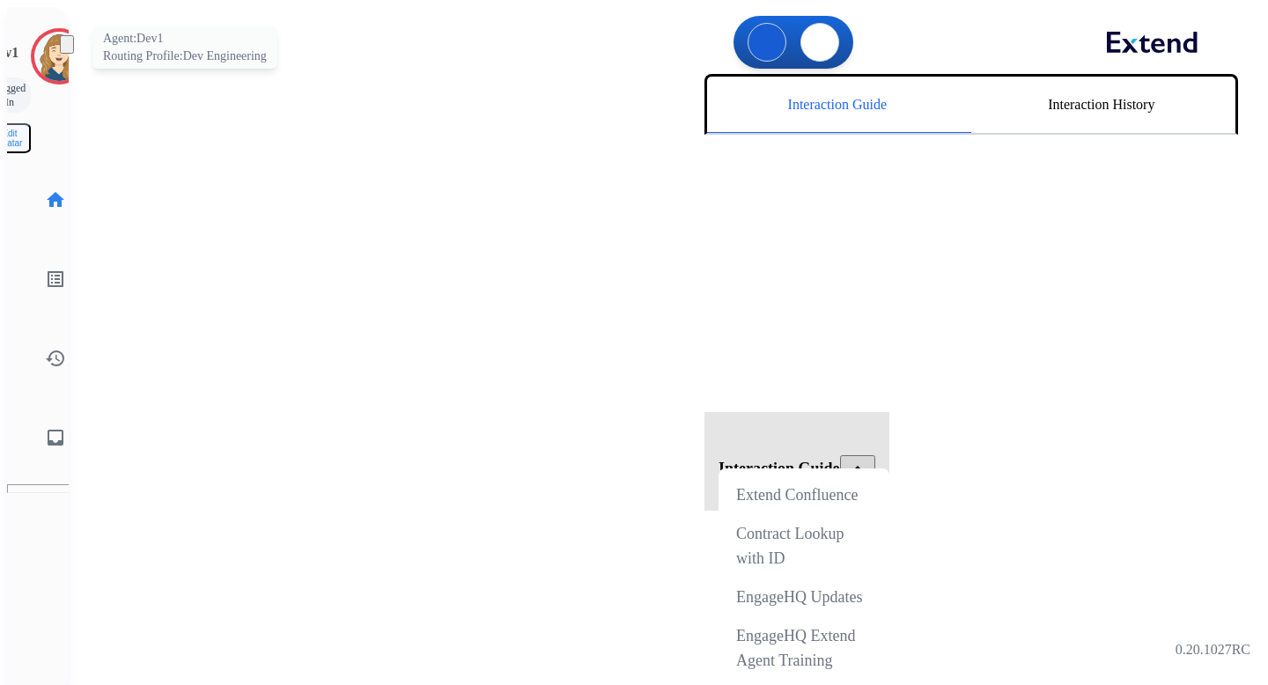
click at [34, 47] on img at bounding box center [58, 56] width 49 height 49
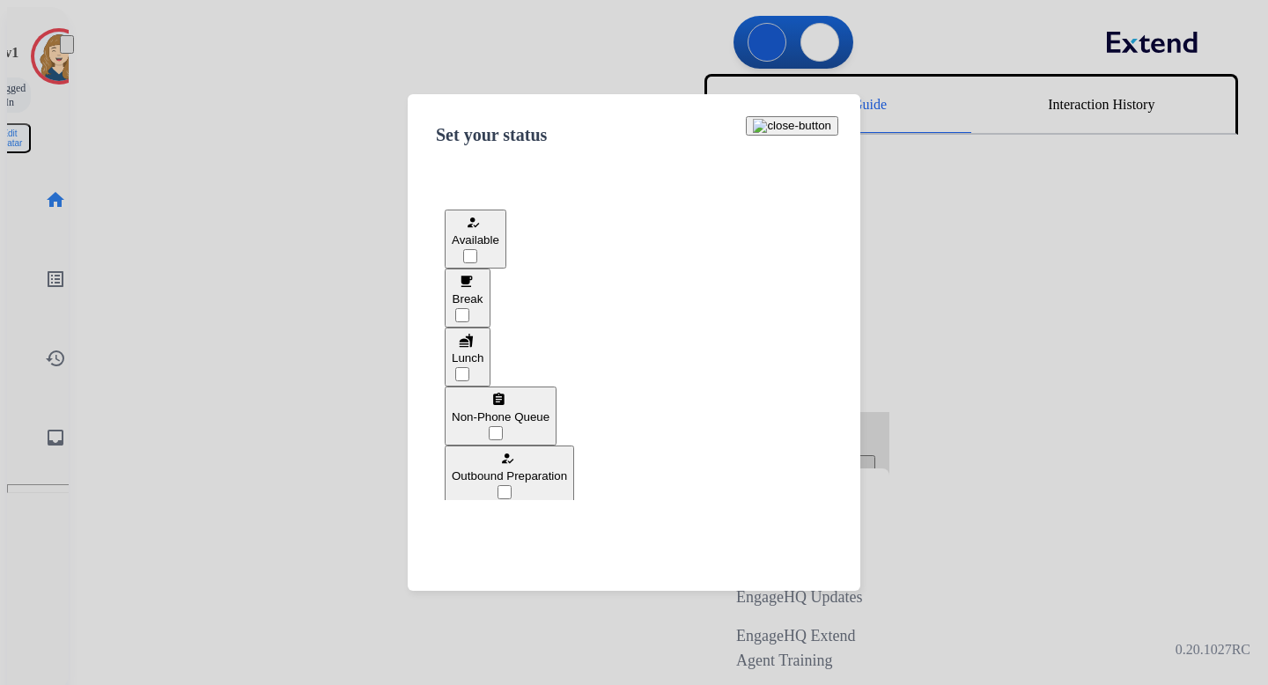
click at [506, 245] on button "how_to_reg Available" at bounding box center [476, 239] width 62 height 59
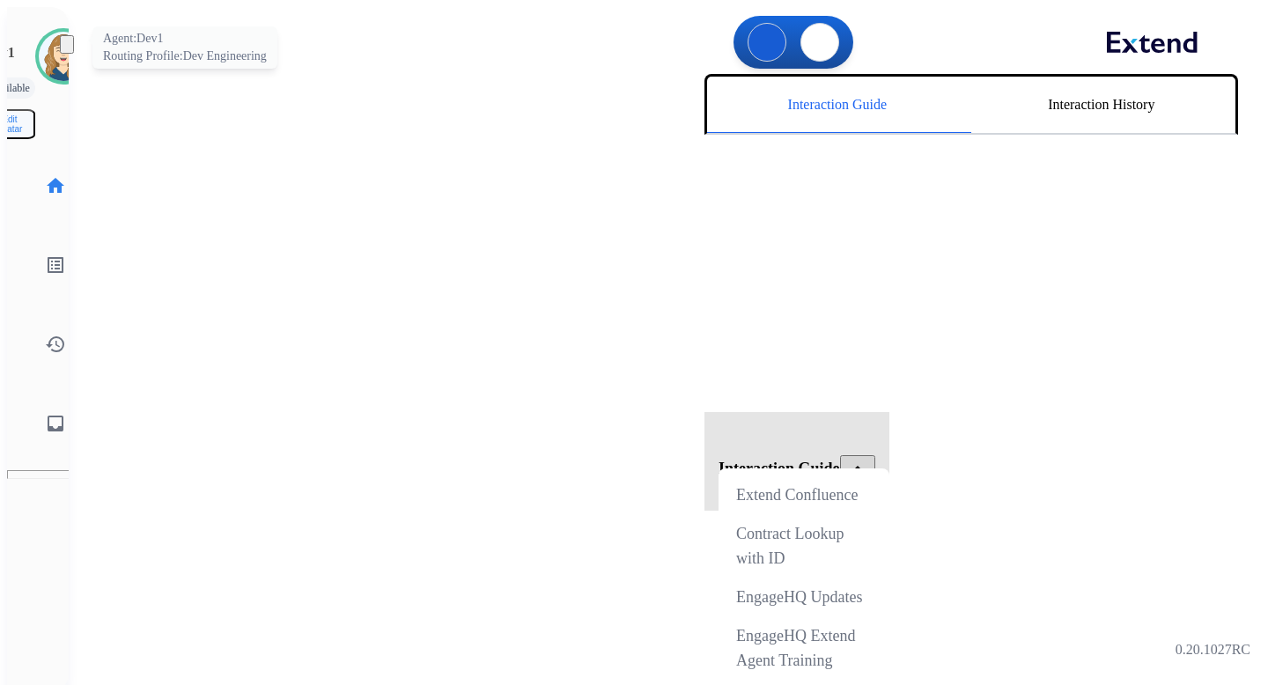
click at [47, 52] on img at bounding box center [63, 56] width 49 height 49
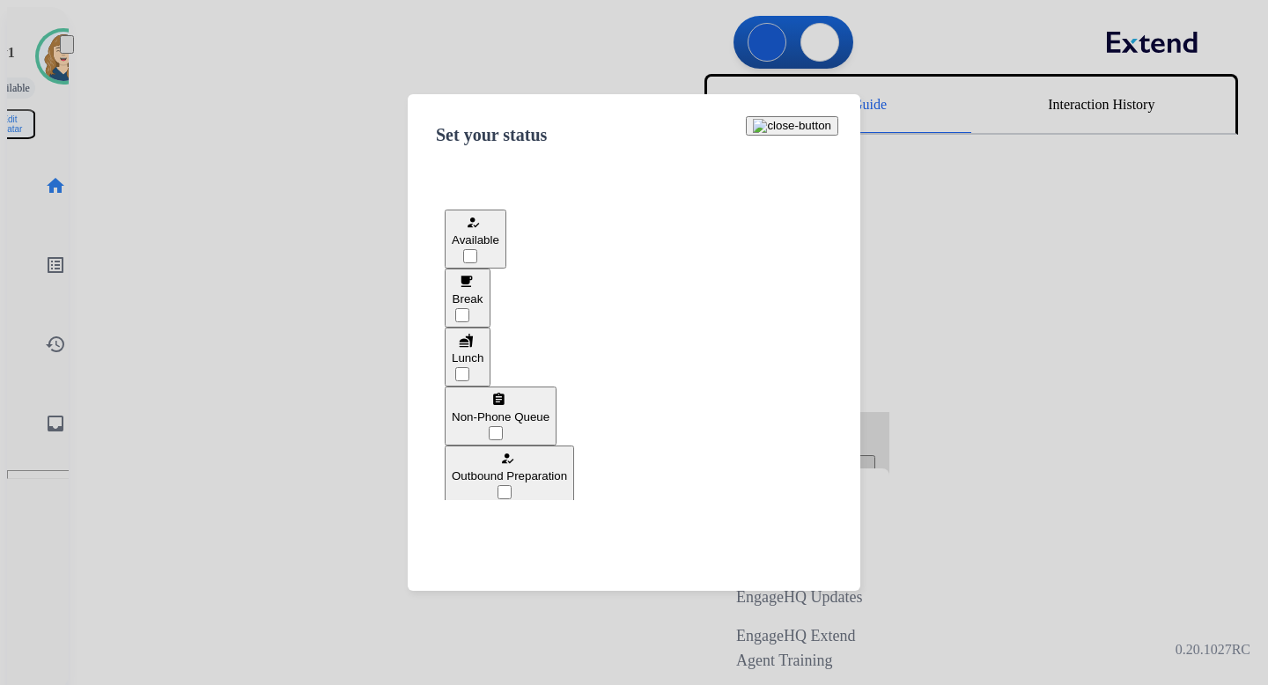
click at [484, 302] on span "Break" at bounding box center [468, 298] width 31 height 13
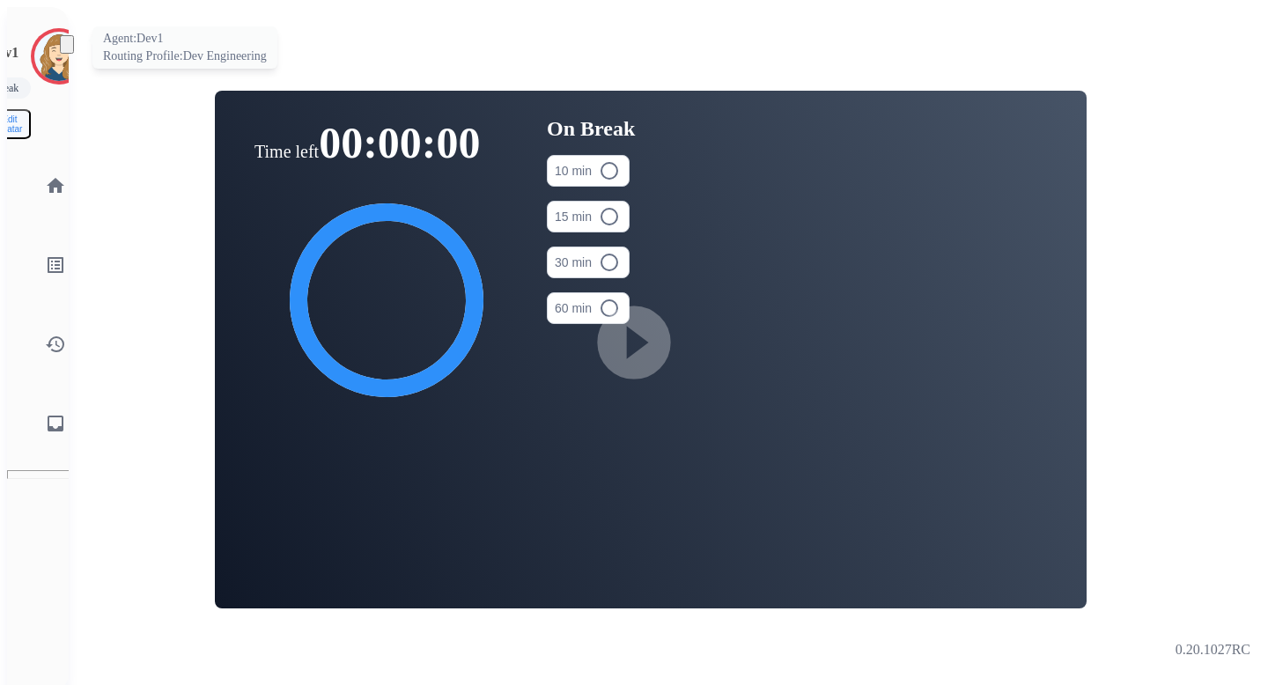
click at [34, 45] on img at bounding box center [58, 56] width 49 height 49
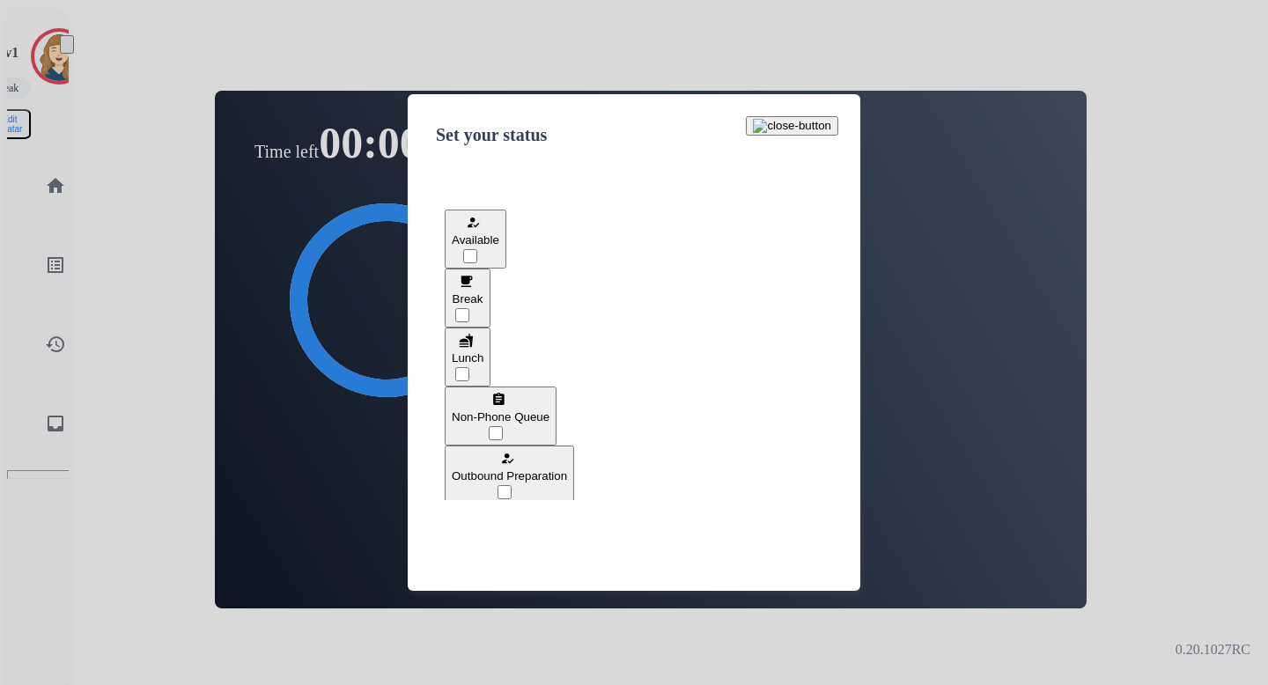
click at [484, 356] on div "fastfood Lunch" at bounding box center [468, 347] width 32 height 34
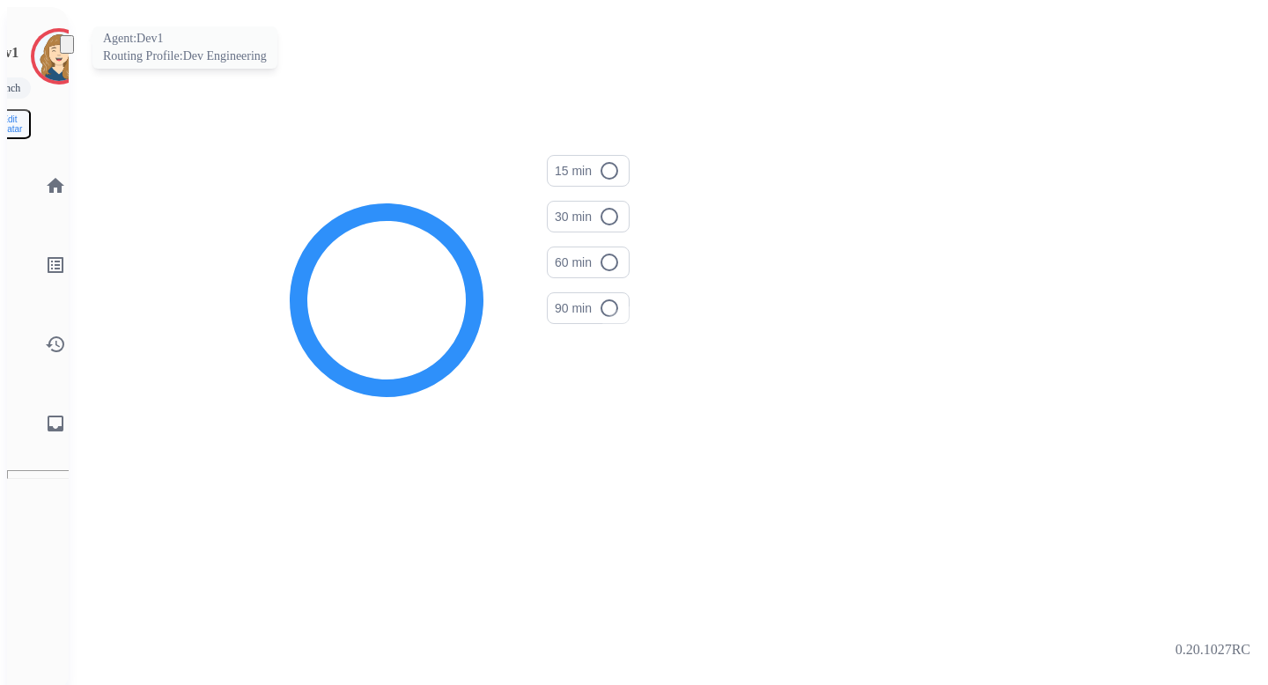
click at [49, 62] on img at bounding box center [58, 56] width 49 height 49
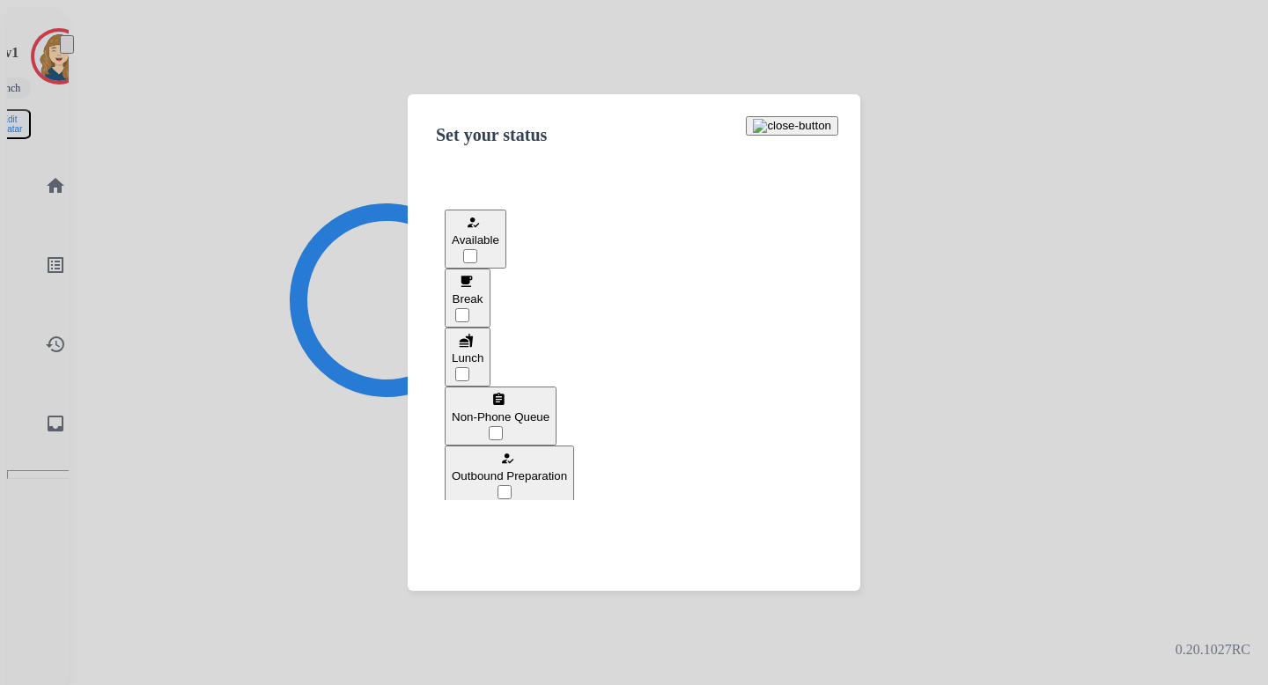
click at [550, 395] on div "assignment Non-Phone Queue" at bounding box center [501, 406] width 98 height 34
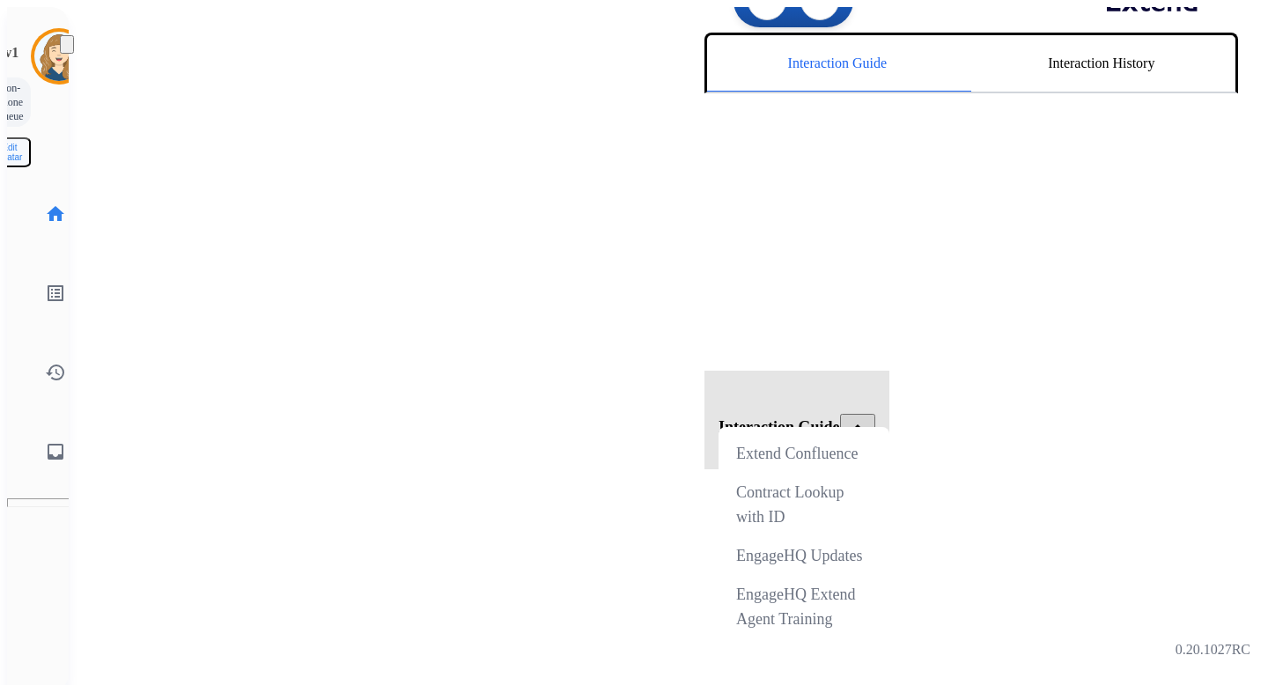
scroll to position [57, 0]
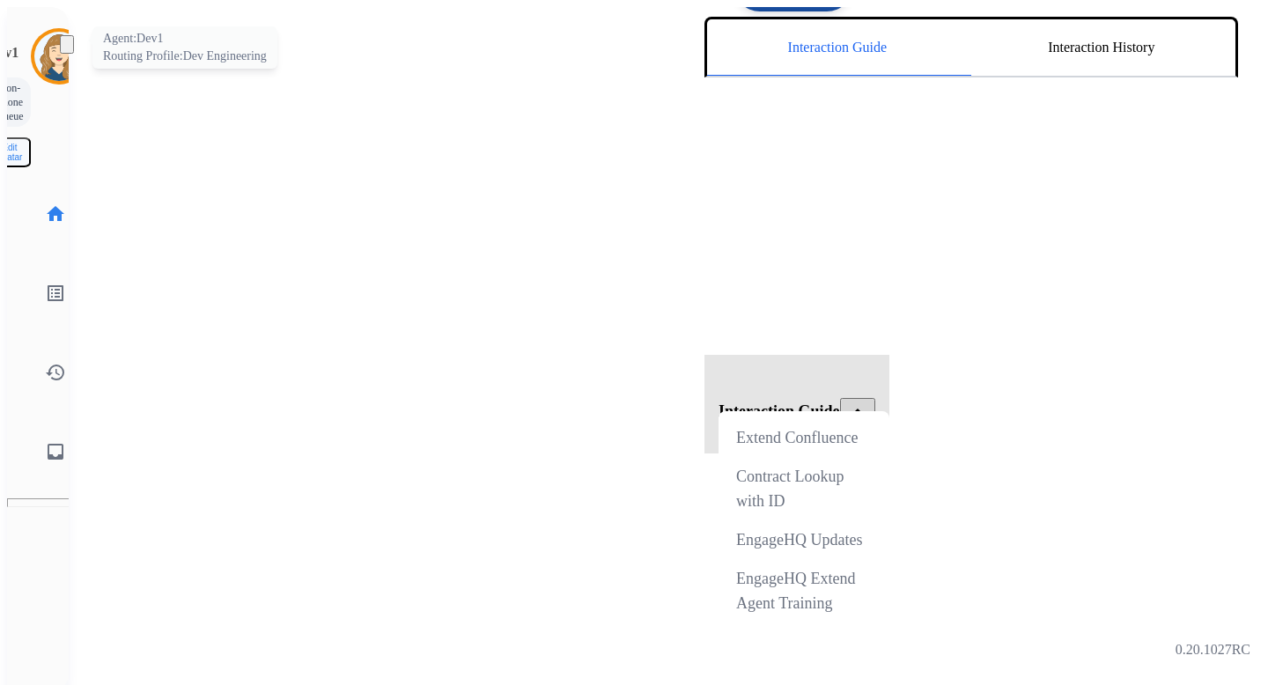
click at [35, 41] on img at bounding box center [58, 56] width 49 height 49
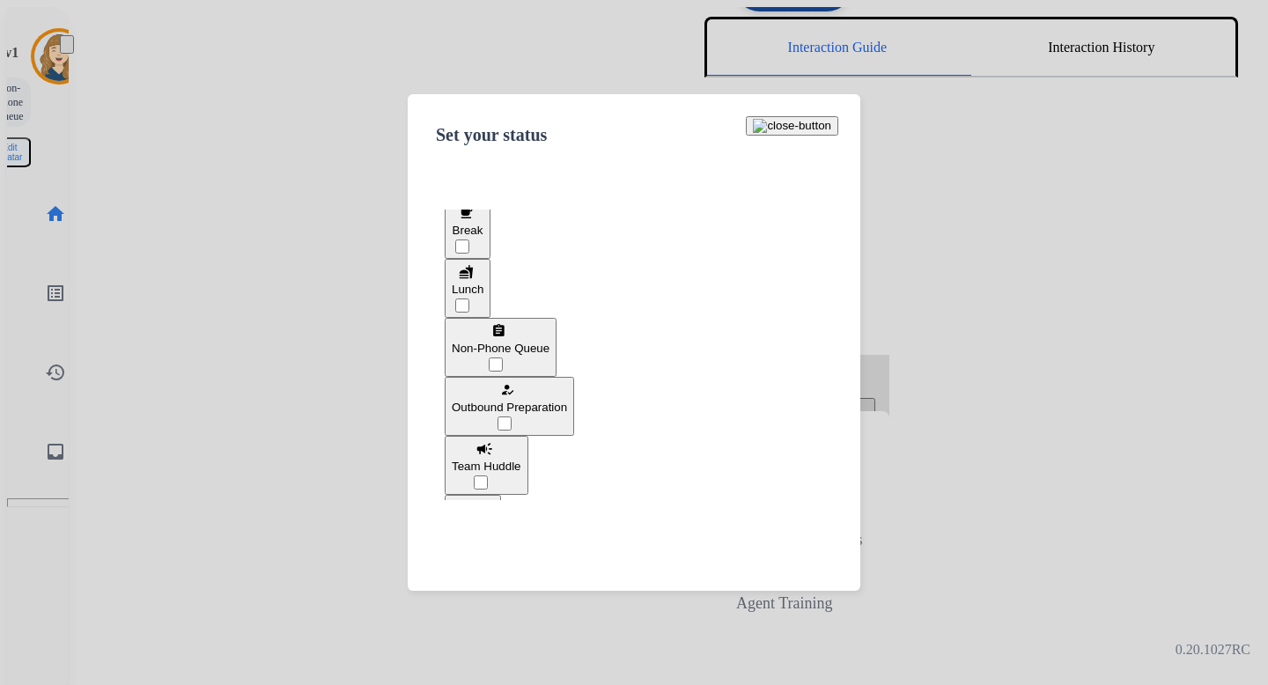
scroll to position [70, 0]
click at [574, 389] on button "how_to_reg Outbound Preparation" at bounding box center [509, 405] width 129 height 59
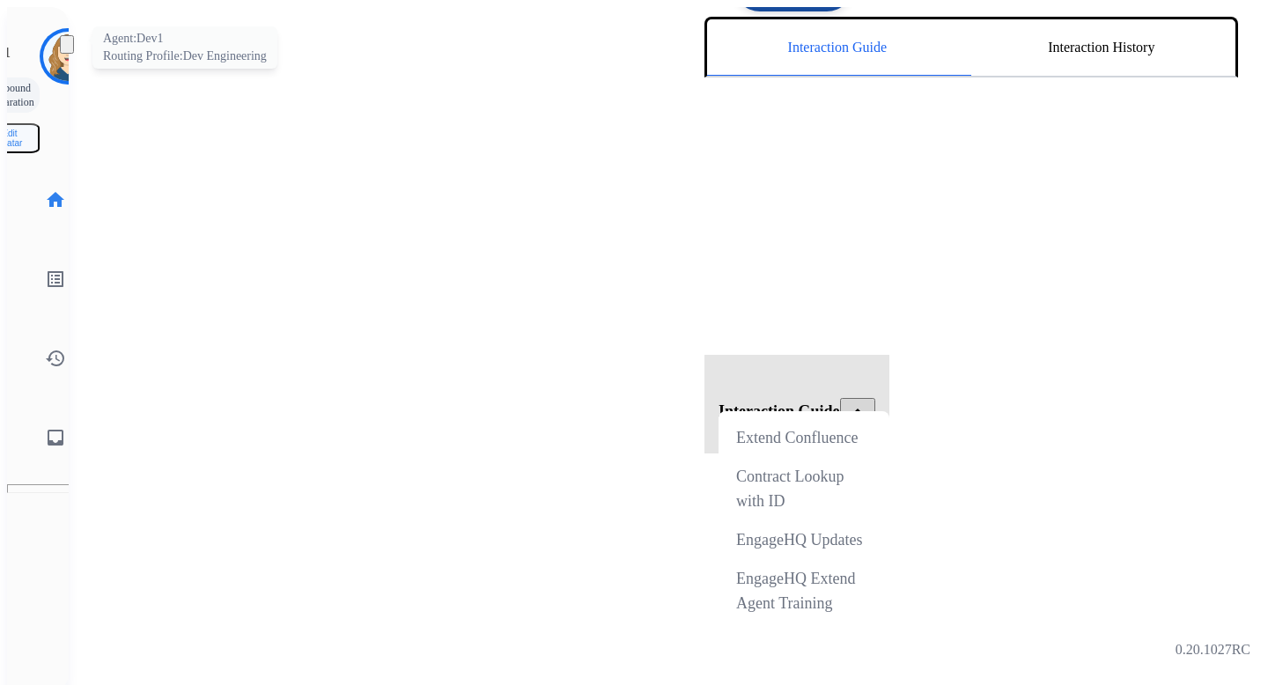
click at [43, 46] on img at bounding box center [67, 56] width 49 height 49
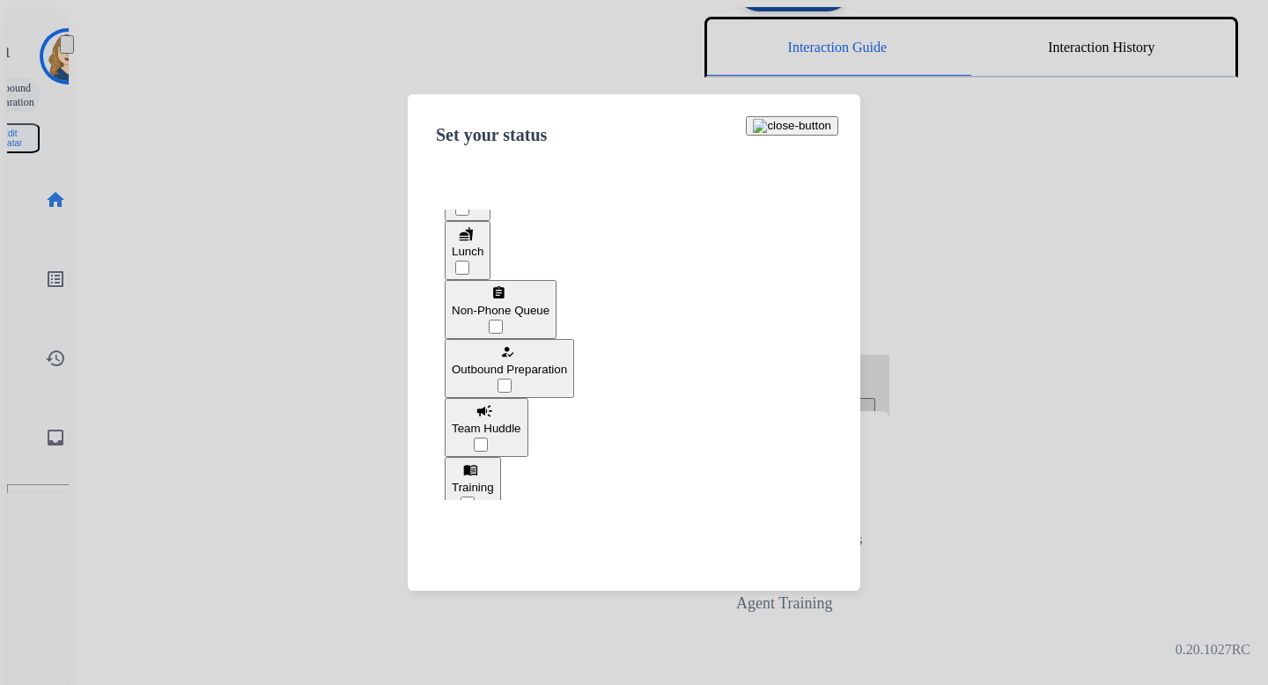
scroll to position [166, 0]
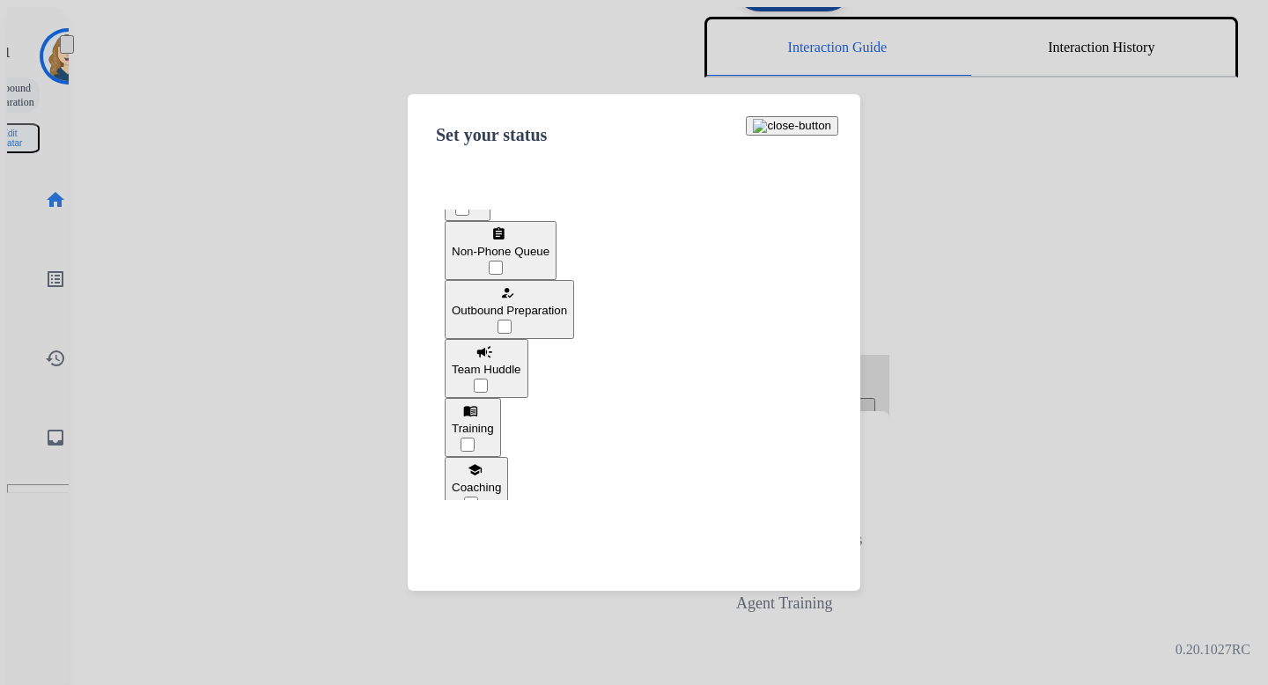
click at [528, 347] on button "campaign Team Huddle" at bounding box center [487, 368] width 84 height 59
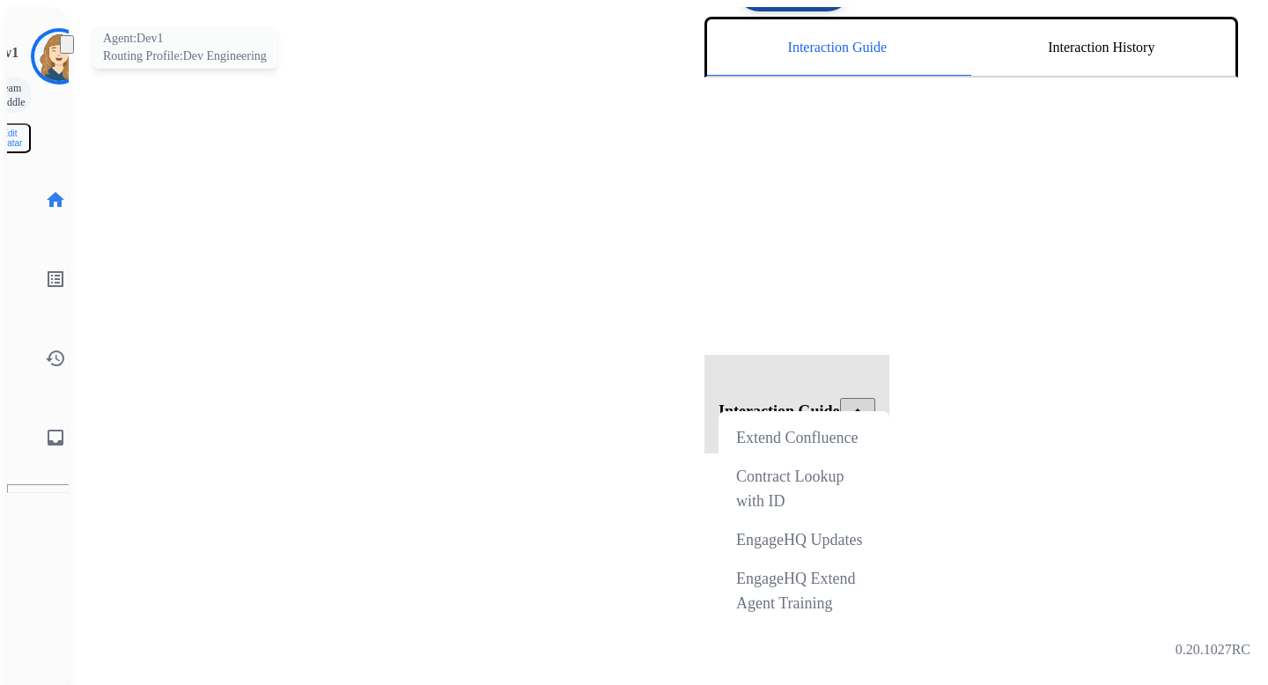
click at [34, 50] on img at bounding box center [58, 56] width 49 height 49
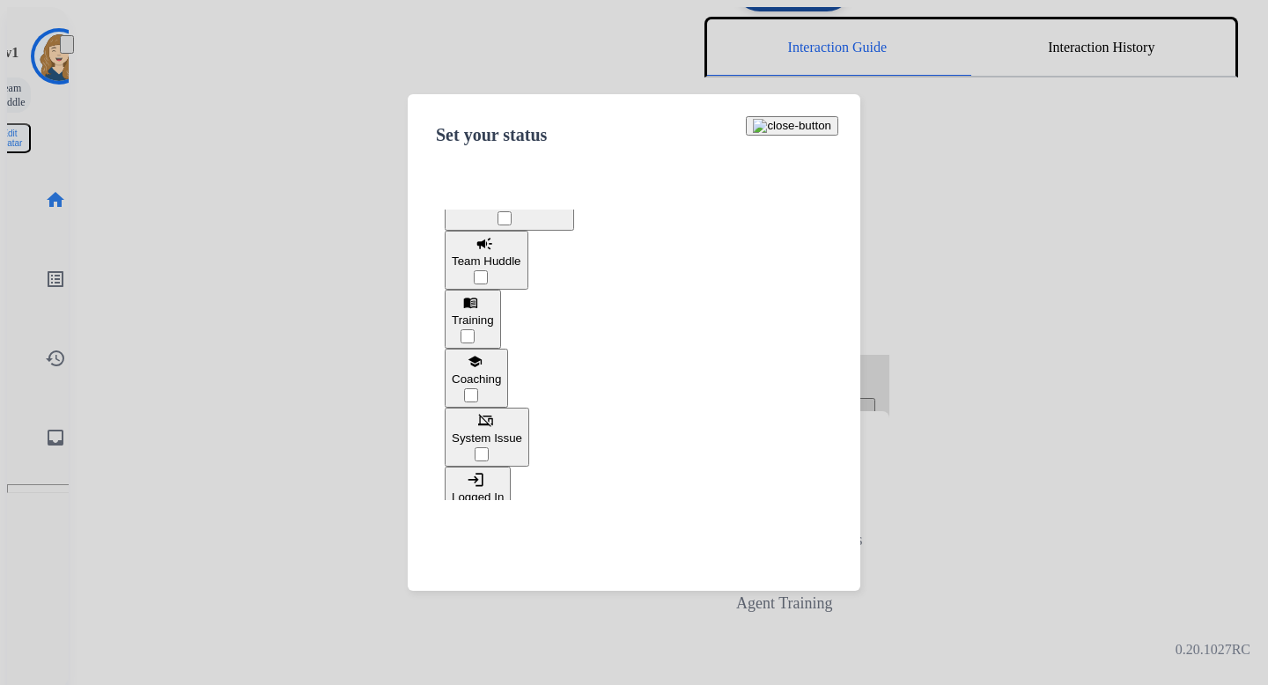
scroll to position [300, 0]
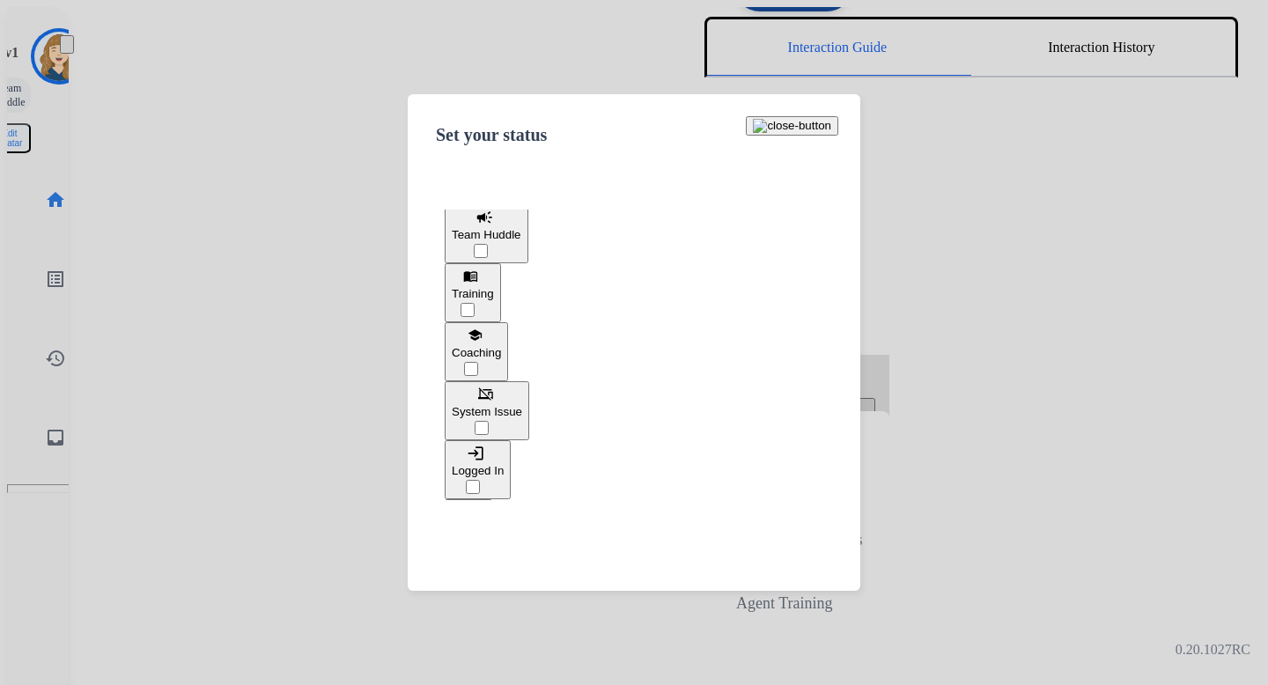
click at [522, 405] on span "System Issue" at bounding box center [487, 411] width 70 height 13
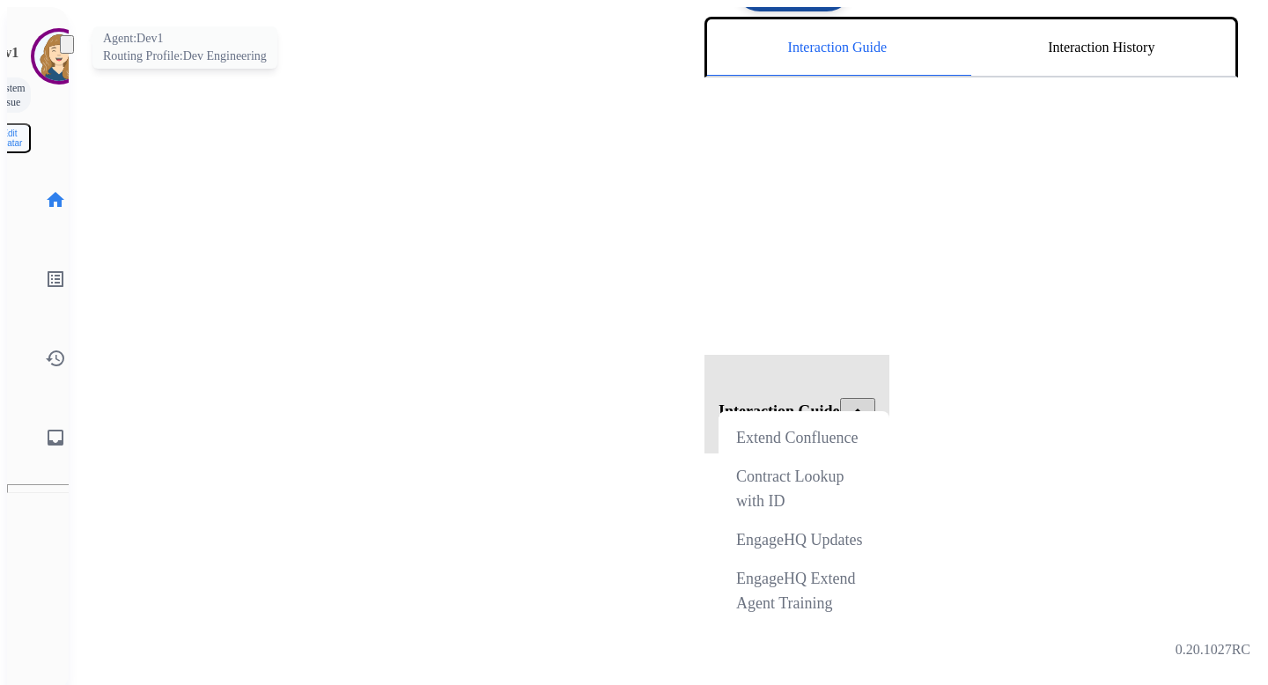
click at [34, 37] on img at bounding box center [58, 56] width 49 height 49
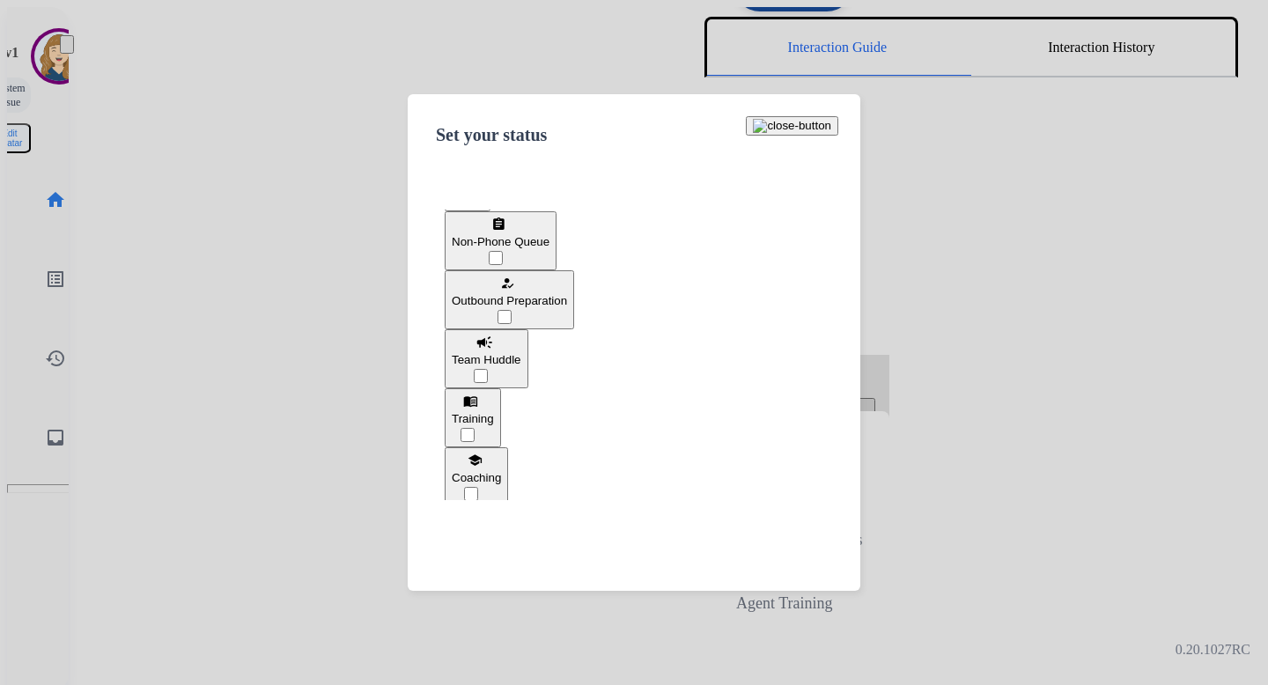
scroll to position [332, 0]
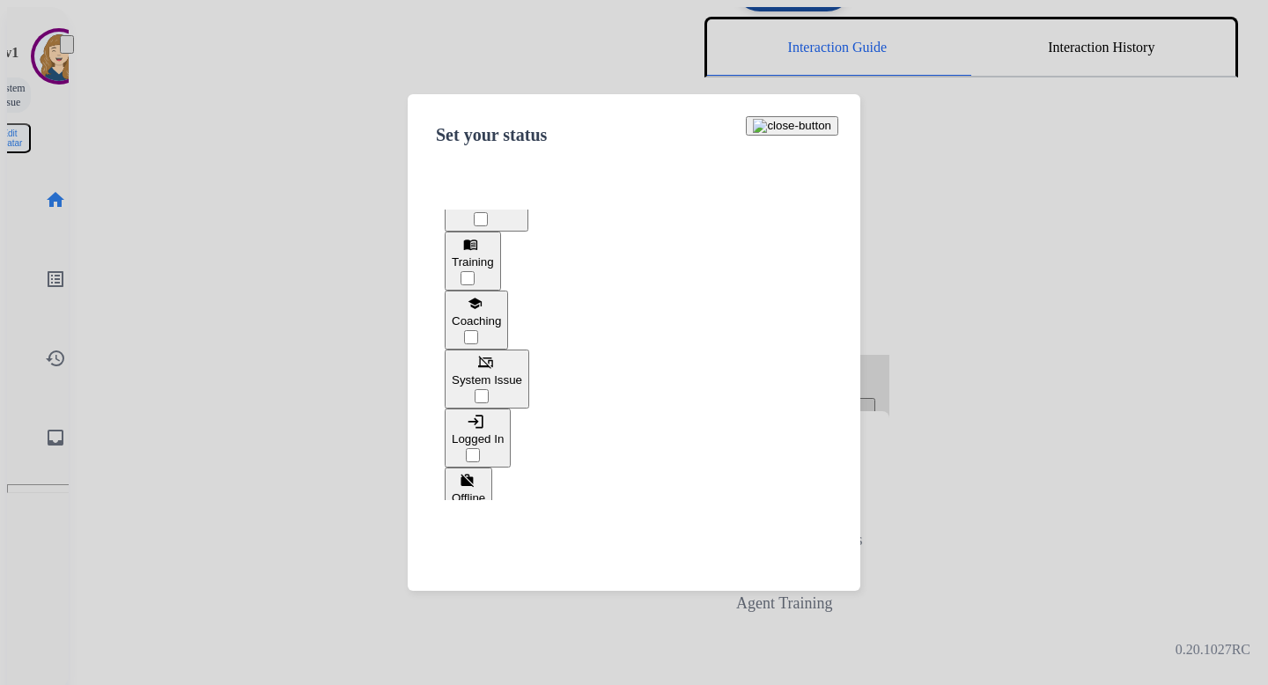
click at [511, 410] on button "login Logged In" at bounding box center [478, 438] width 66 height 59
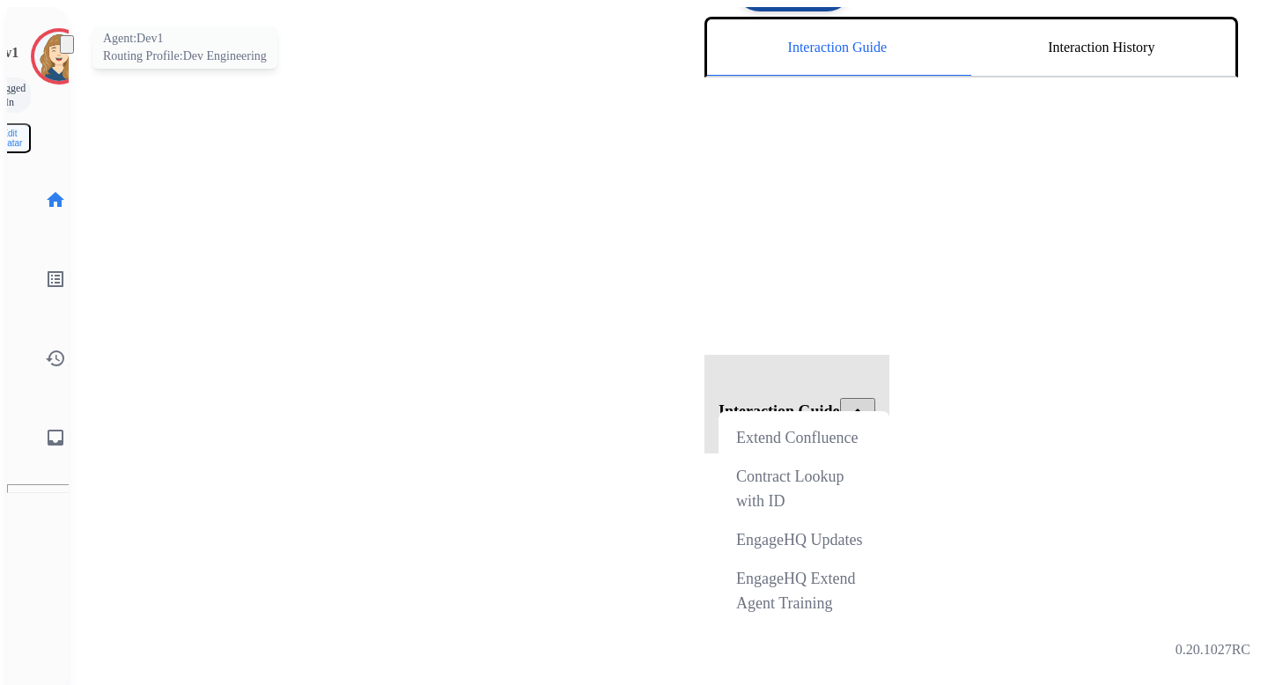
click at [49, 54] on img at bounding box center [58, 56] width 49 height 49
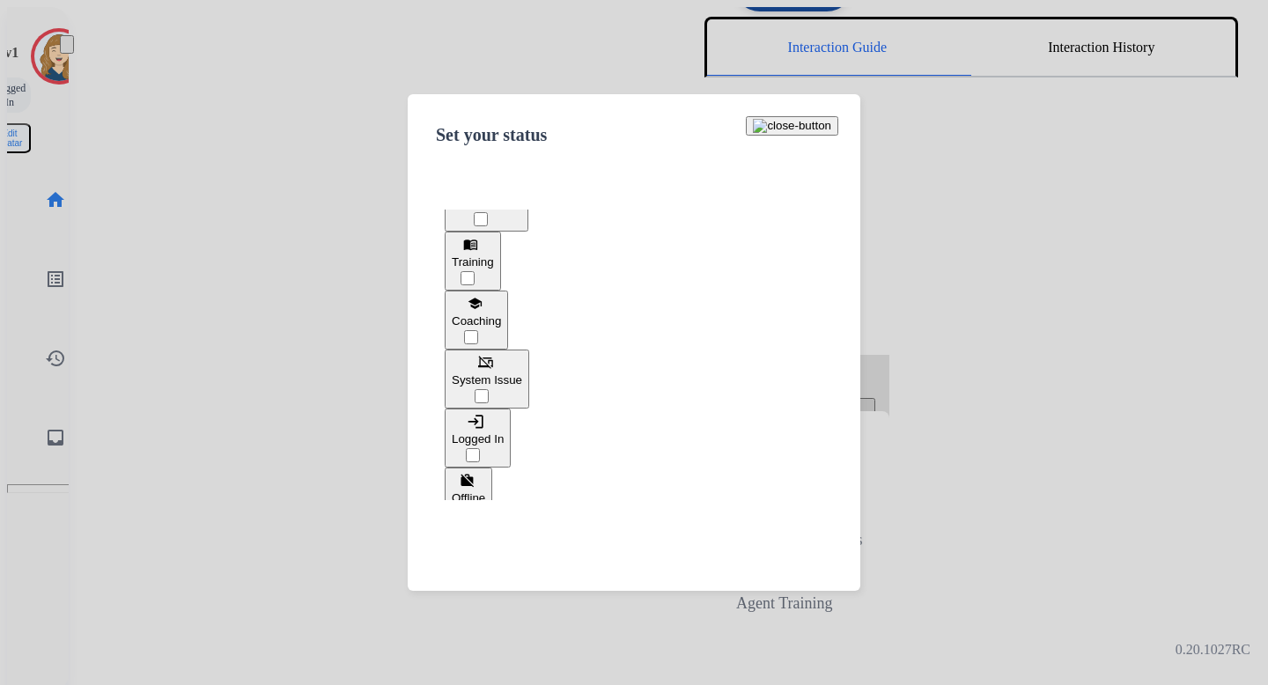
click at [492, 468] on button "work_off Offline" at bounding box center [469, 497] width 48 height 59
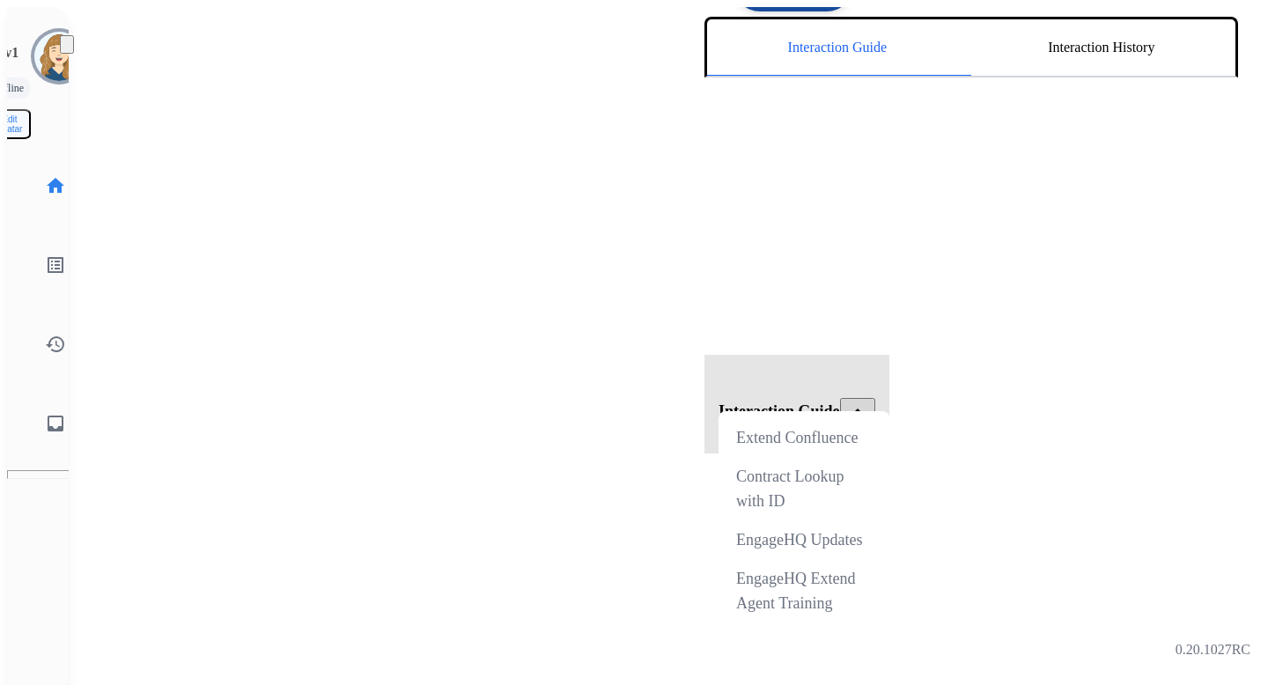
scroll to position [0, 0]
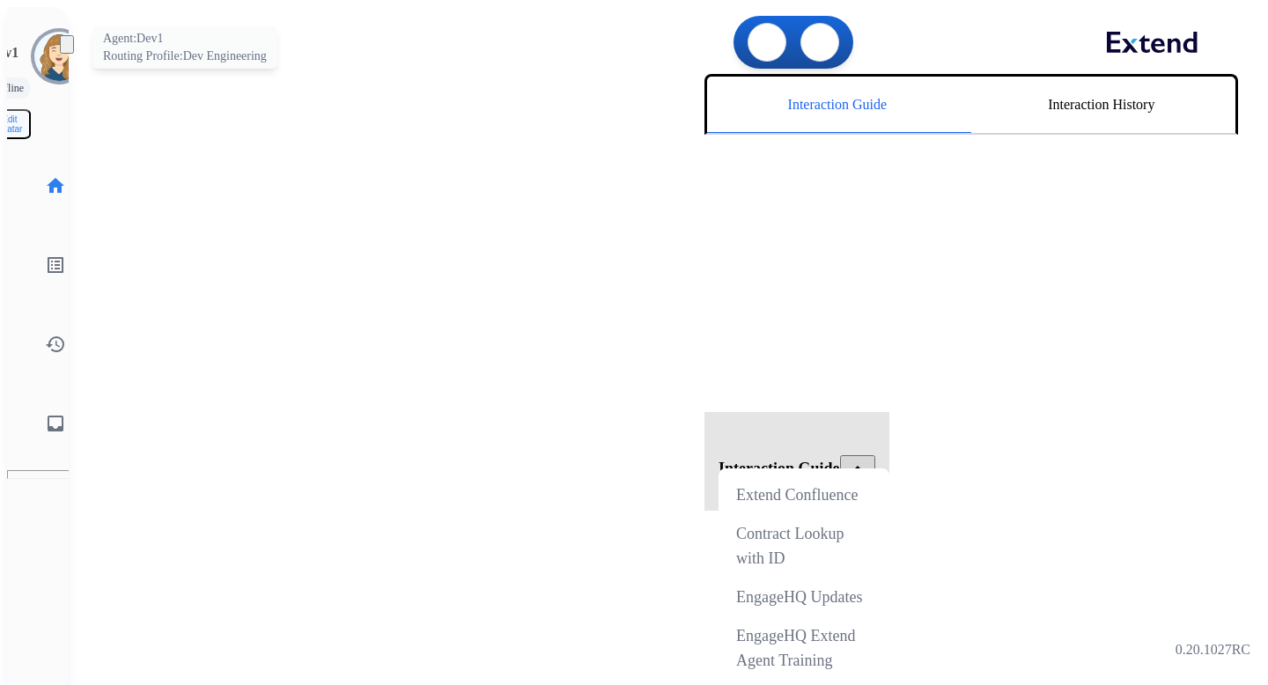
click at [34, 45] on img at bounding box center [58, 56] width 49 height 49
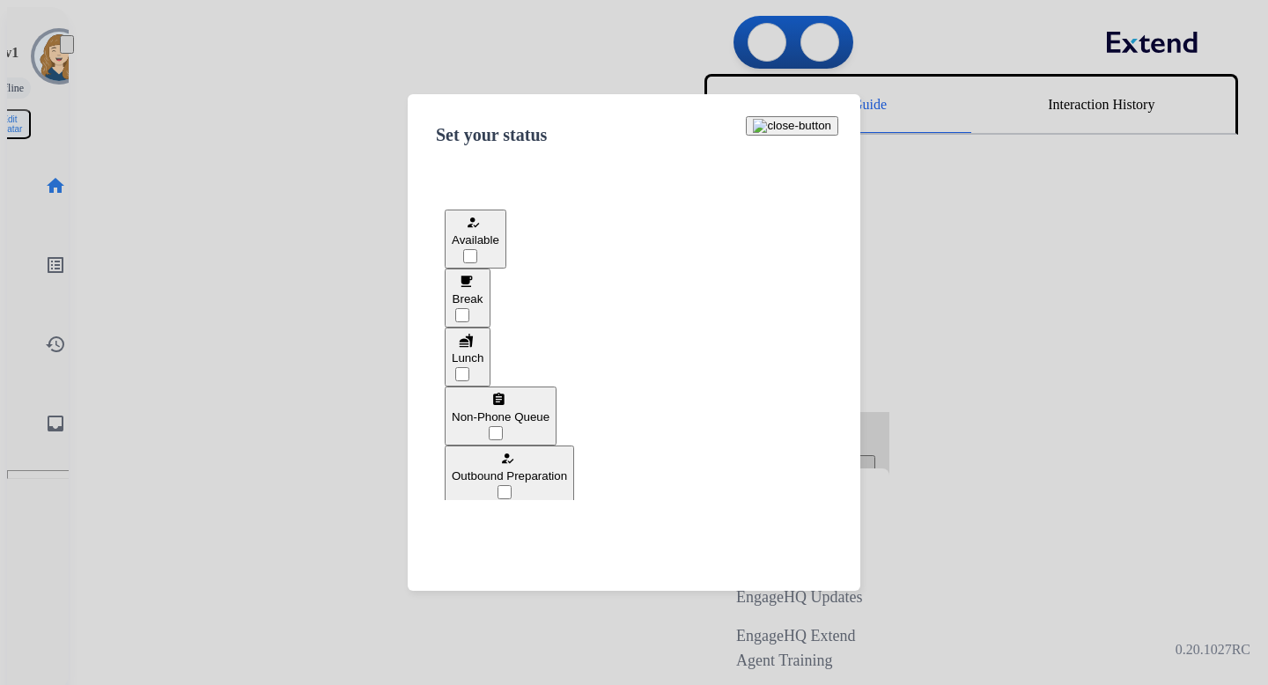
click at [491, 360] on button "fastfood Lunch" at bounding box center [468, 357] width 46 height 59
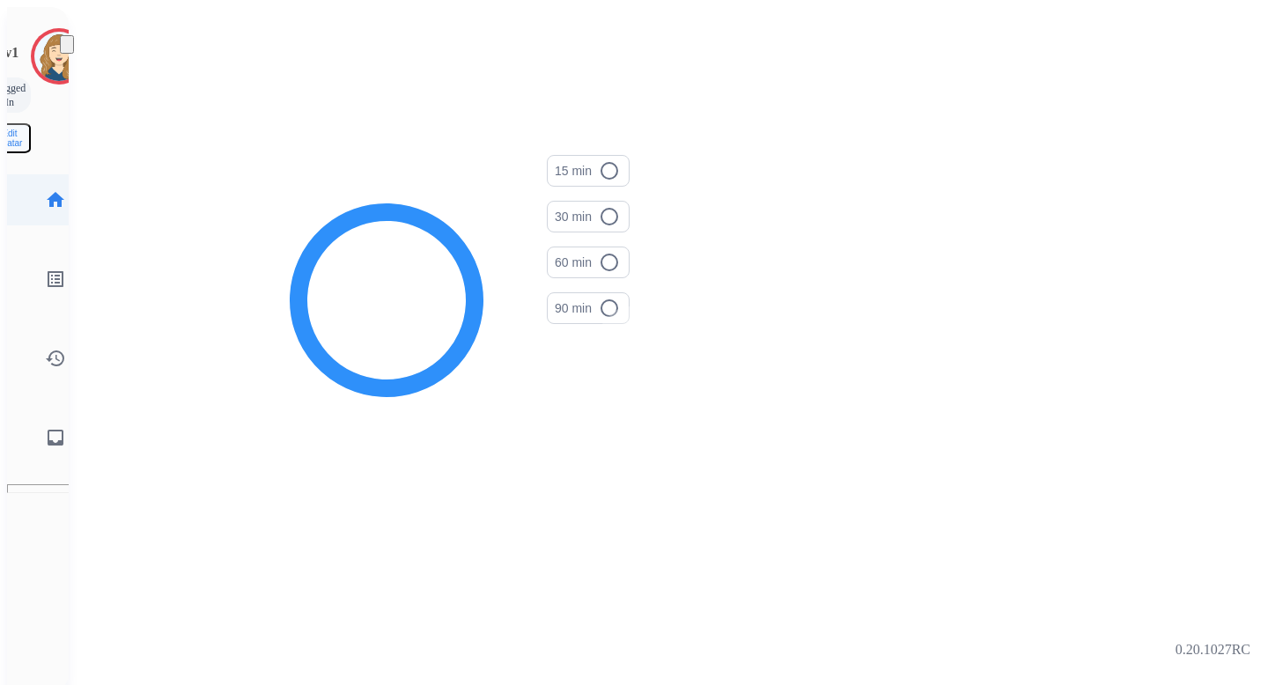
click at [45, 189] on mat-icon "home" at bounding box center [55, 199] width 21 height 21
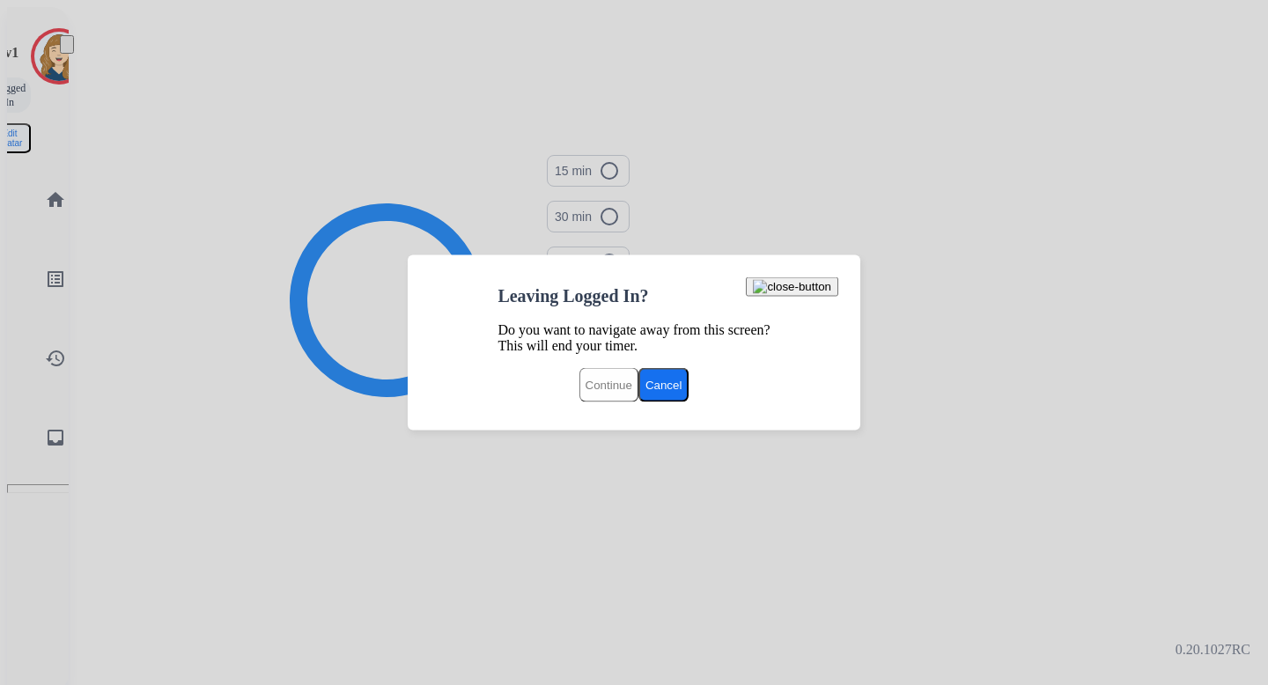
click at [580, 386] on button "Continue" at bounding box center [609, 385] width 59 height 34
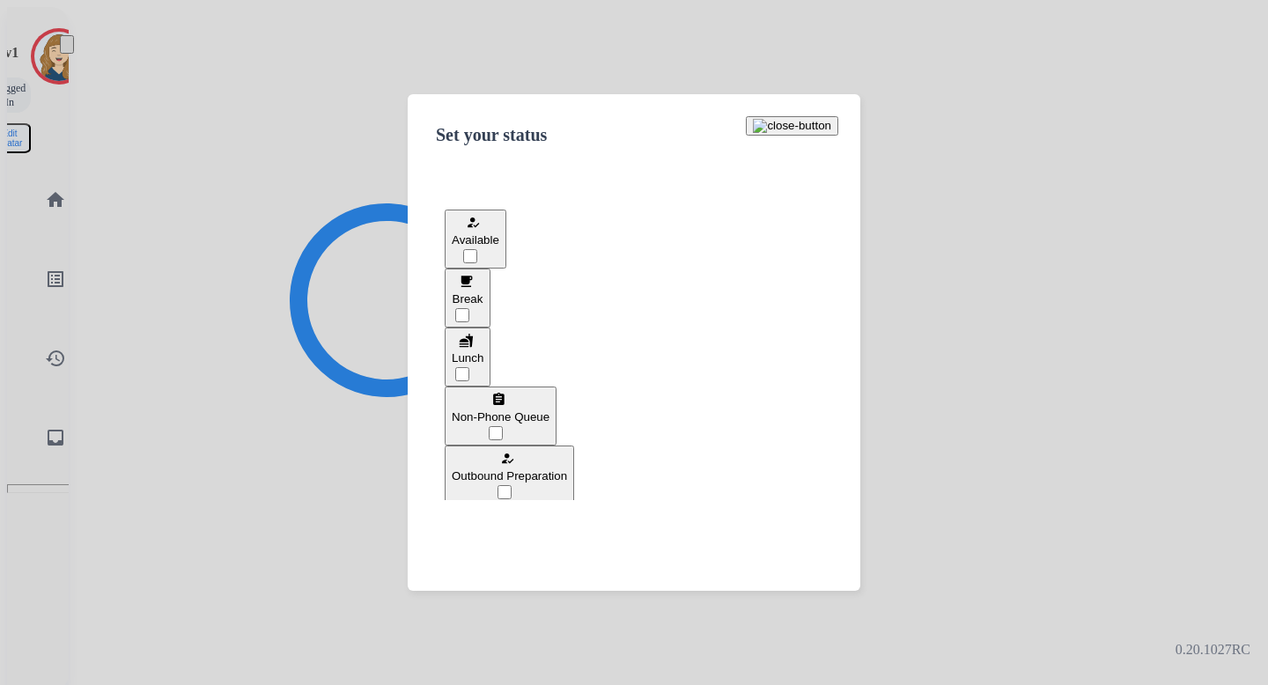
click at [506, 256] on button "how_to_reg Available" at bounding box center [476, 239] width 62 height 59
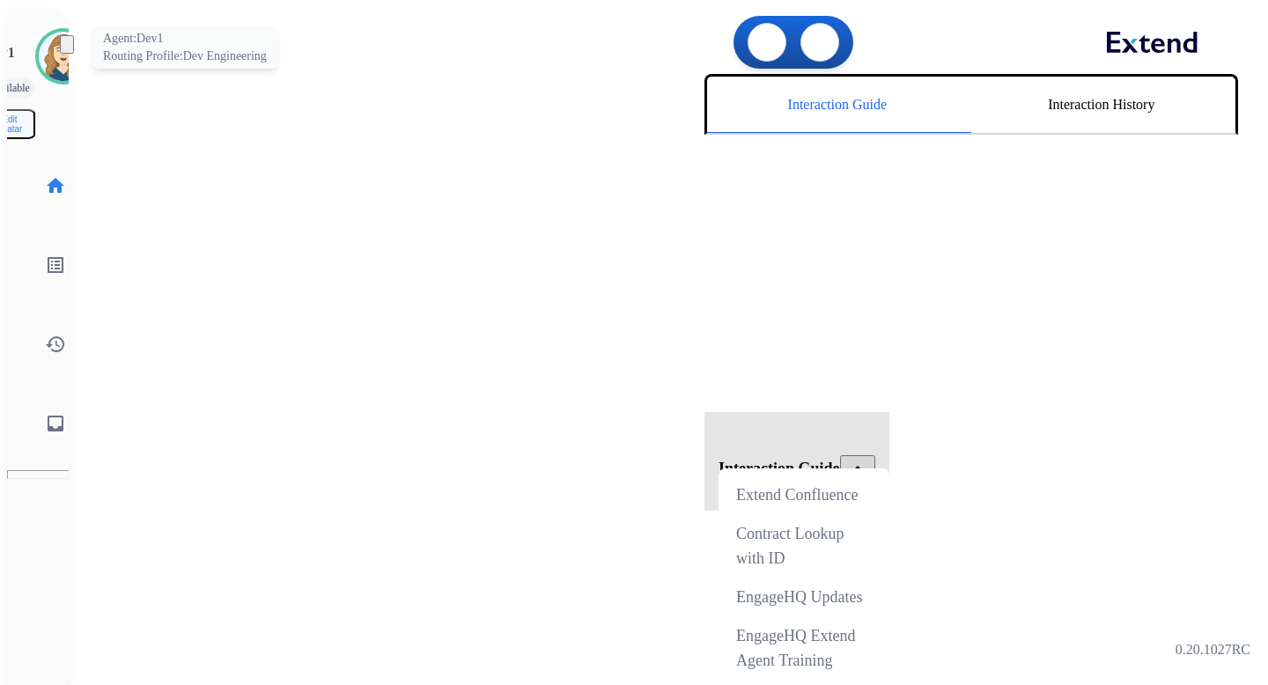
click at [45, 61] on img at bounding box center [63, 56] width 49 height 49
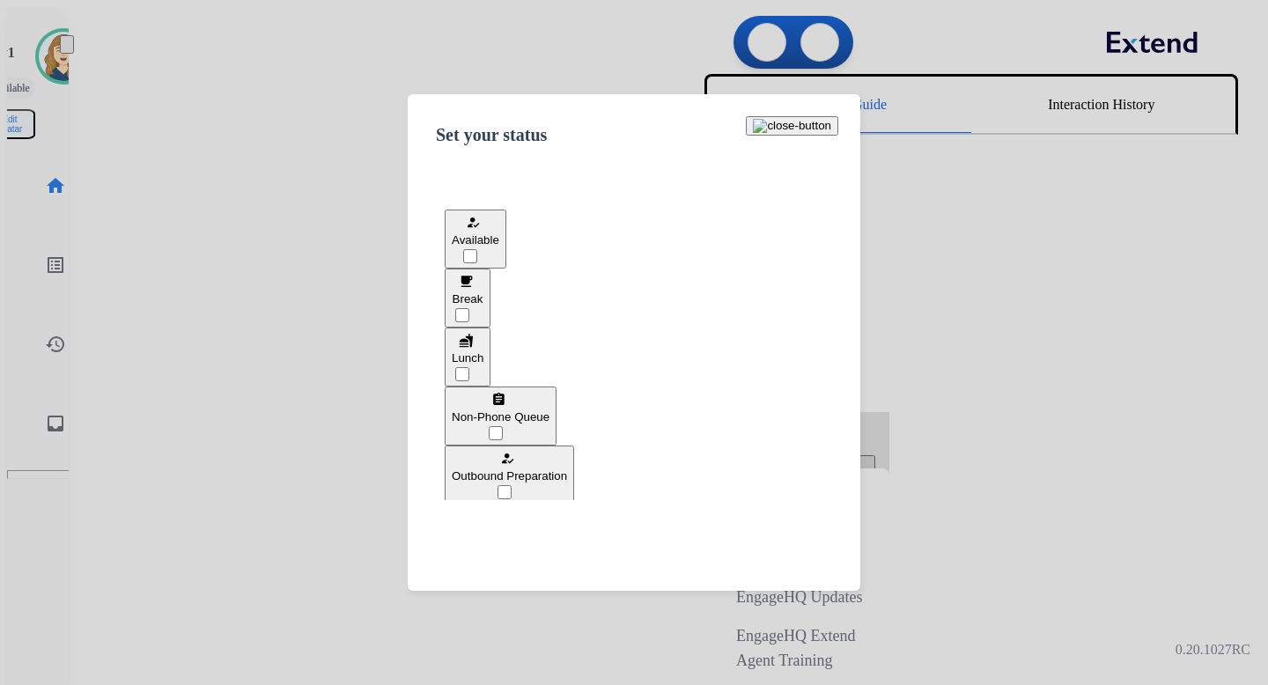
scroll to position [332, 0]
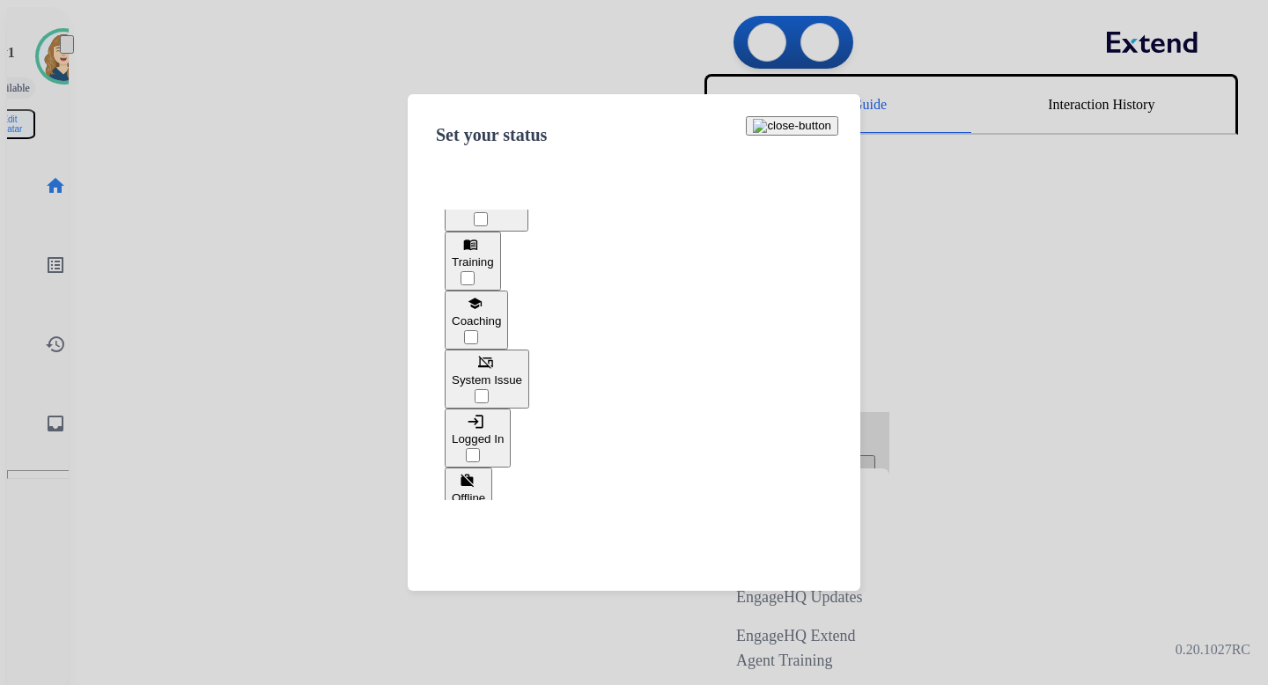
click at [504, 432] on span "Logged In" at bounding box center [478, 438] width 52 height 13
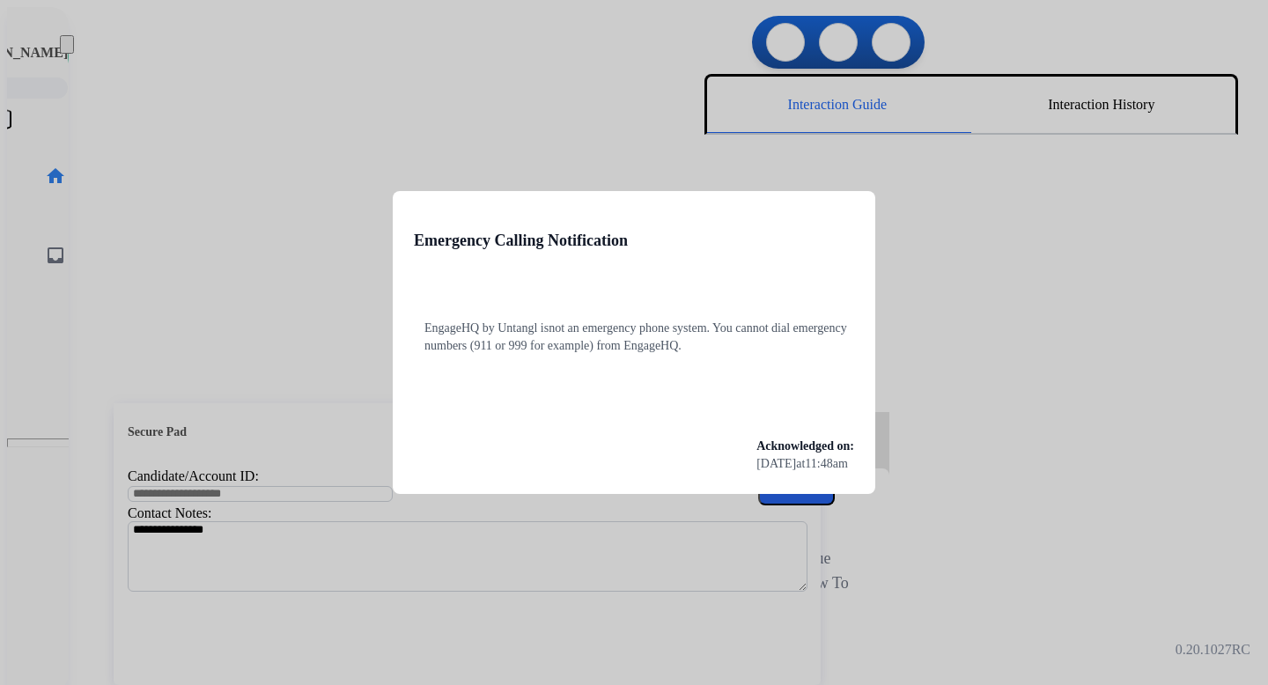
click at [264, 193] on div at bounding box center [634, 342] width 1268 height 685
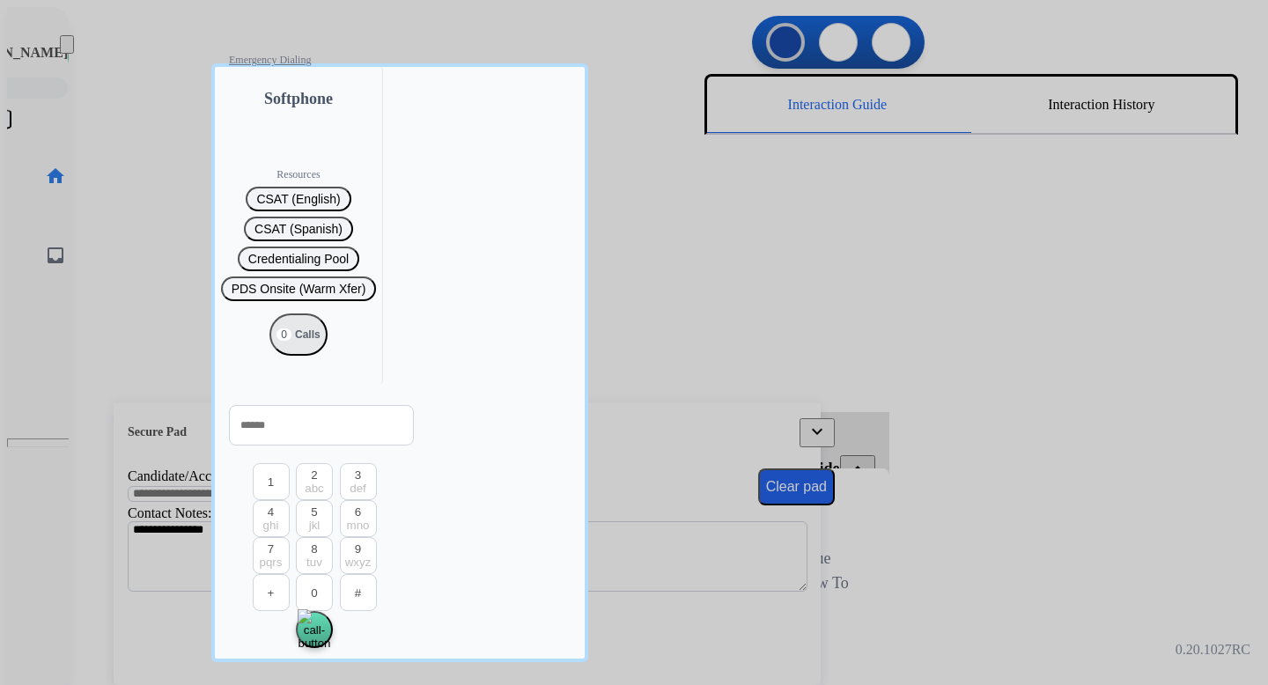
click at [100, 106] on div at bounding box center [634, 342] width 1268 height 685
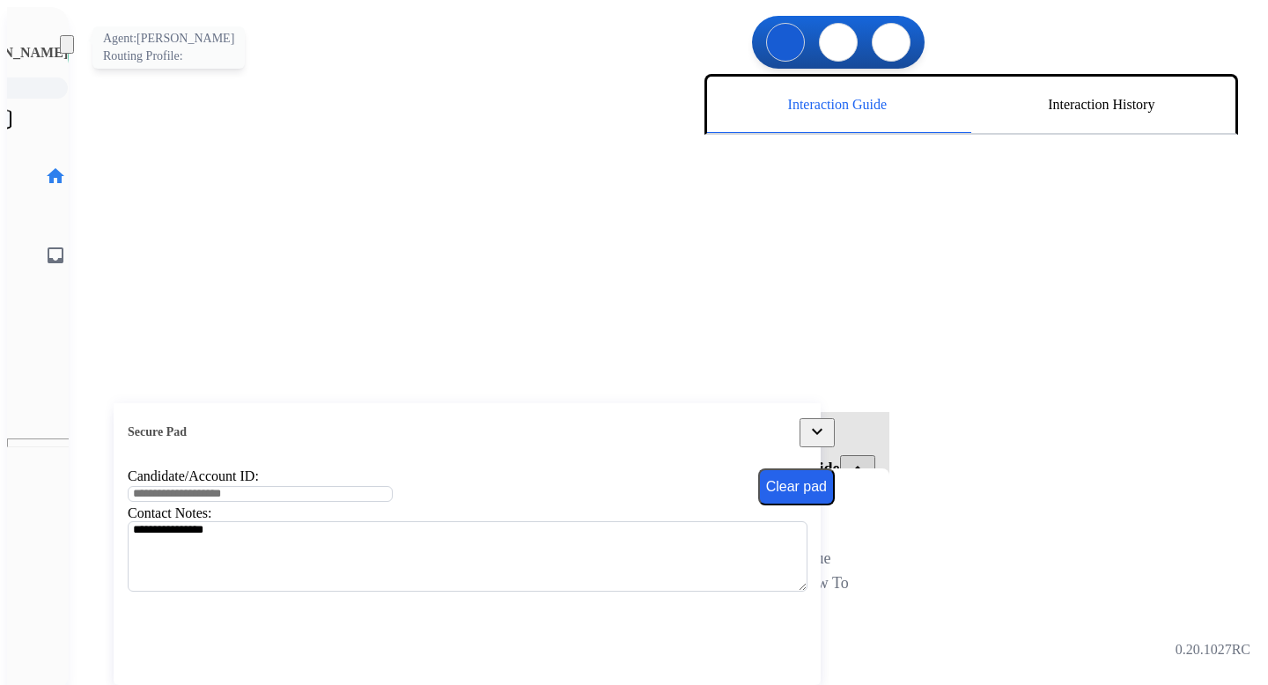
click at [71, 62] on img at bounding box center [95, 56] width 49 height 49
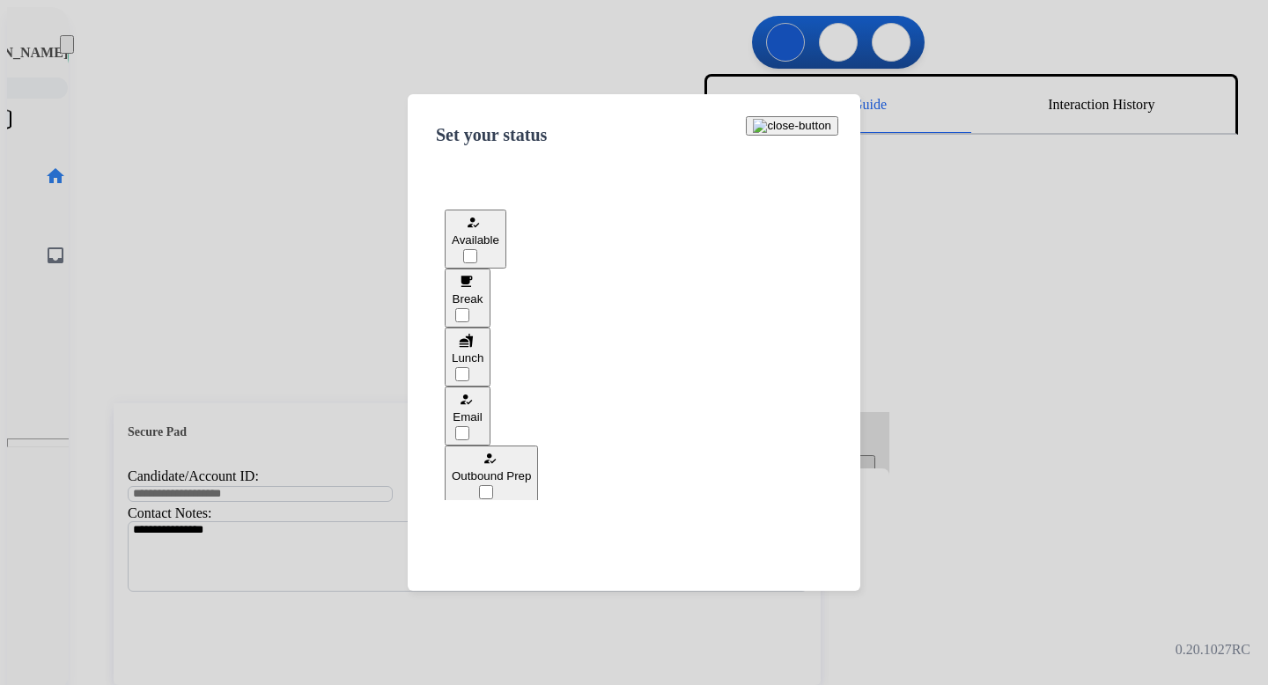
click at [236, 170] on div at bounding box center [634, 342] width 1268 height 685
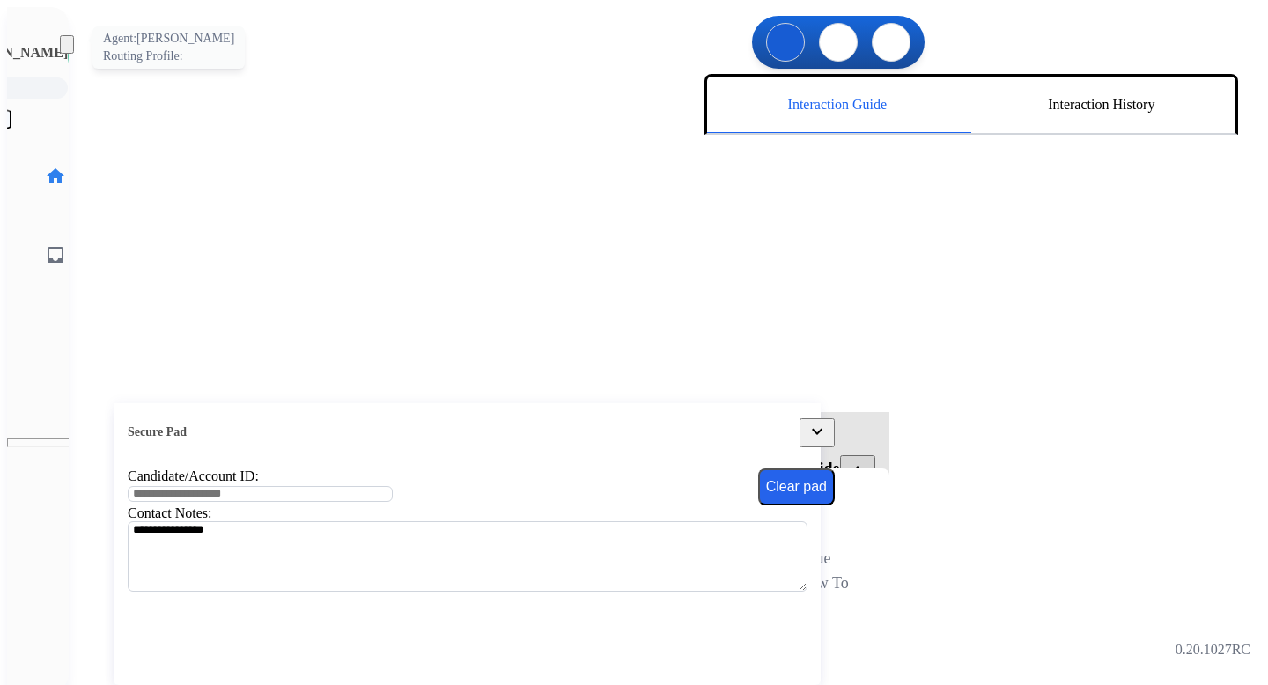
click at [71, 41] on img at bounding box center [95, 56] width 49 height 49
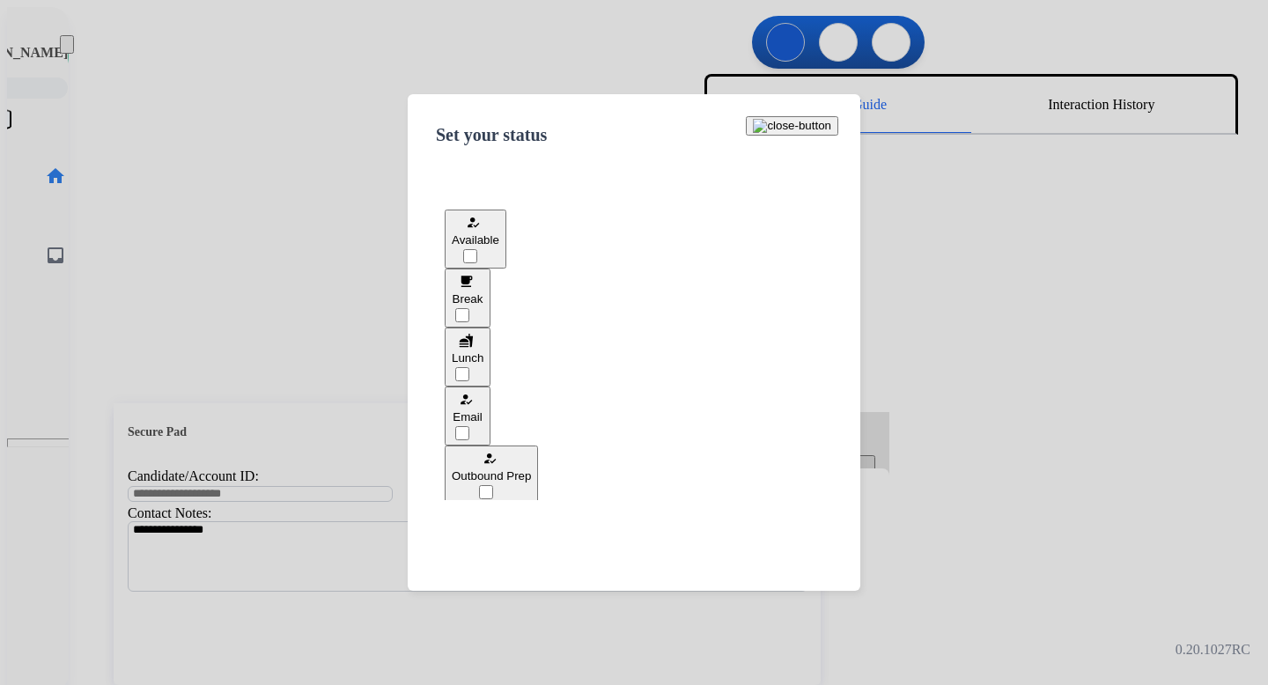
click at [570, 65] on div at bounding box center [634, 342] width 1268 height 685
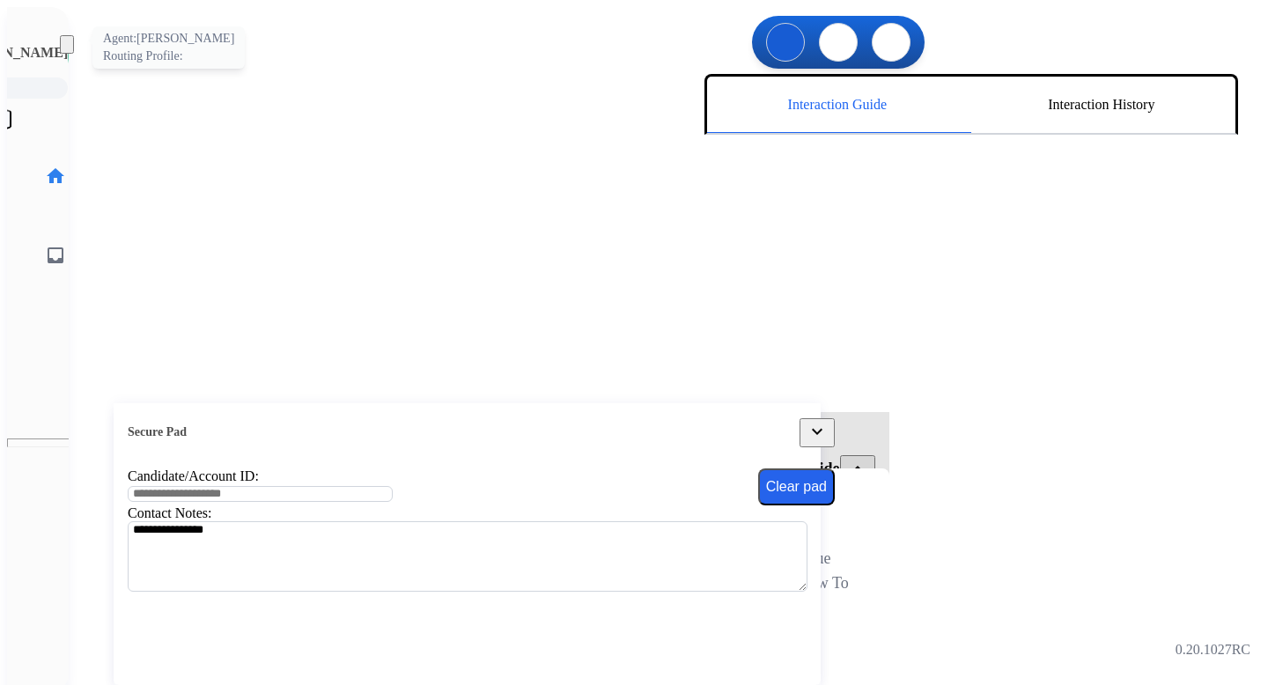
click at [71, 45] on img at bounding box center [95, 56] width 49 height 49
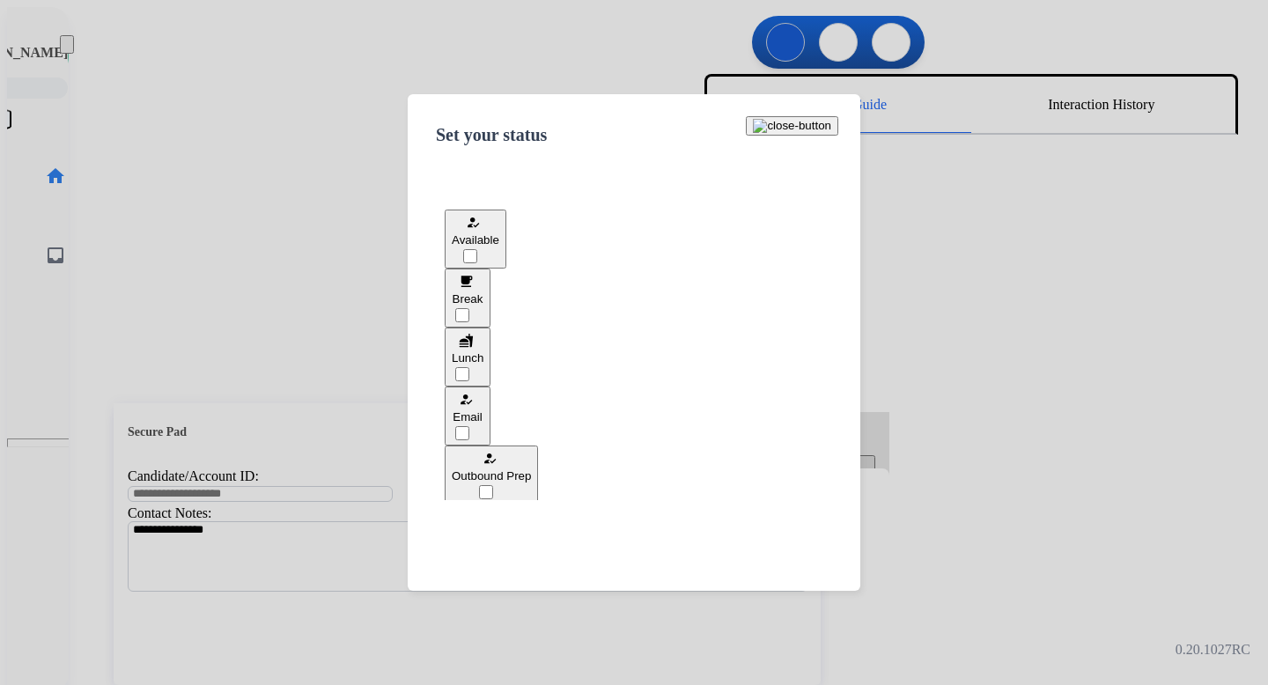
click at [286, 176] on div at bounding box center [634, 342] width 1268 height 685
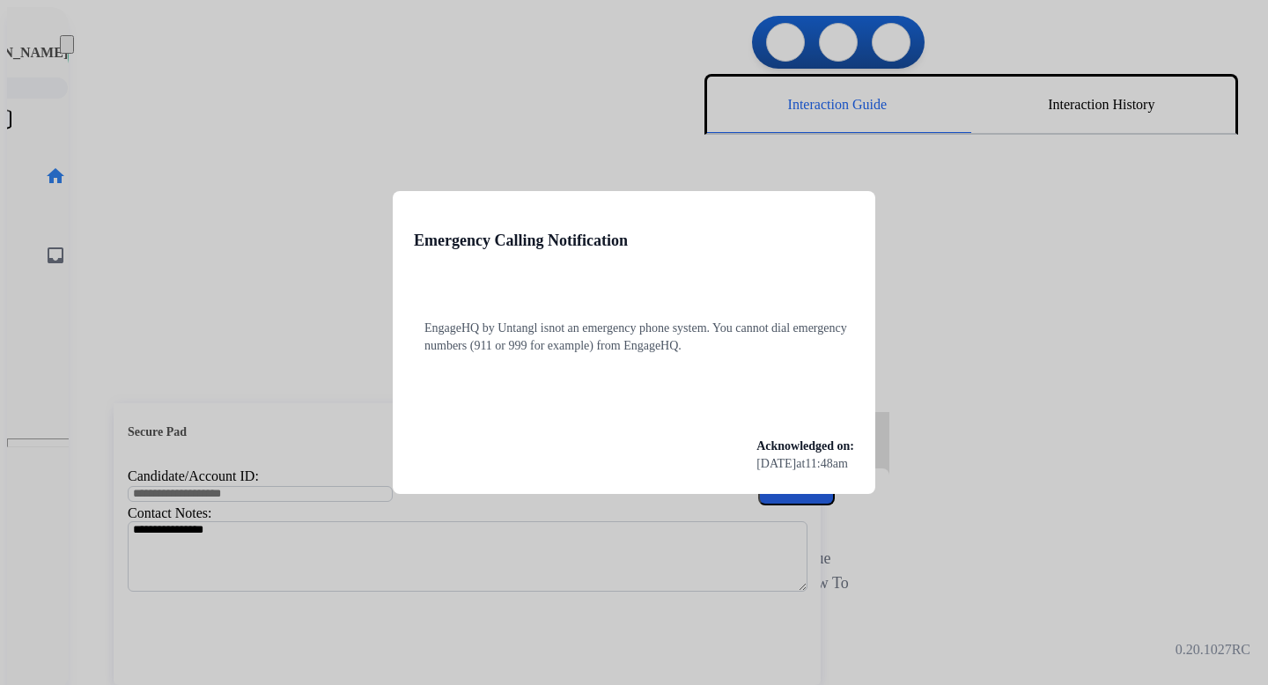
click at [483, 82] on div at bounding box center [634, 342] width 1268 height 685
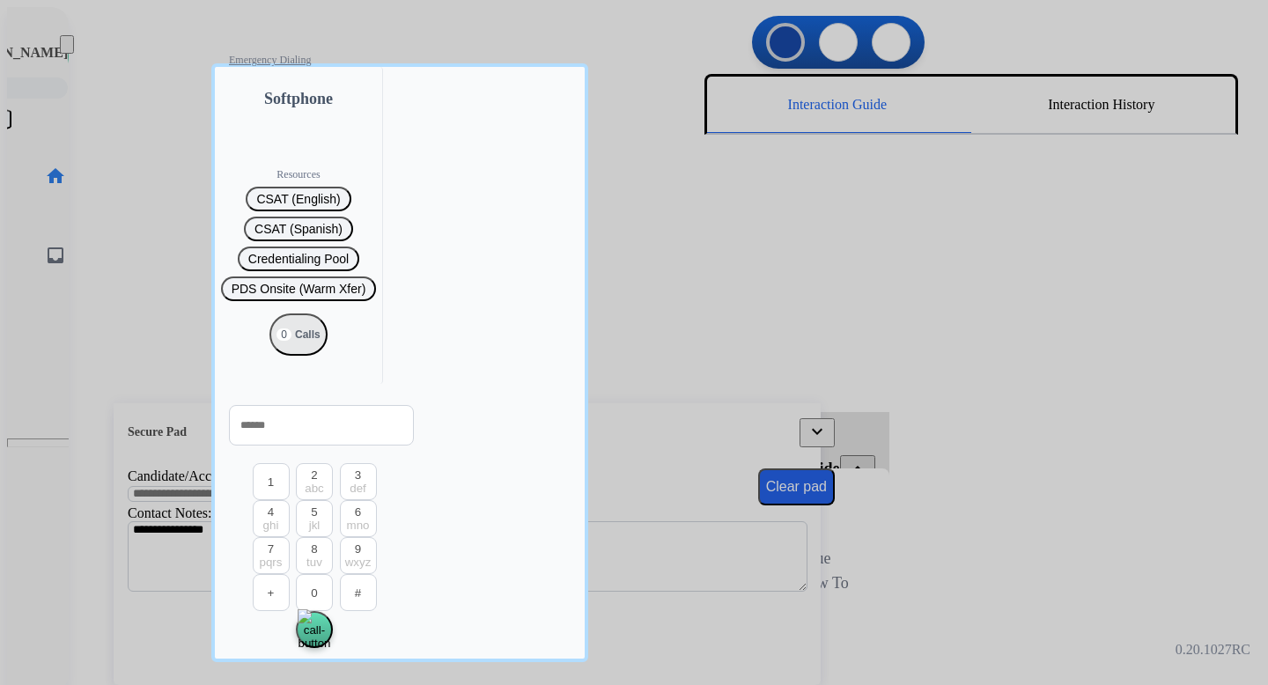
click at [145, 93] on div at bounding box center [634, 342] width 1268 height 685
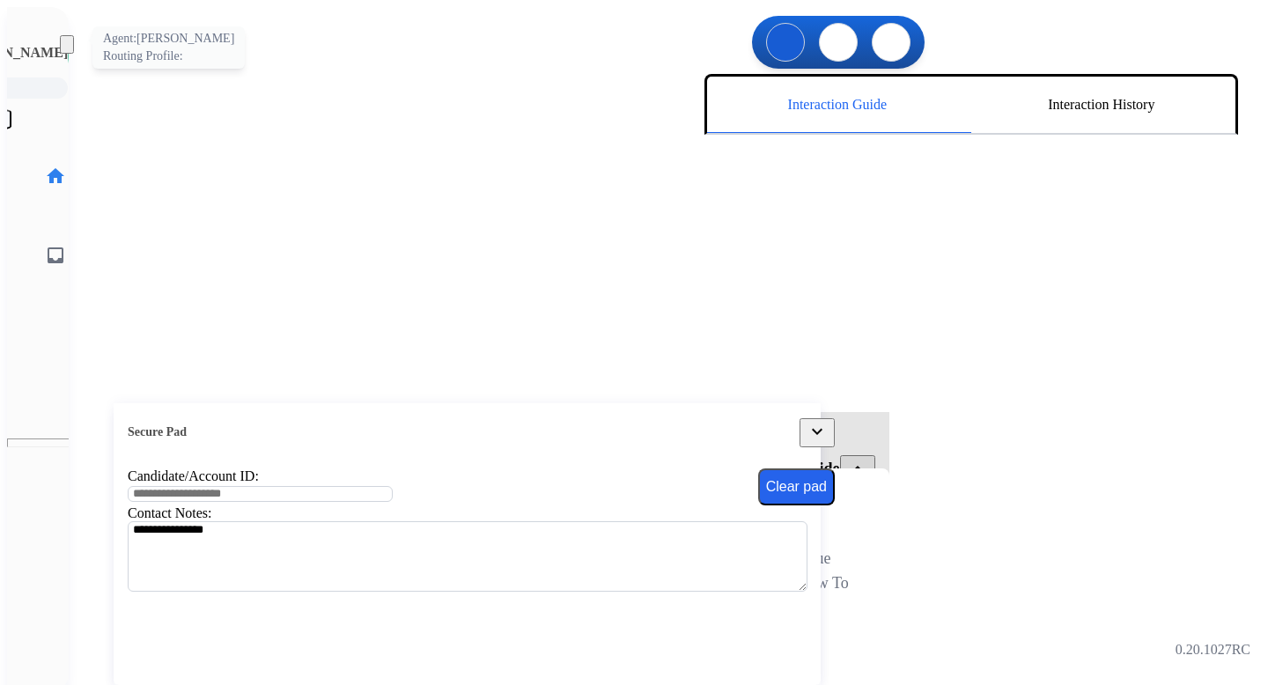
click at [71, 41] on img at bounding box center [95, 56] width 49 height 49
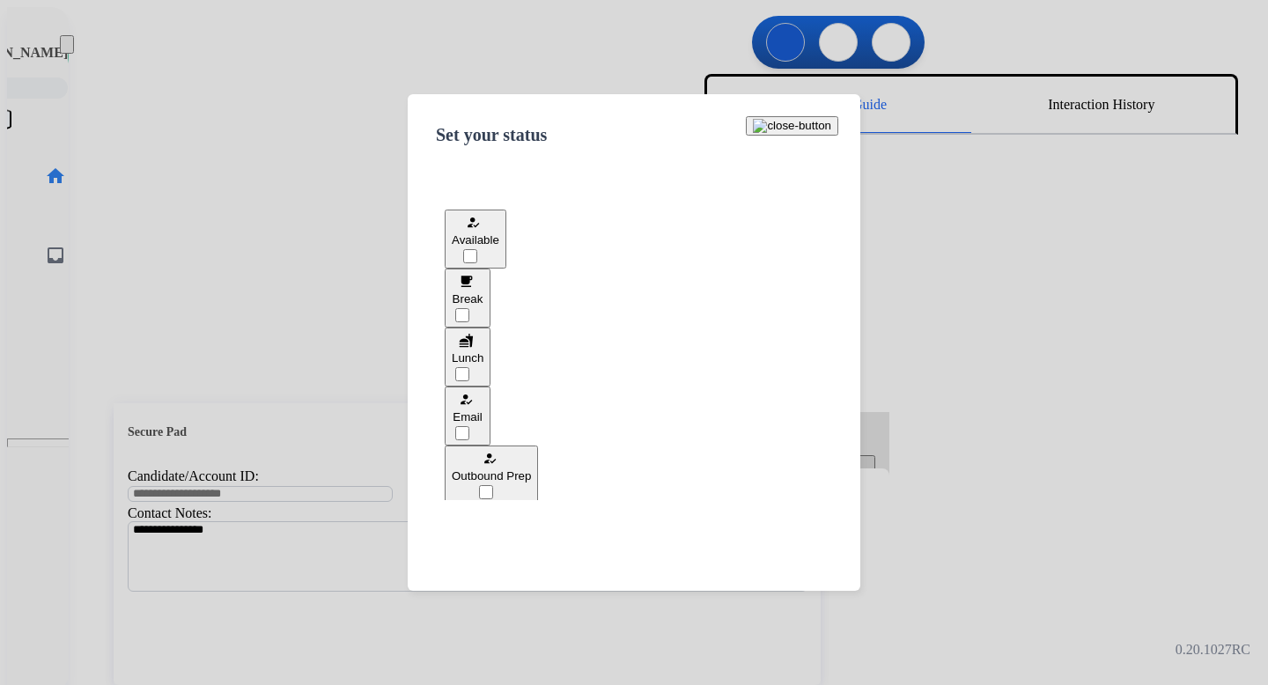
click at [491, 291] on button "free_breakfast Break" at bounding box center [468, 298] width 46 height 59
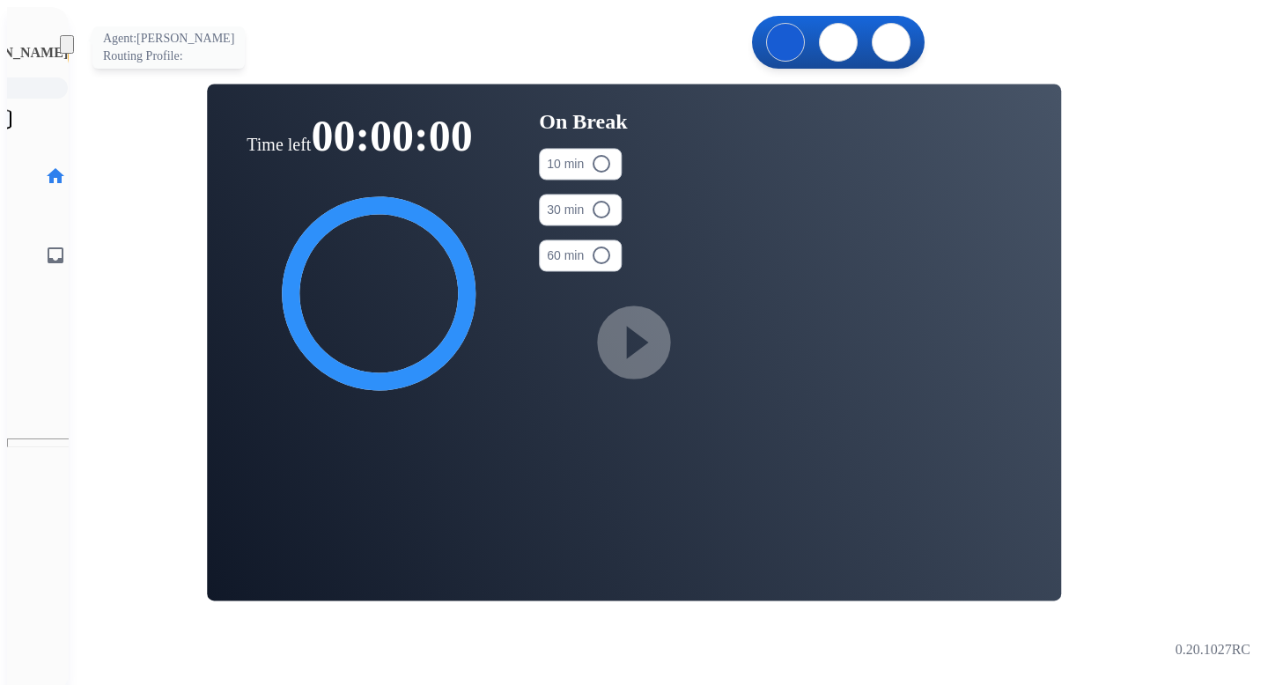
click at [71, 52] on img at bounding box center [95, 56] width 49 height 49
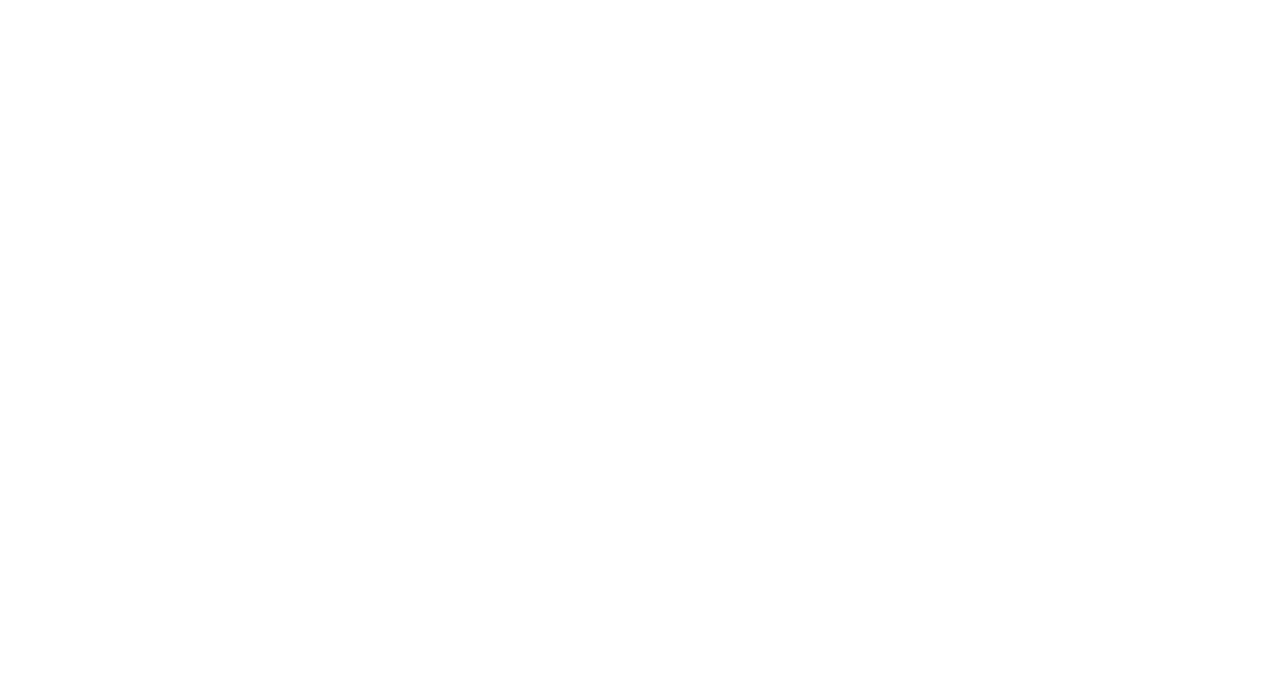
click at [523, 7] on body at bounding box center [634, 7] width 1254 height 0
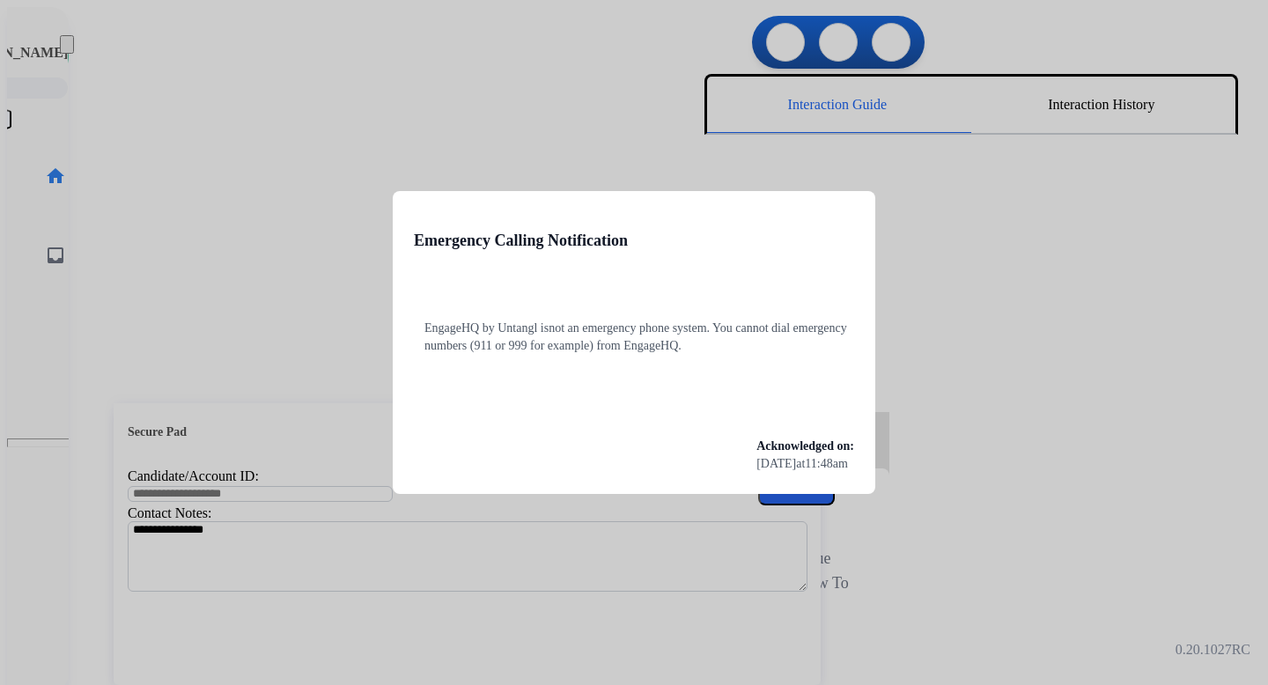
click at [262, 127] on div at bounding box center [634, 342] width 1268 height 685
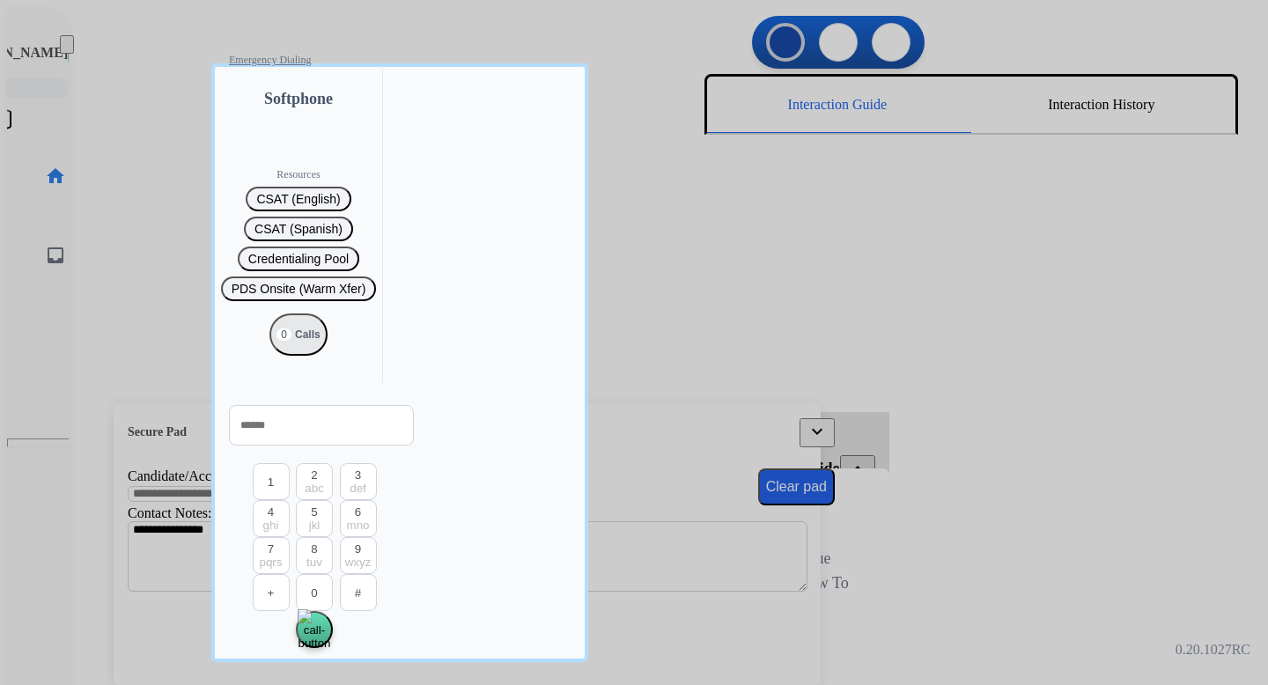
click at [100, 139] on div at bounding box center [634, 342] width 1268 height 685
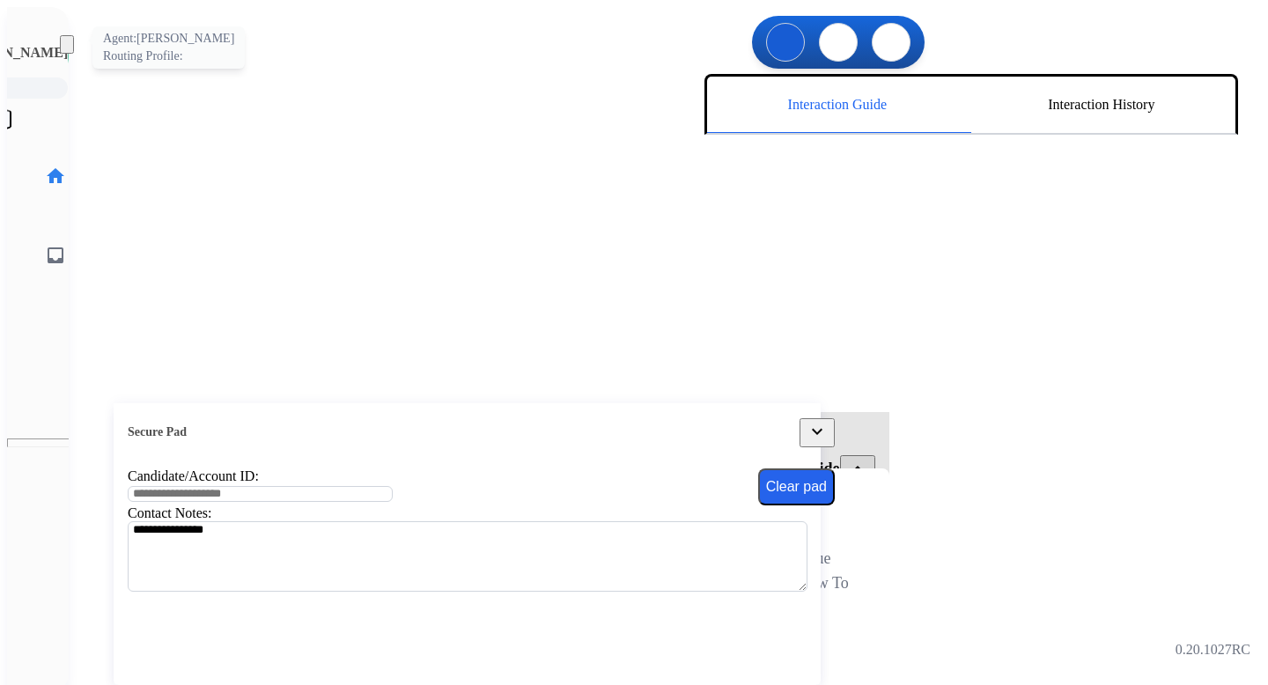
click at [71, 63] on img at bounding box center [95, 56] width 49 height 49
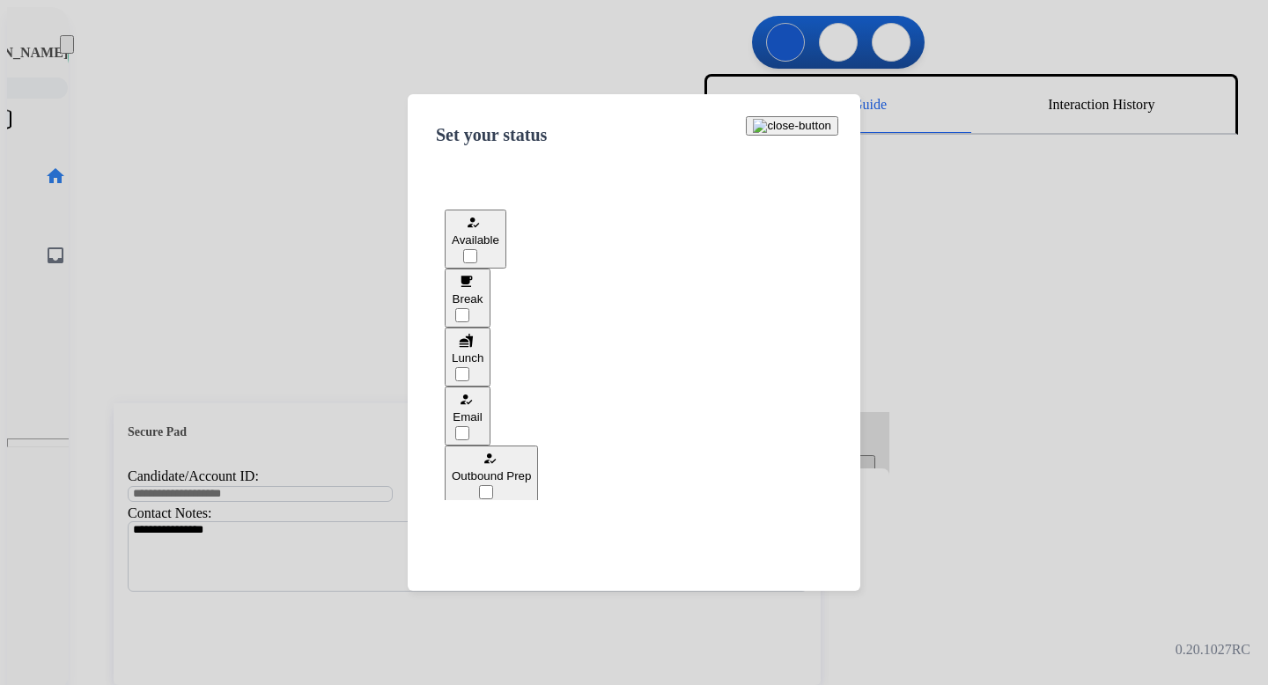
click at [491, 304] on button "free_breakfast Break" at bounding box center [468, 298] width 46 height 59
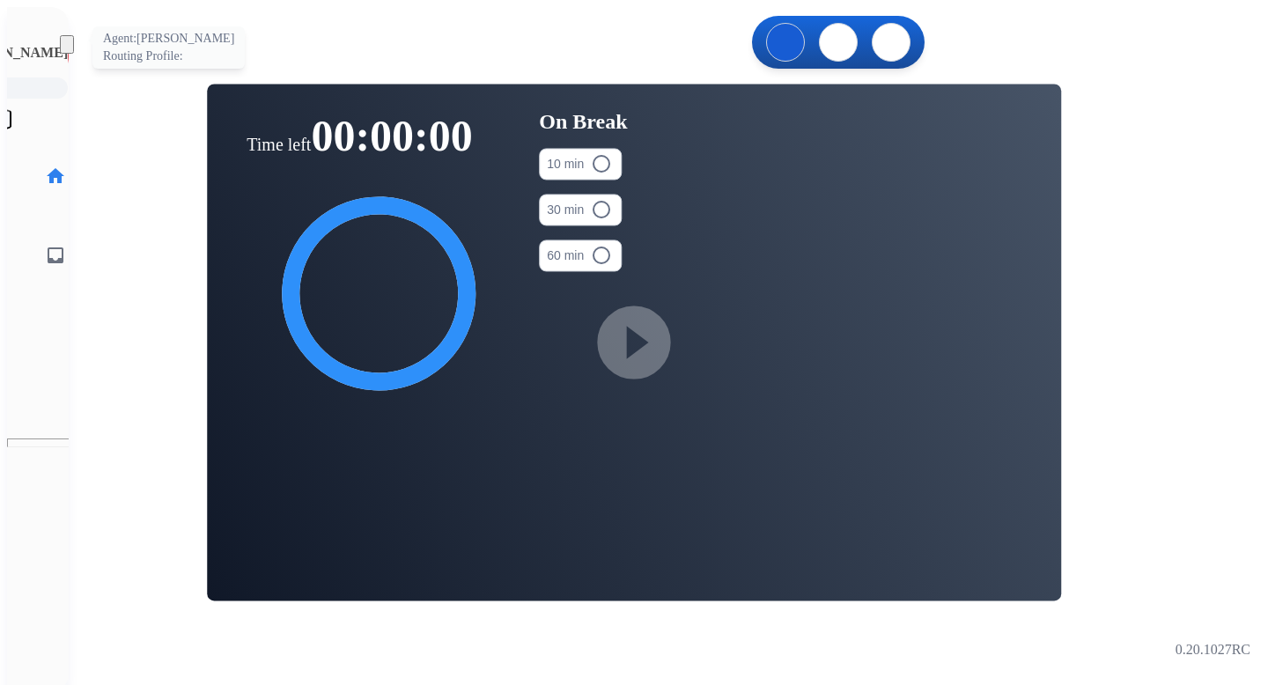
click at [71, 63] on img at bounding box center [95, 56] width 49 height 49
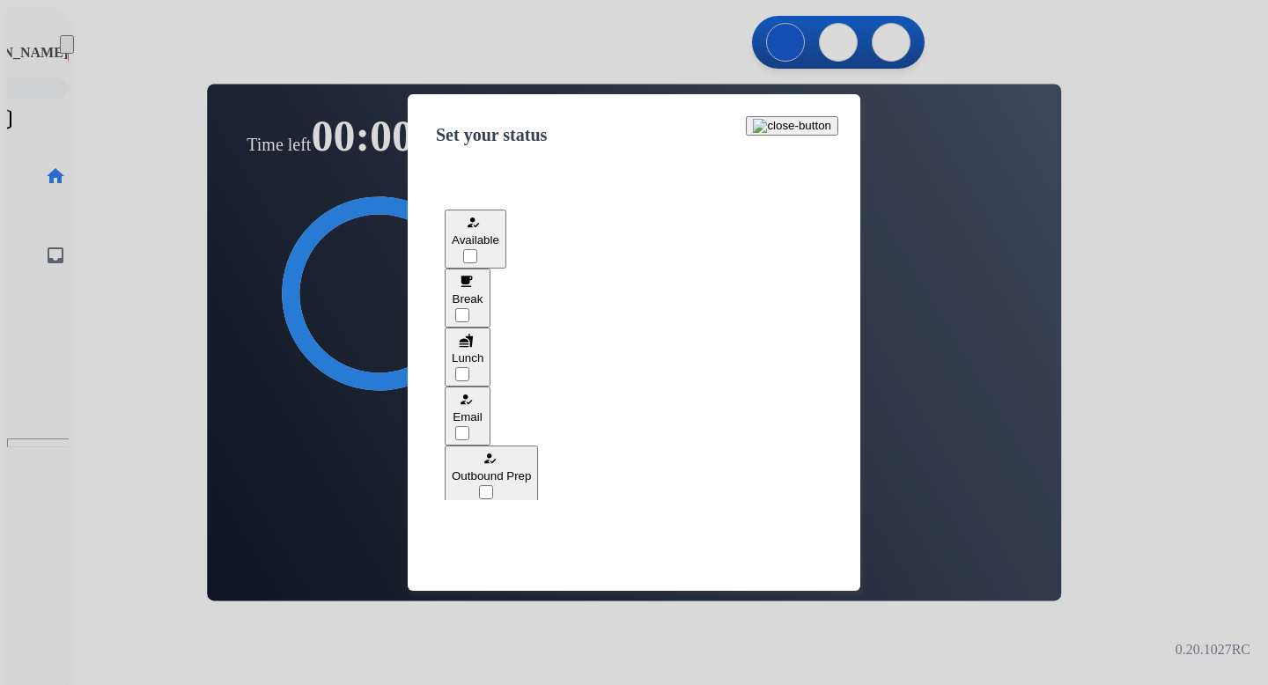
click at [491, 351] on button "fastfood Lunch" at bounding box center [468, 357] width 46 height 59
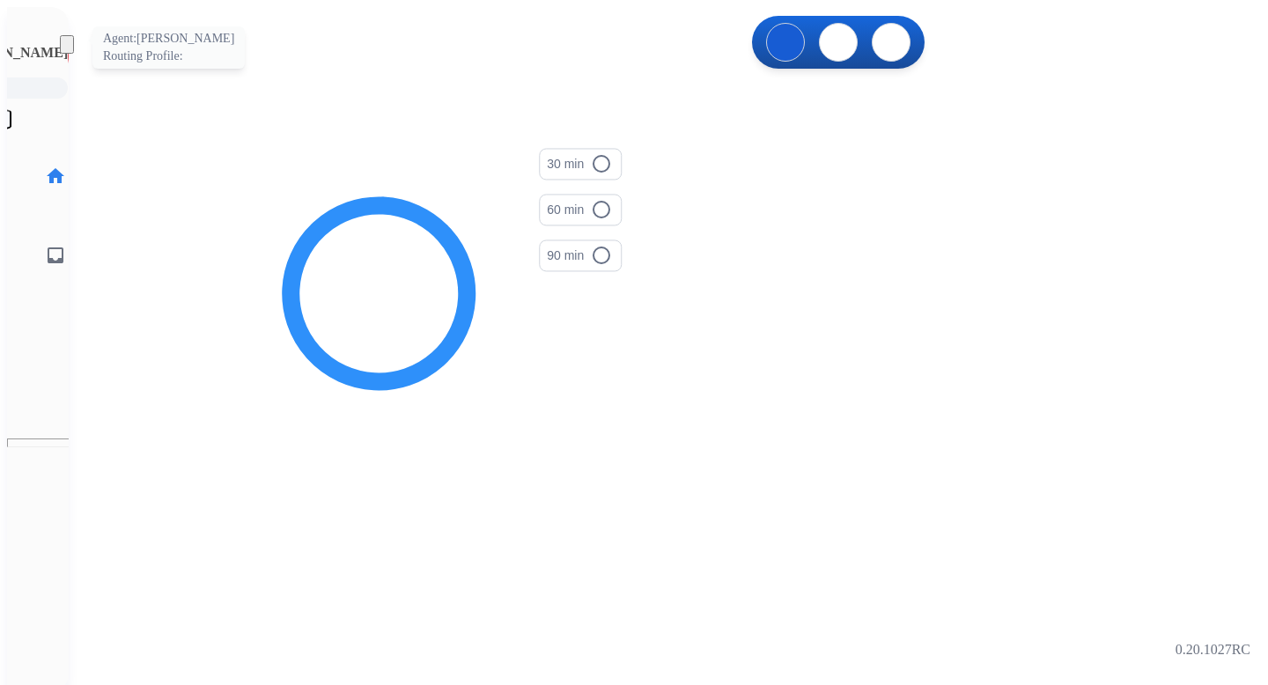
click at [71, 55] on img at bounding box center [95, 56] width 49 height 49
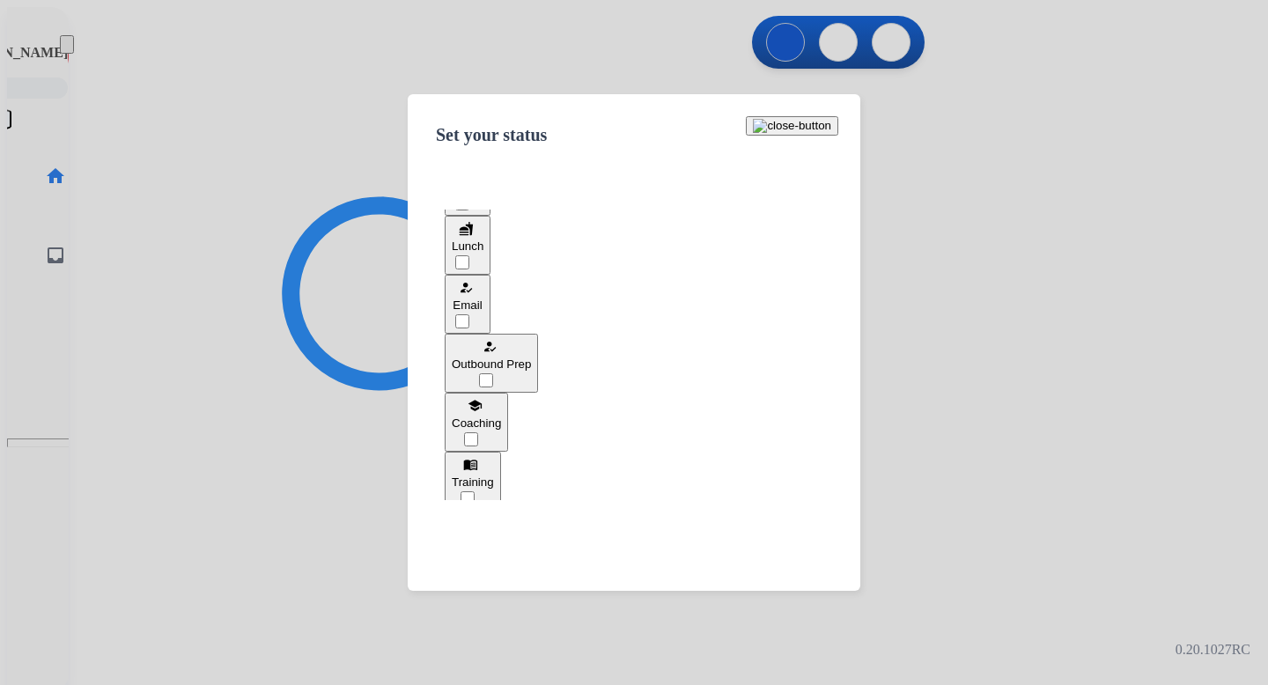
scroll to position [116, 0]
click at [484, 279] on div "how_to_reg Email" at bounding box center [468, 290] width 32 height 34
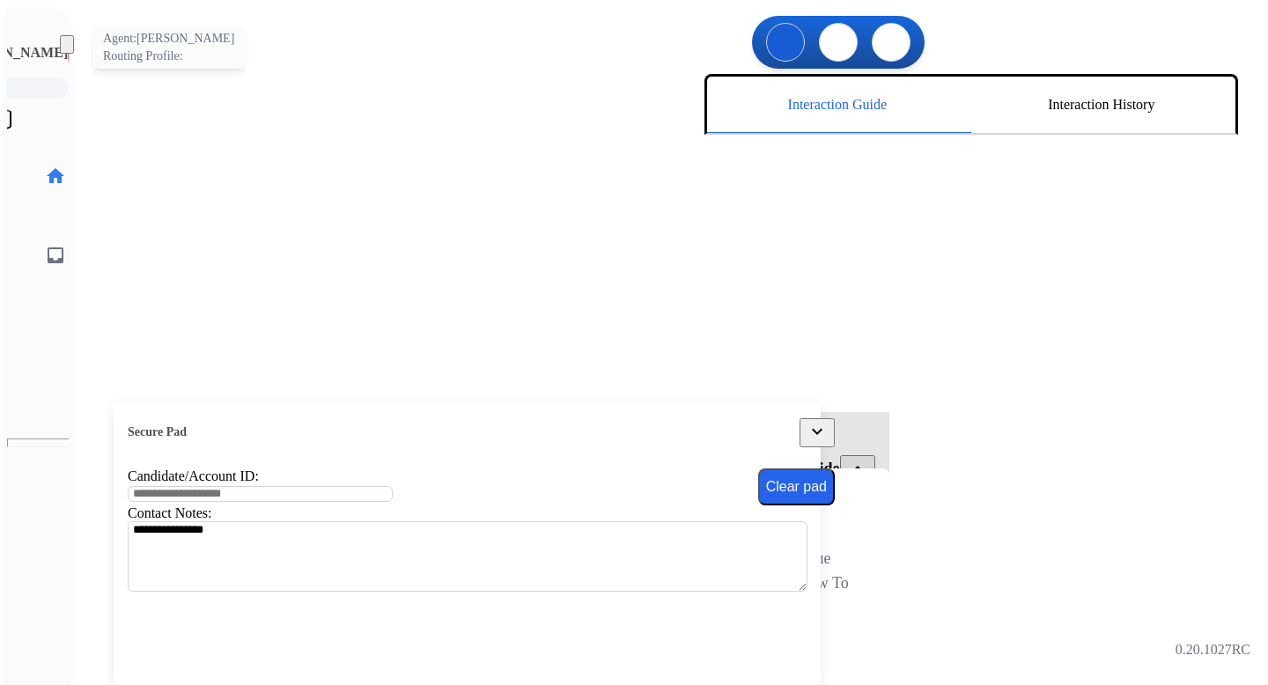
click at [71, 55] on img at bounding box center [95, 56] width 49 height 49
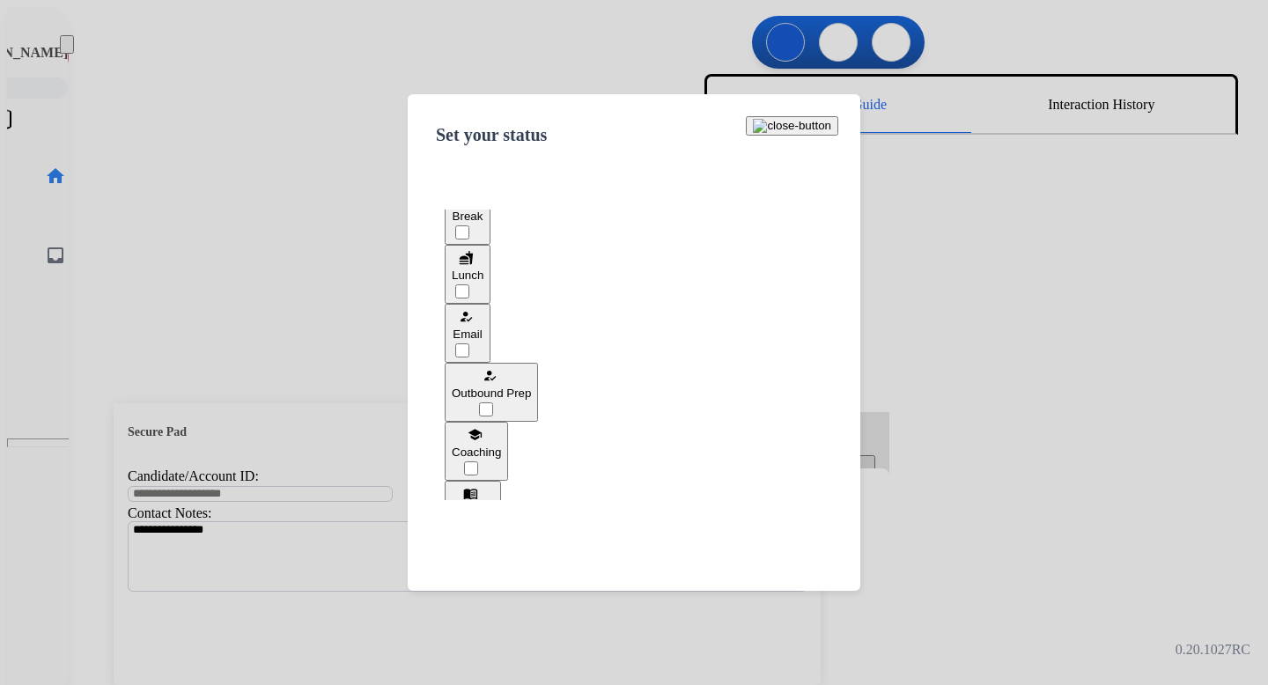
scroll to position [85, 0]
click at [528, 385] on span "Outbound Prep" at bounding box center [491, 391] width 79 height 13
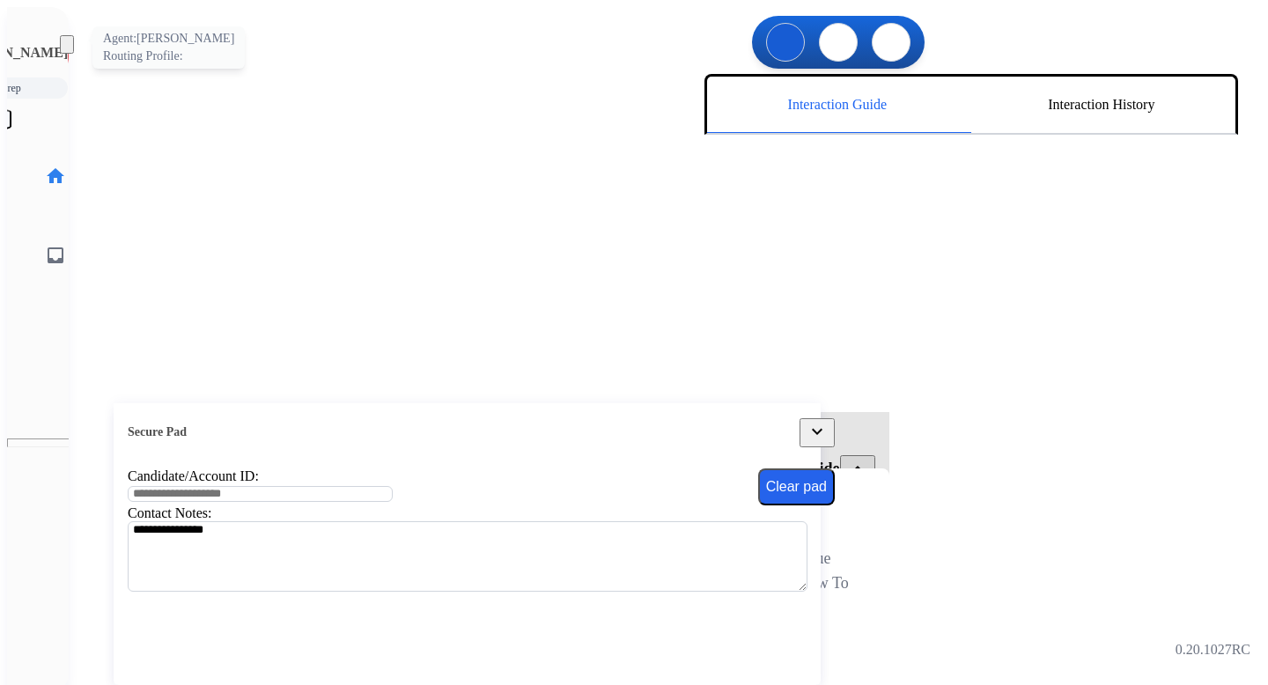
click at [71, 54] on img at bounding box center [95, 56] width 49 height 49
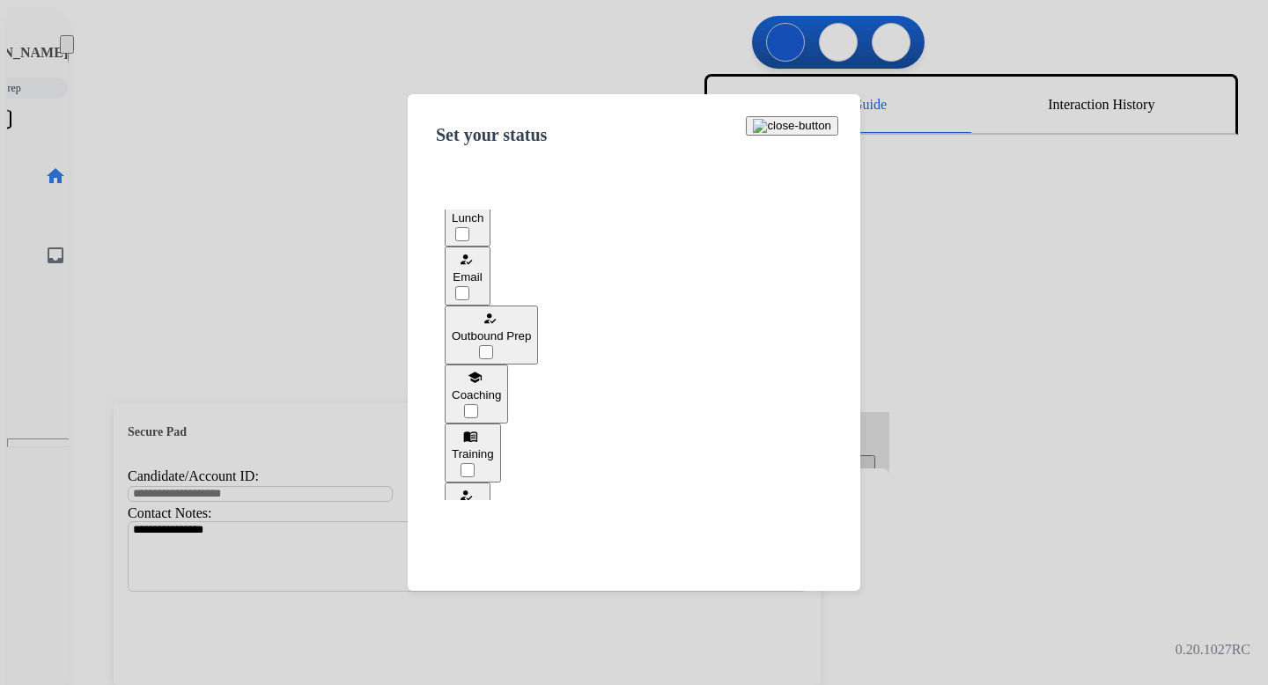
scroll to position [146, 0]
click at [501, 382] on span "Coaching" at bounding box center [476, 388] width 49 height 13
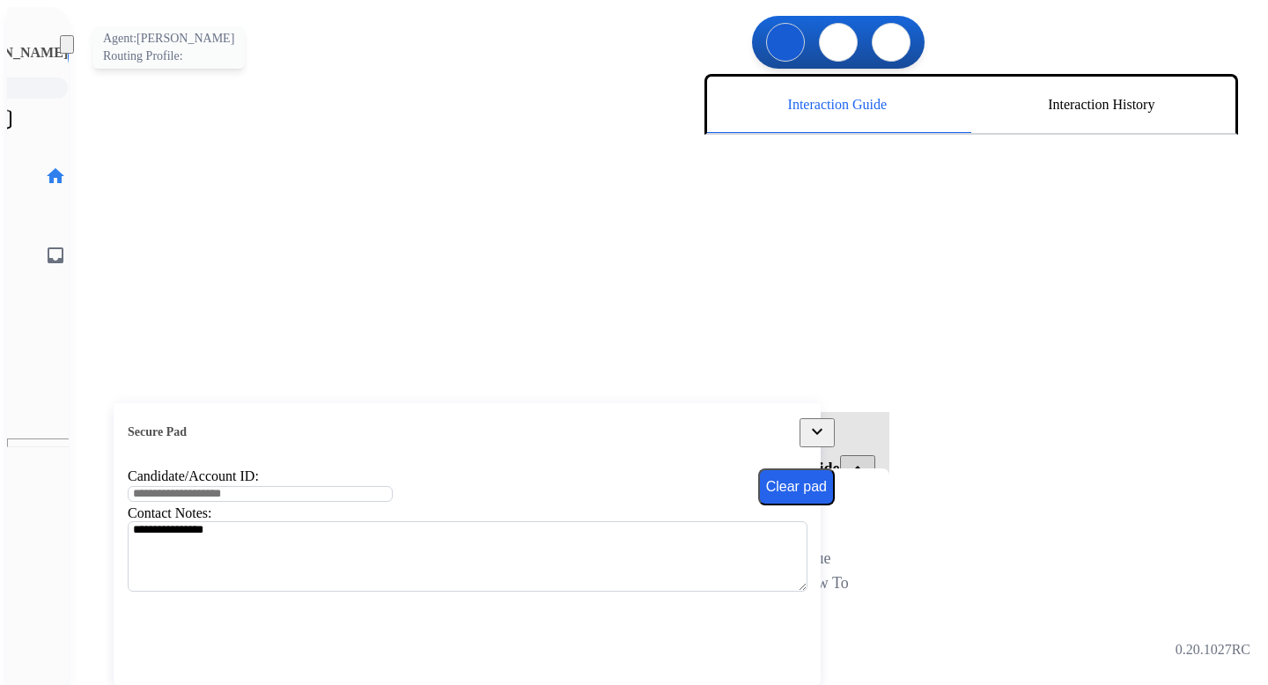
click at [71, 34] on img at bounding box center [95, 56] width 49 height 49
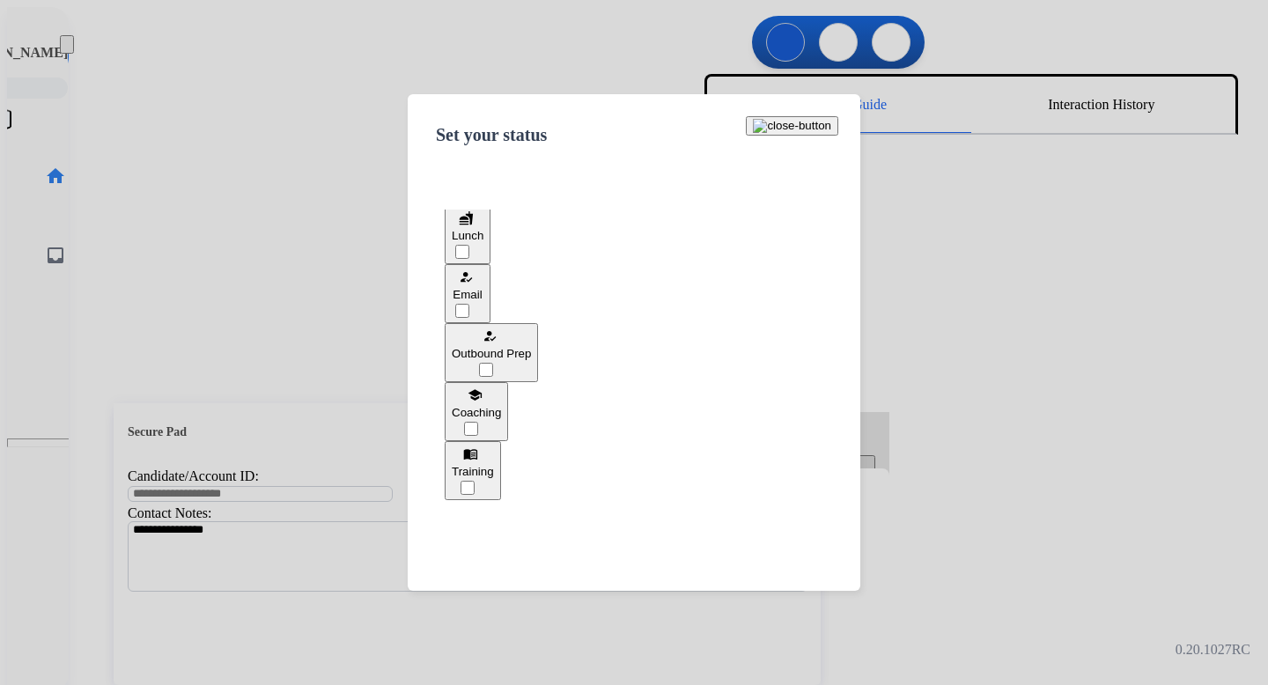
scroll to position [126, 0]
click at [531, 343] on span "Outbound Prep" at bounding box center [491, 349] width 79 height 13
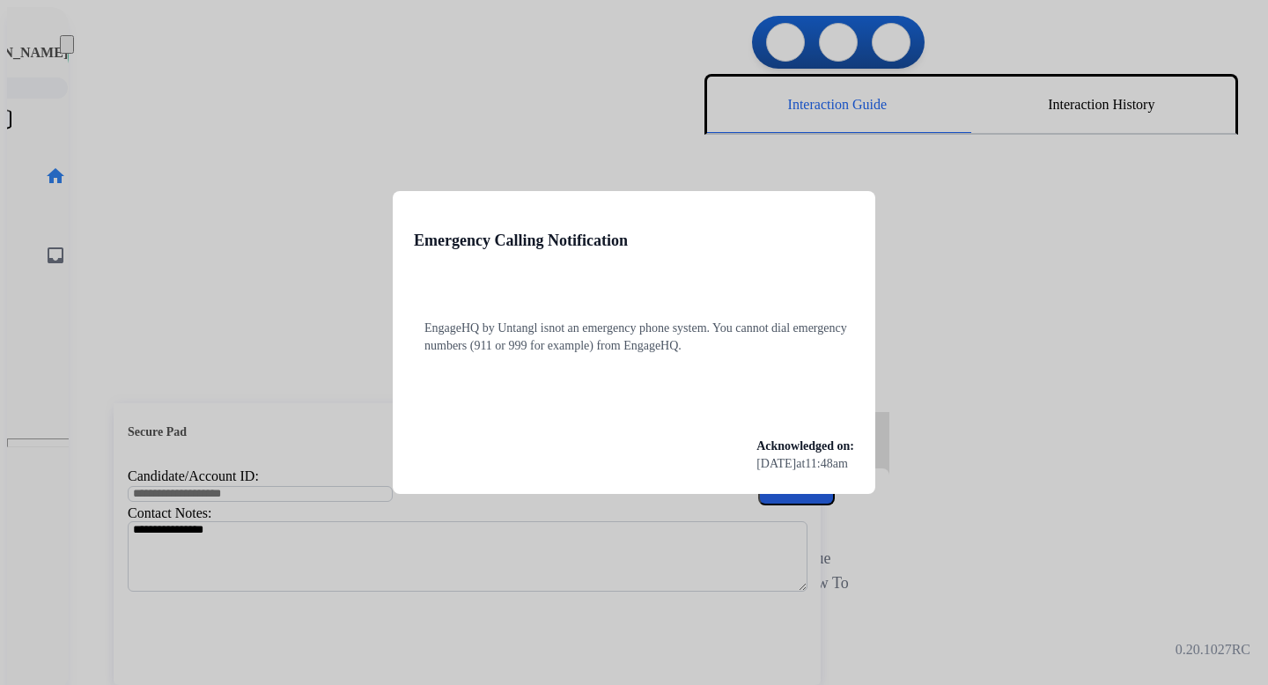
click at [453, 90] on div at bounding box center [634, 342] width 1268 height 685
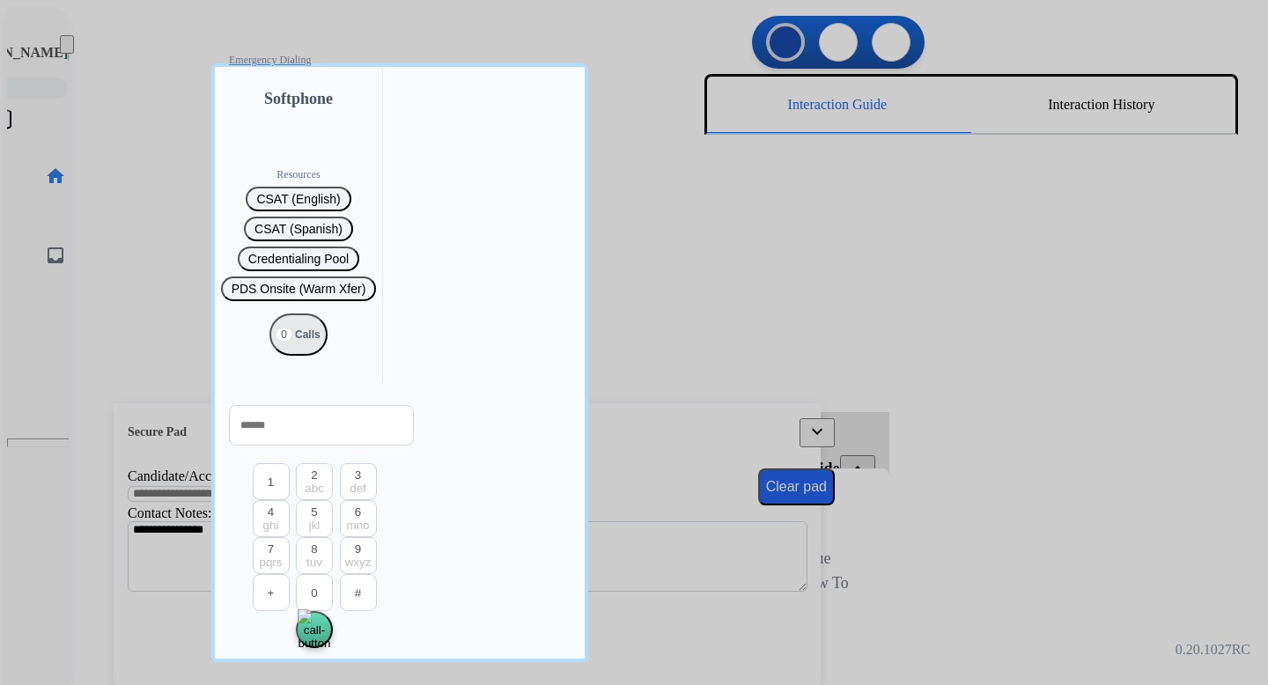
click at [215, 96] on div "Softphone" at bounding box center [299, 89] width 196 height 44
click at [106, 73] on div at bounding box center [634, 342] width 1268 height 685
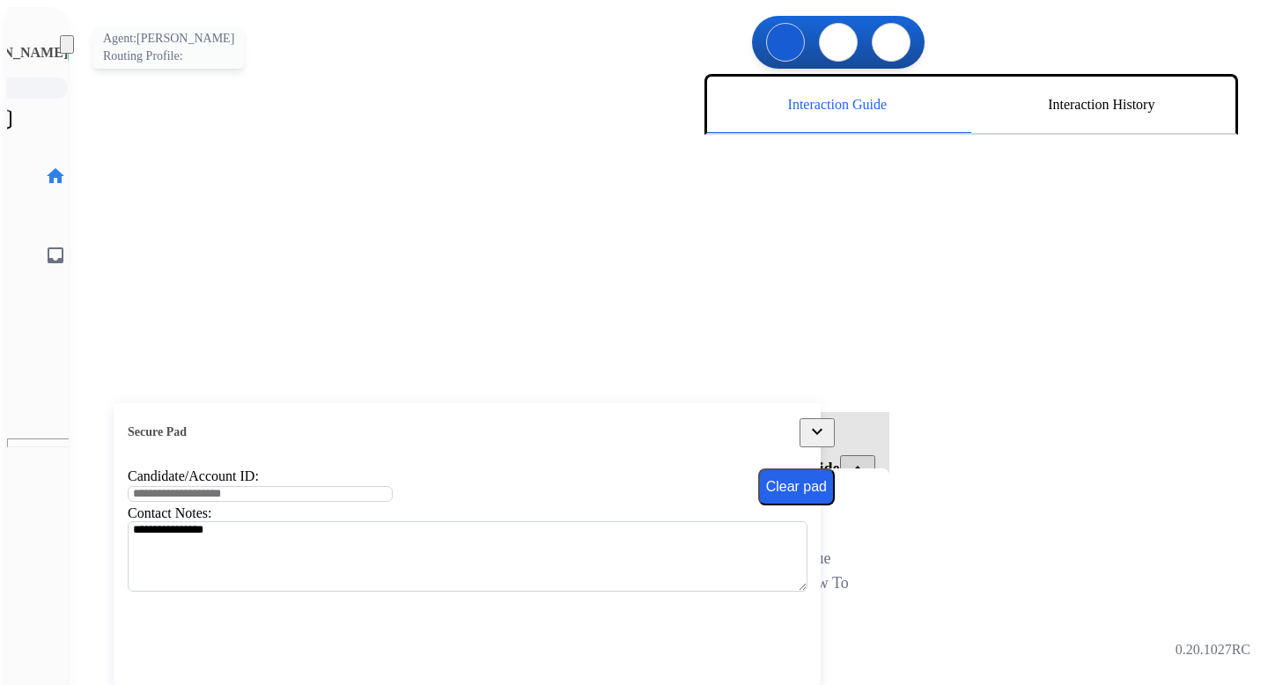
click at [71, 55] on img at bounding box center [95, 56] width 49 height 49
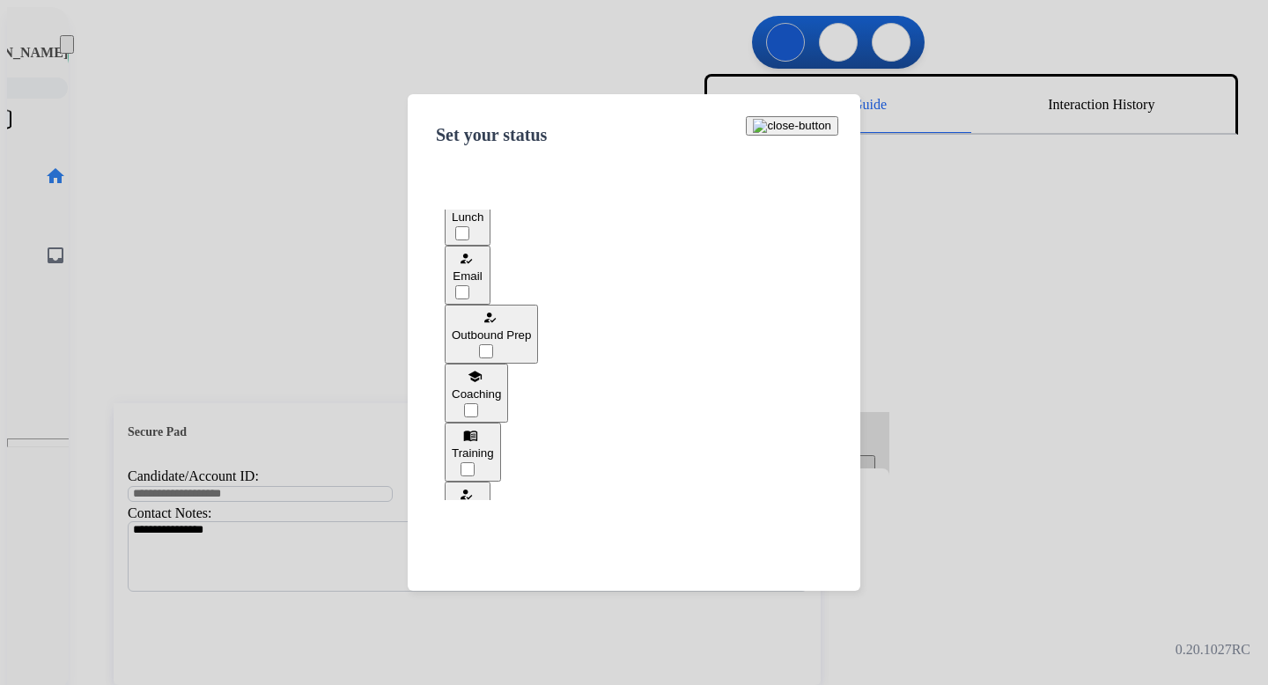
scroll to position [142, 0]
click at [518, 327] on div "how_to_reg Outbound Prep" at bounding box center [491, 323] width 79 height 34
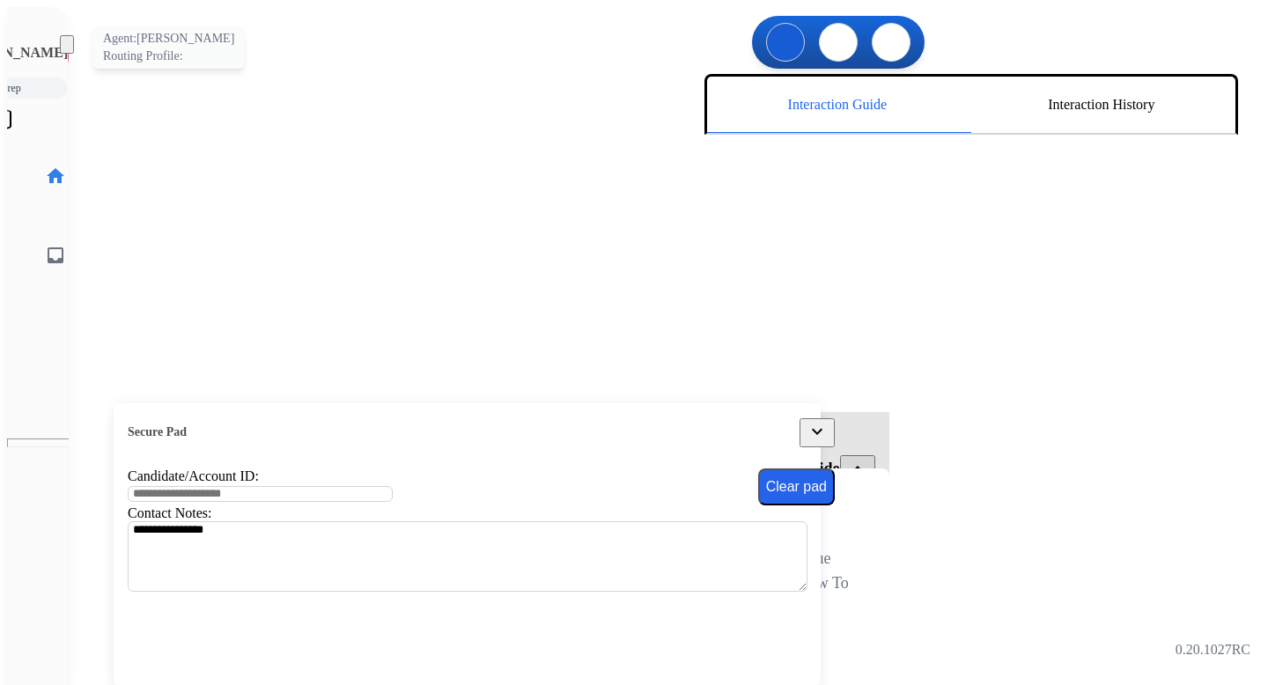
click at [71, 52] on img at bounding box center [95, 56] width 49 height 49
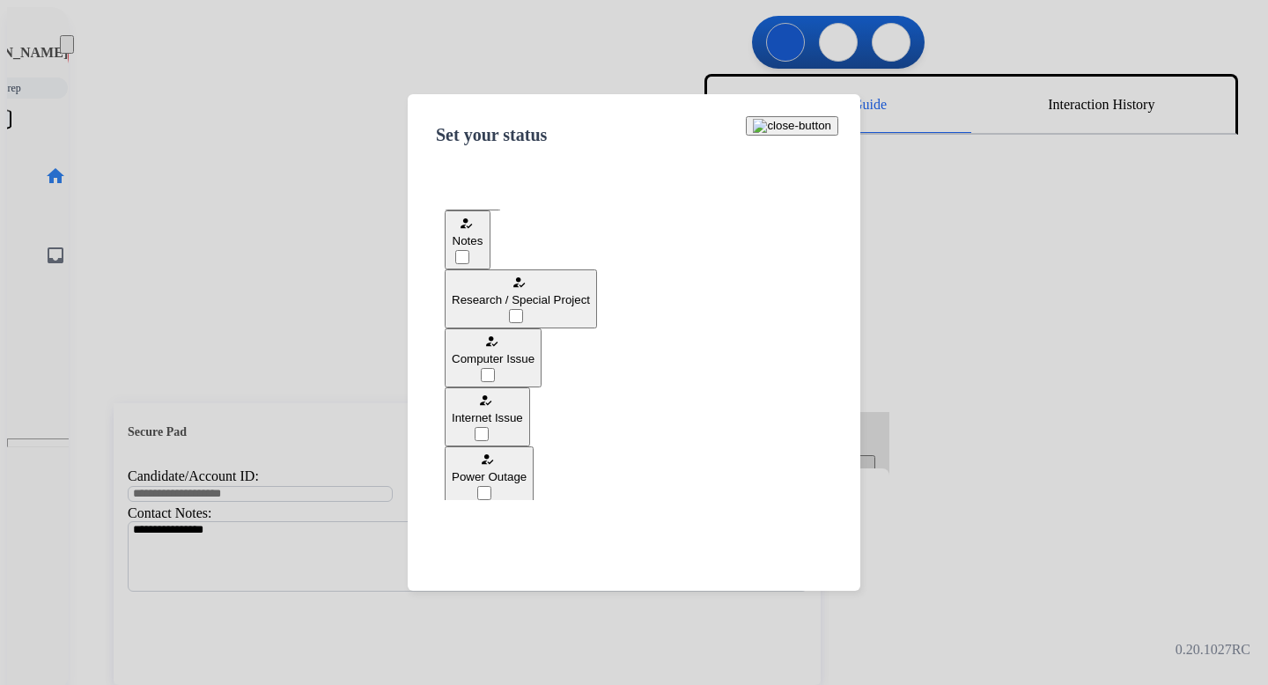
scroll to position [417, 0]
click at [535, 348] on span "Computer Issue" at bounding box center [493, 354] width 83 height 13
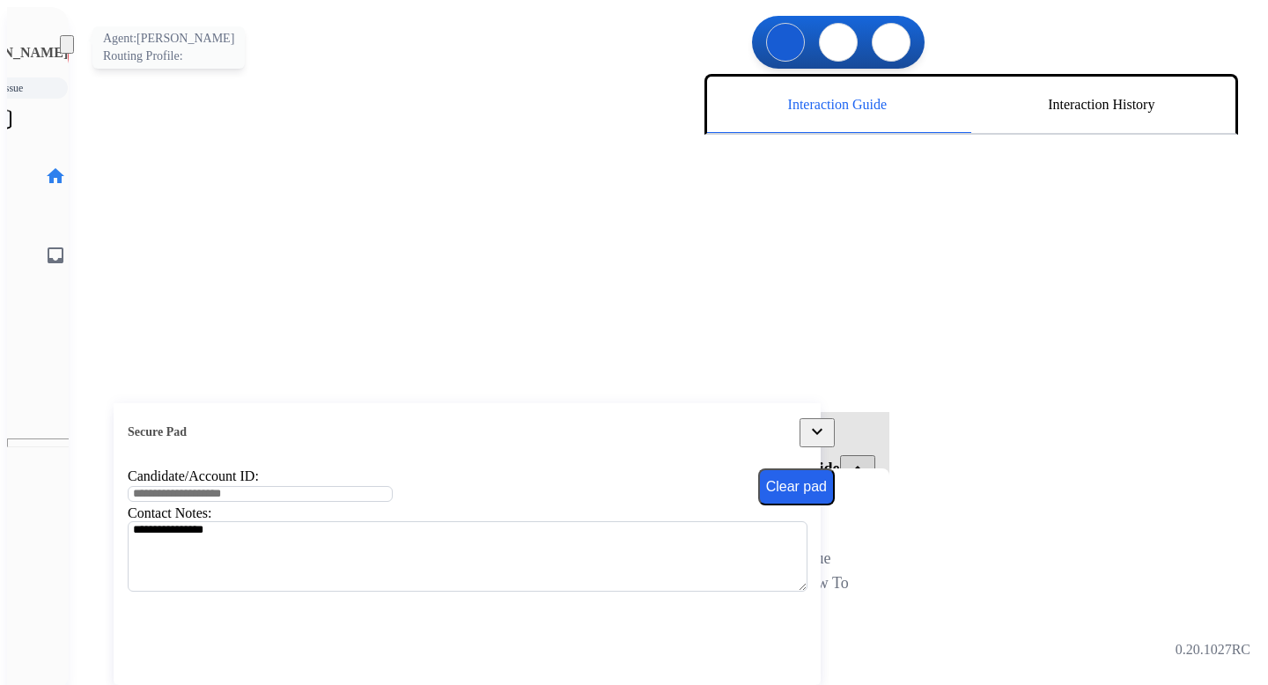
click at [71, 59] on img at bounding box center [95, 56] width 49 height 49
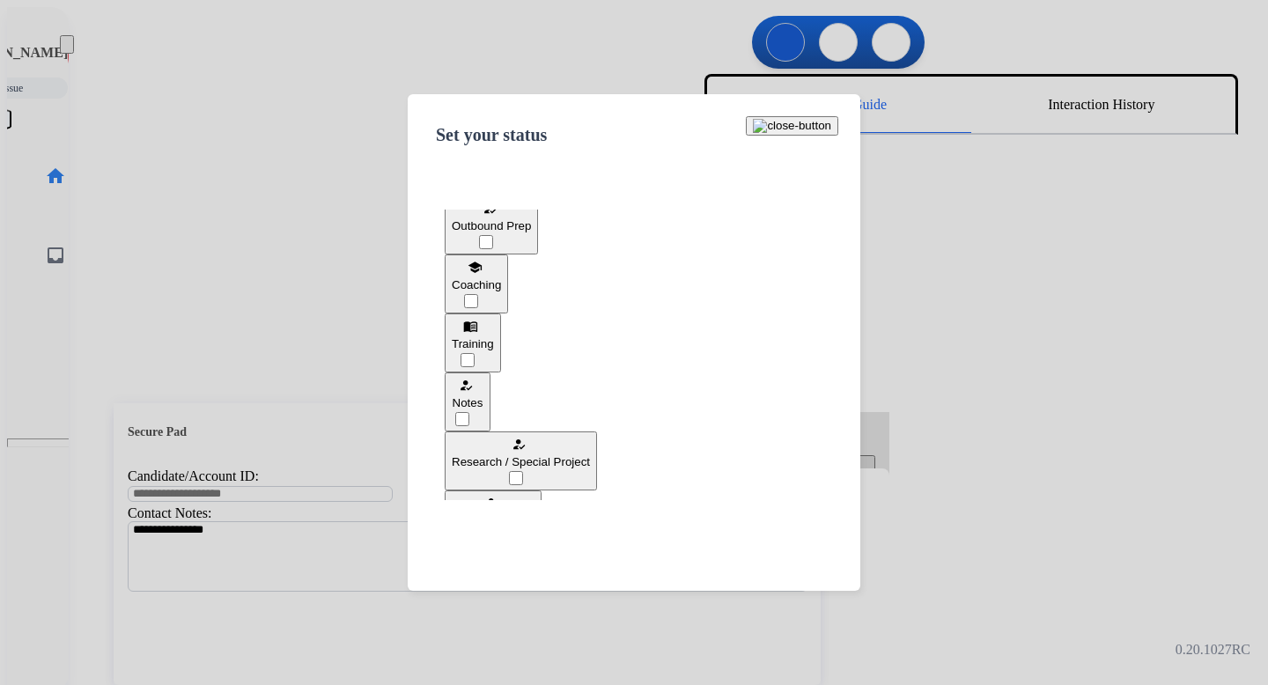
scroll to position [410, 0]
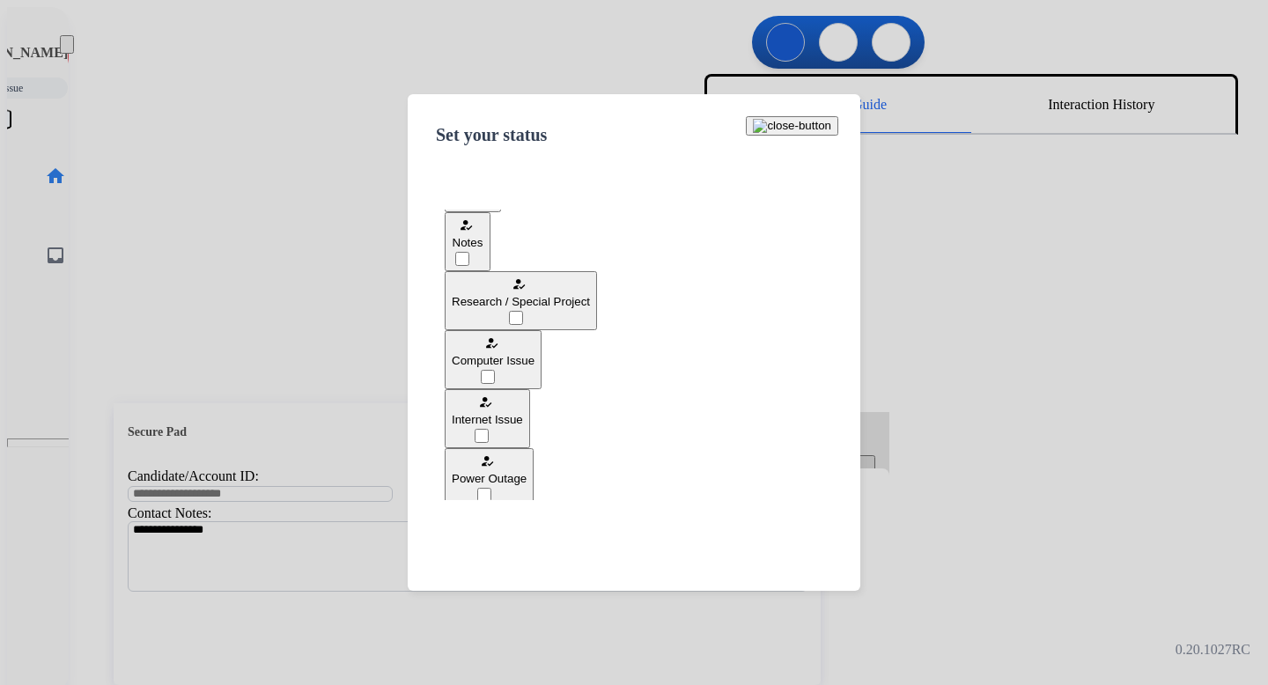
click at [530, 389] on button "how_to_reg Internet Issue" at bounding box center [487, 418] width 85 height 59
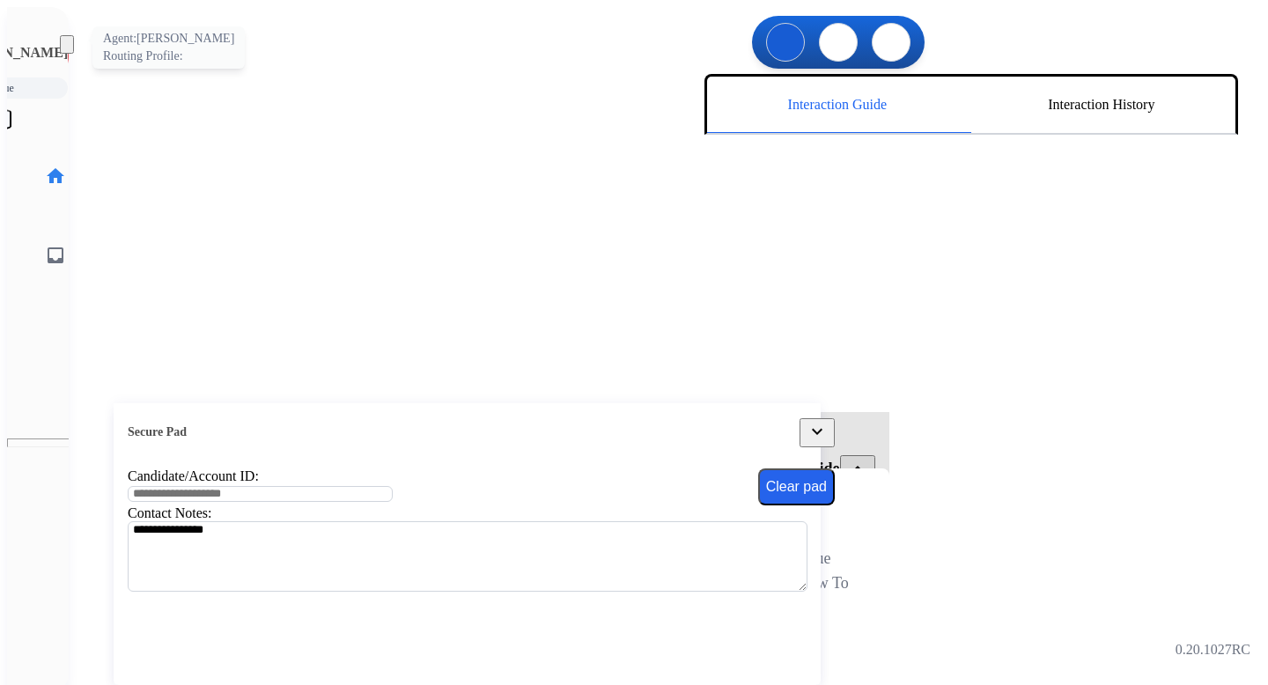
click at [71, 50] on img at bounding box center [95, 56] width 49 height 49
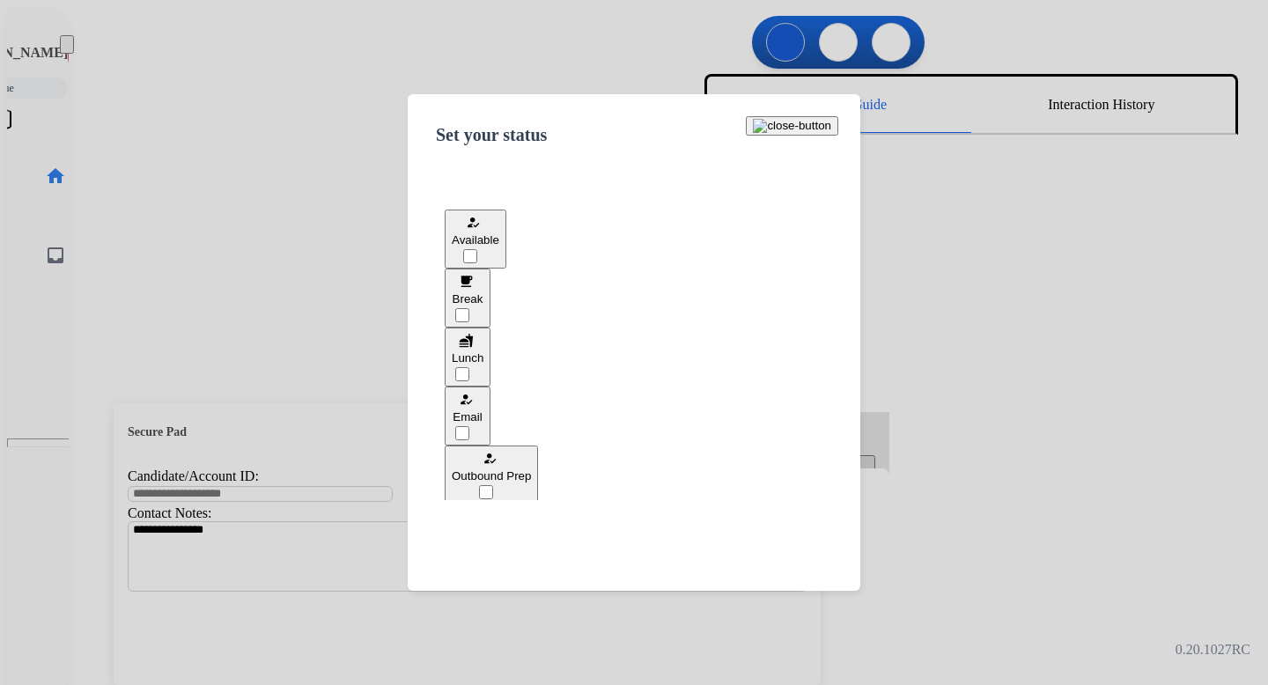
scroll to position [7, 0]
click at [491, 397] on button "how_to_reg Email" at bounding box center [468, 409] width 46 height 59
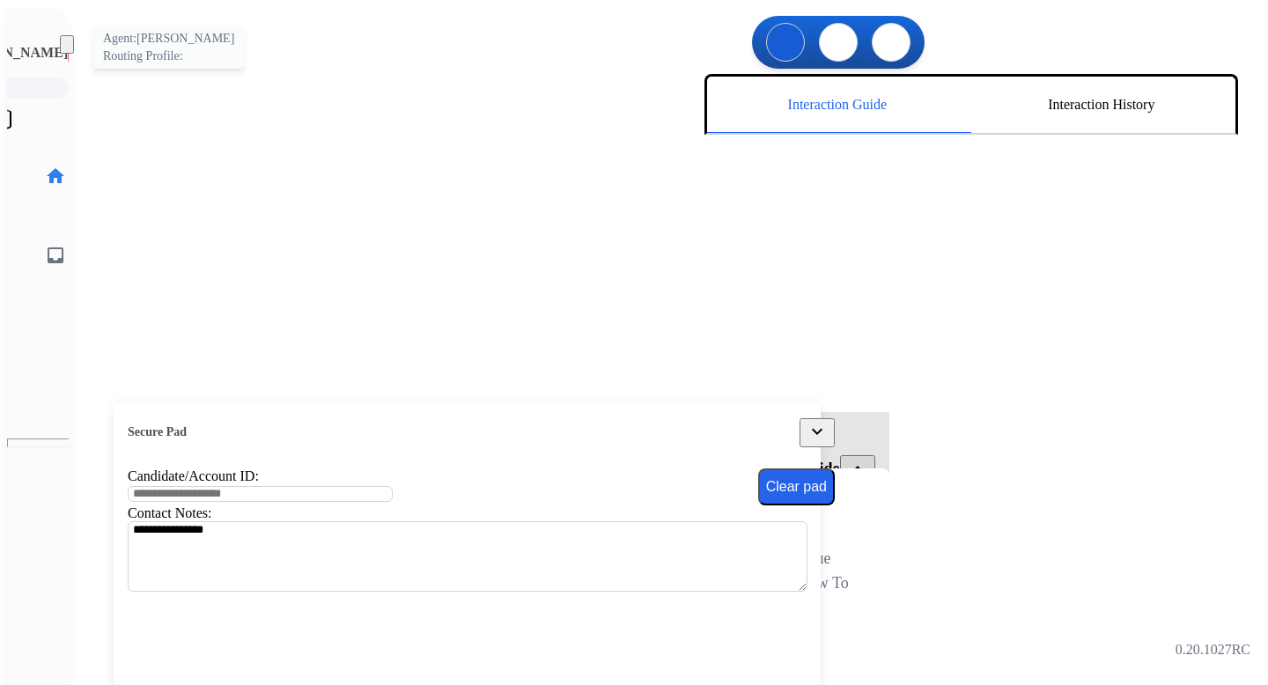
click at [71, 56] on img at bounding box center [95, 56] width 49 height 49
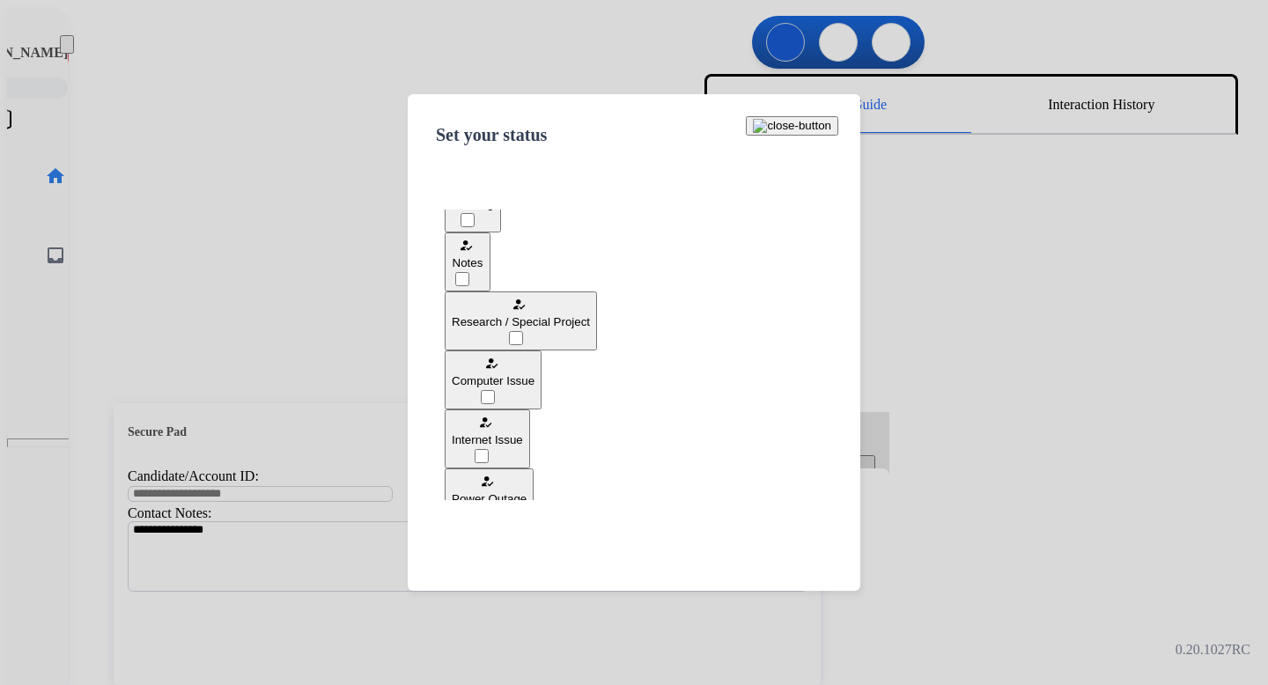
scroll to position [439, 0]
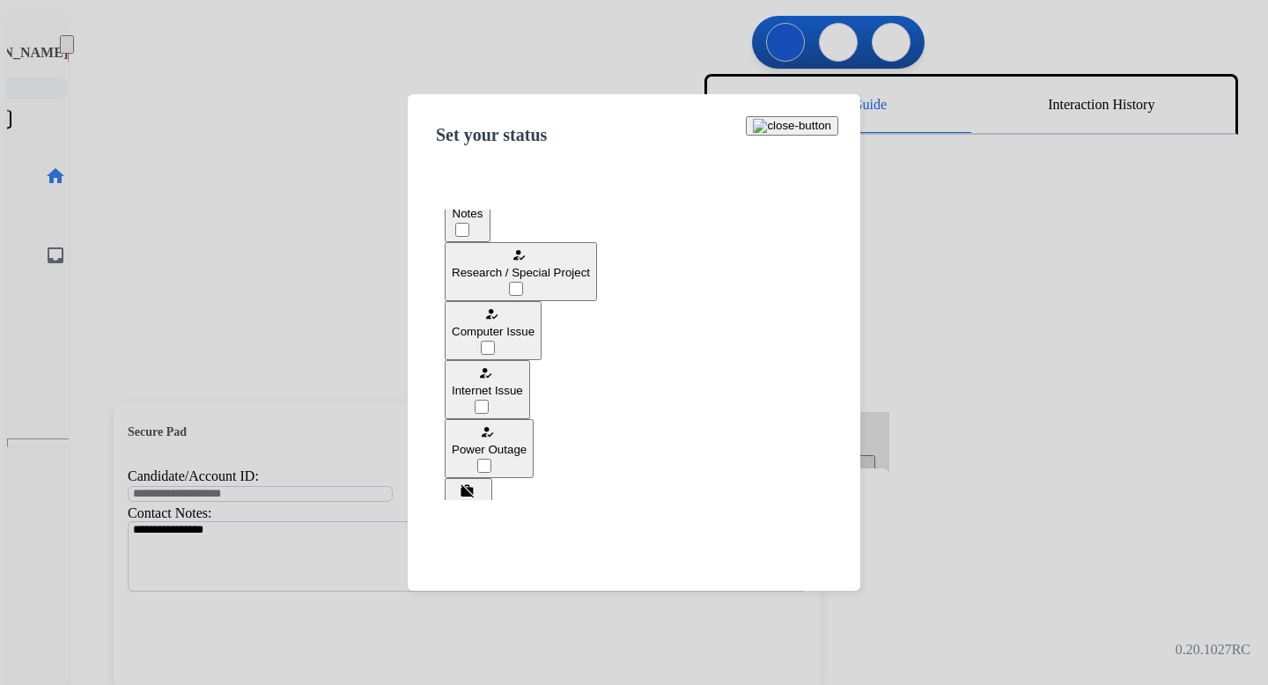
click at [492, 478] on button "work_off Offline" at bounding box center [469, 507] width 48 height 59
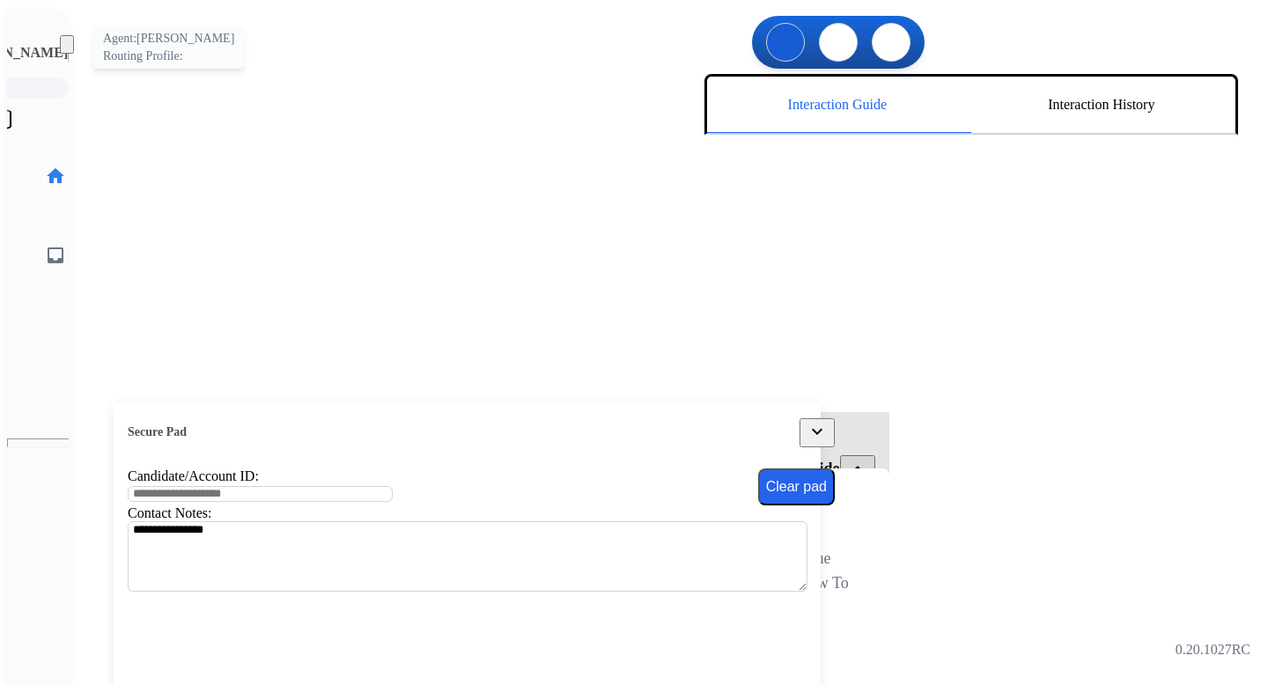
click at [71, 39] on img at bounding box center [95, 56] width 49 height 49
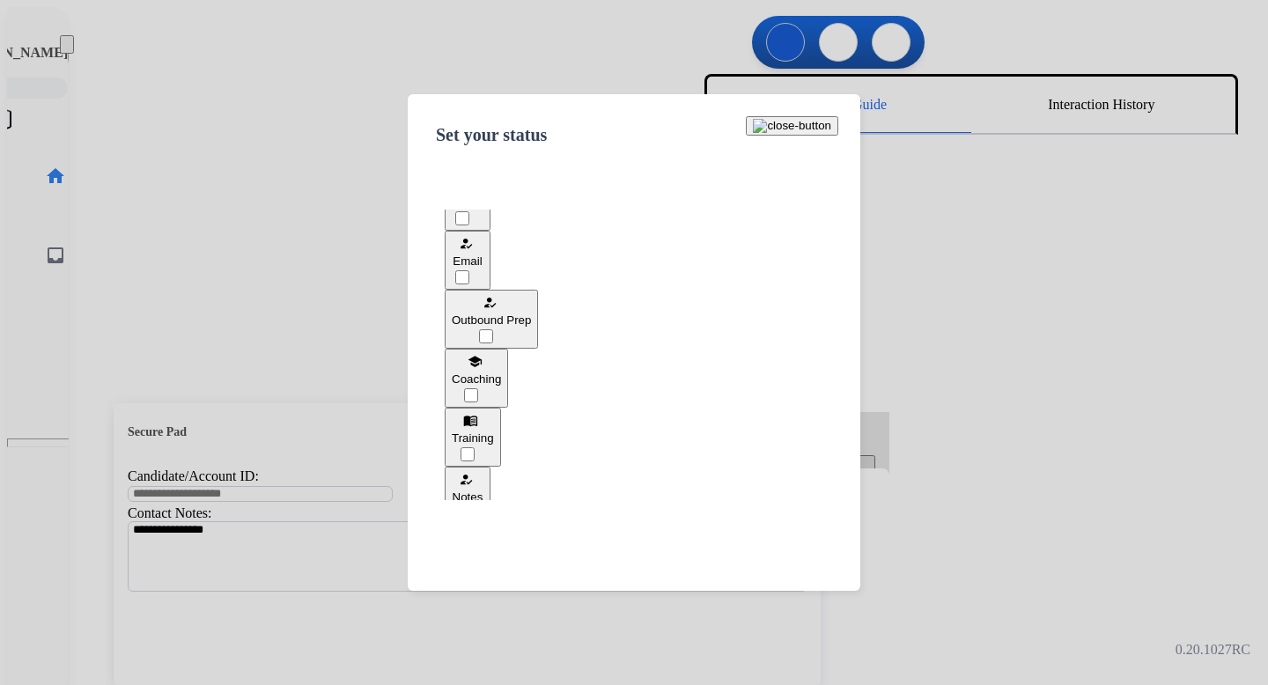
scroll to position [157, 0]
click at [531, 313] on span "Outbound Prep" at bounding box center [491, 319] width 79 height 13
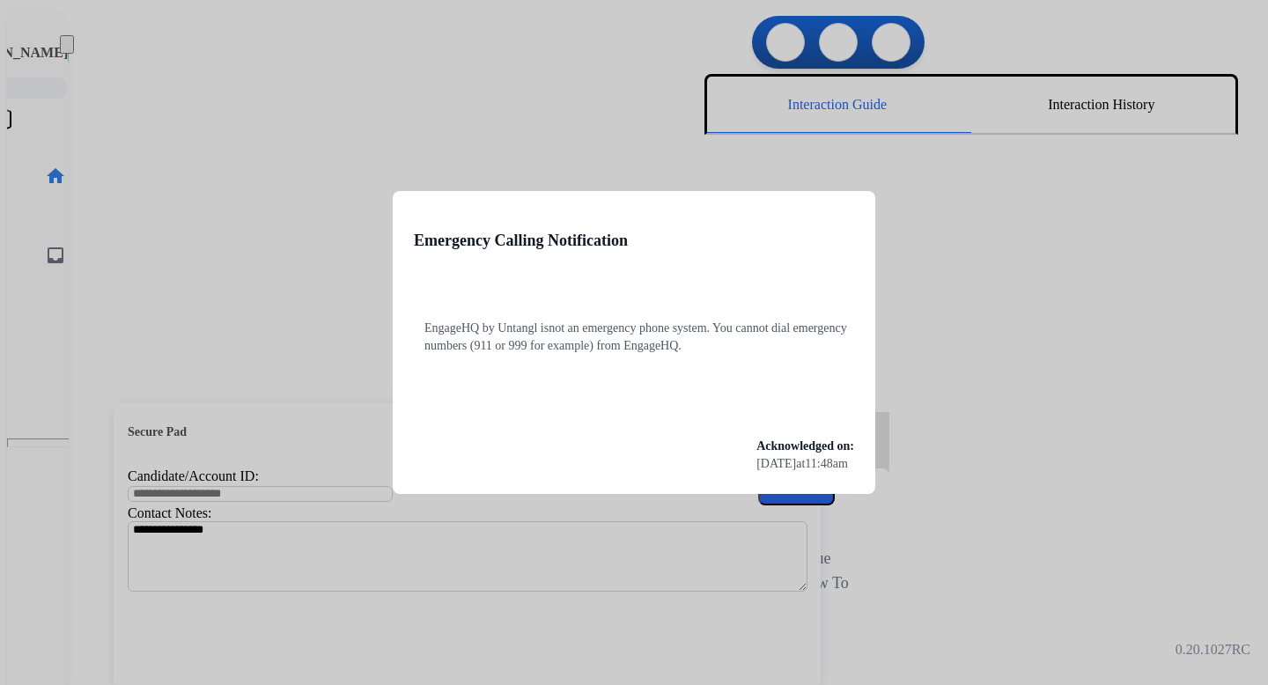
click at [152, 234] on div at bounding box center [634, 342] width 1268 height 685
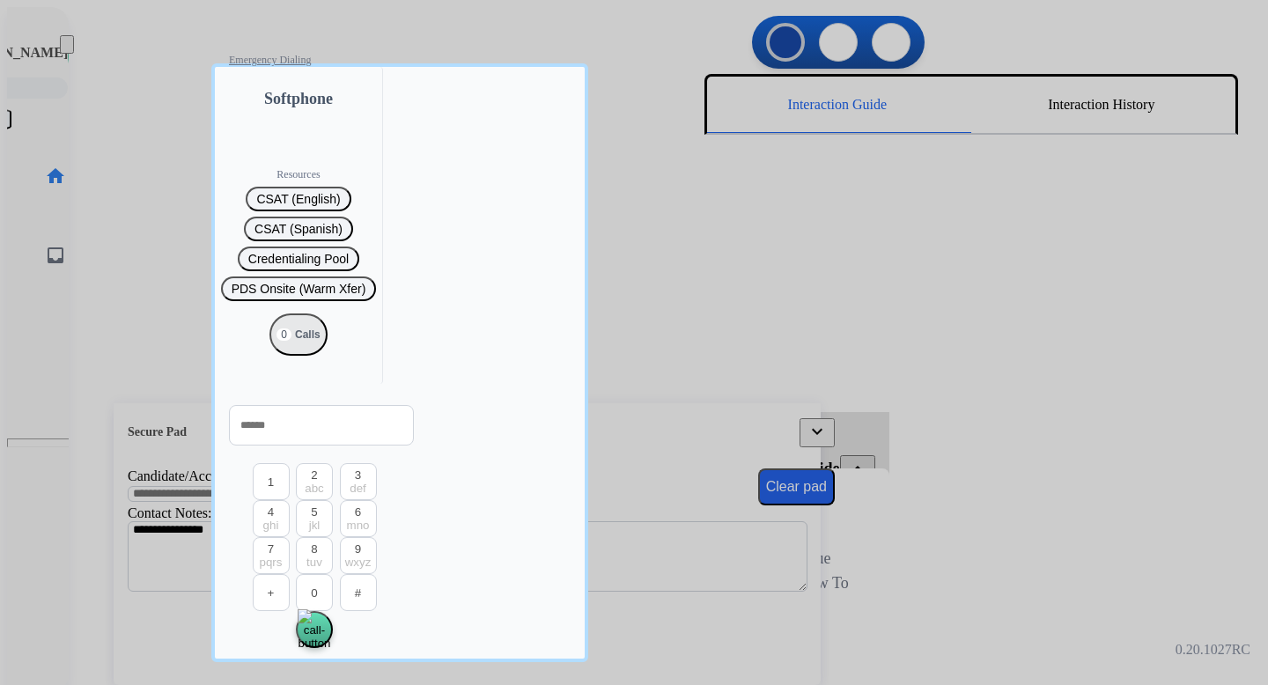
click at [146, 196] on div at bounding box center [634, 342] width 1268 height 685
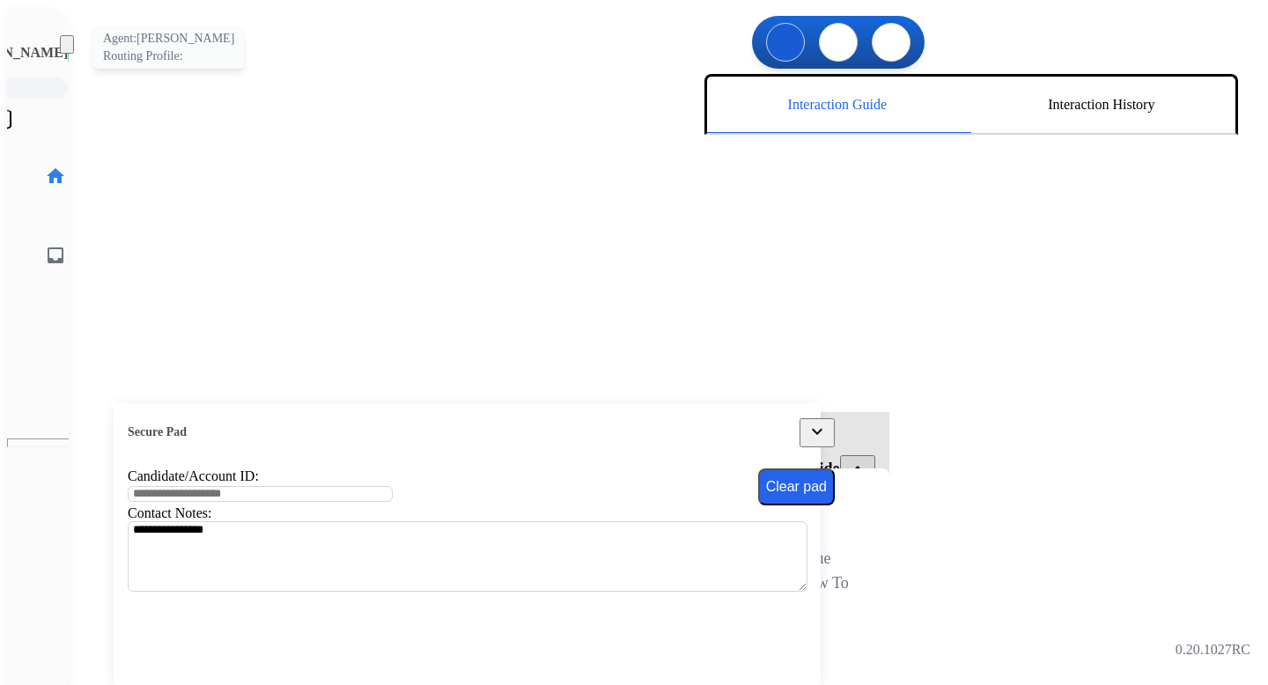
click at [71, 54] on img at bounding box center [95, 56] width 49 height 49
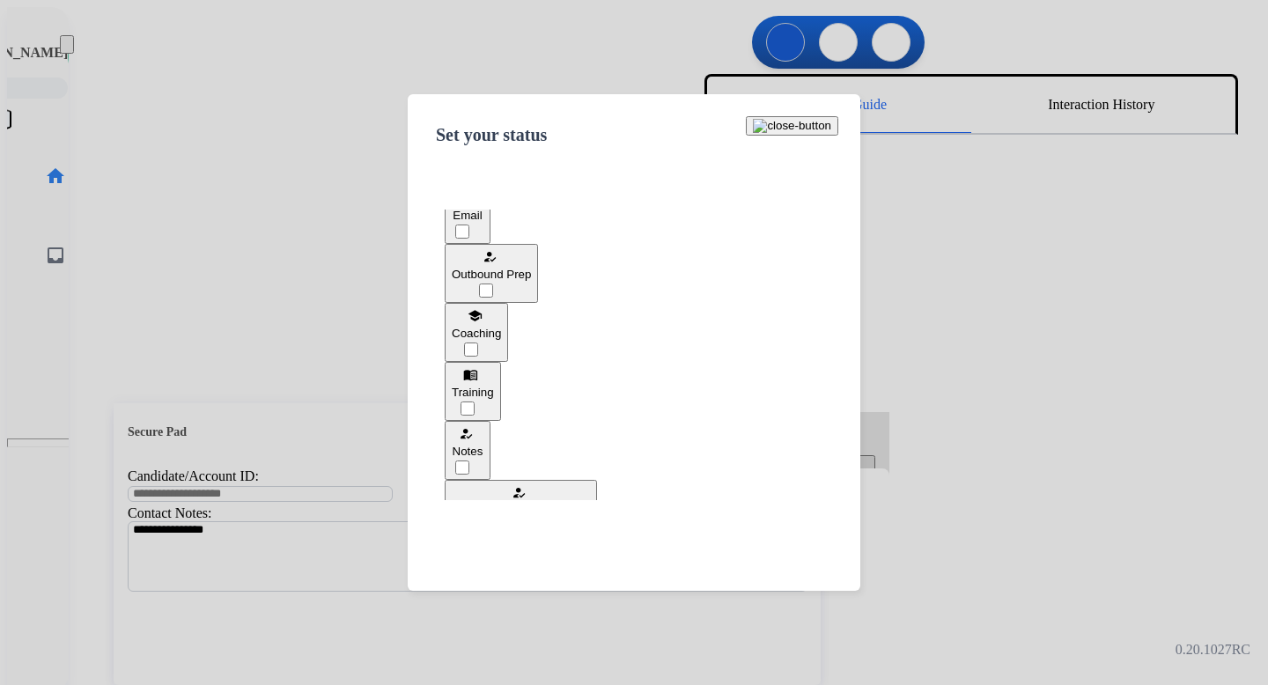
scroll to position [164, 0]
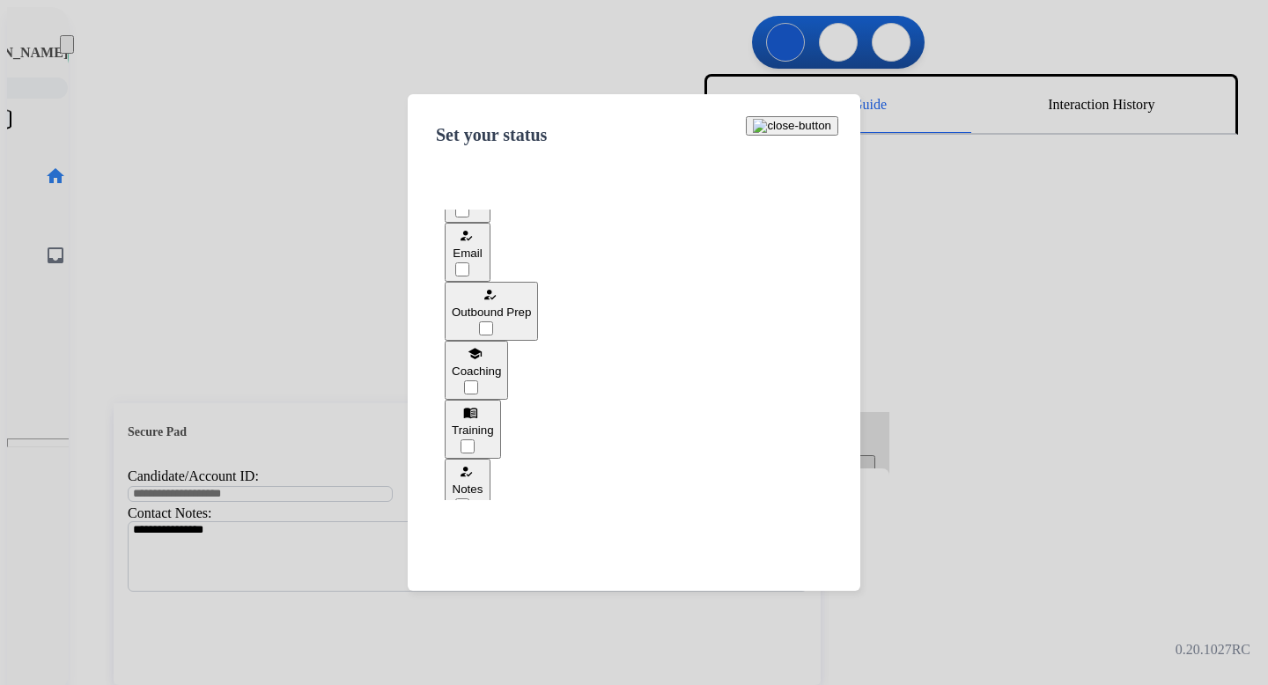
click at [531, 306] on span "Outbound Prep" at bounding box center [491, 312] width 79 height 13
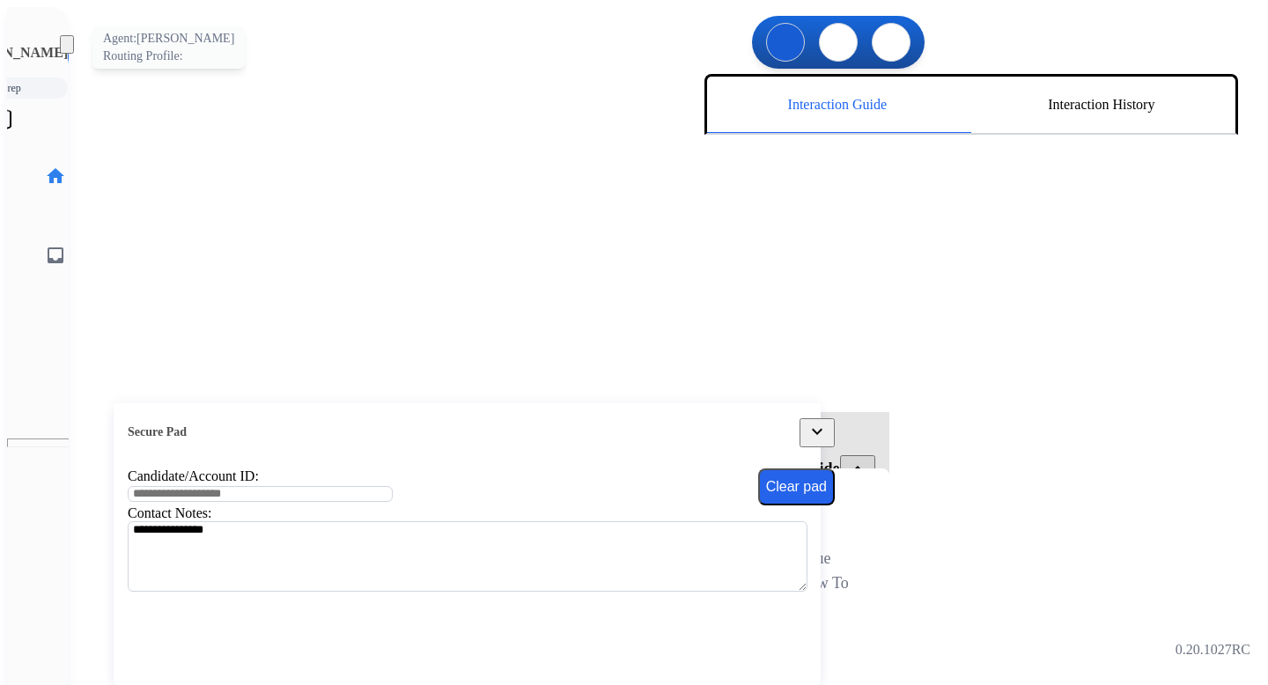
click at [71, 61] on img at bounding box center [95, 56] width 49 height 49
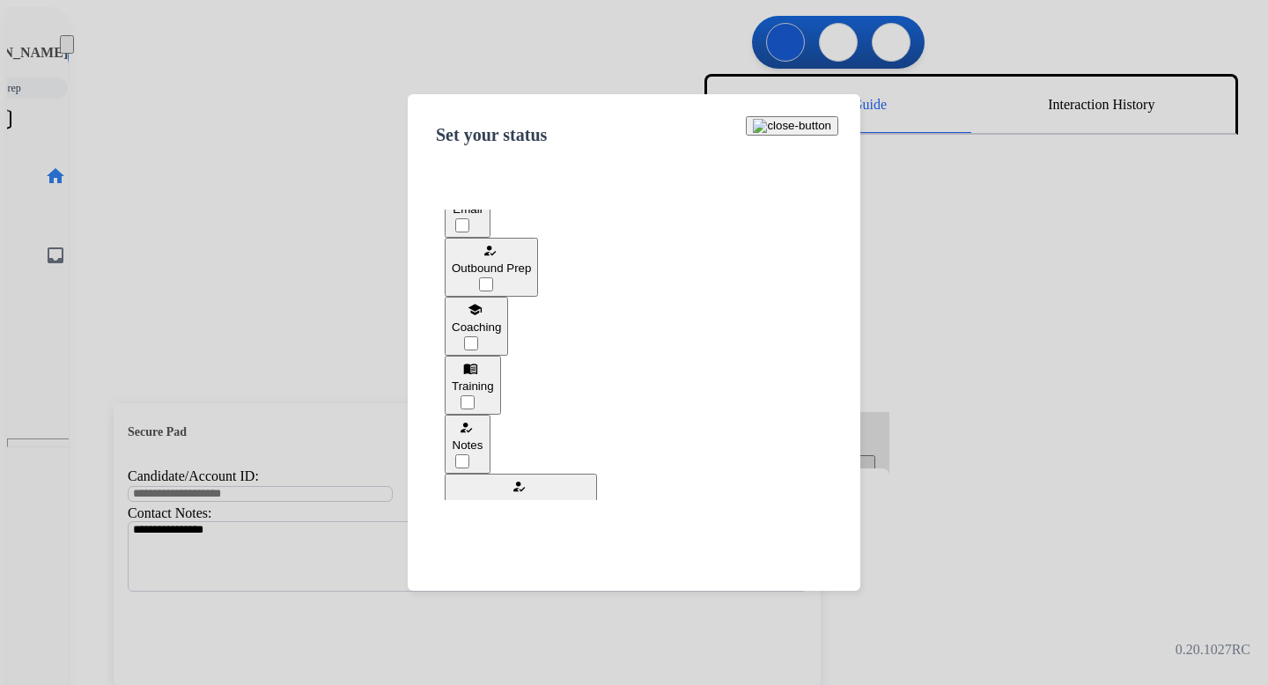
scroll to position [439, 0]
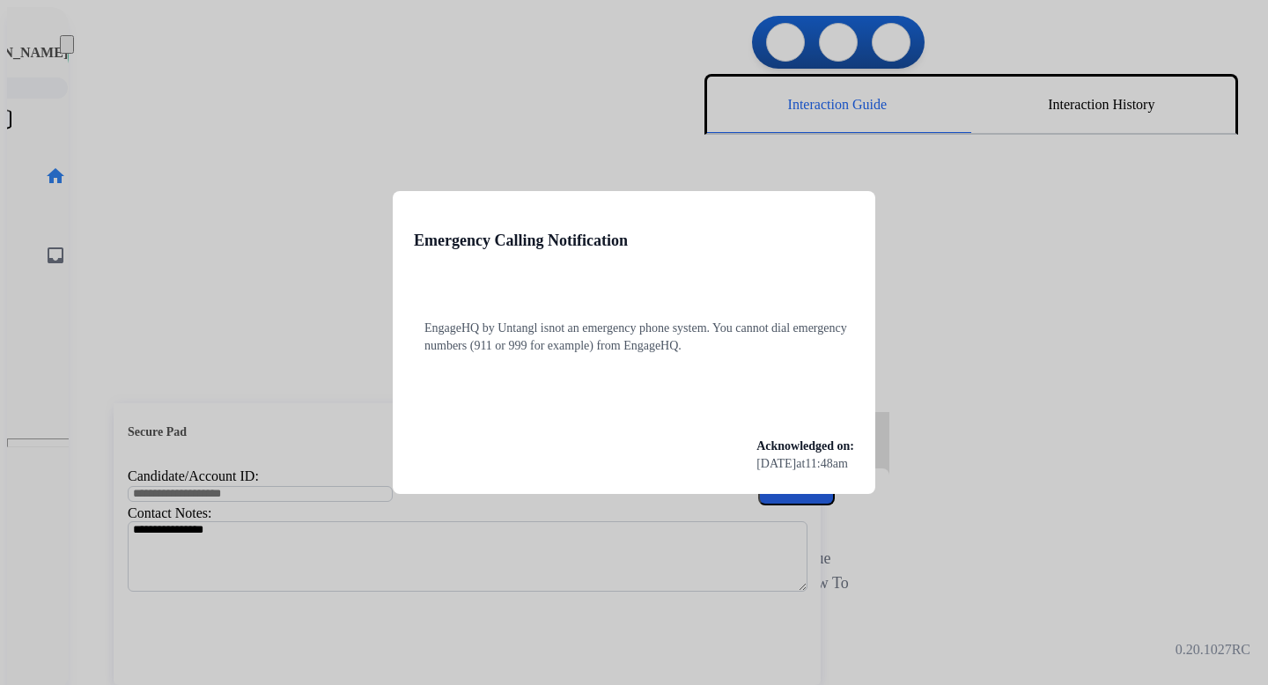
click at [410, 138] on div at bounding box center [634, 342] width 1268 height 685
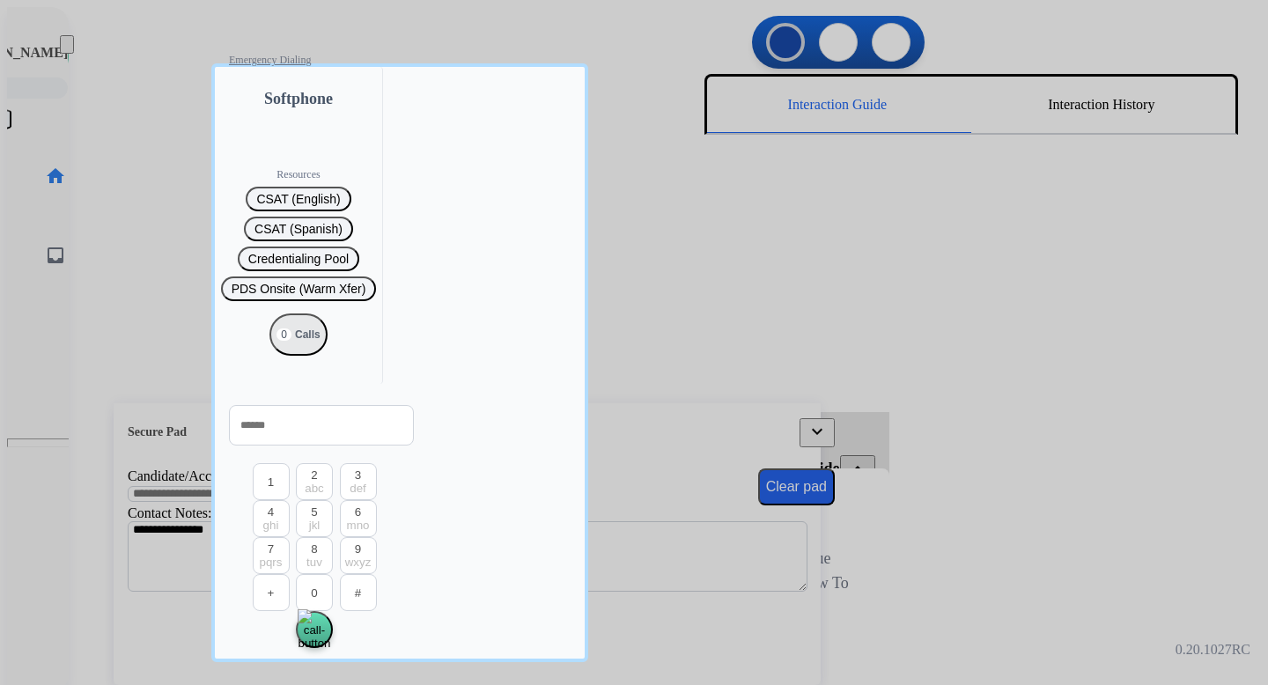
click at [166, 138] on div at bounding box center [634, 342] width 1268 height 685
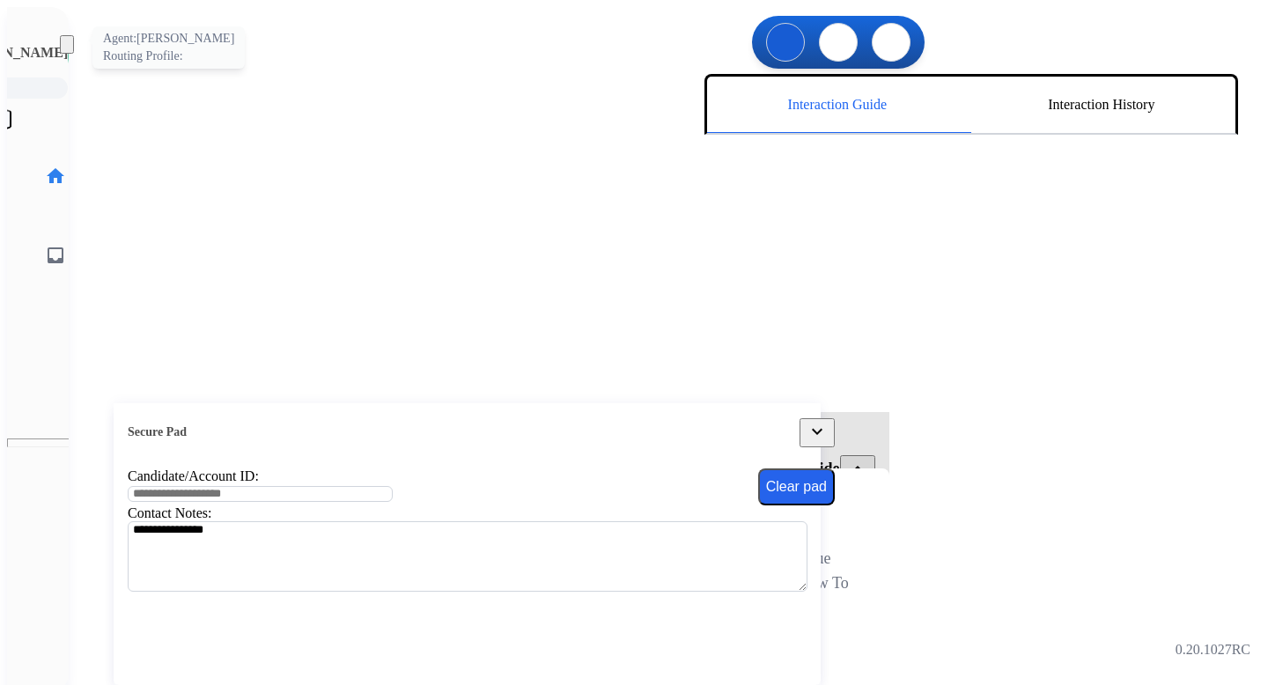
click at [71, 51] on img at bounding box center [95, 56] width 49 height 49
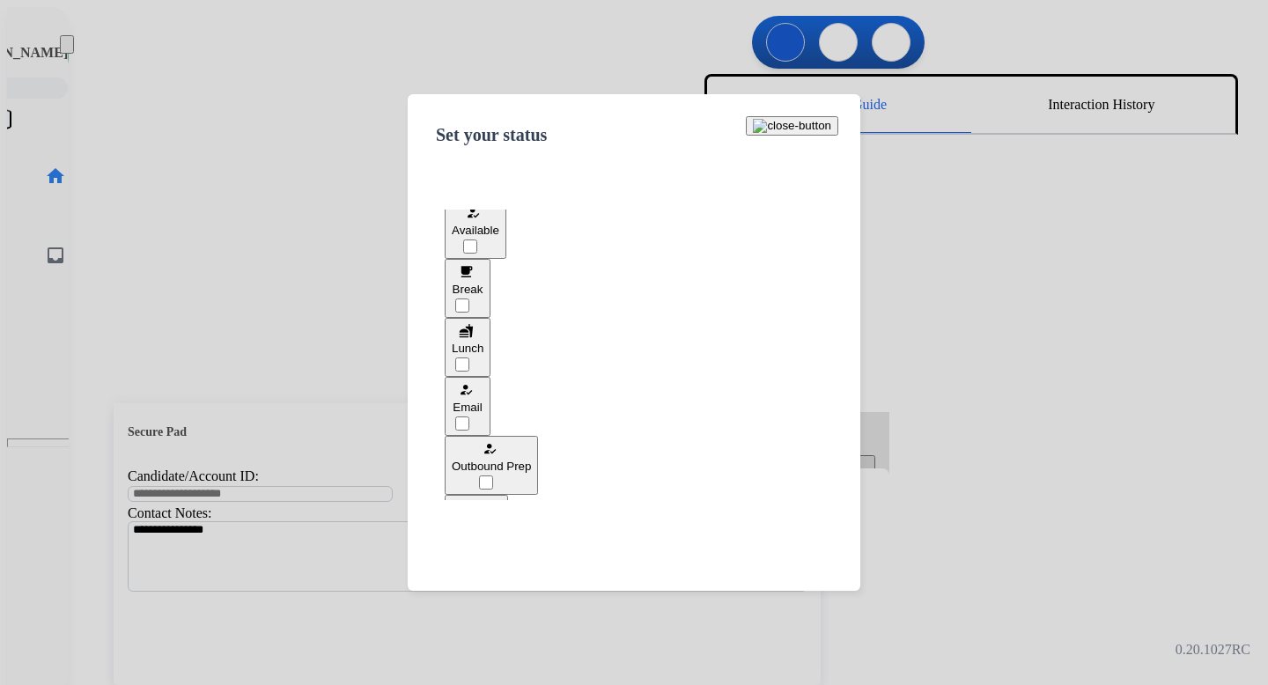
scroll to position [8, 0]
click at [491, 292] on button "free_breakfast Break" at bounding box center [468, 290] width 46 height 59
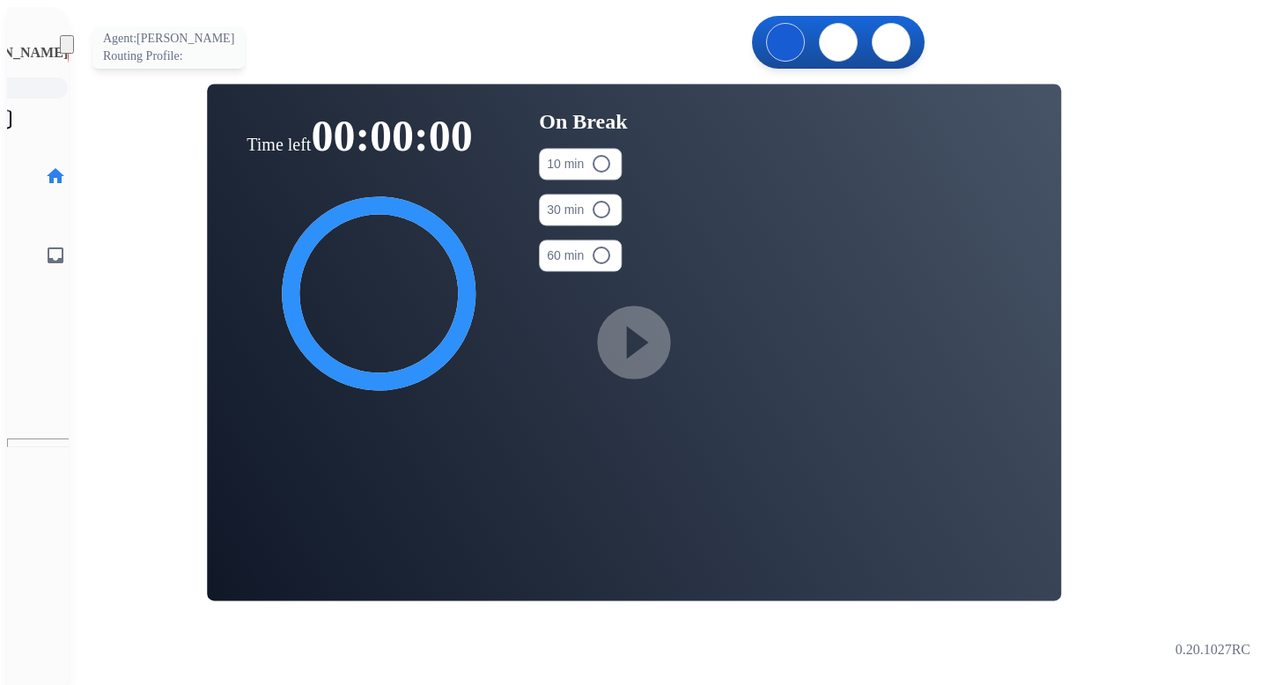
click at [71, 50] on img at bounding box center [95, 56] width 49 height 49
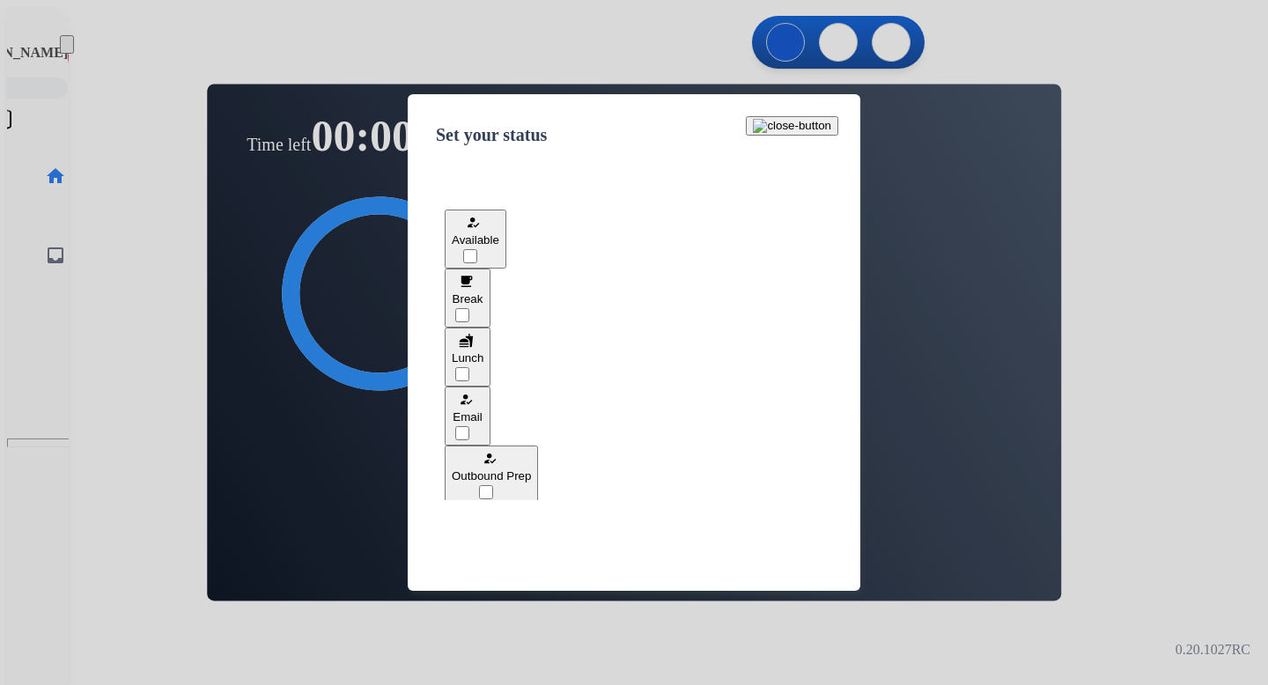
click at [484, 351] on div "fastfood" at bounding box center [468, 340] width 32 height 21
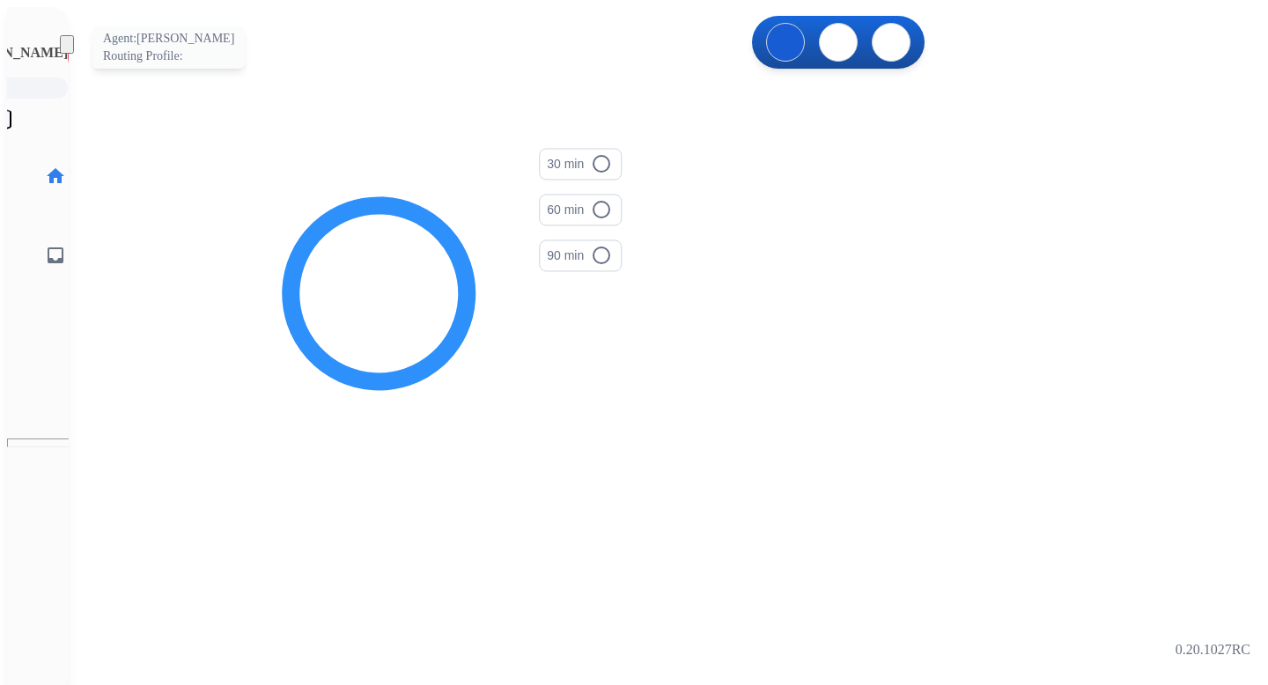
click at [71, 46] on img at bounding box center [95, 56] width 49 height 49
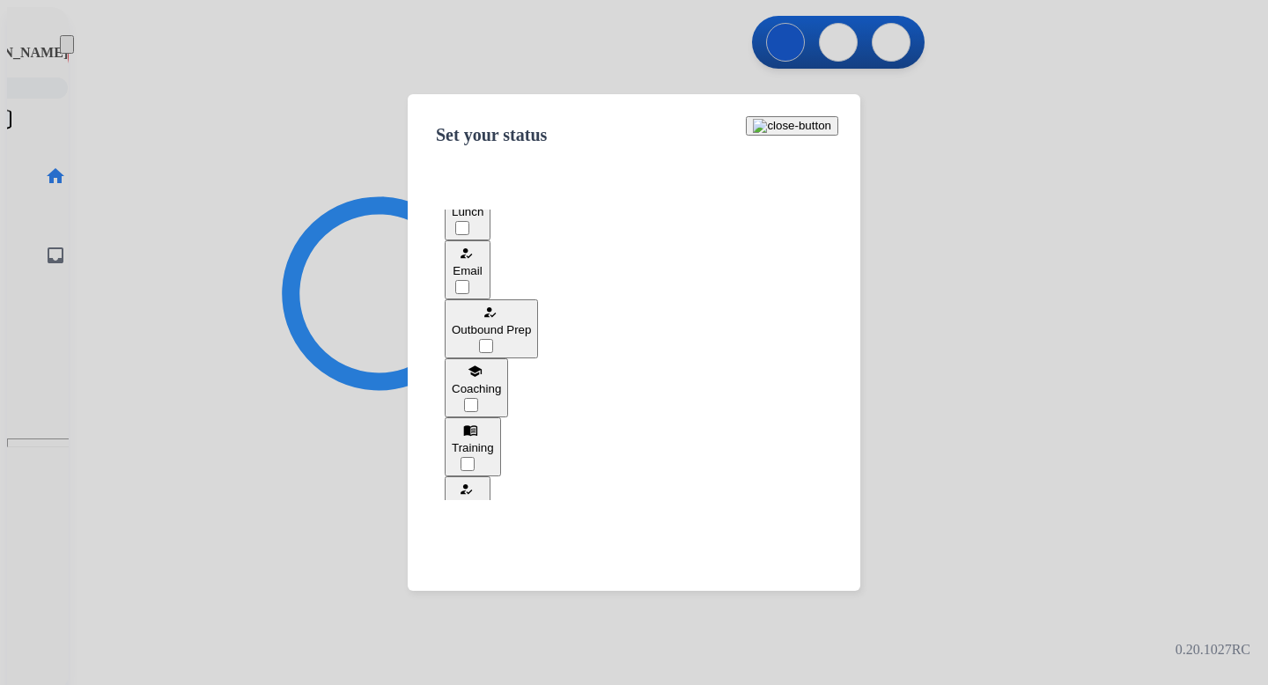
scroll to position [148, 0]
click at [528, 321] on span "Outbound Prep" at bounding box center [491, 327] width 79 height 13
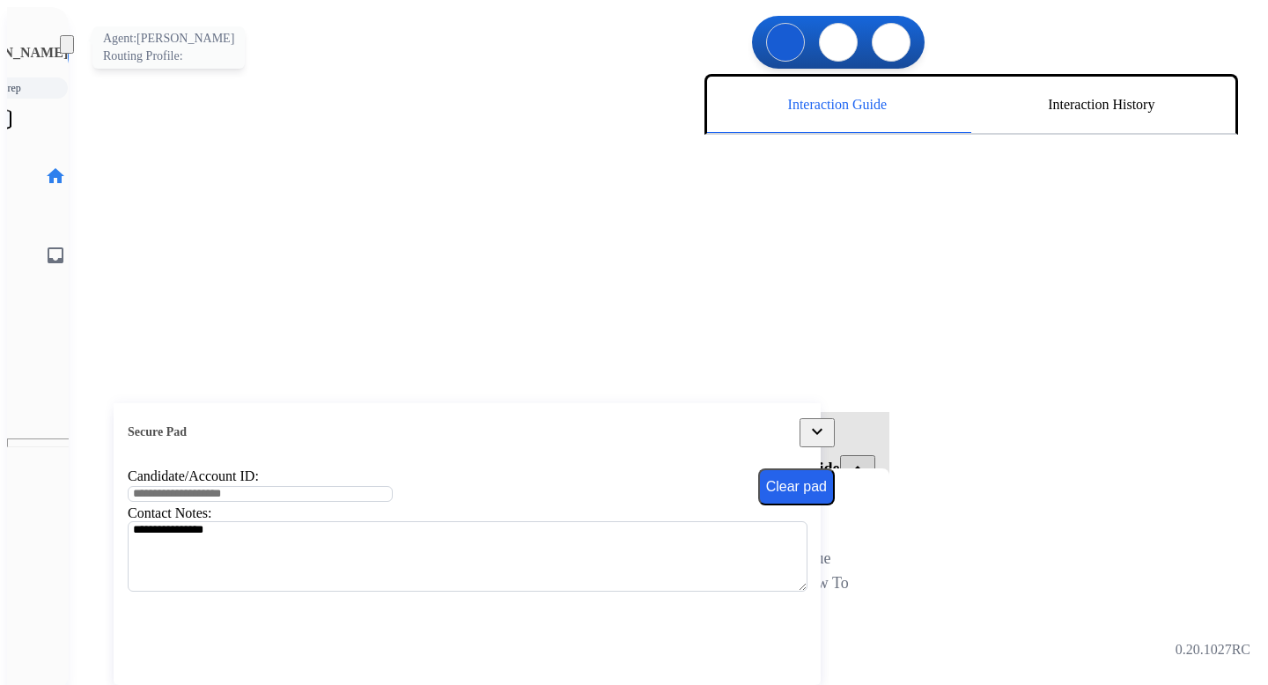
click at [71, 58] on img at bounding box center [95, 56] width 49 height 49
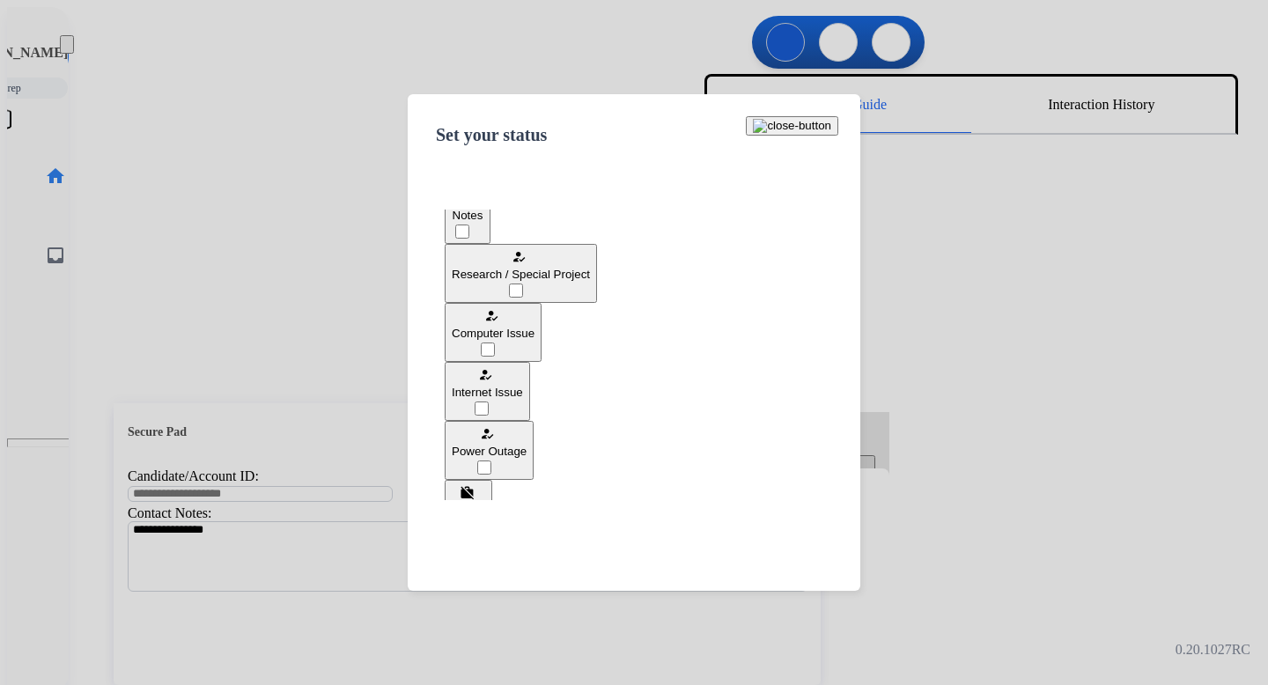
scroll to position [439, 0]
click at [535, 325] on span "Computer Issue" at bounding box center [493, 331] width 83 height 13
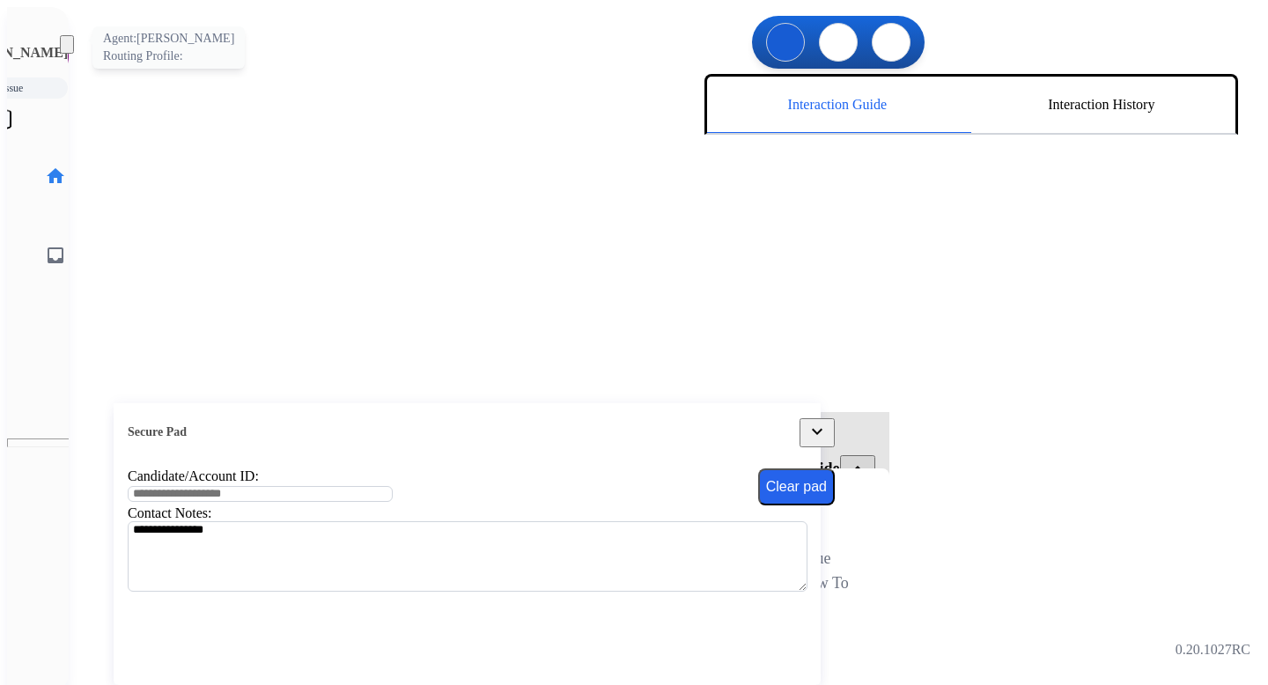
click at [71, 57] on img at bounding box center [95, 56] width 49 height 49
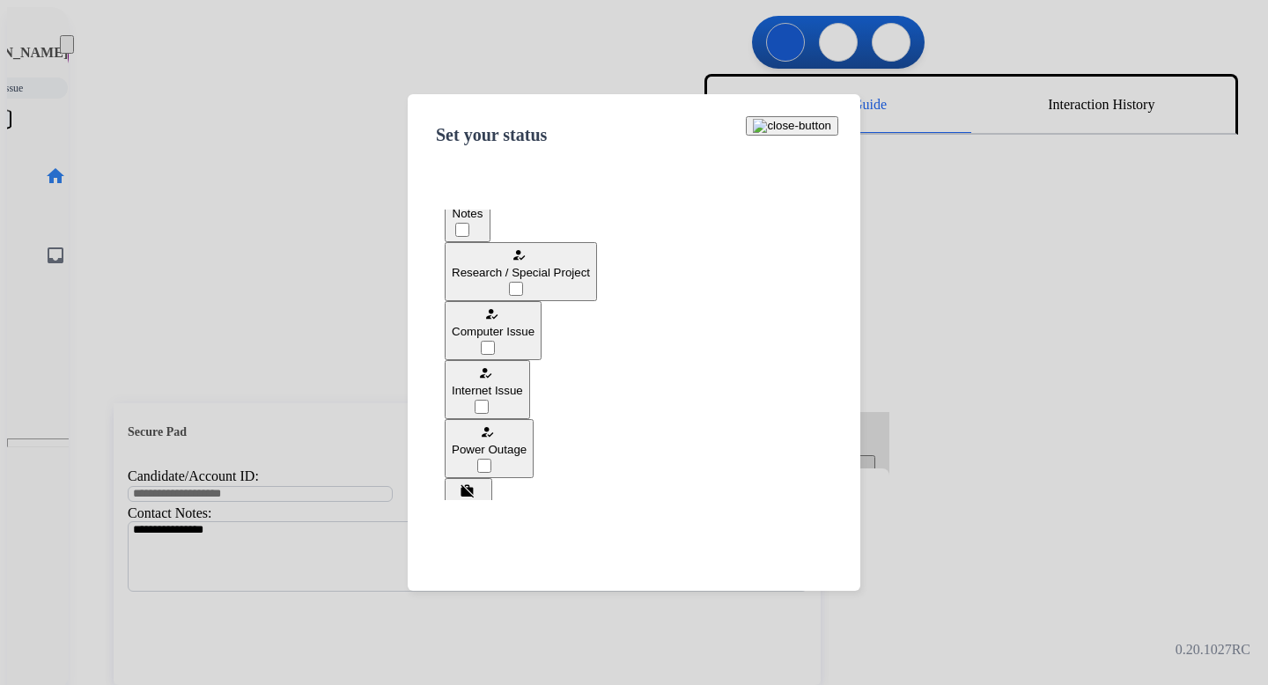
click at [485, 502] on span "Offline" at bounding box center [468, 508] width 33 height 13
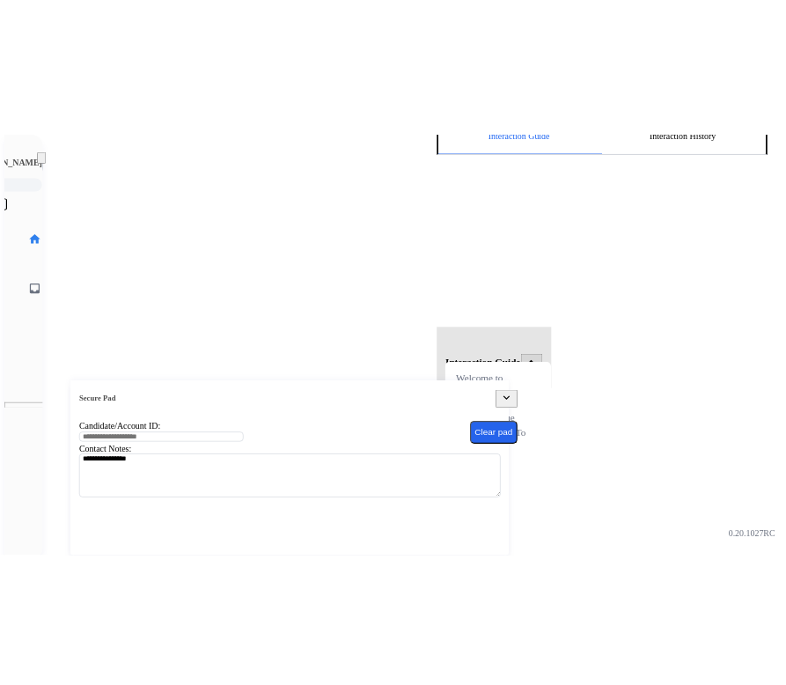
scroll to position [0, 0]
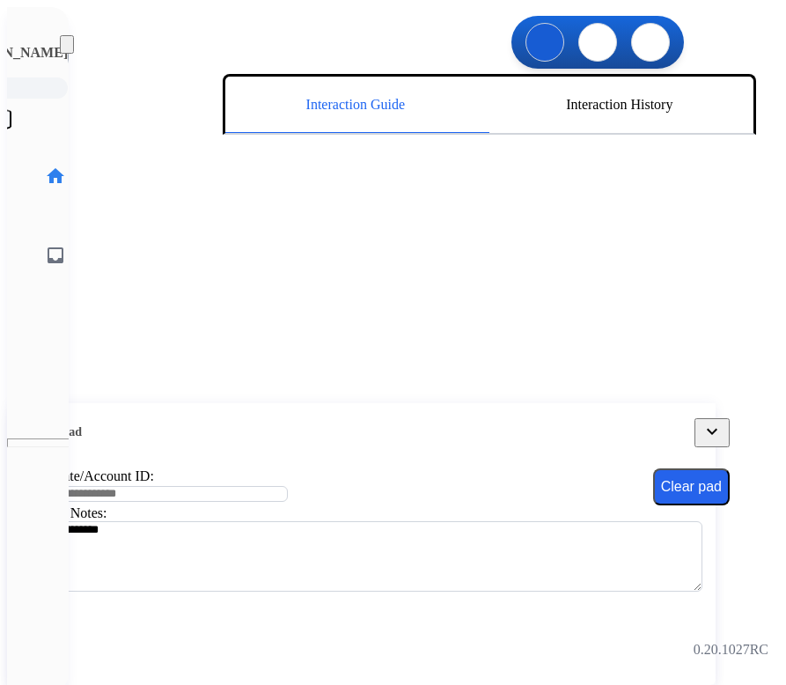
click at [59, 47] on div "[PERSON_NAME] Offline Edit Avatar Agent: [PERSON_NAME] Profile:" at bounding box center [38, 78] width 62 height 101
click at [68, 64] on div at bounding box center [96, 56] width 56 height 56
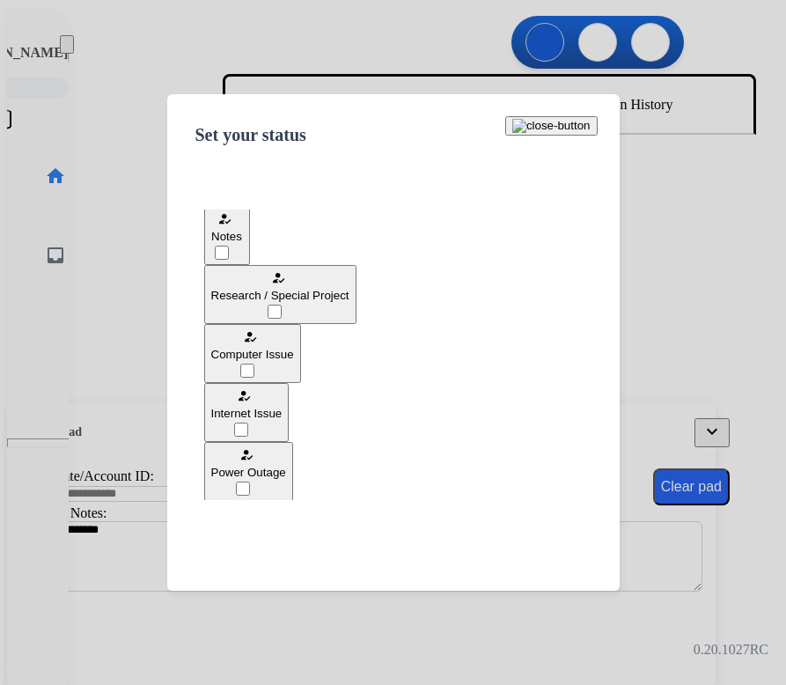
scroll to position [439, 0]
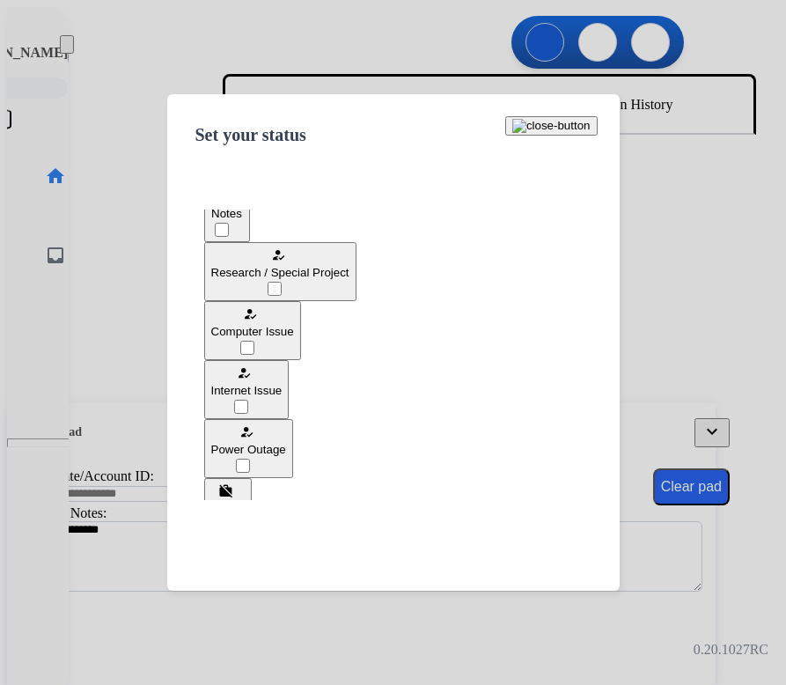
click at [693, 174] on div at bounding box center [393, 342] width 786 height 685
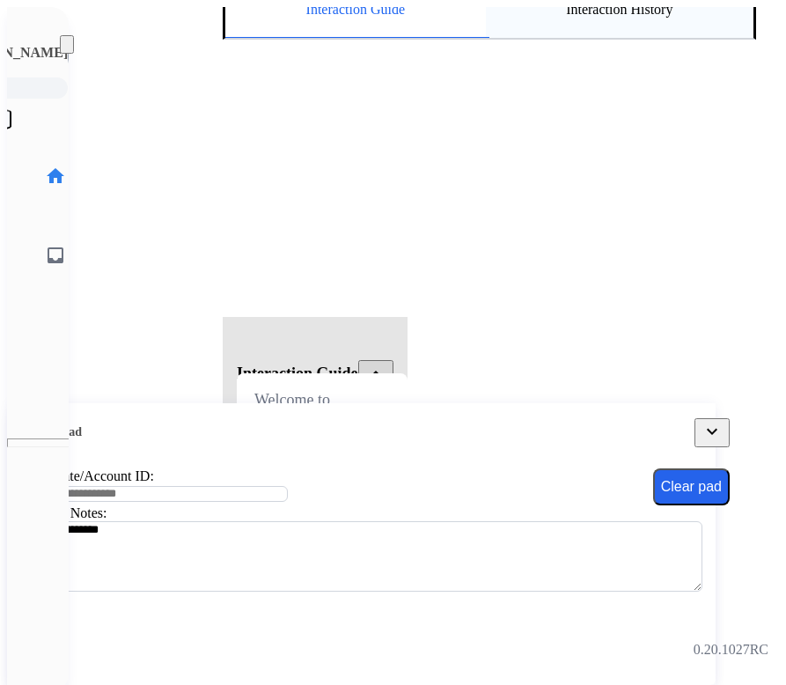
scroll to position [0, 0]
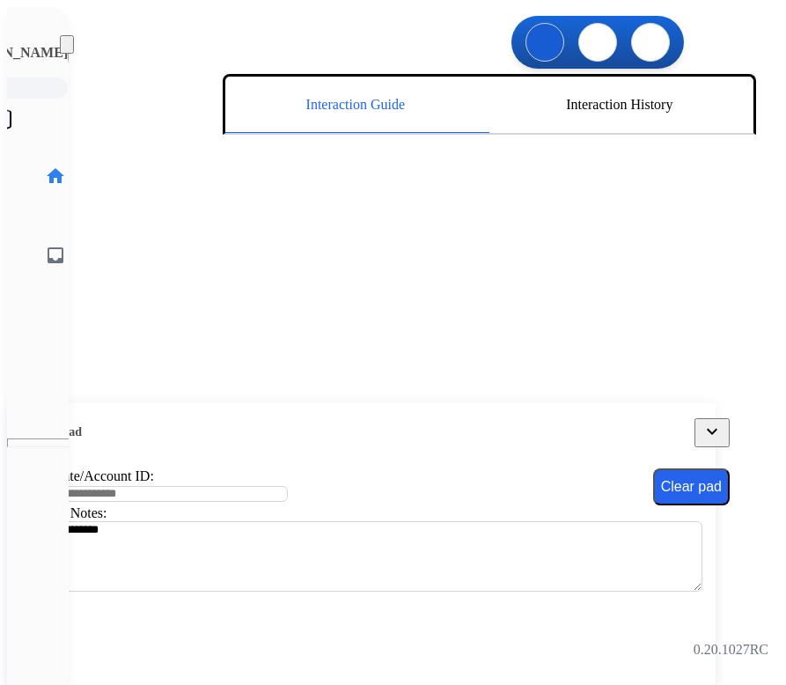
drag, startPoint x: 602, startPoint y: 9, endPoint x: 646, endPoint y: 48, distance: 59.9
click at [646, 48] on div "0 Voice Interactions 0 Chat Interactions 0 Email Interactions" at bounding box center [410, 44] width 683 height 60
click at [716, 47] on img at bounding box center [716, 47] width 0 height 0
click at [631, 43] on button at bounding box center [650, 42] width 39 height 39
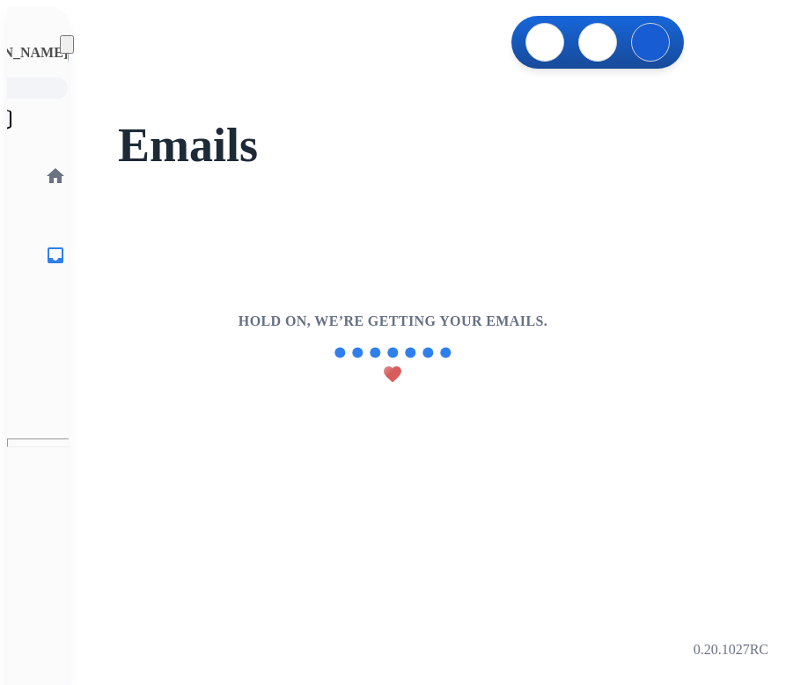
click at [631, 43] on button at bounding box center [650, 42] width 39 height 39
click at [31, 151] on link "home Home" at bounding box center [55, 175] width 49 height 49
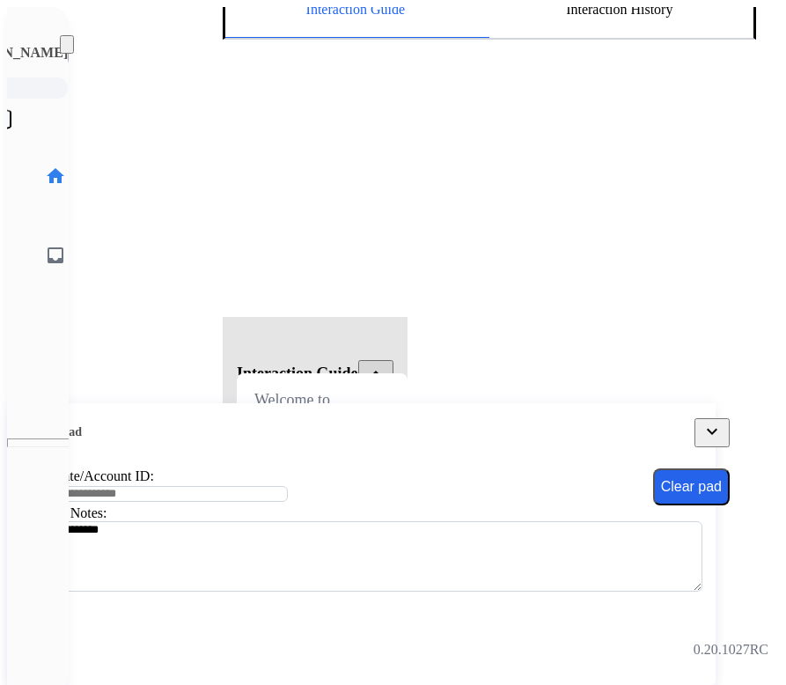
scroll to position [113, 0]
click at [71, 48] on img at bounding box center [95, 56] width 49 height 49
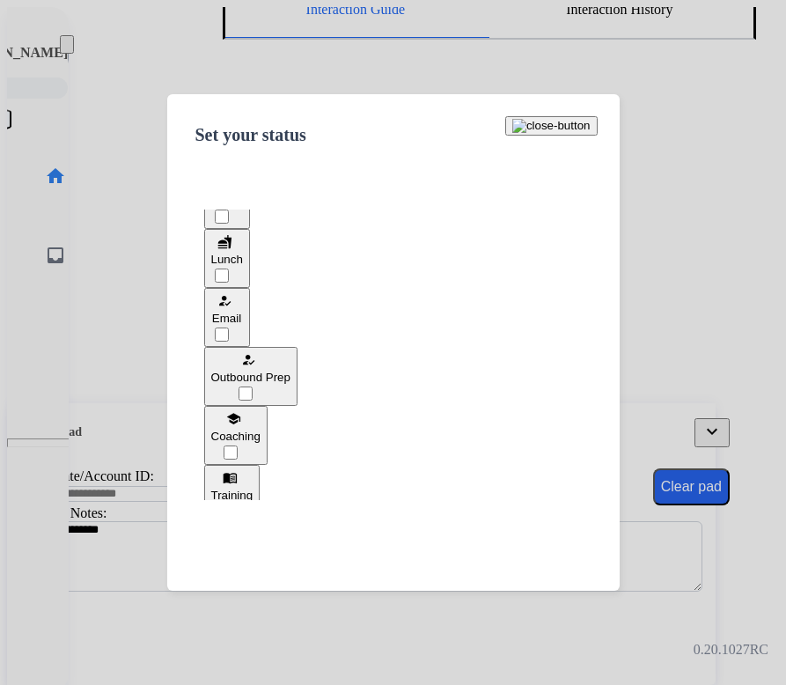
scroll to position [160, 0]
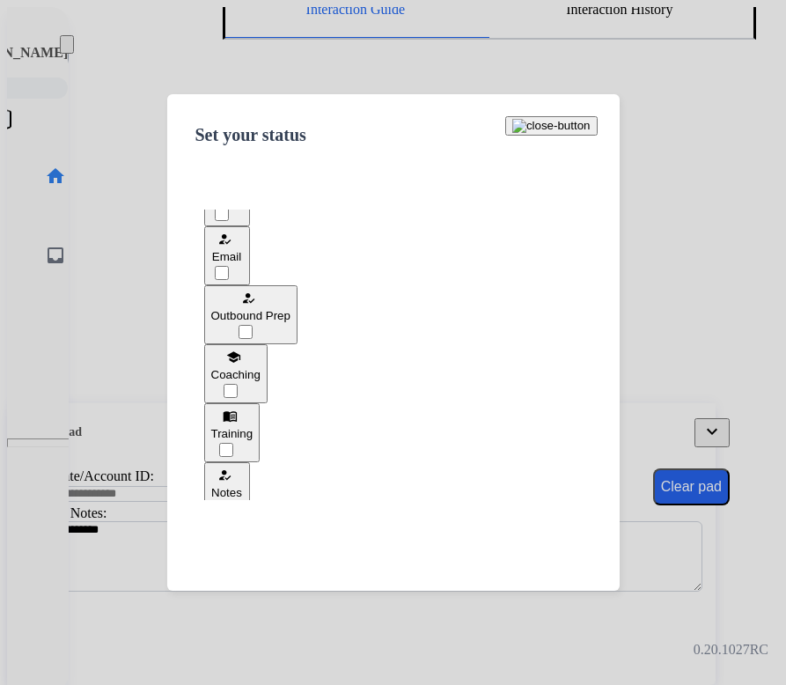
click at [298, 300] on button "how_to_reg Outbound Prep" at bounding box center [250, 314] width 93 height 59
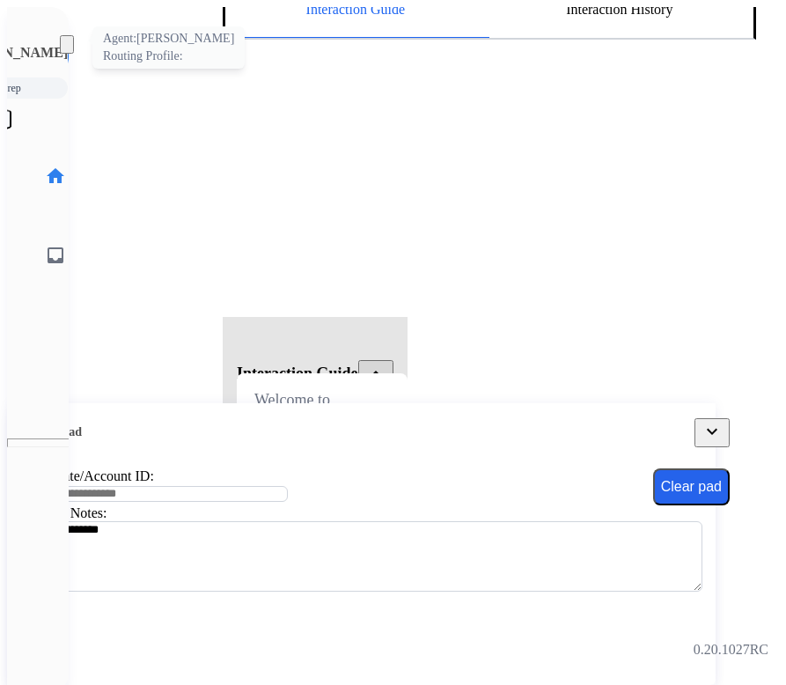
click at [71, 40] on img at bounding box center [95, 56] width 49 height 49
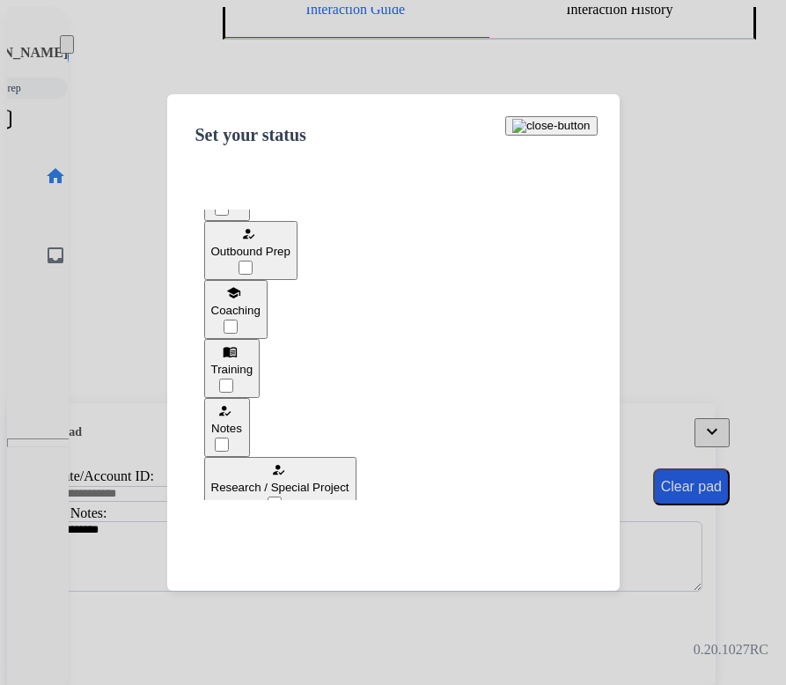
scroll to position [228, 0]
